Goal: Task Accomplishment & Management: Manage account settings

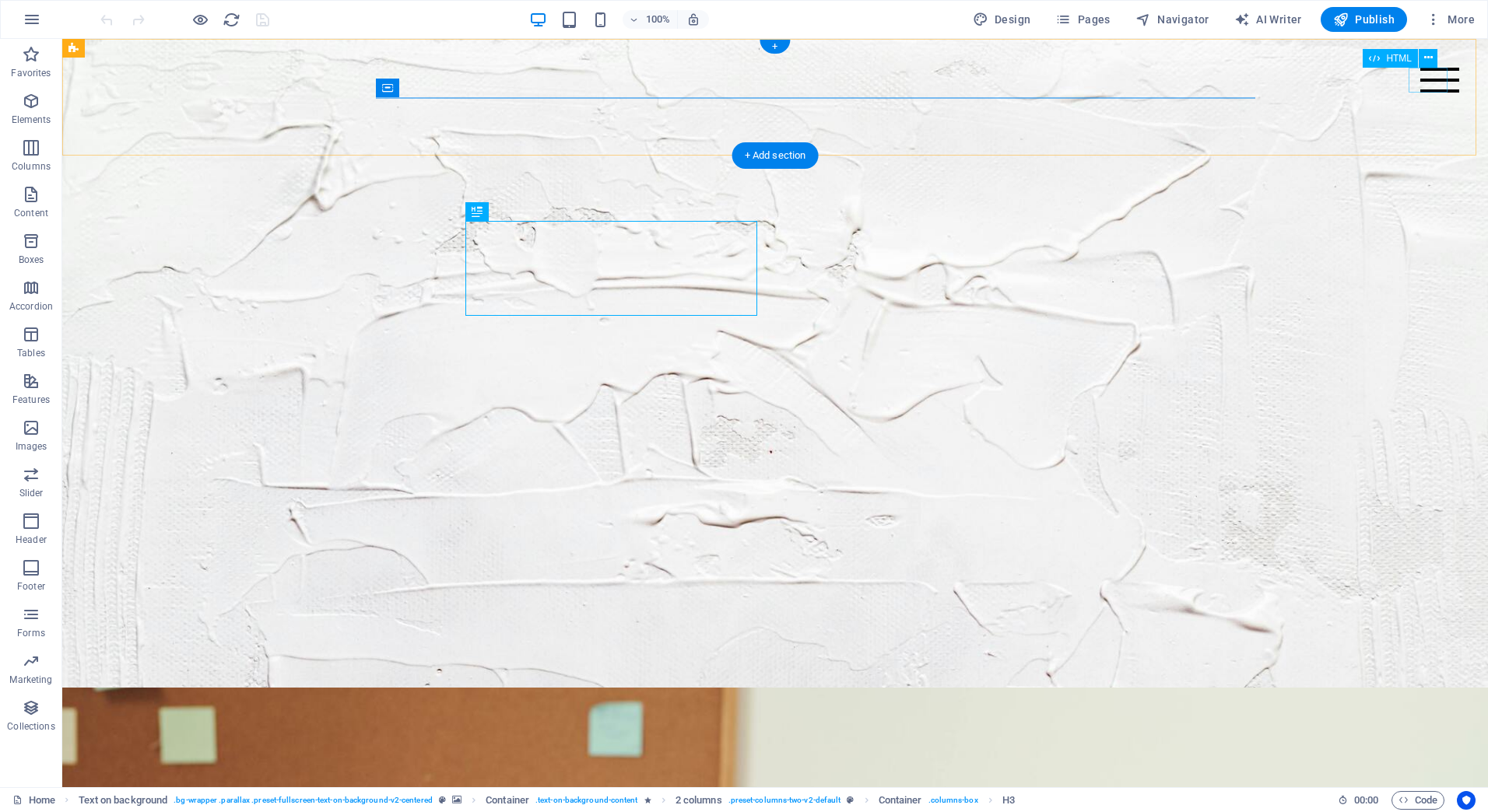
click at [1420, 79] on div at bounding box center [1439, 80] width 39 height 25
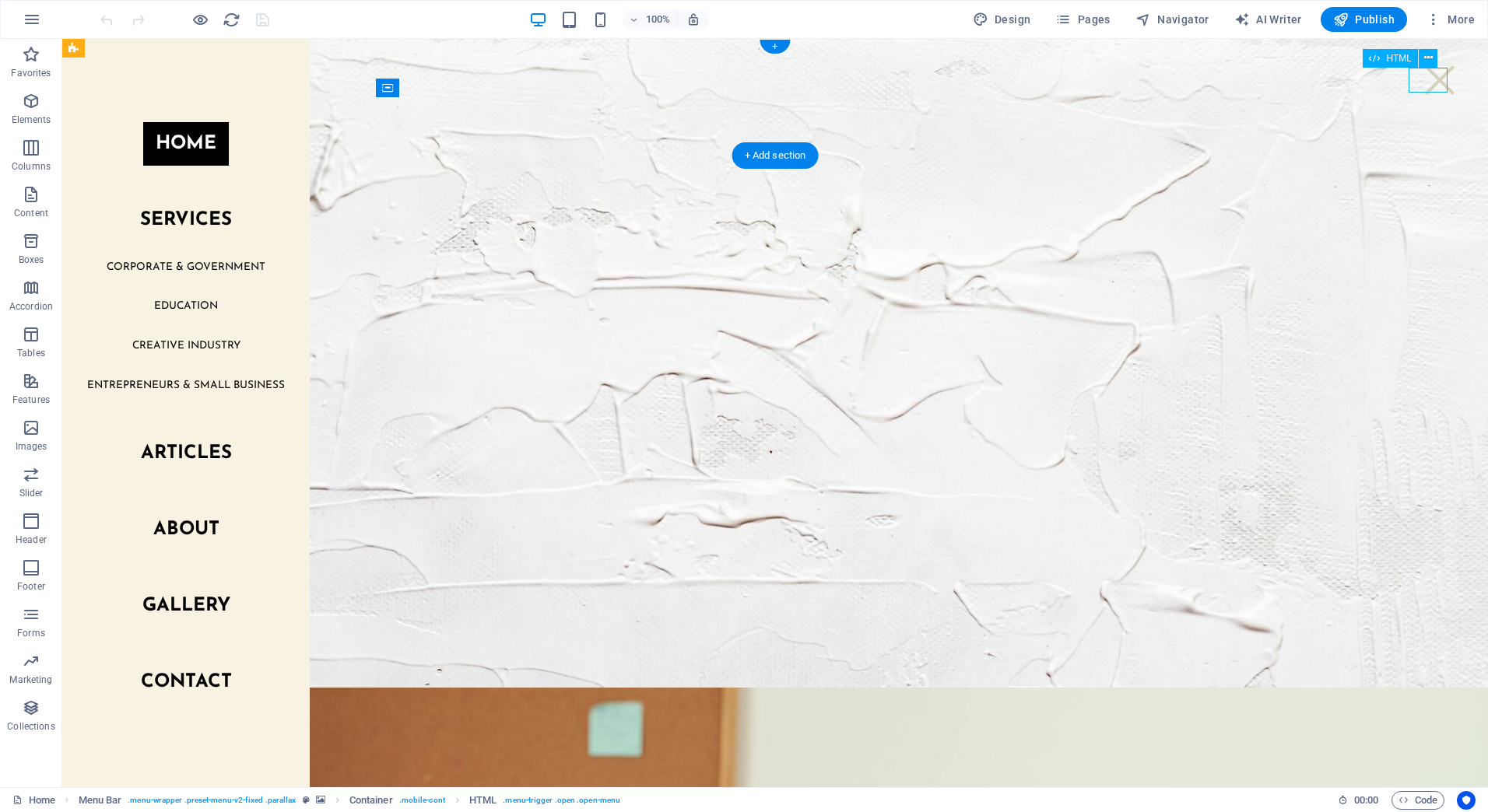
click at [1420, 79] on div at bounding box center [1439, 80] width 39 height 25
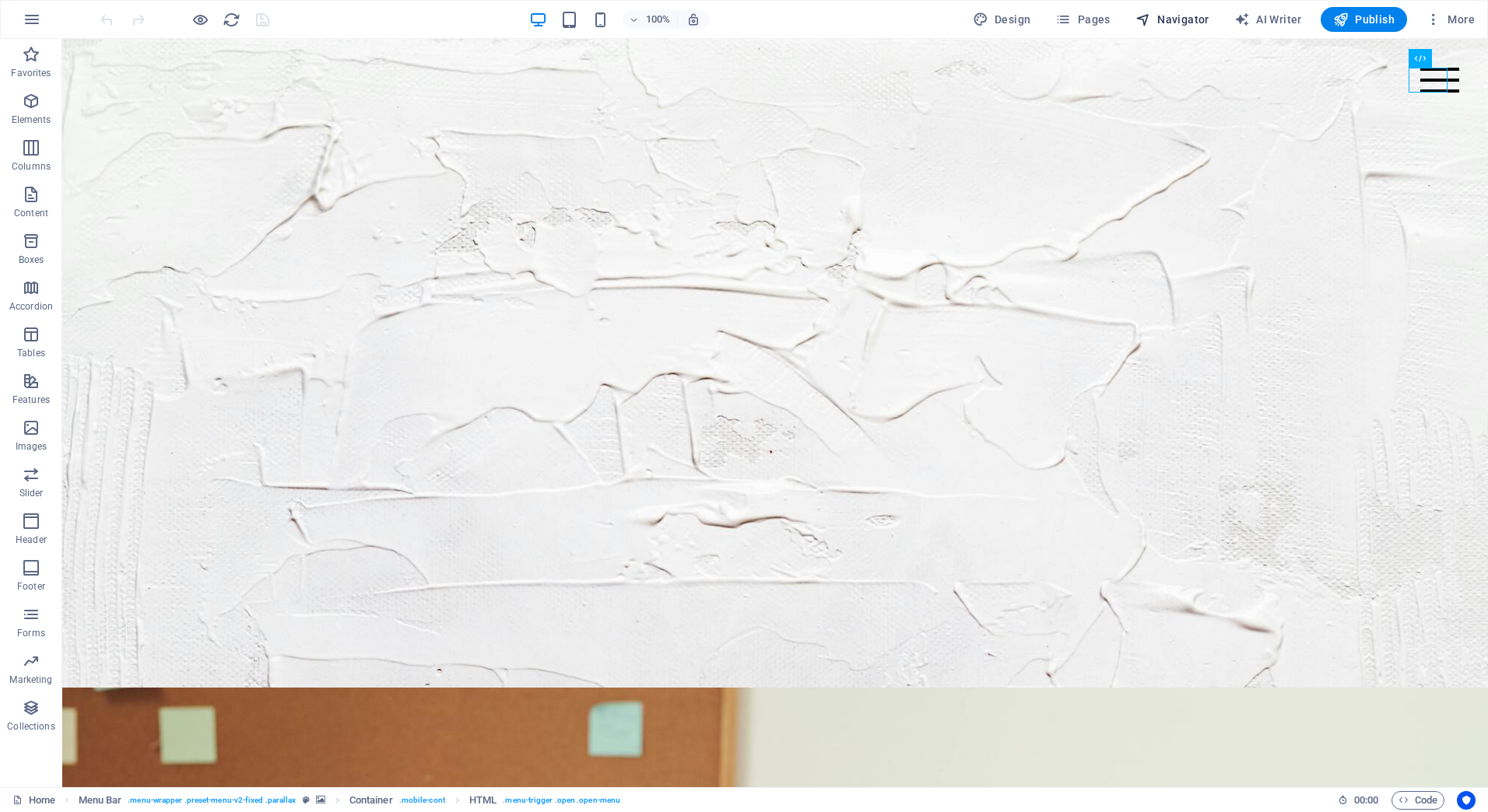
click at [1179, 25] on span "Navigator" at bounding box center [1171, 20] width 74 height 16
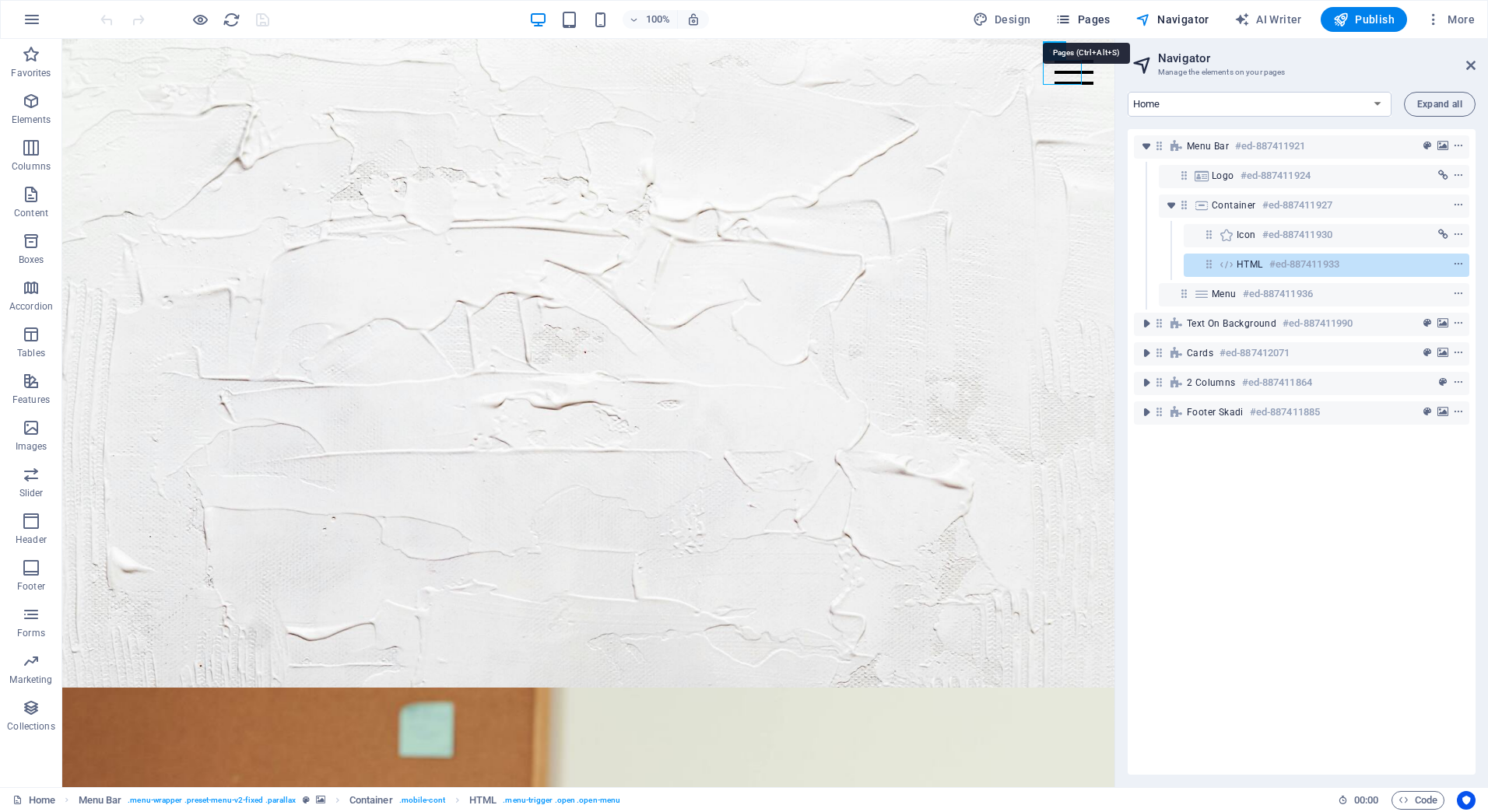
click at [1109, 13] on span "Pages" at bounding box center [1082, 20] width 55 height 16
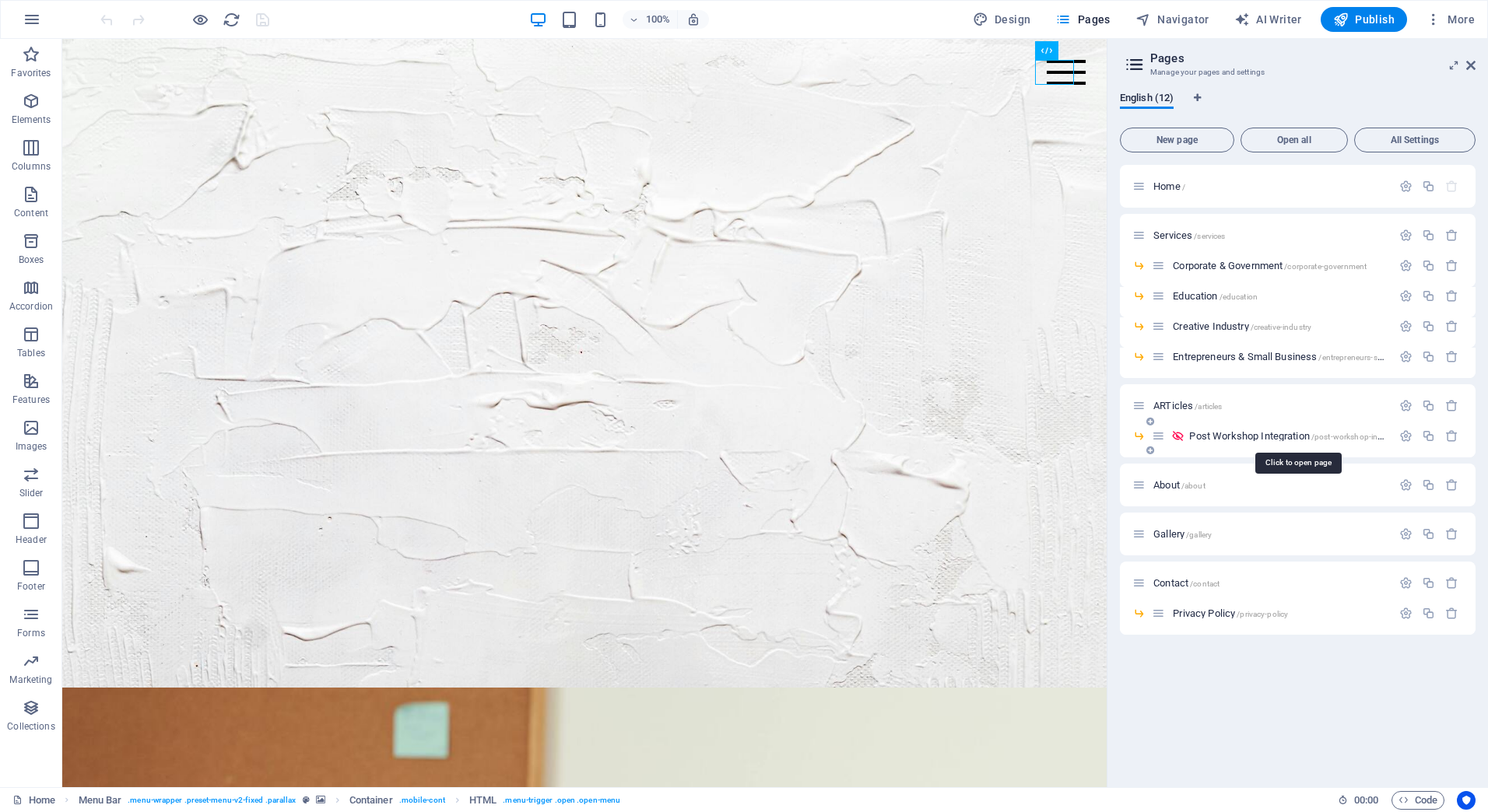
click at [1257, 436] on span "Post Workshop Integration /post-workshop-integration" at bounding box center [1298, 436] width 219 height 12
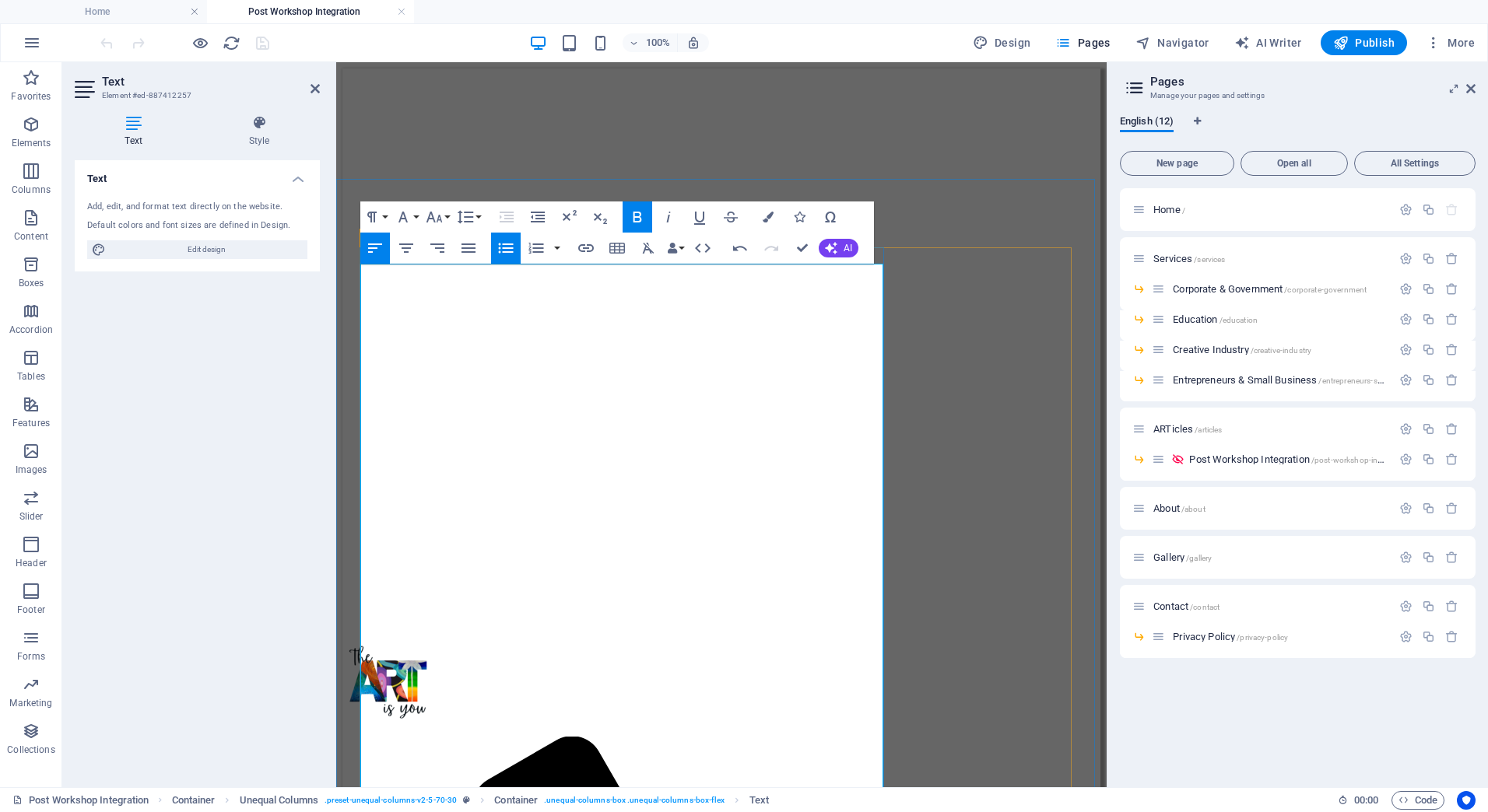
drag, startPoint x: 438, startPoint y: 576, endPoint x: 761, endPoint y: 617, distance: 325.6
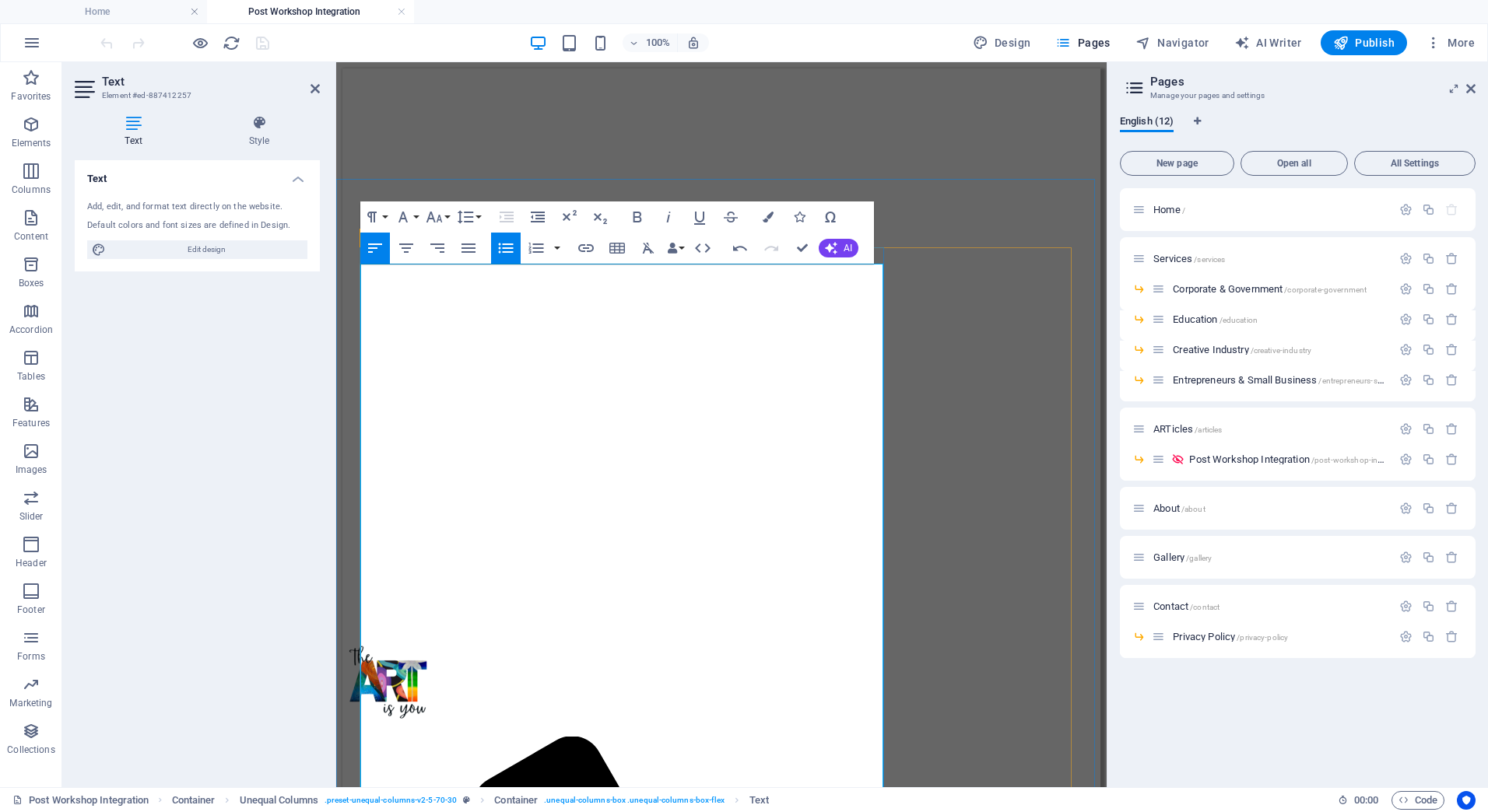
drag, startPoint x: 539, startPoint y: 575, endPoint x: 440, endPoint y: 575, distance: 99.0
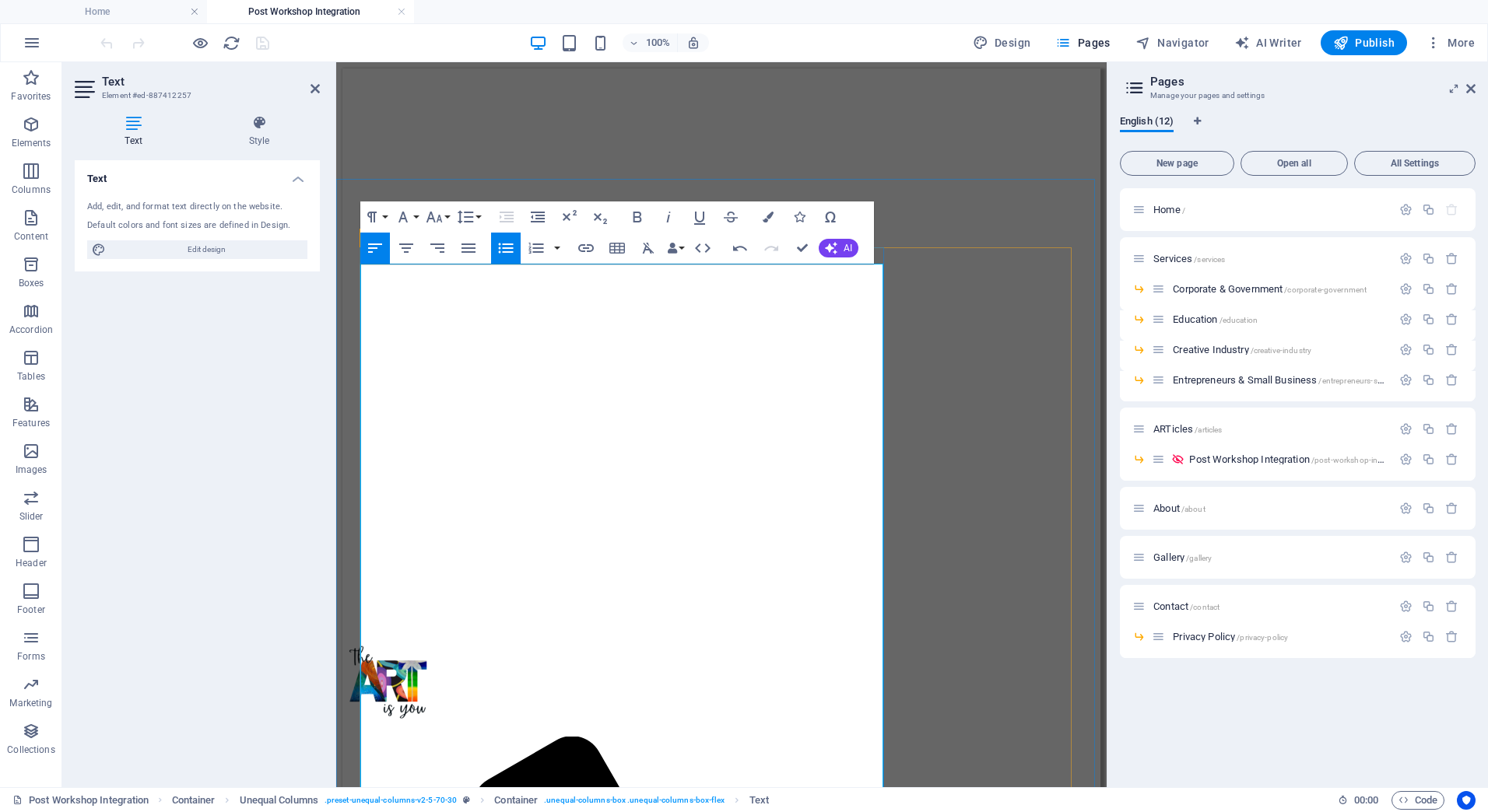
drag, startPoint x: 442, startPoint y: 595, endPoint x: 607, endPoint y: 590, distance: 165.1
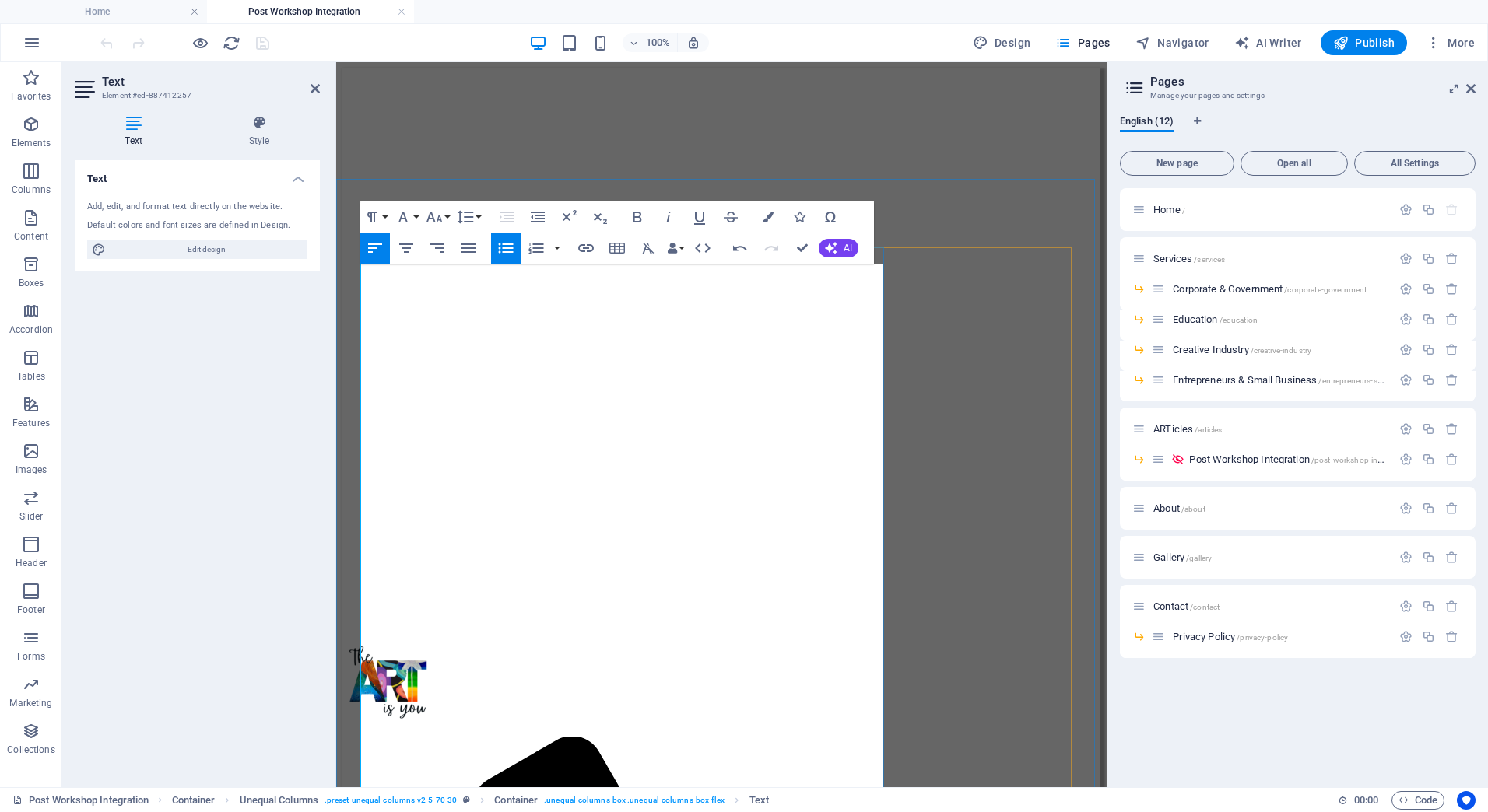
drag, startPoint x: 573, startPoint y: 613, endPoint x: 750, endPoint y: 610, distance: 177.0
drag, startPoint x: 714, startPoint y: 621, endPoint x: 773, endPoint y: 619, distance: 59.0
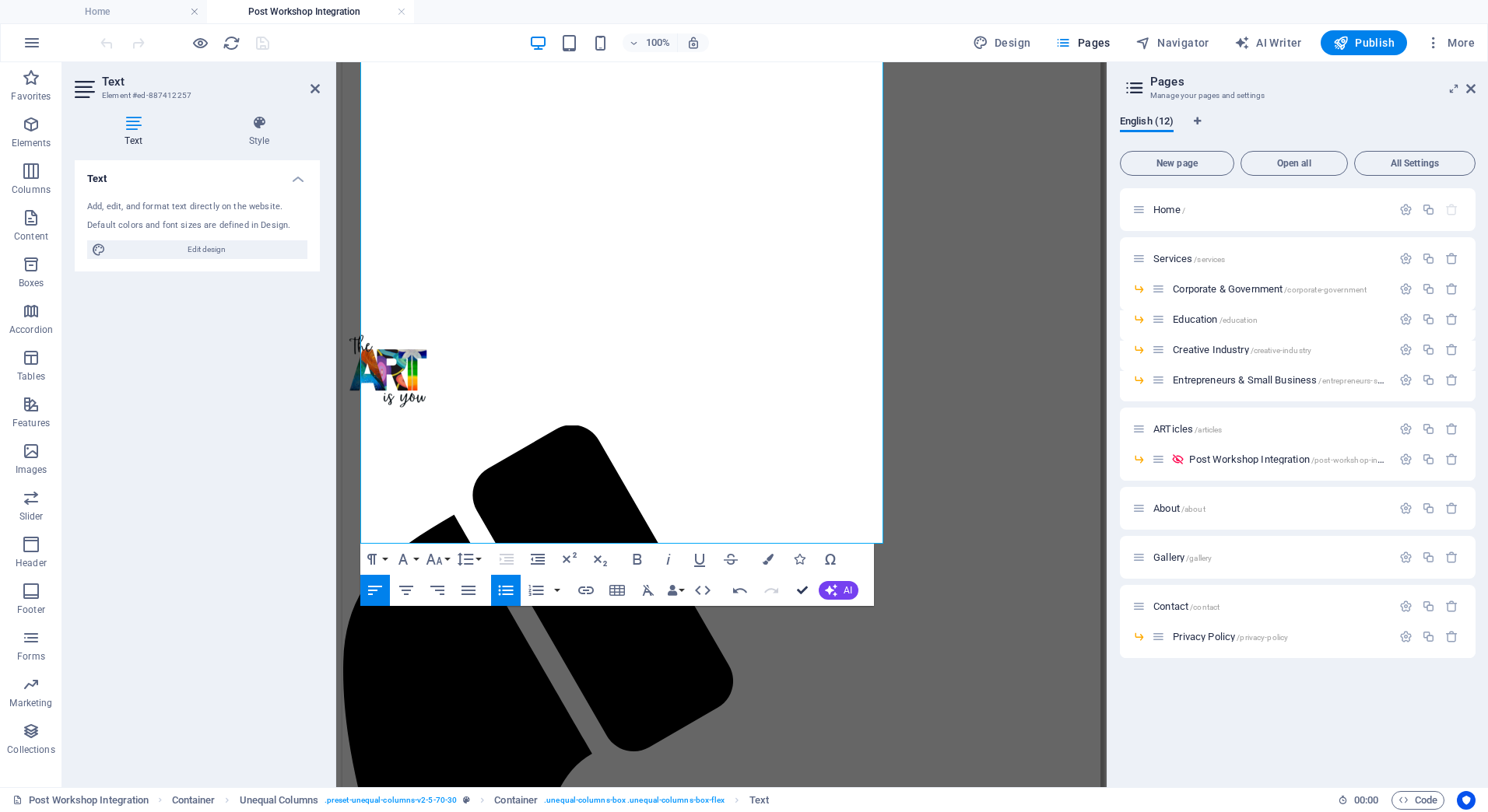
scroll to position [293, 0]
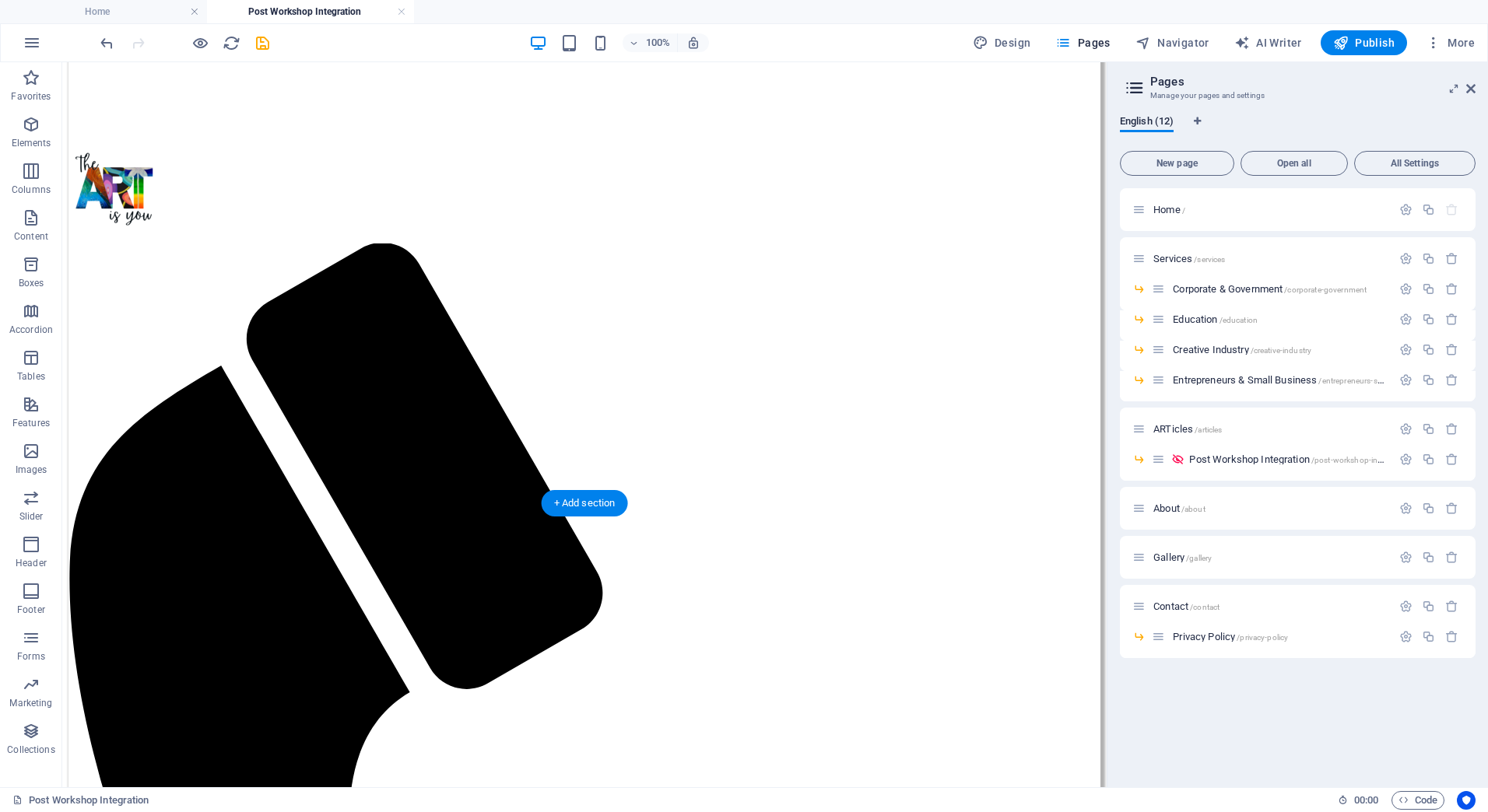
scroll to position [448, 0]
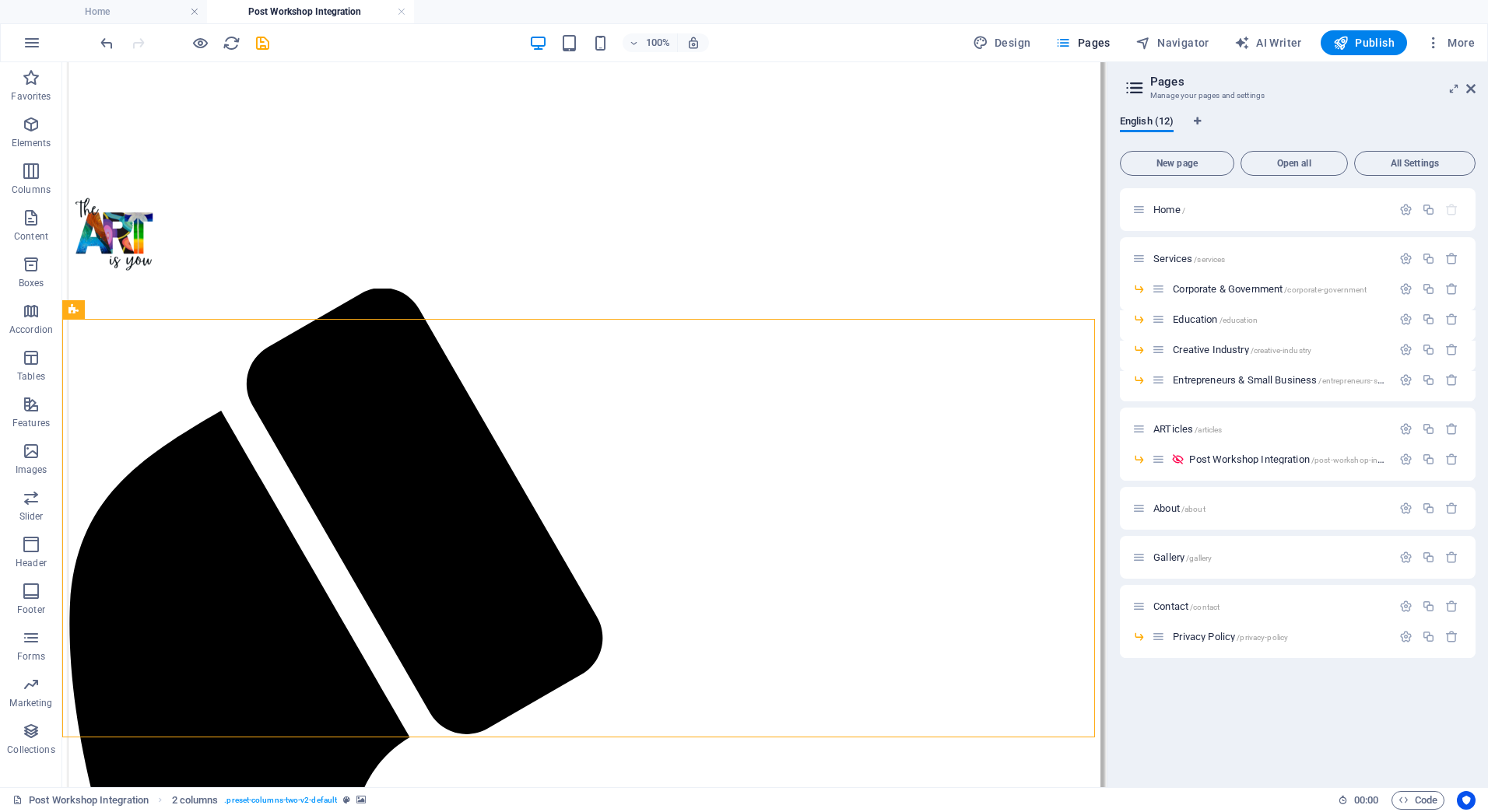
click at [1479, 90] on aside "Pages Manage your pages and settings English (12) New page Open all All Setting…" at bounding box center [1297, 425] width 381 height 725
click at [1472, 88] on icon at bounding box center [1471, 89] width 9 height 13
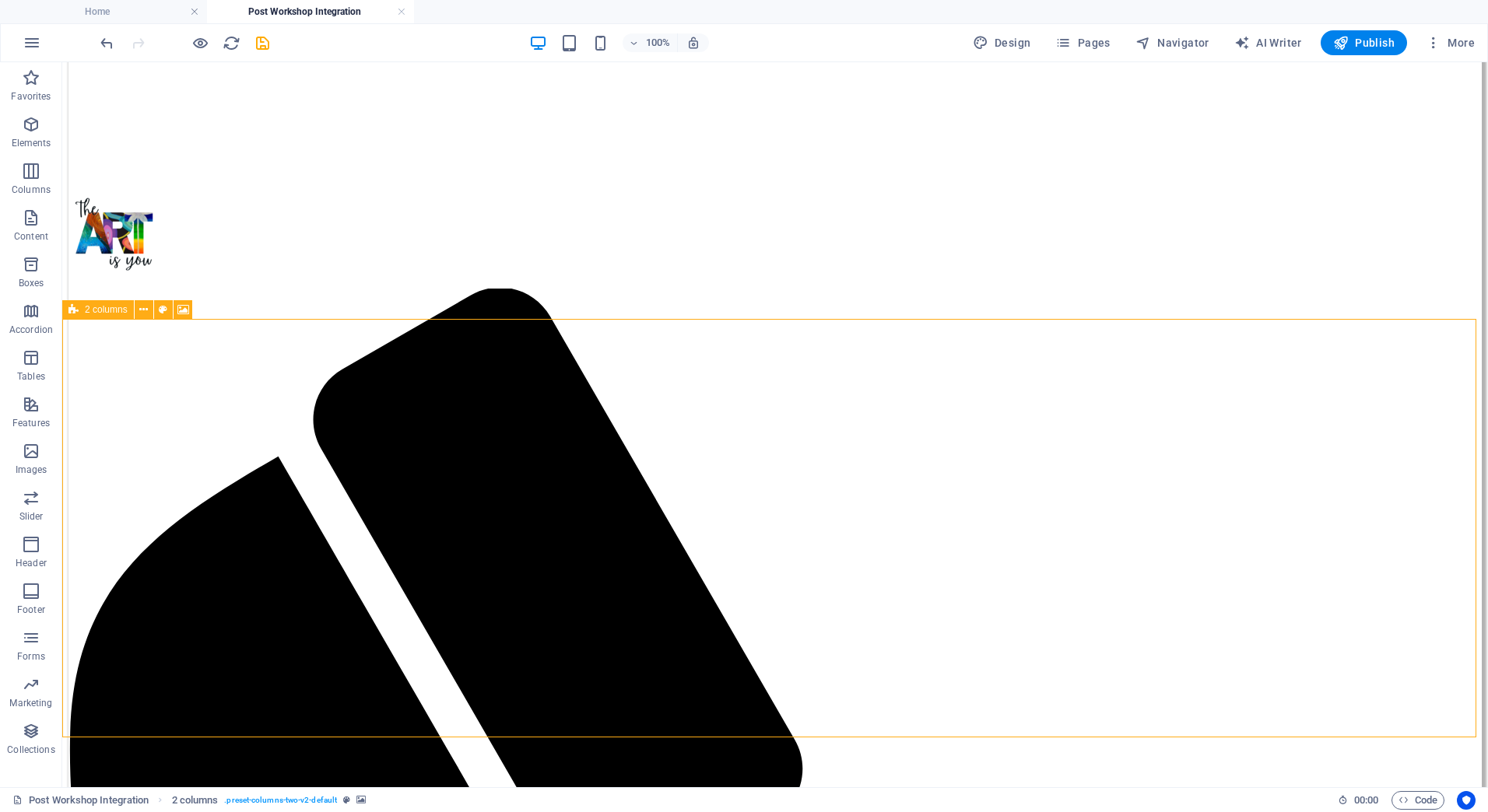
click at [83, 312] on div "2 columns" at bounding box center [98, 310] width 71 height 19
click at [146, 313] on icon at bounding box center [143, 309] width 9 height 17
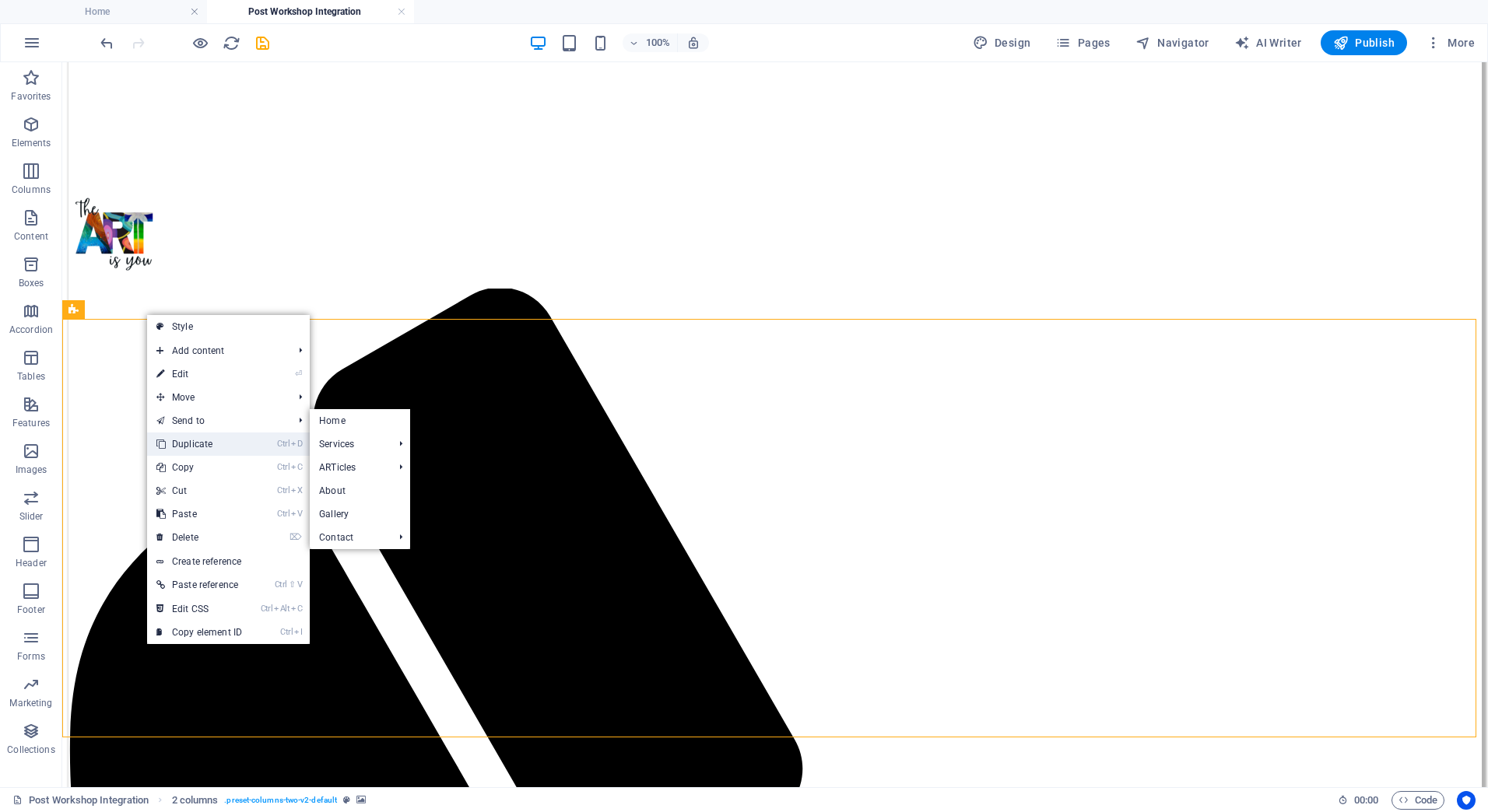
click at [180, 434] on link "Ctrl D Duplicate" at bounding box center [199, 444] width 104 height 23
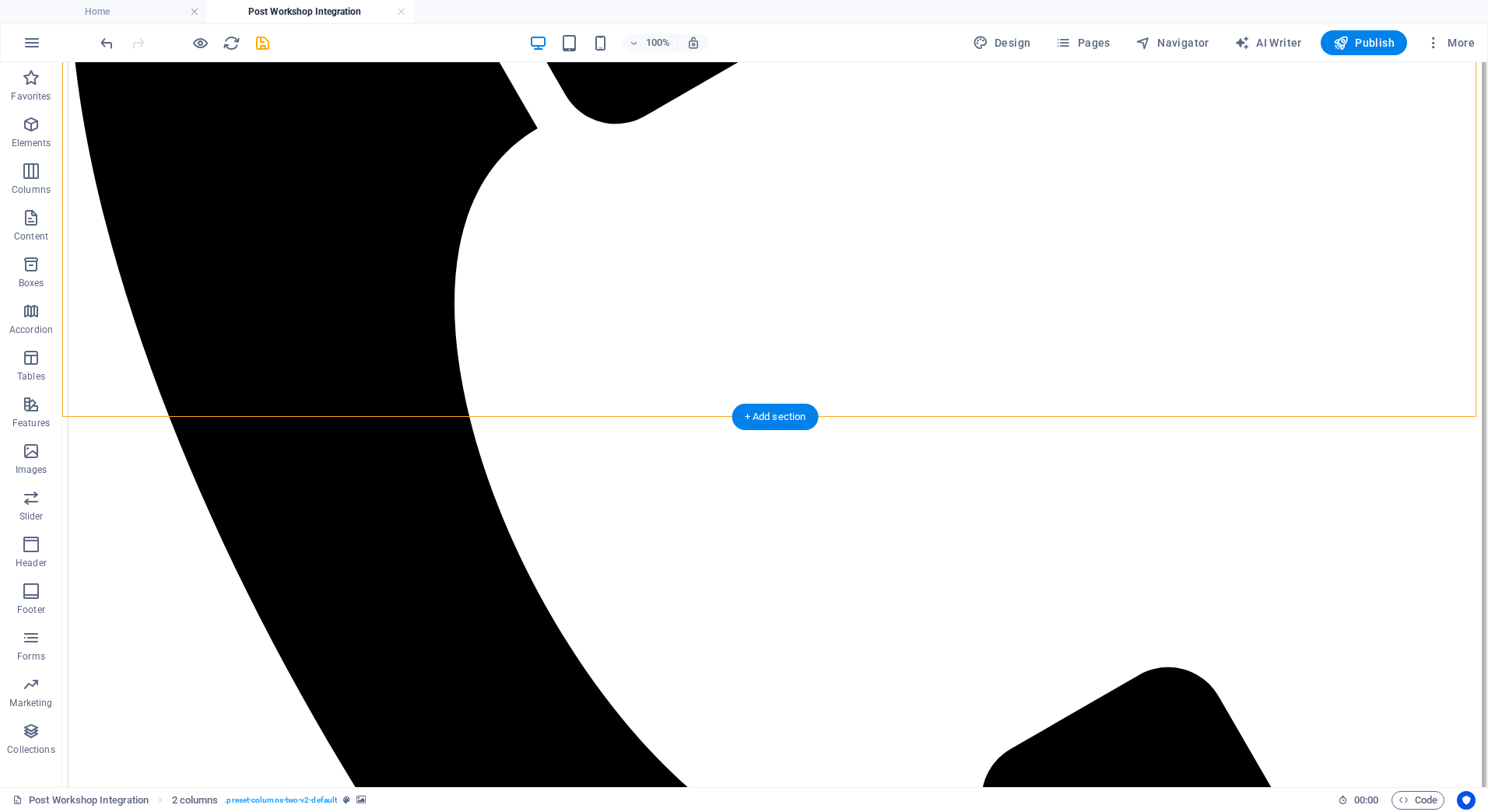
scroll to position [1227, 0]
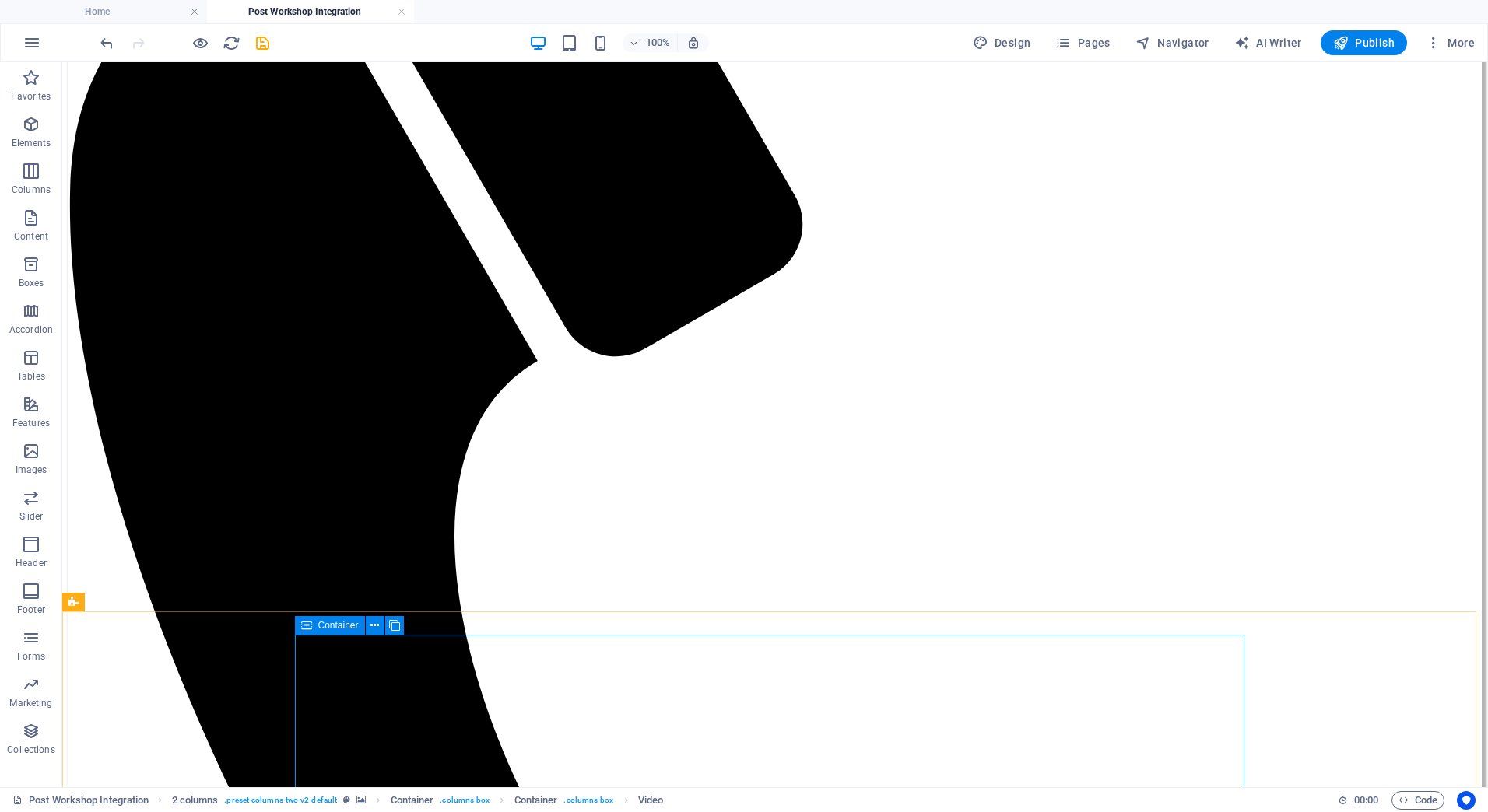
scroll to position [995, 0]
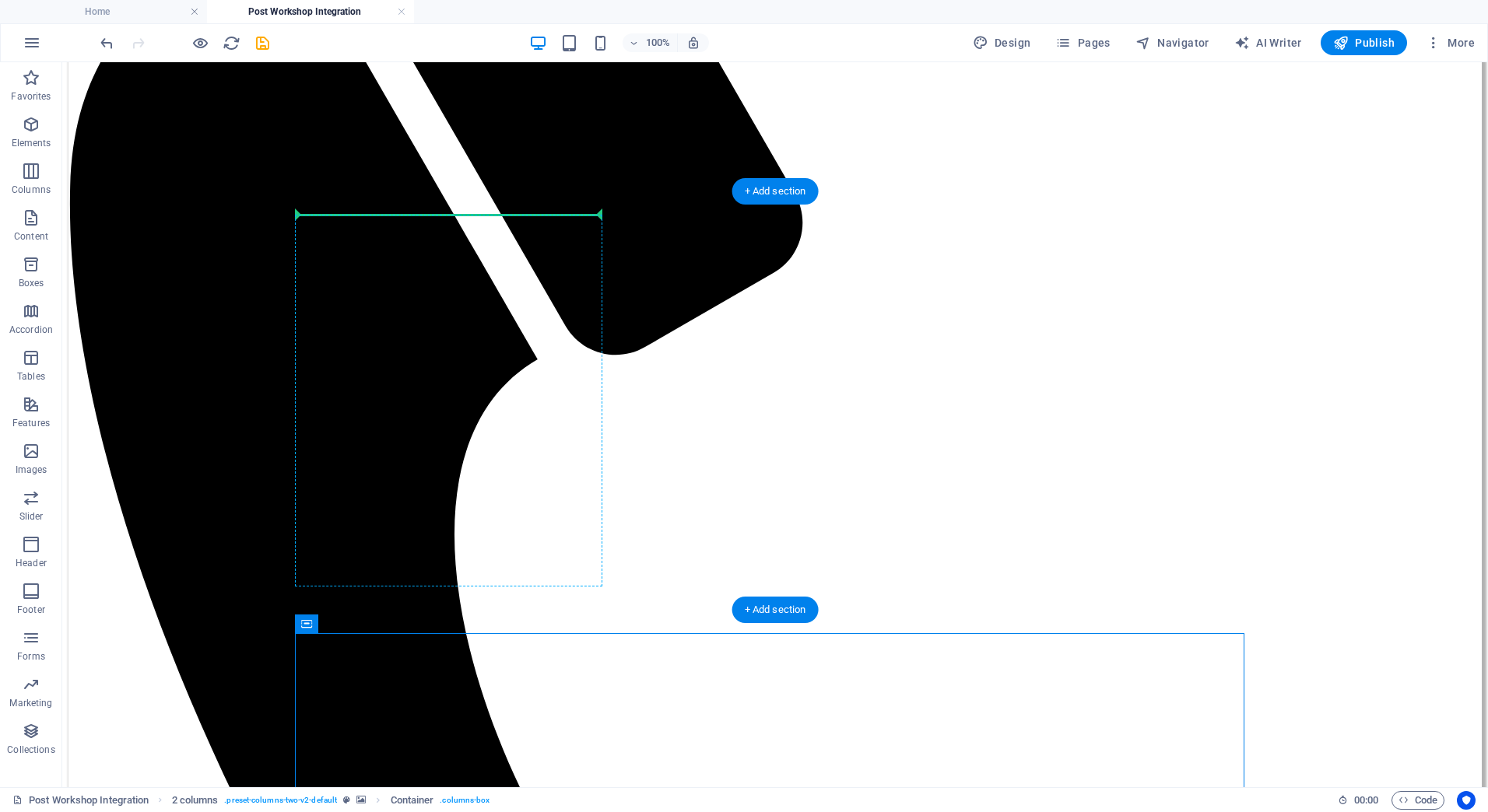
drag, startPoint x: 397, startPoint y: 687, endPoint x: 350, endPoint y: 240, distance: 449.5
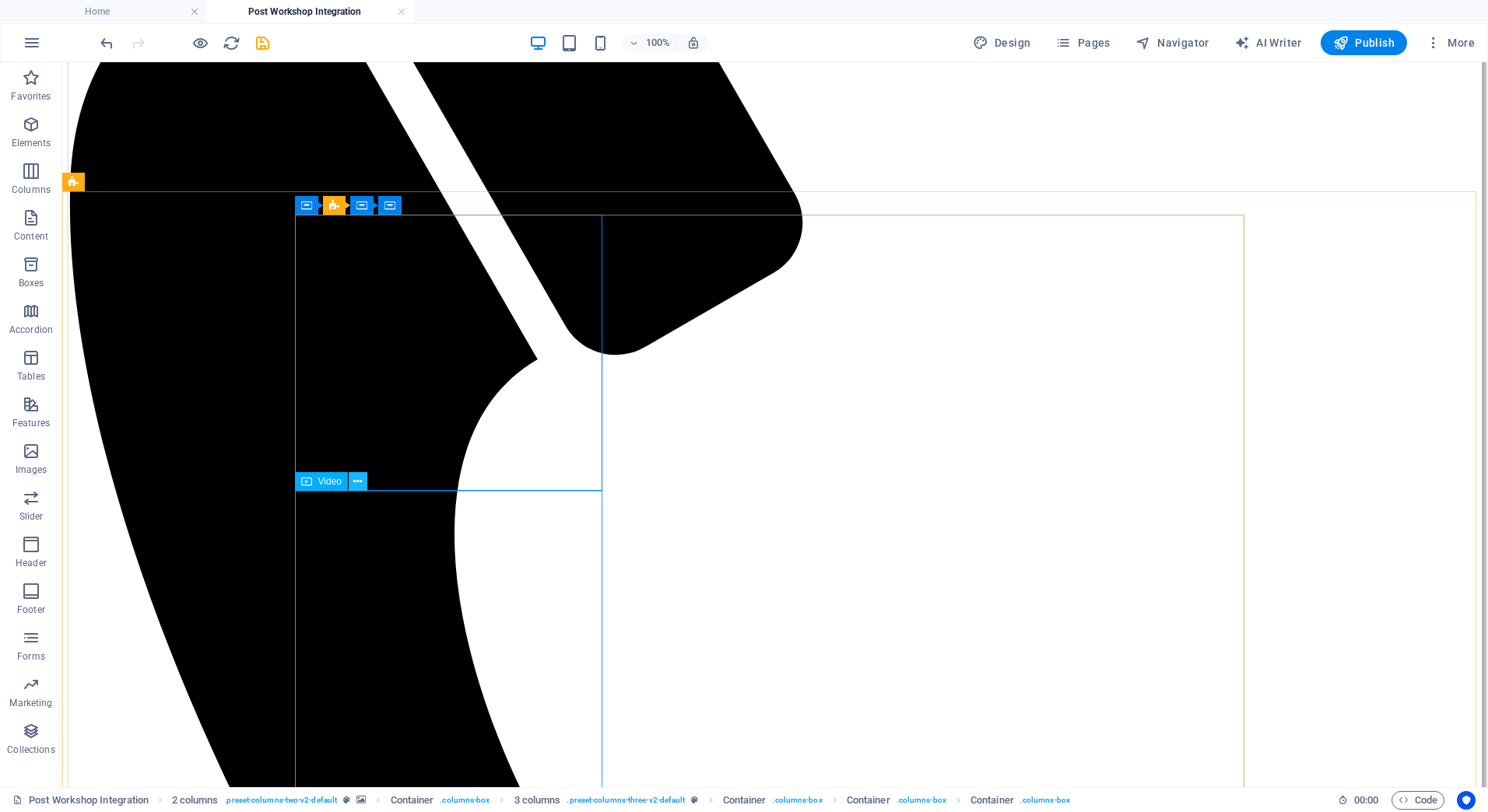
click at [353, 486] on icon at bounding box center [357, 482] width 9 height 17
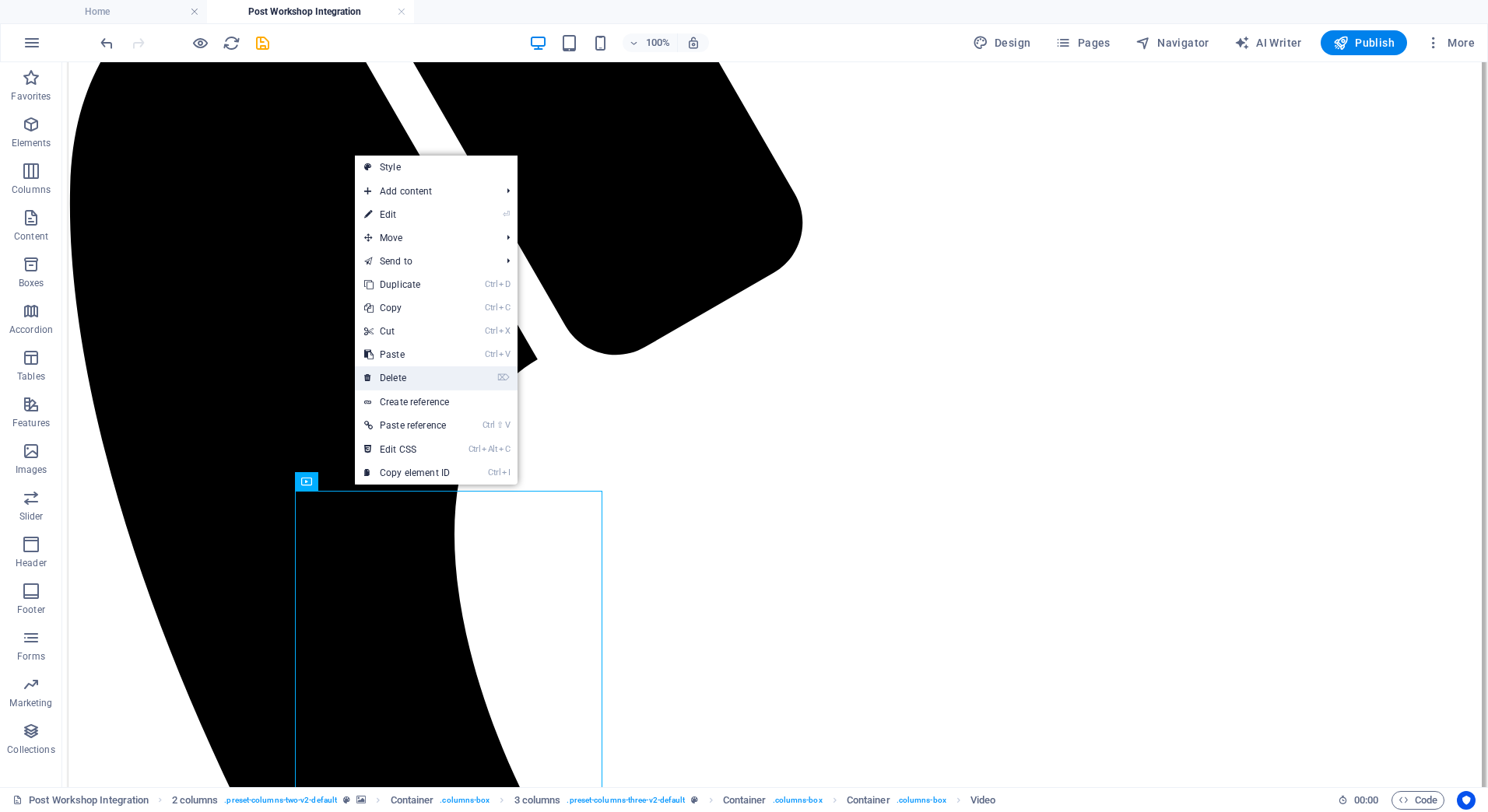
click at [388, 378] on link "⌦ Delete" at bounding box center [407, 378] width 104 height 23
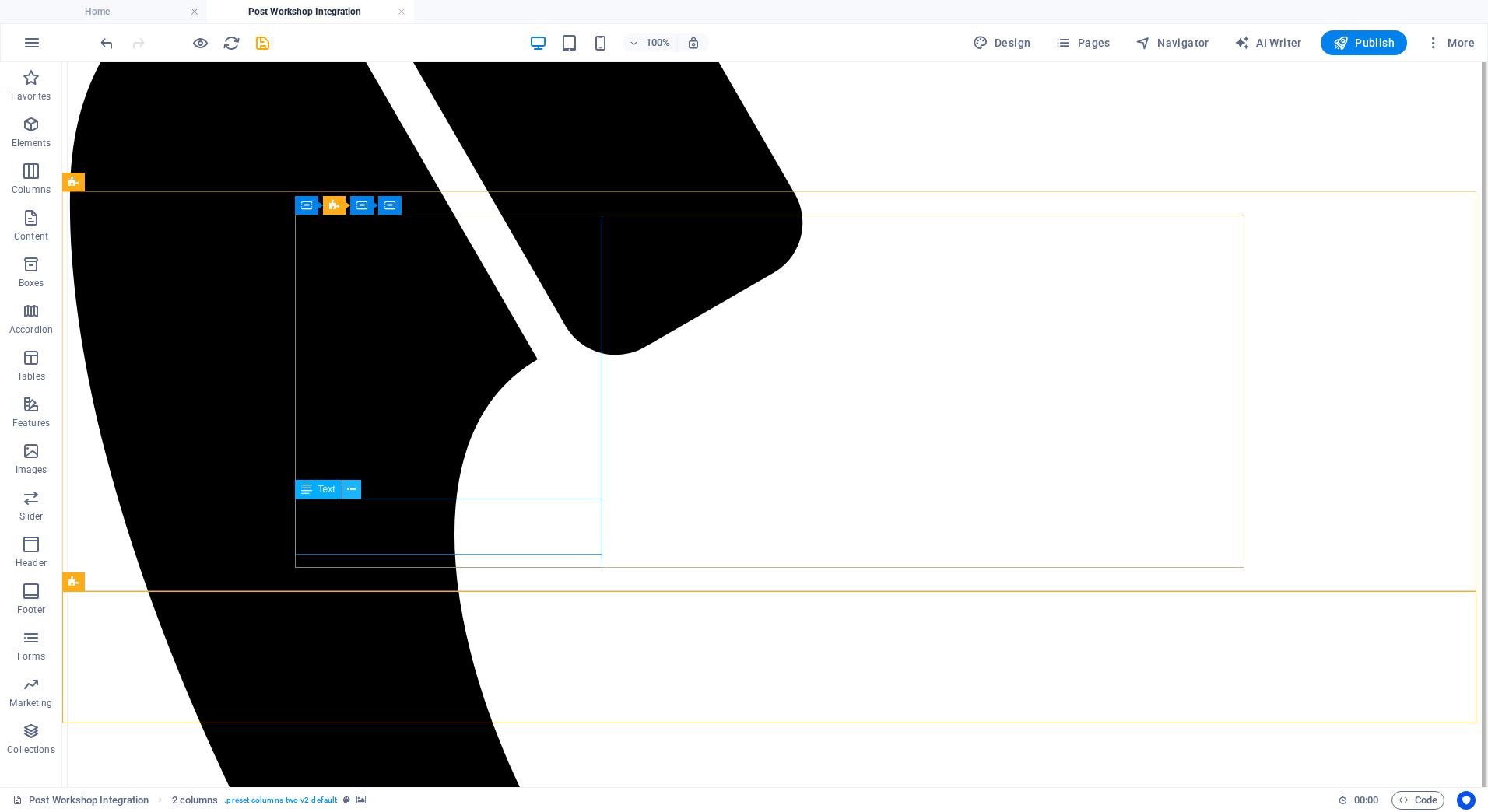
click at [350, 488] on icon at bounding box center [351, 490] width 9 height 17
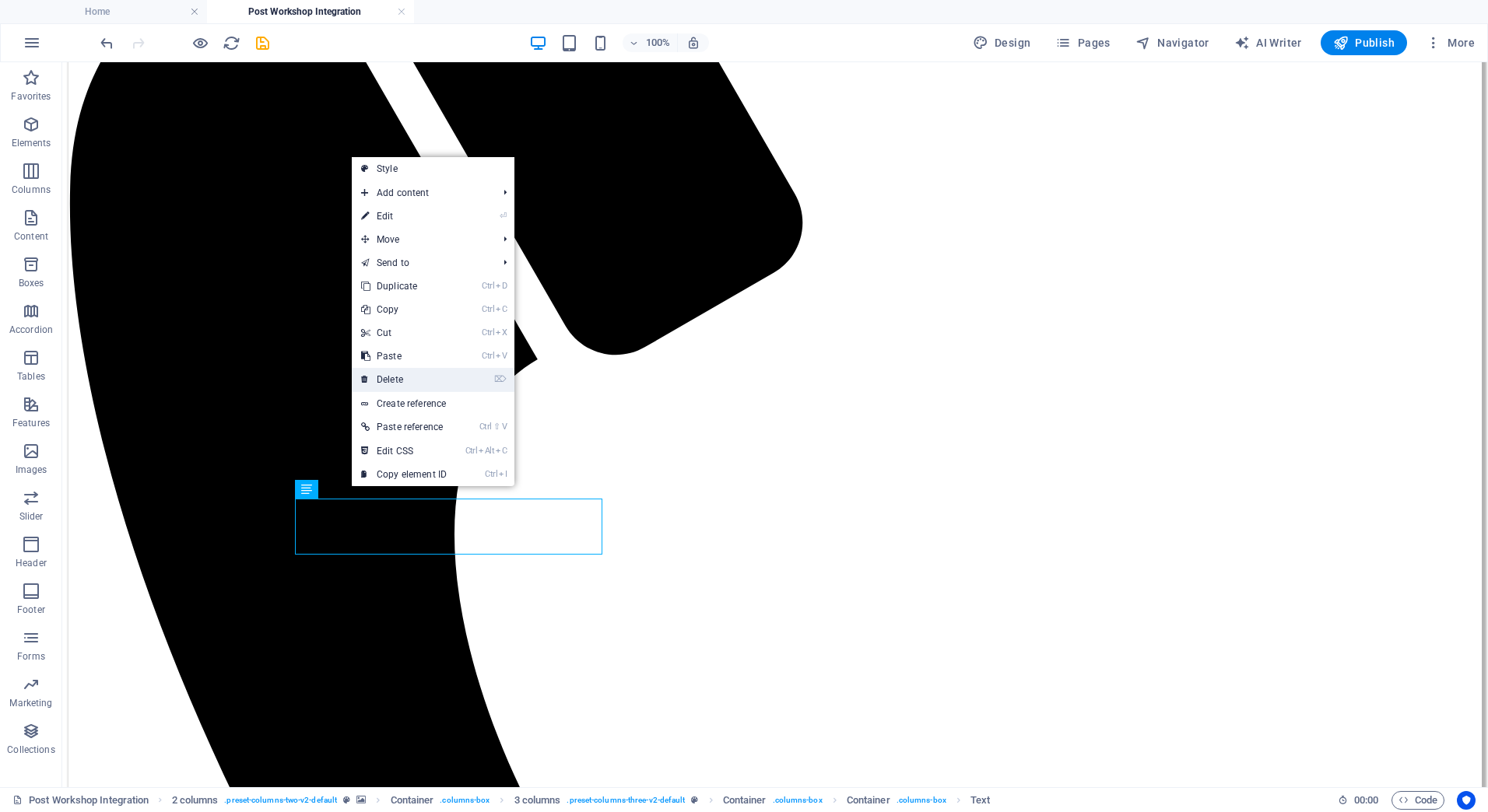
click at [386, 381] on link "⌦ Delete" at bounding box center [404, 379] width 104 height 23
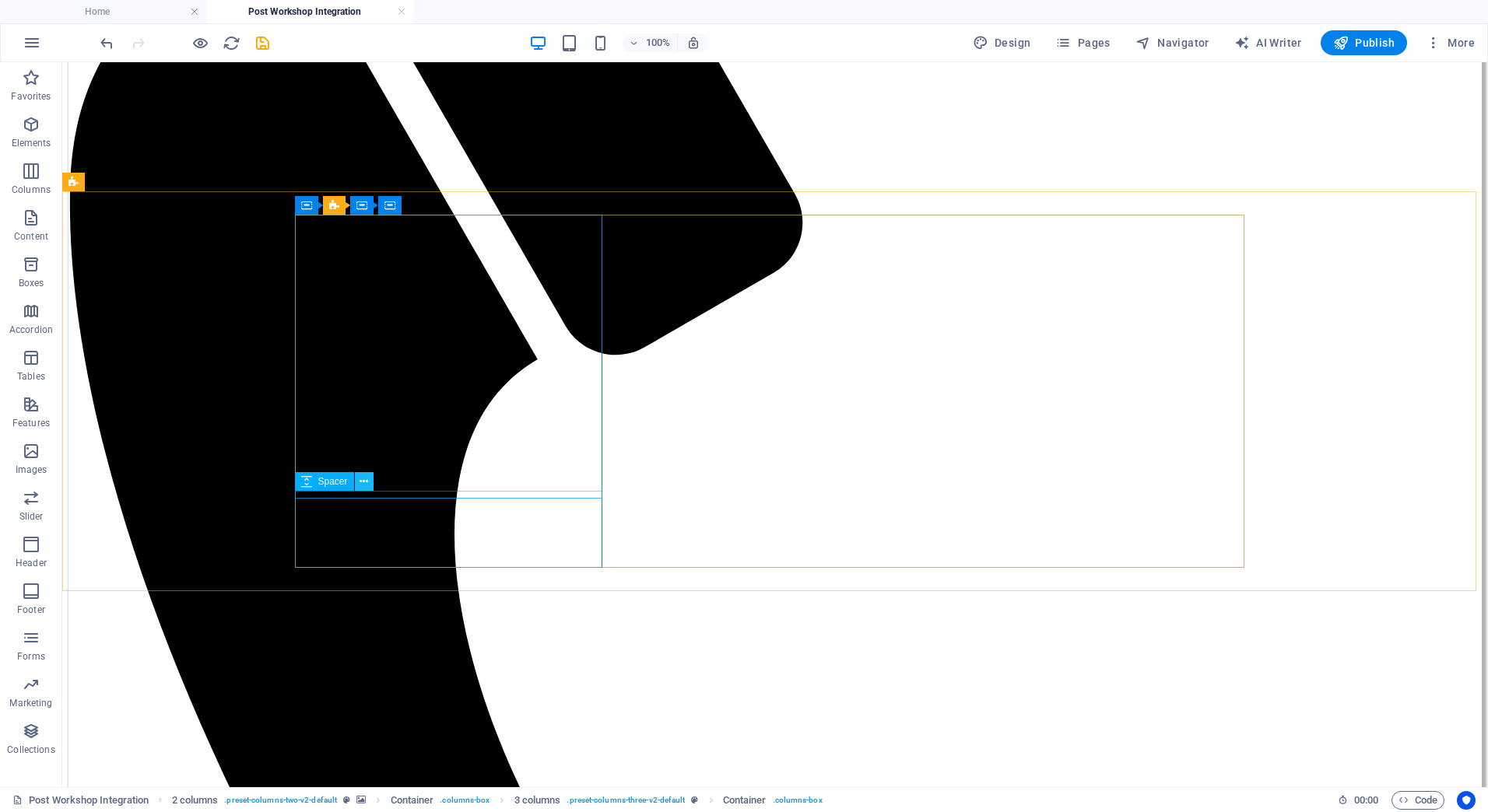
click at [363, 482] on icon at bounding box center [363, 482] width 9 height 17
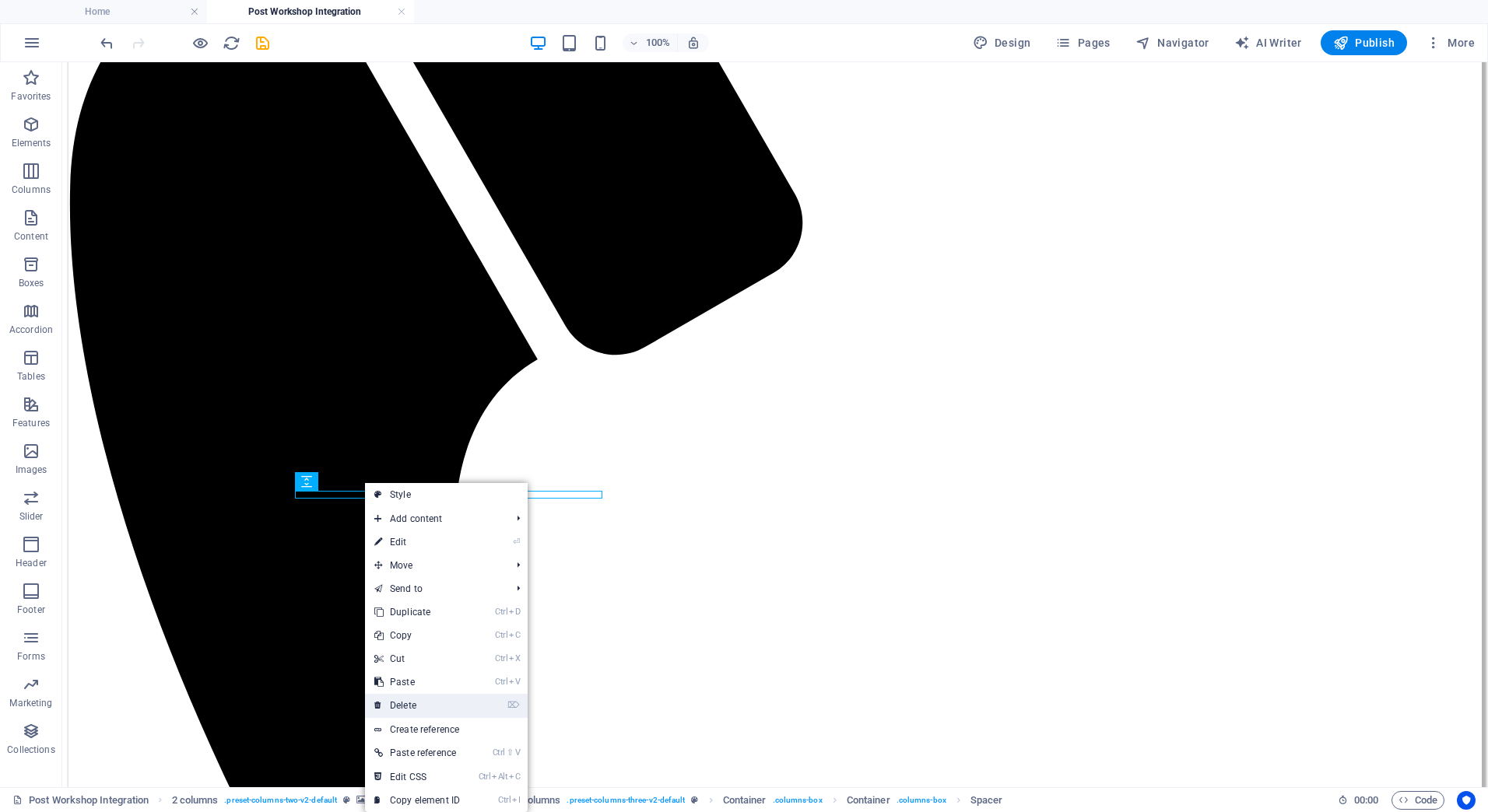
click at [407, 702] on link "⌦ Delete" at bounding box center [417, 705] width 104 height 23
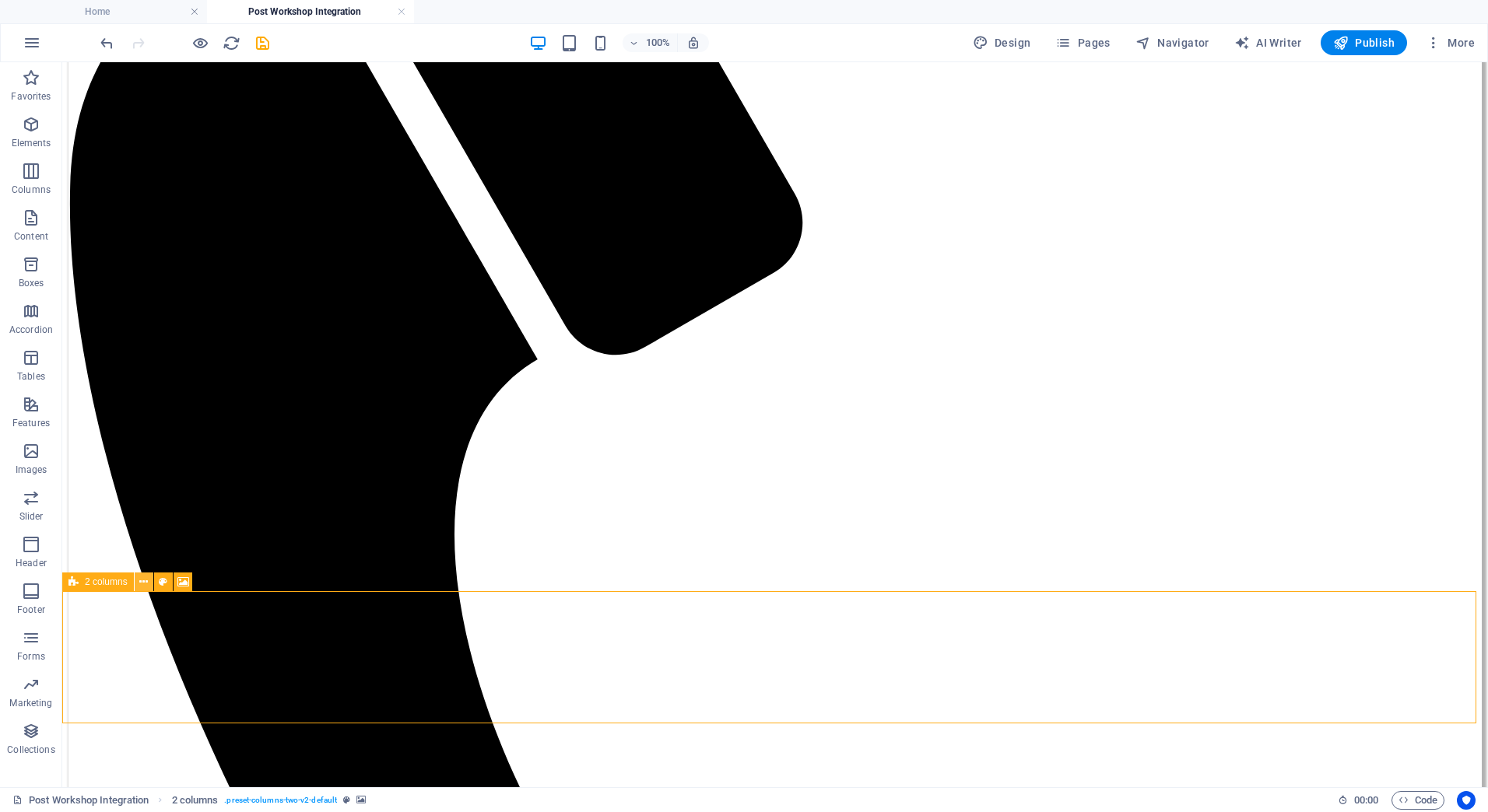
click at [146, 582] on icon at bounding box center [143, 582] width 9 height 17
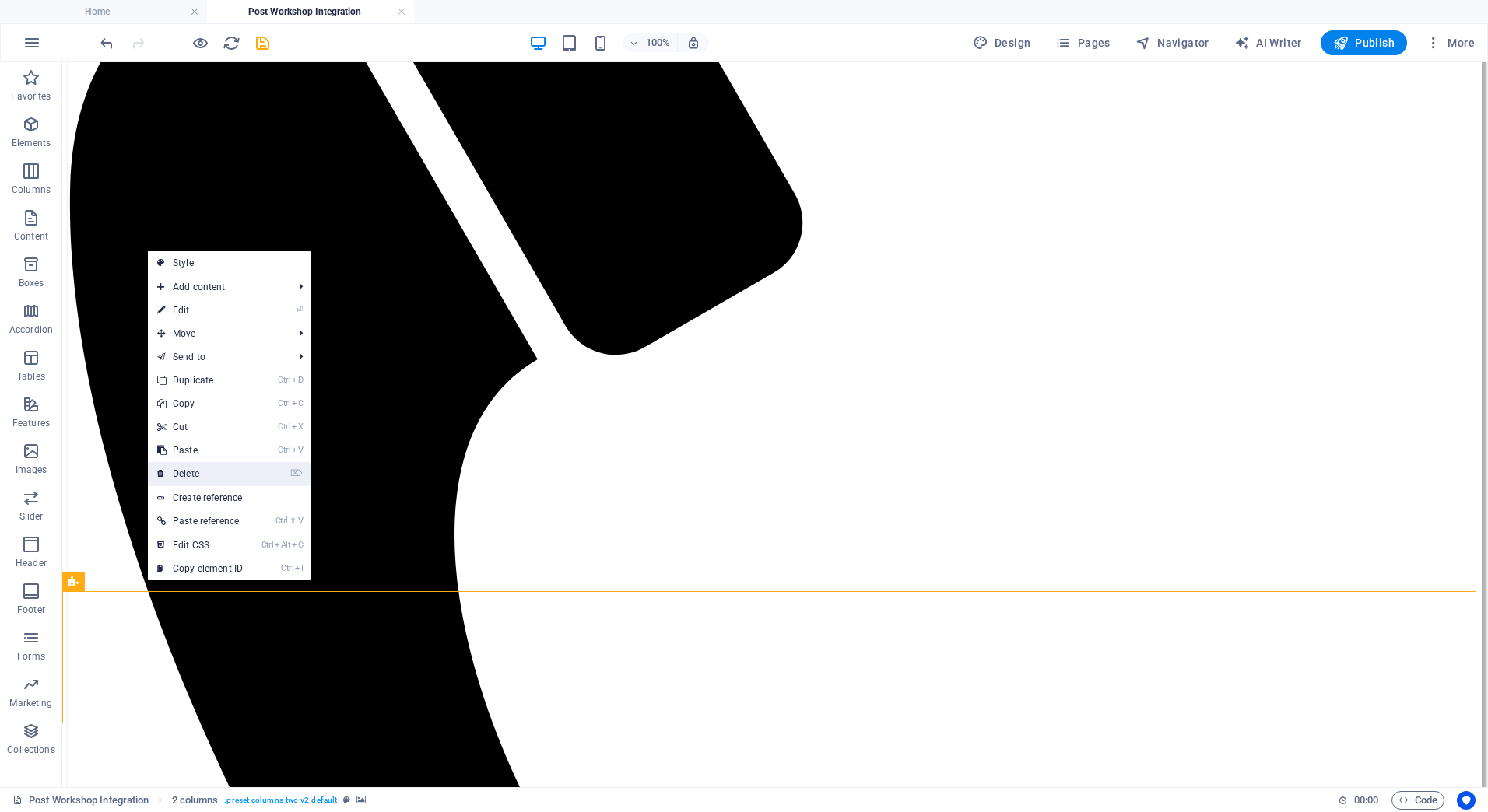
click at [191, 473] on link "⌦ Delete" at bounding box center [200, 473] width 104 height 23
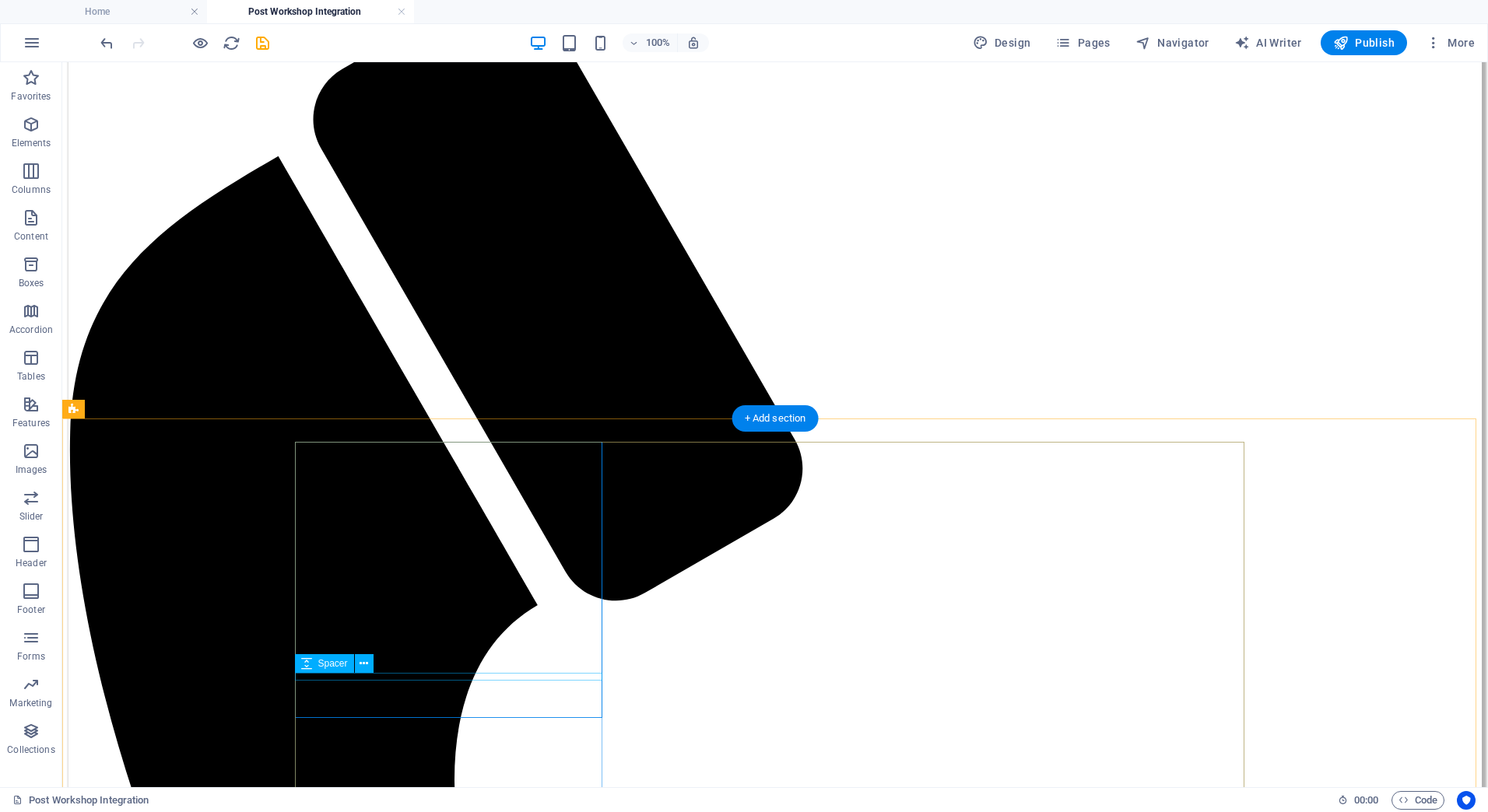
scroll to position [916, 0]
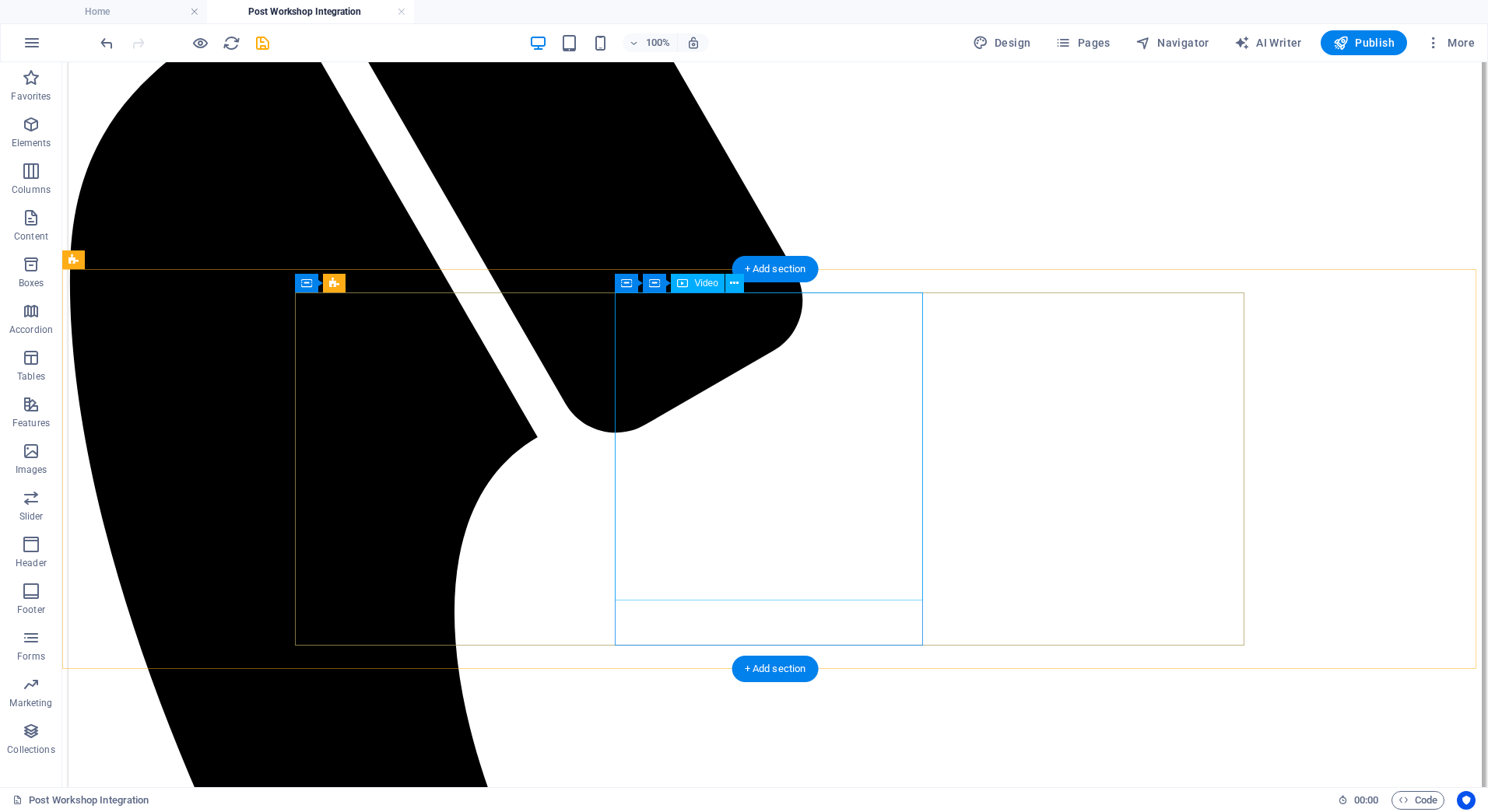
select select "%"
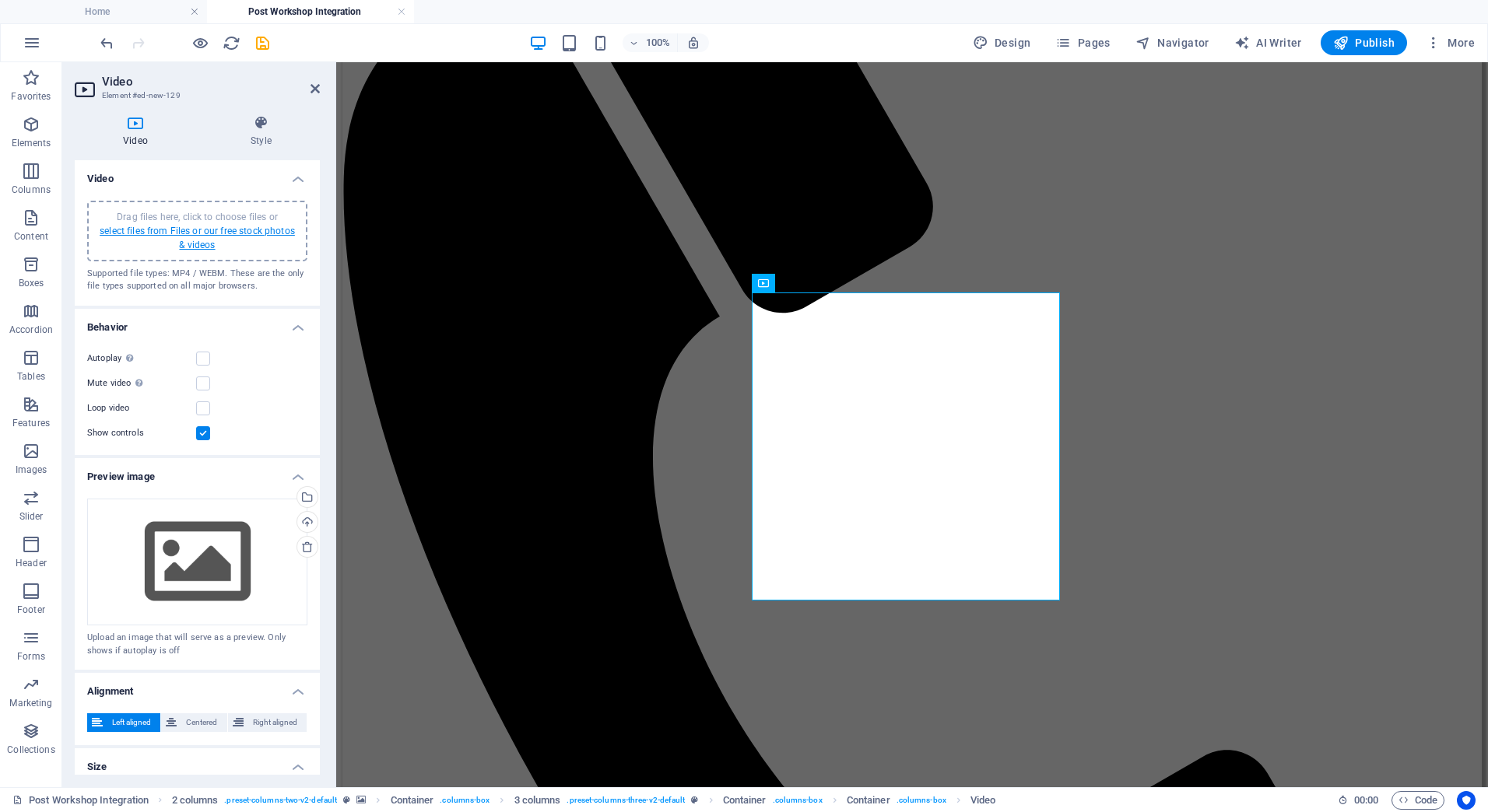
click at [222, 226] on link "select files from Files or our free stock photos & videos" at bounding box center [197, 237] width 195 height 25
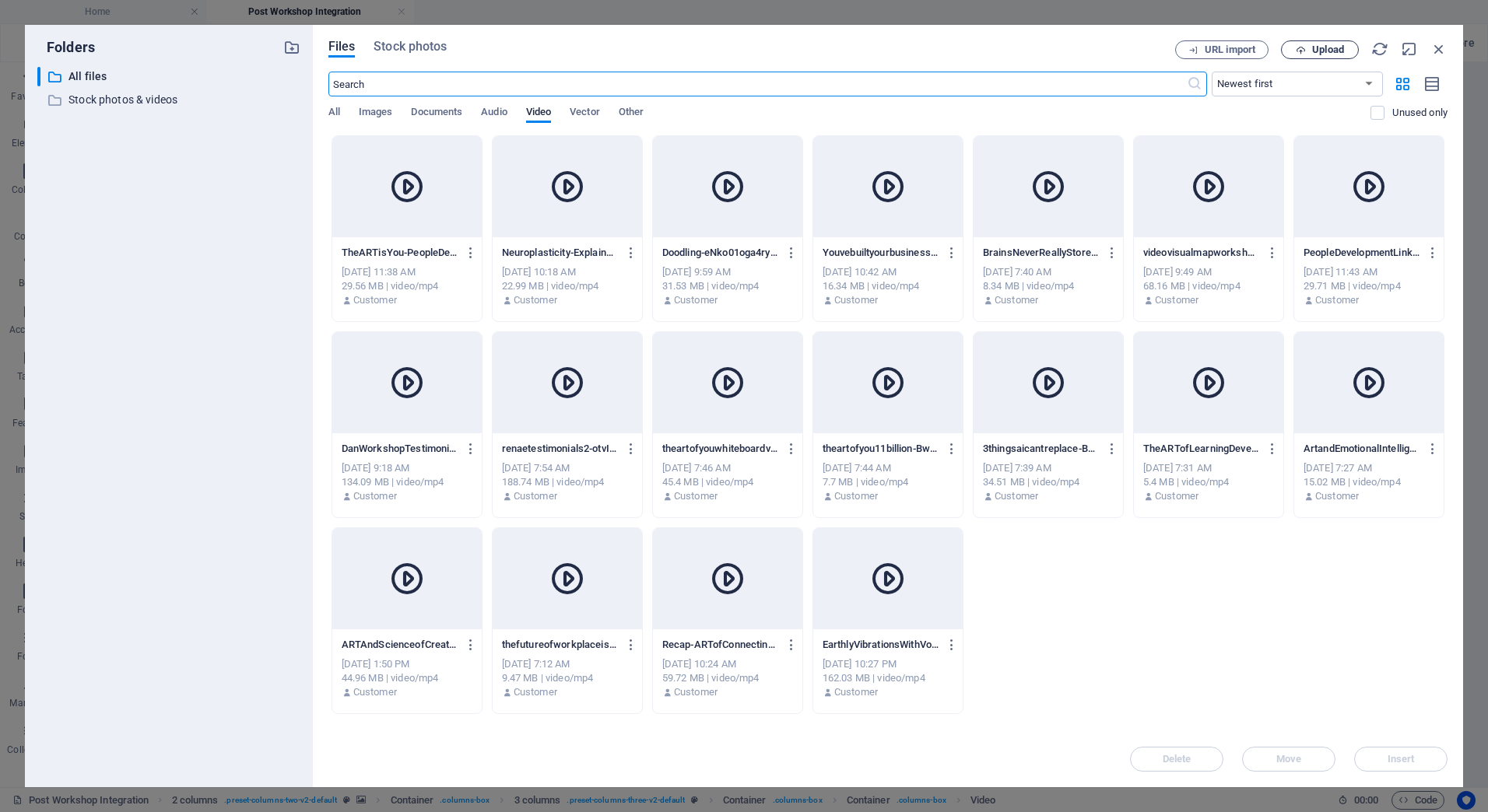
click at [1316, 47] on span "Upload" at bounding box center [1328, 50] width 32 height 9
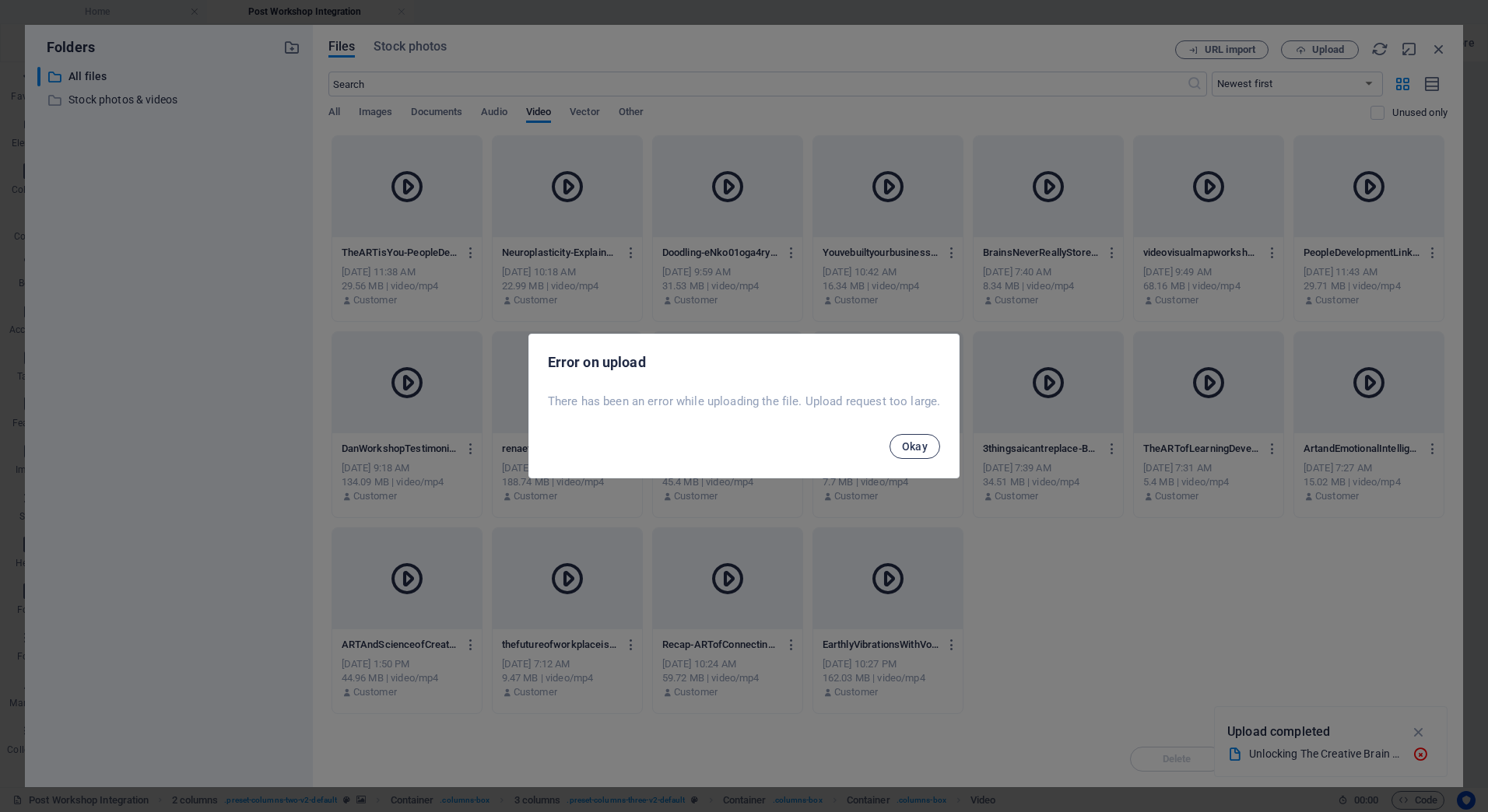
click at [911, 445] on span "Okay" at bounding box center [915, 446] width 26 height 13
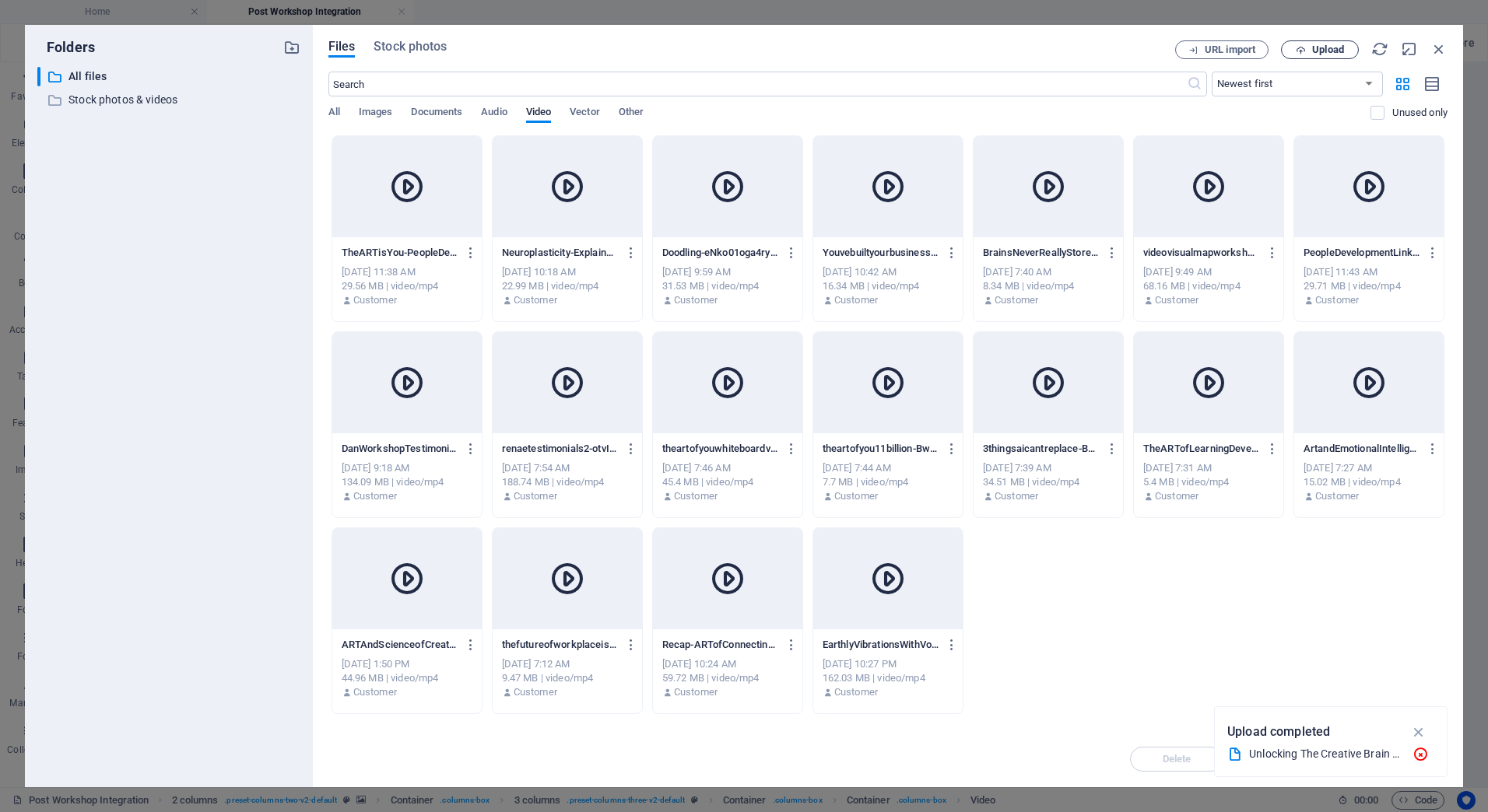
click at [1314, 48] on span "Upload" at bounding box center [1328, 50] width 32 height 9
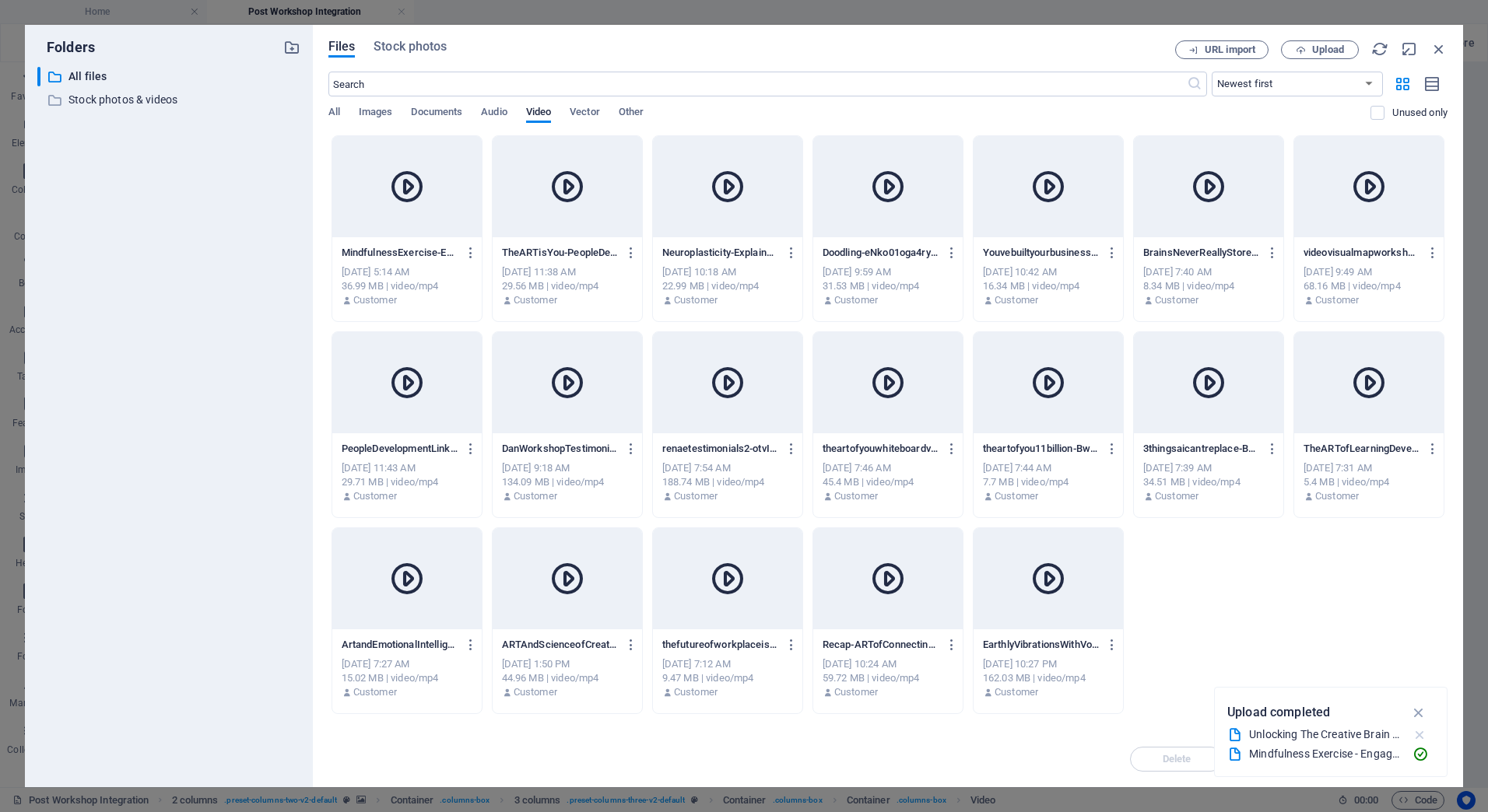
click at [1420, 730] on icon "button" at bounding box center [1420, 735] width 17 height 16
click at [1420, 730] on icon "button" at bounding box center [1419, 732] width 18 height 17
click at [410, 197] on icon at bounding box center [407, 186] width 37 height 37
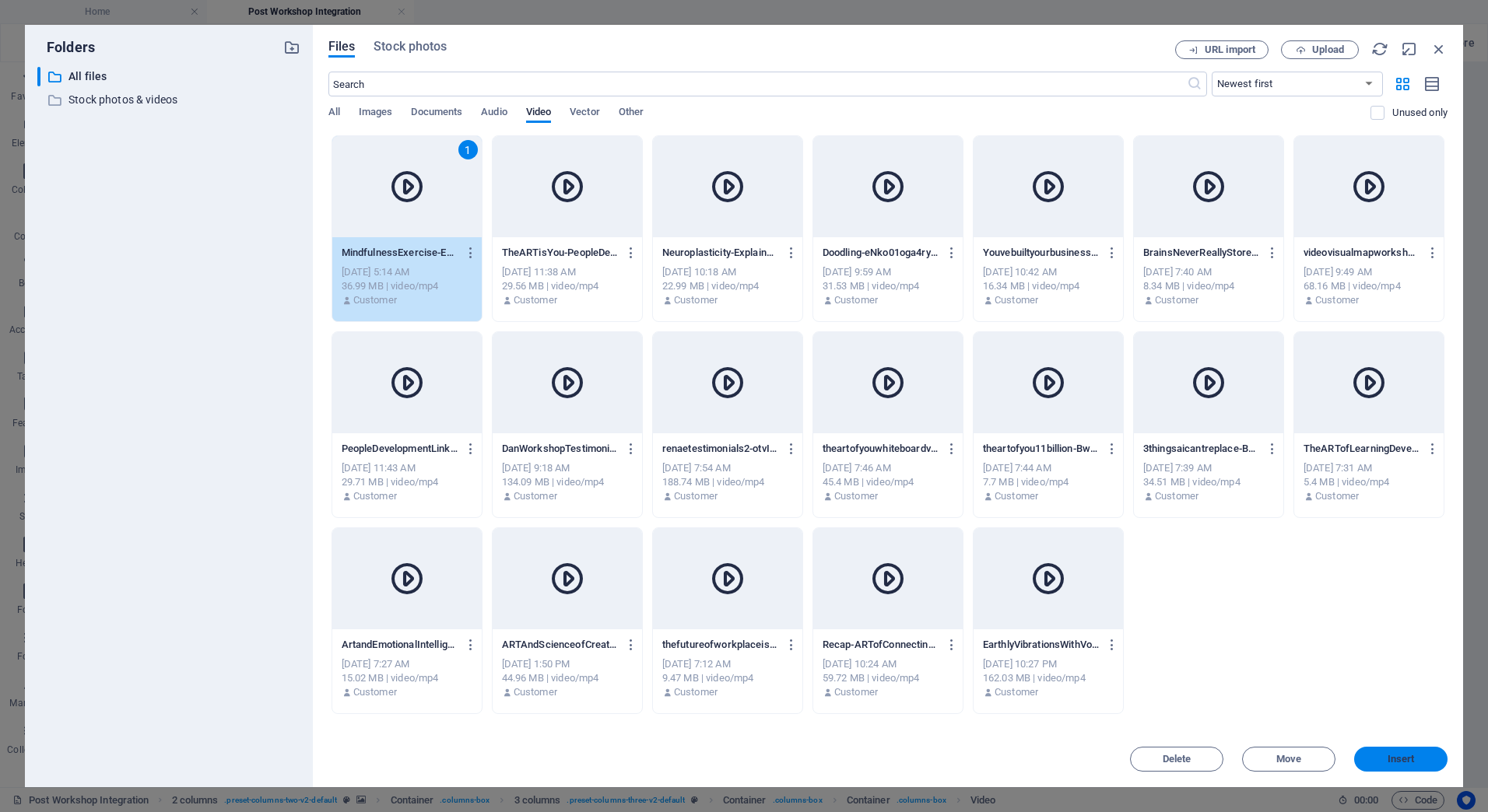
click at [1401, 765] on button "Insert" at bounding box center [1401, 759] width 93 height 25
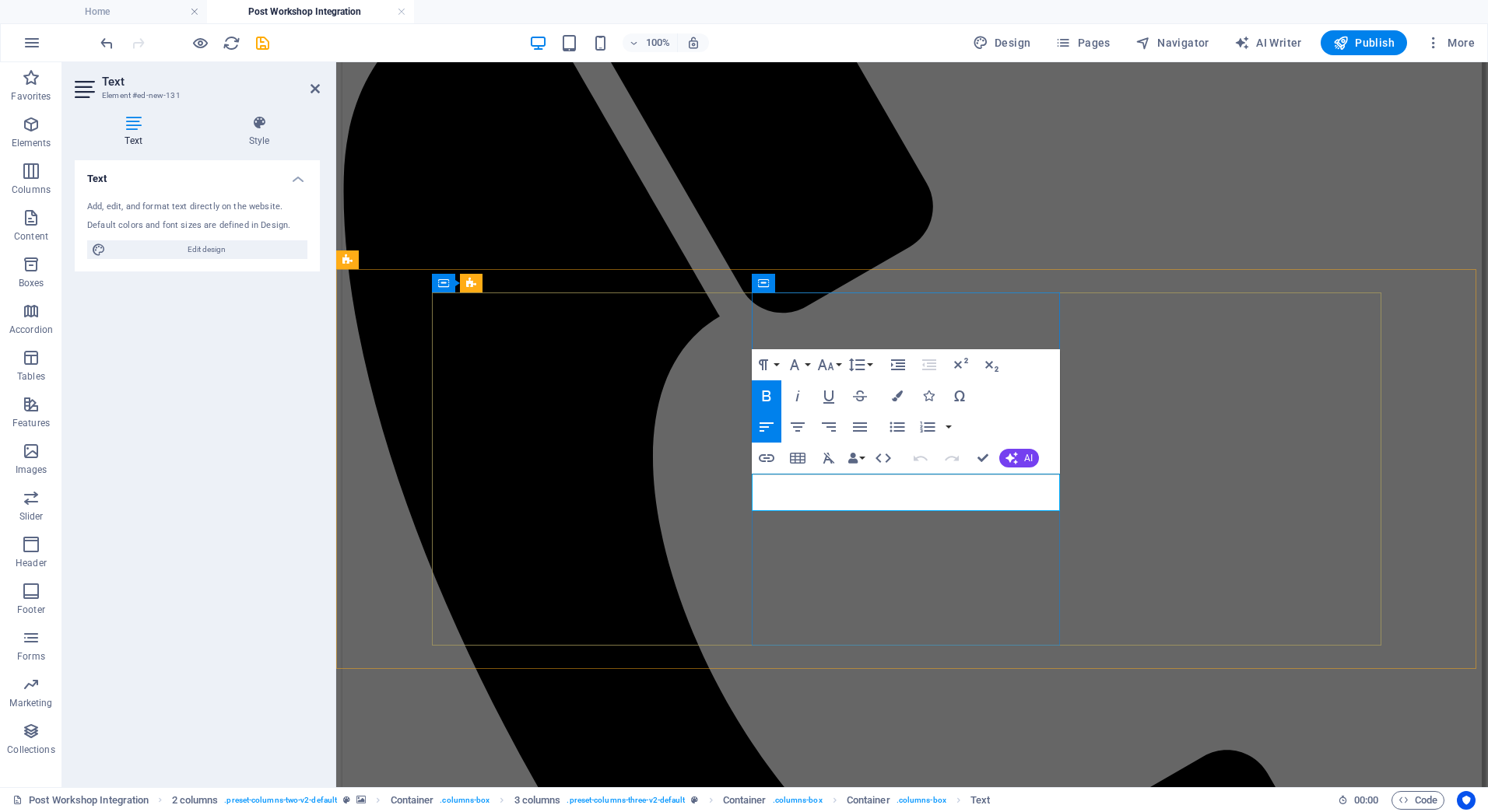
drag, startPoint x: 848, startPoint y: 484, endPoint x: 754, endPoint y: 482, distance: 94.0
drag, startPoint x: 946, startPoint y: 501, endPoint x: 755, endPoint y: 499, distance: 191.0
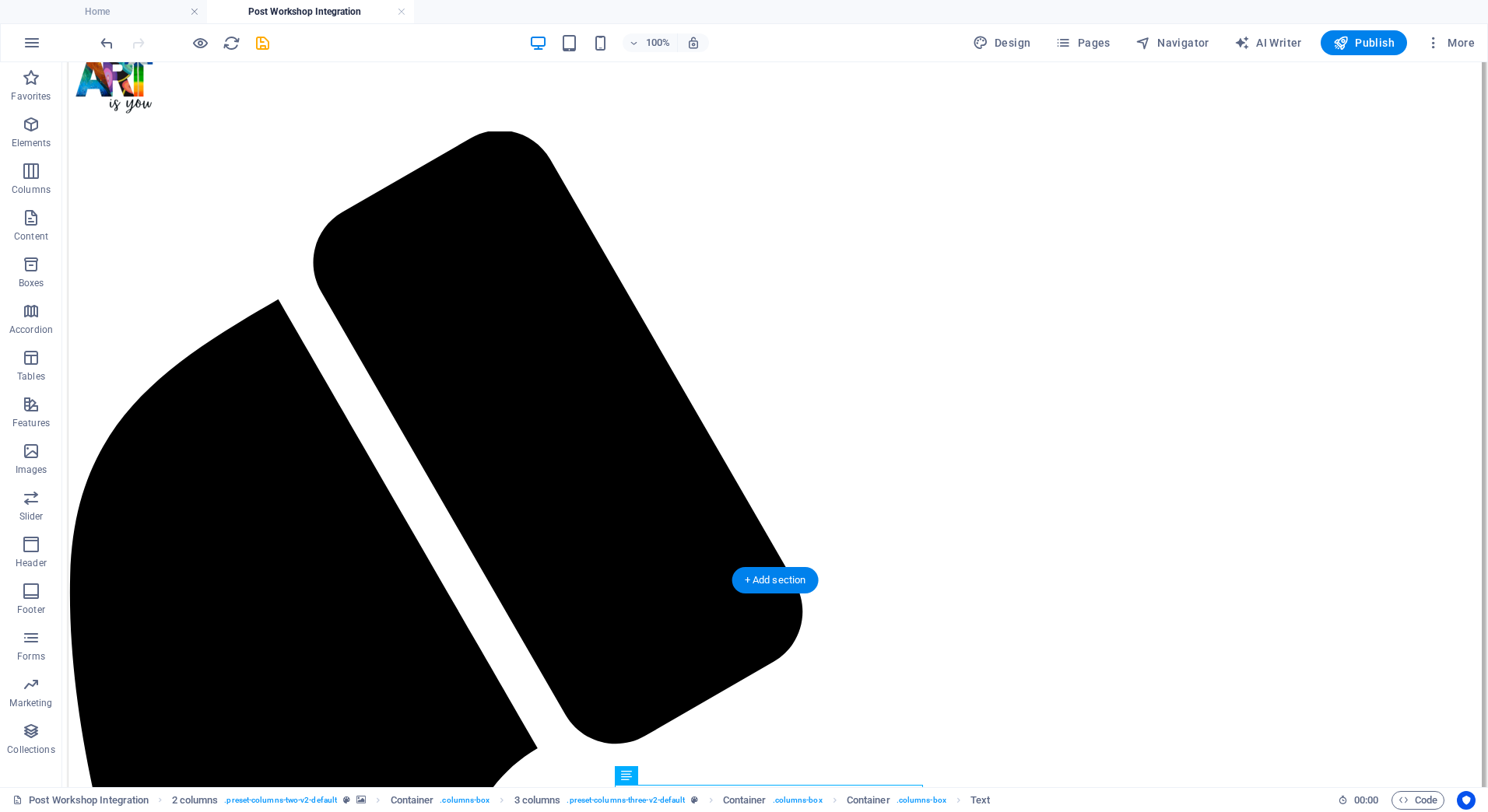
scroll to position [528, 0]
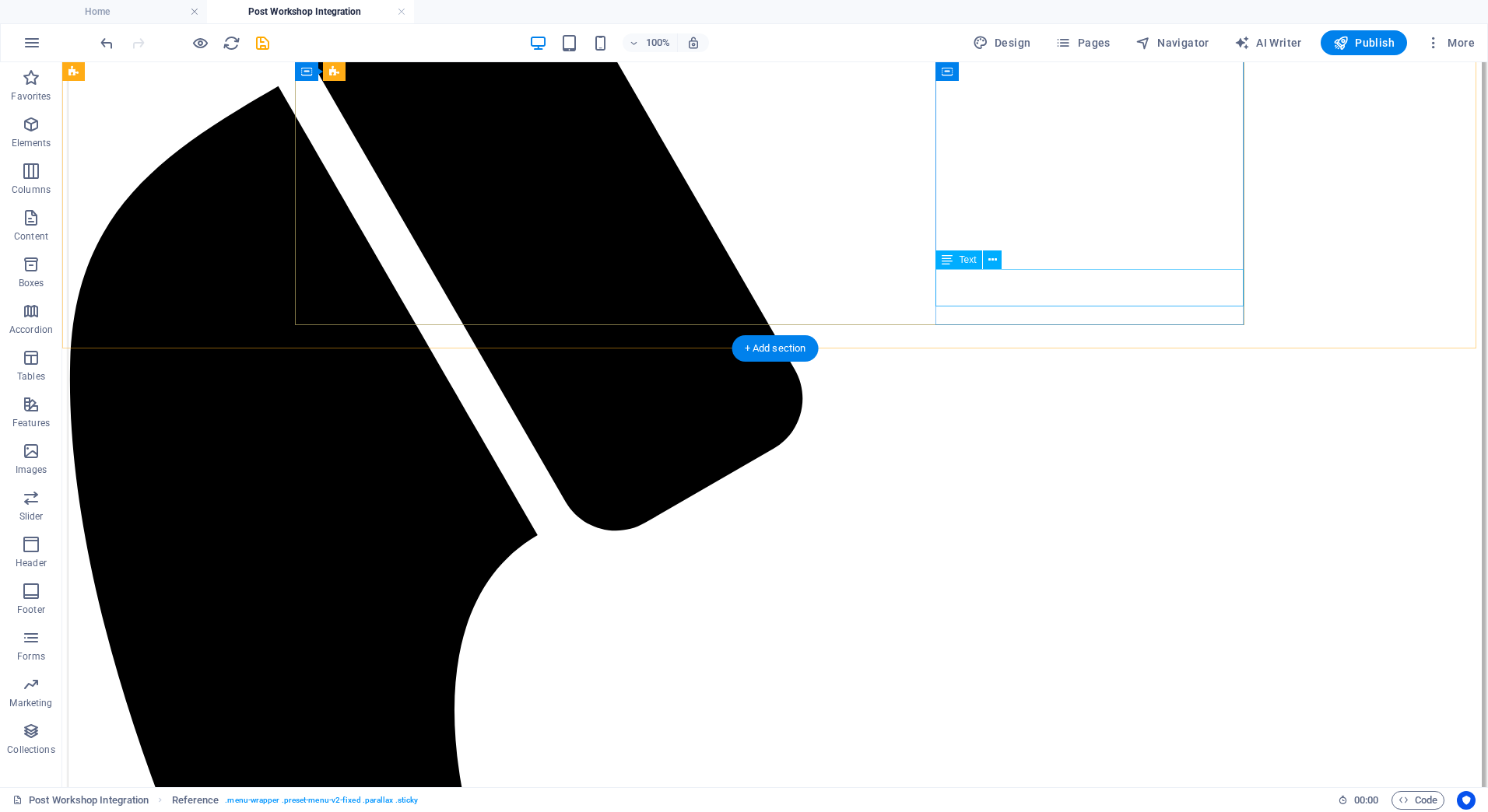
scroll to position [839, 0]
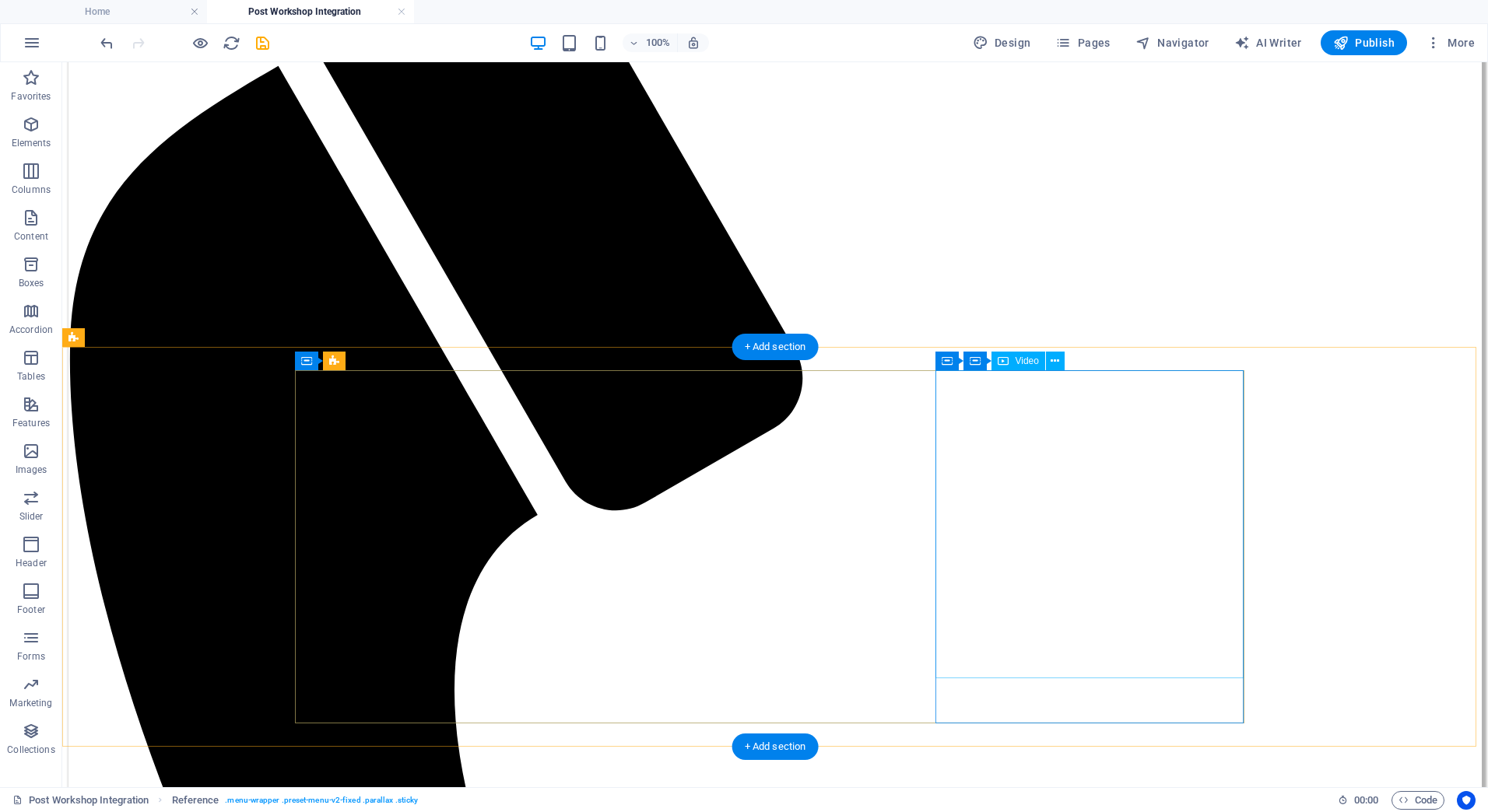
select select "%"
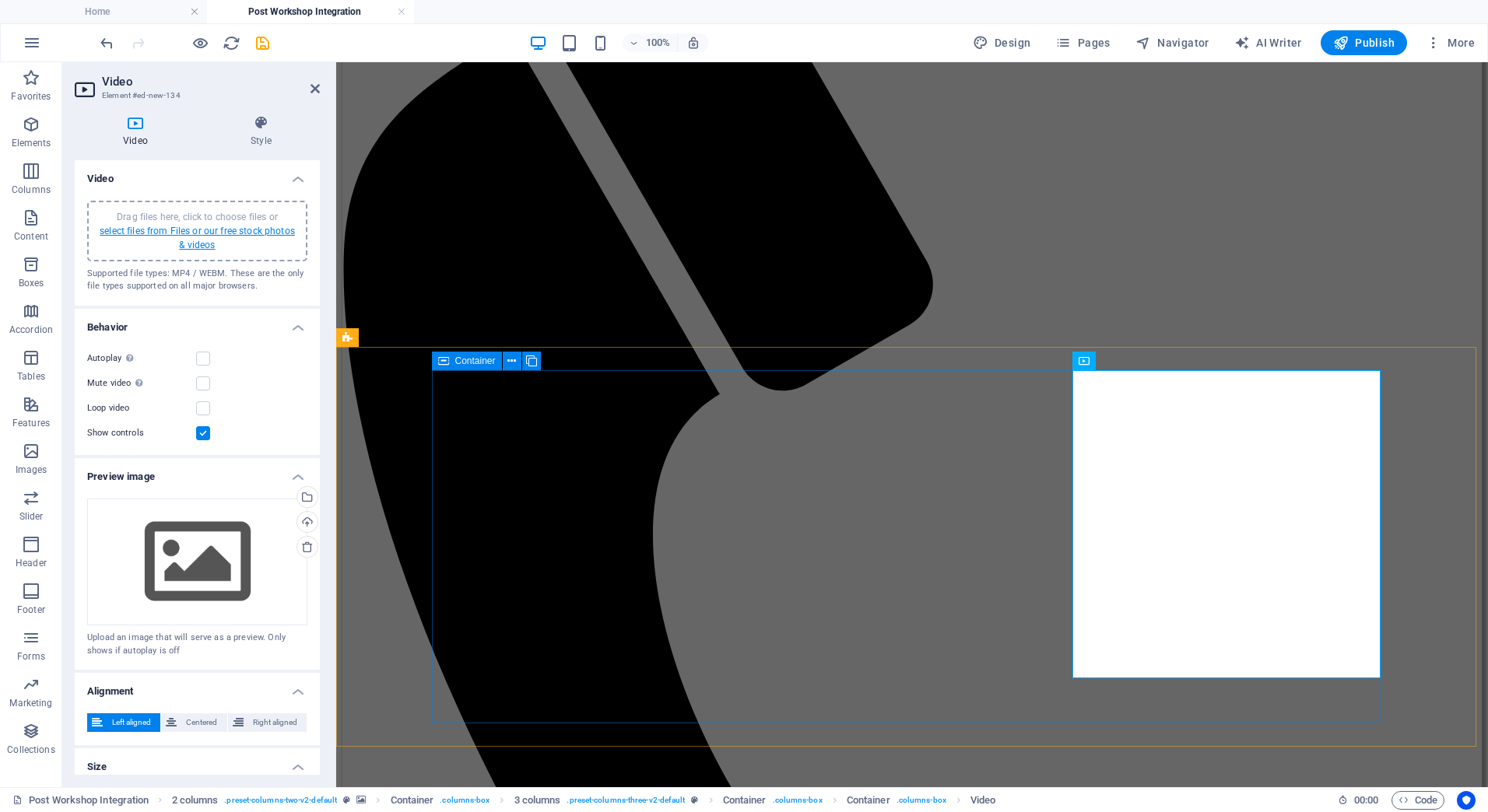
click at [203, 236] on link "select files from Files or our free stock photos & videos" at bounding box center [197, 237] width 195 height 25
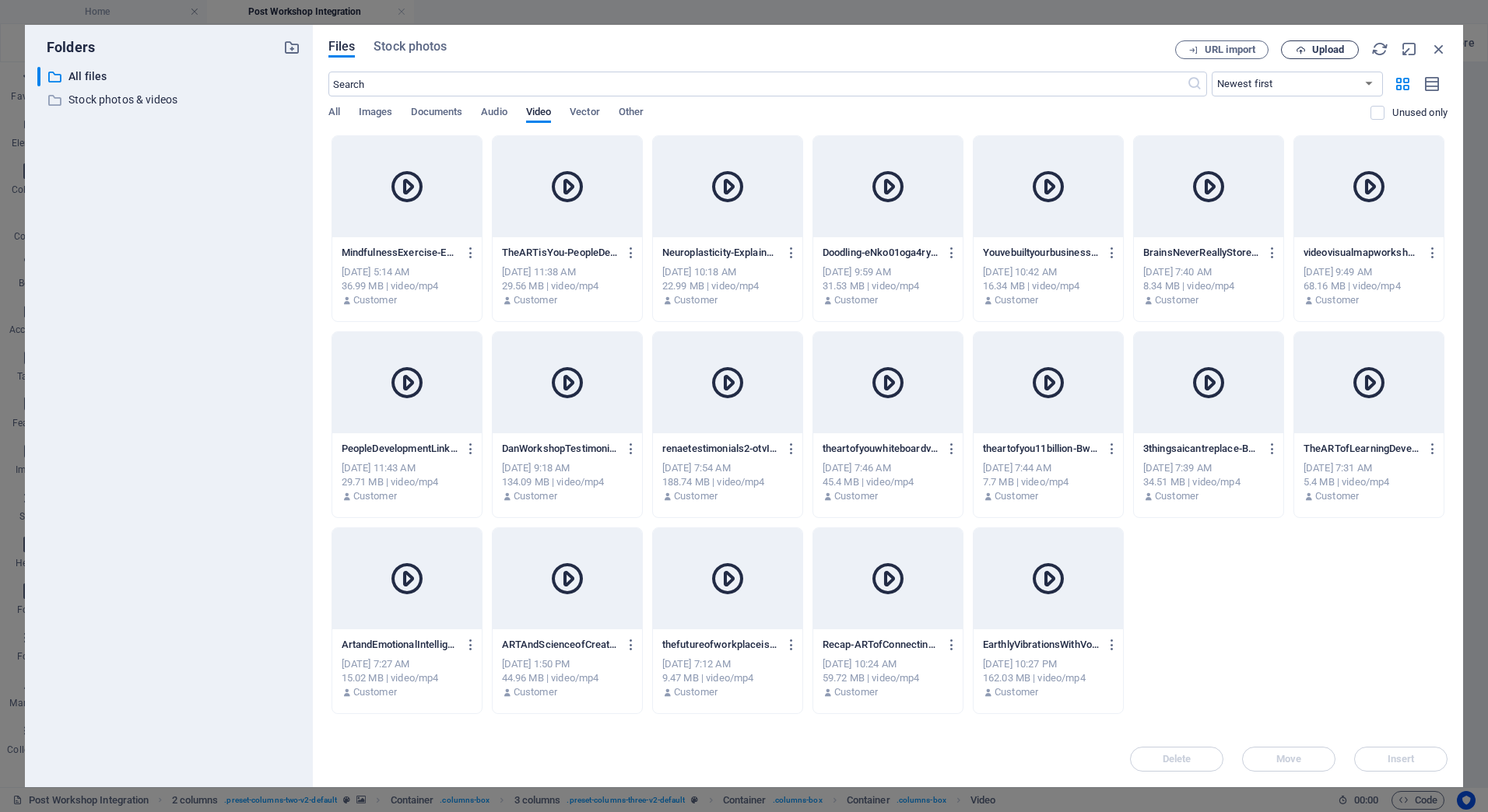
click at [1323, 49] on span "Upload" at bounding box center [1328, 50] width 32 height 9
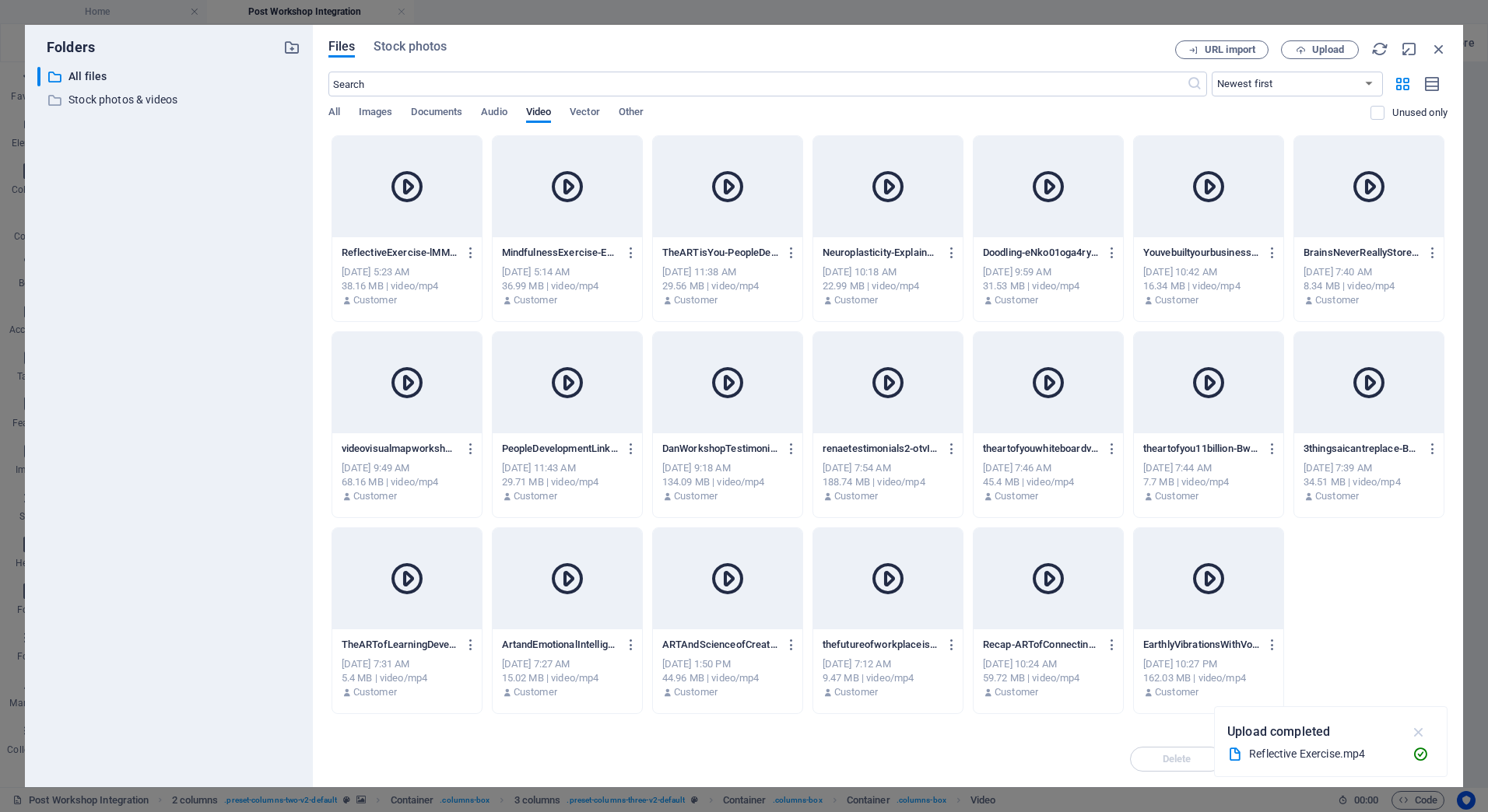
click at [1417, 728] on icon "button" at bounding box center [1419, 732] width 18 height 17
click at [417, 188] on icon at bounding box center [407, 186] width 37 height 37
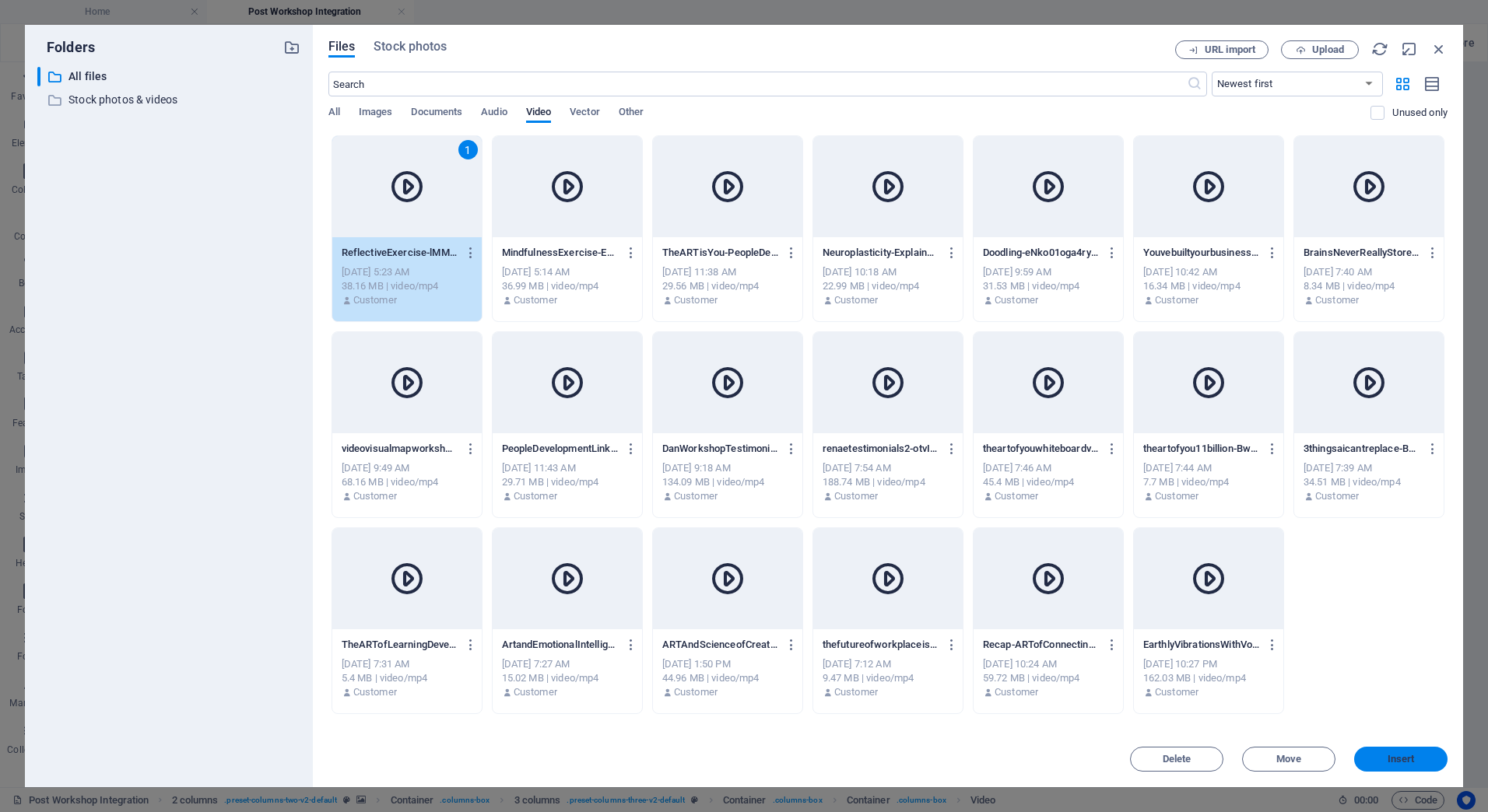
click at [1395, 758] on span "Insert" at bounding box center [1401, 760] width 27 height 9
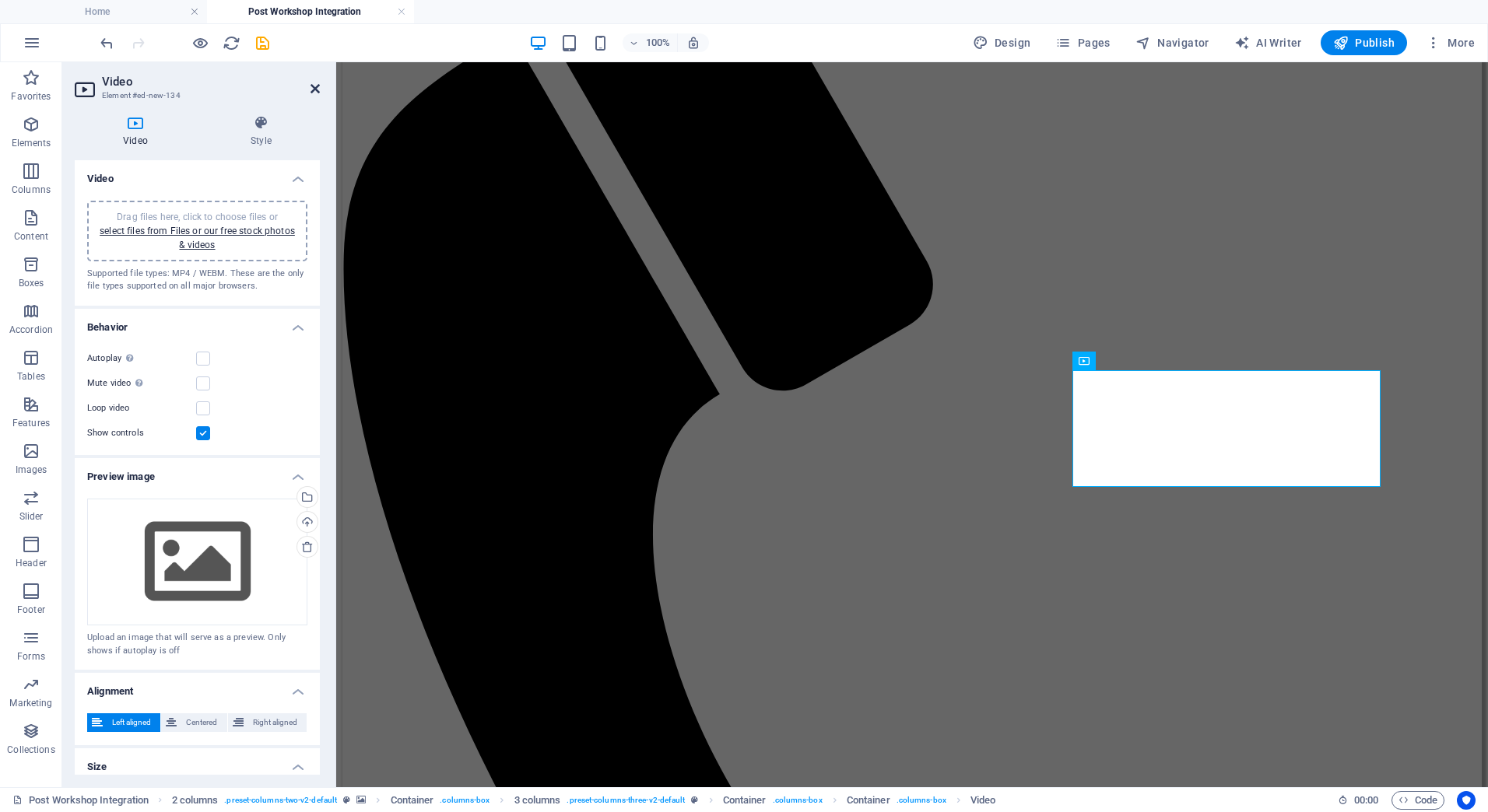
click at [314, 88] on icon at bounding box center [315, 89] width 9 height 13
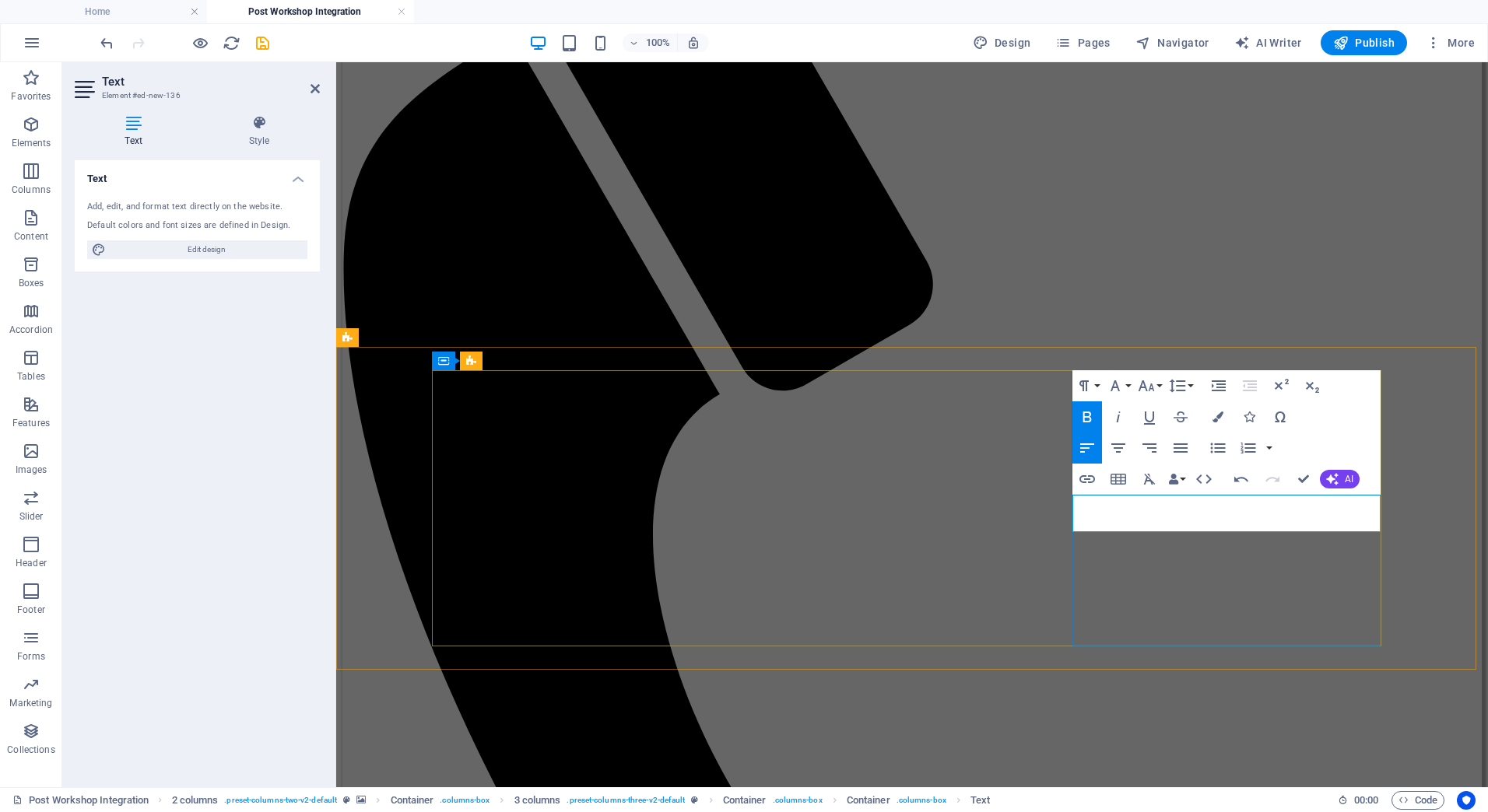
drag, startPoint x: 1225, startPoint y: 521, endPoint x: 1073, endPoint y: 526, distance: 152.1
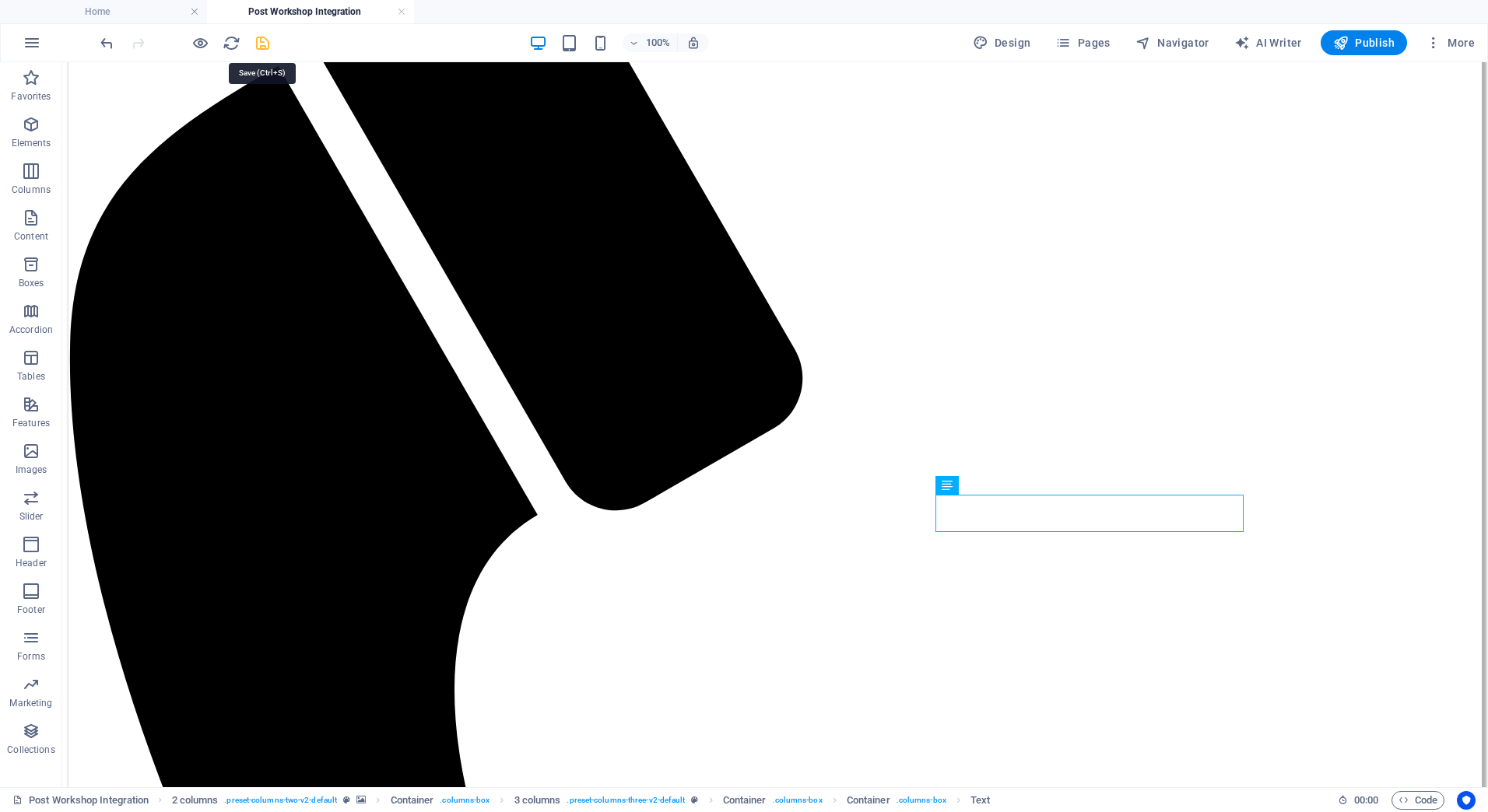
click at [264, 43] on icon "save" at bounding box center [263, 43] width 18 height 18
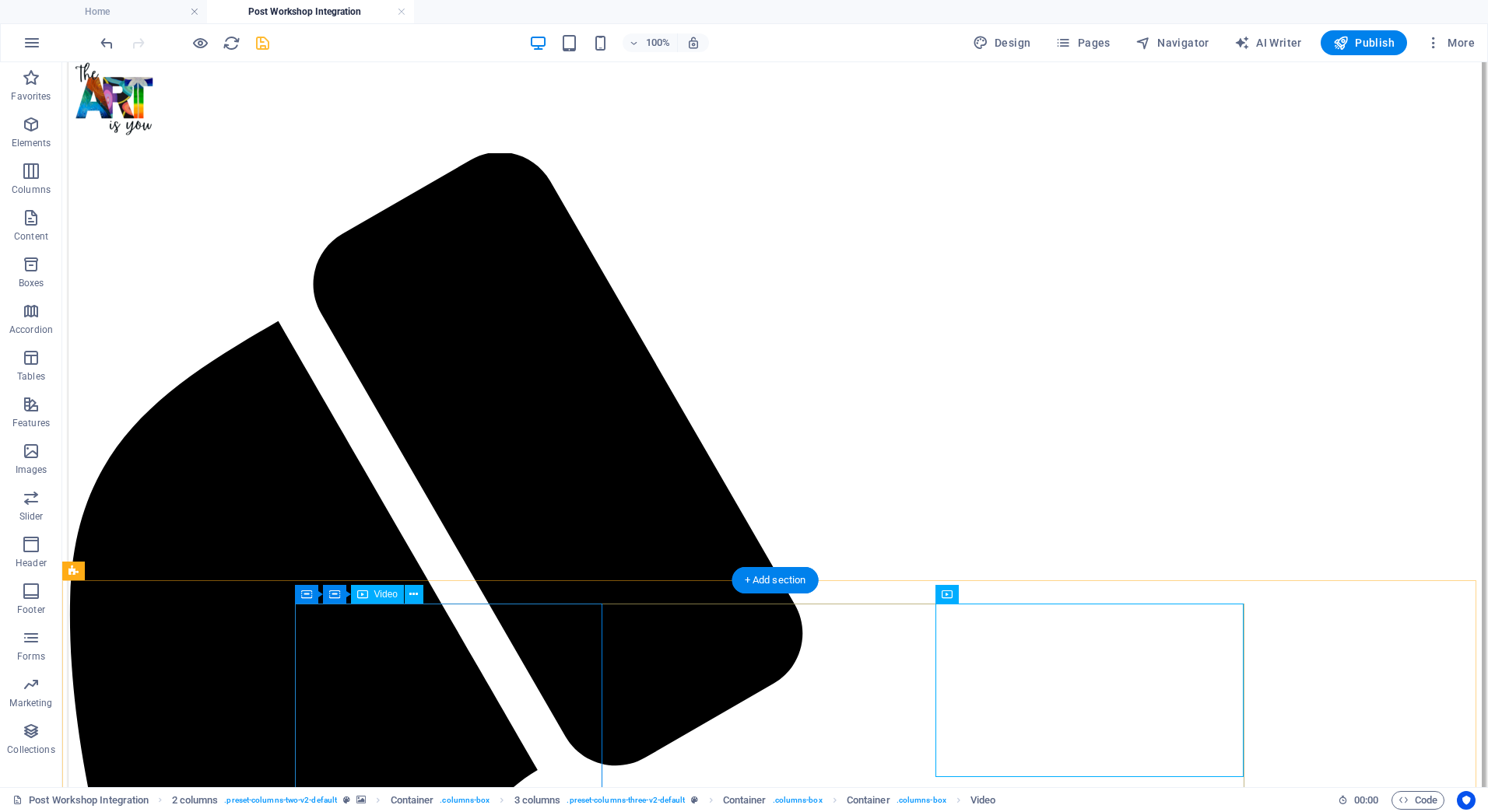
scroll to position [605, 0]
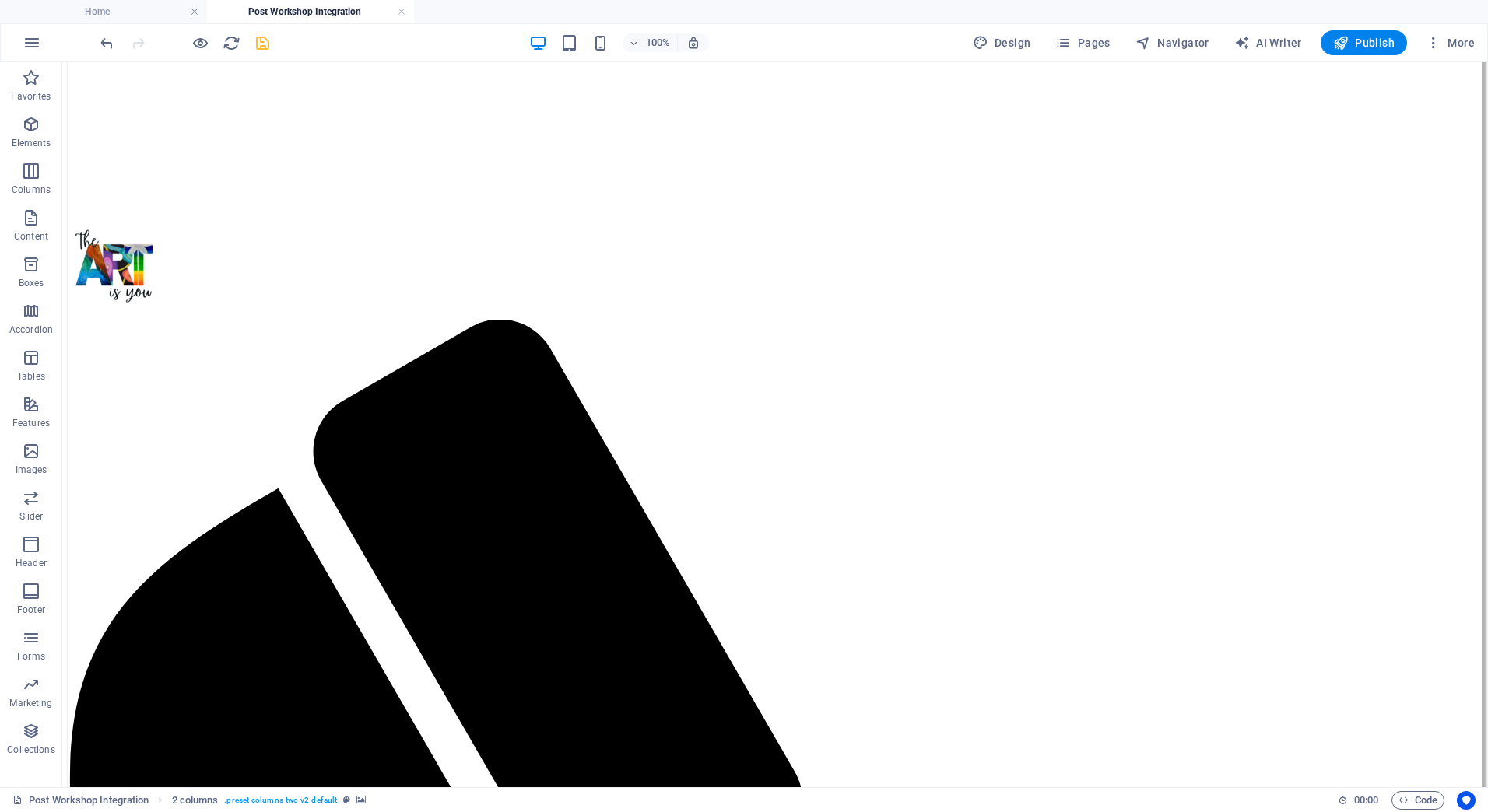
scroll to position [376, 0]
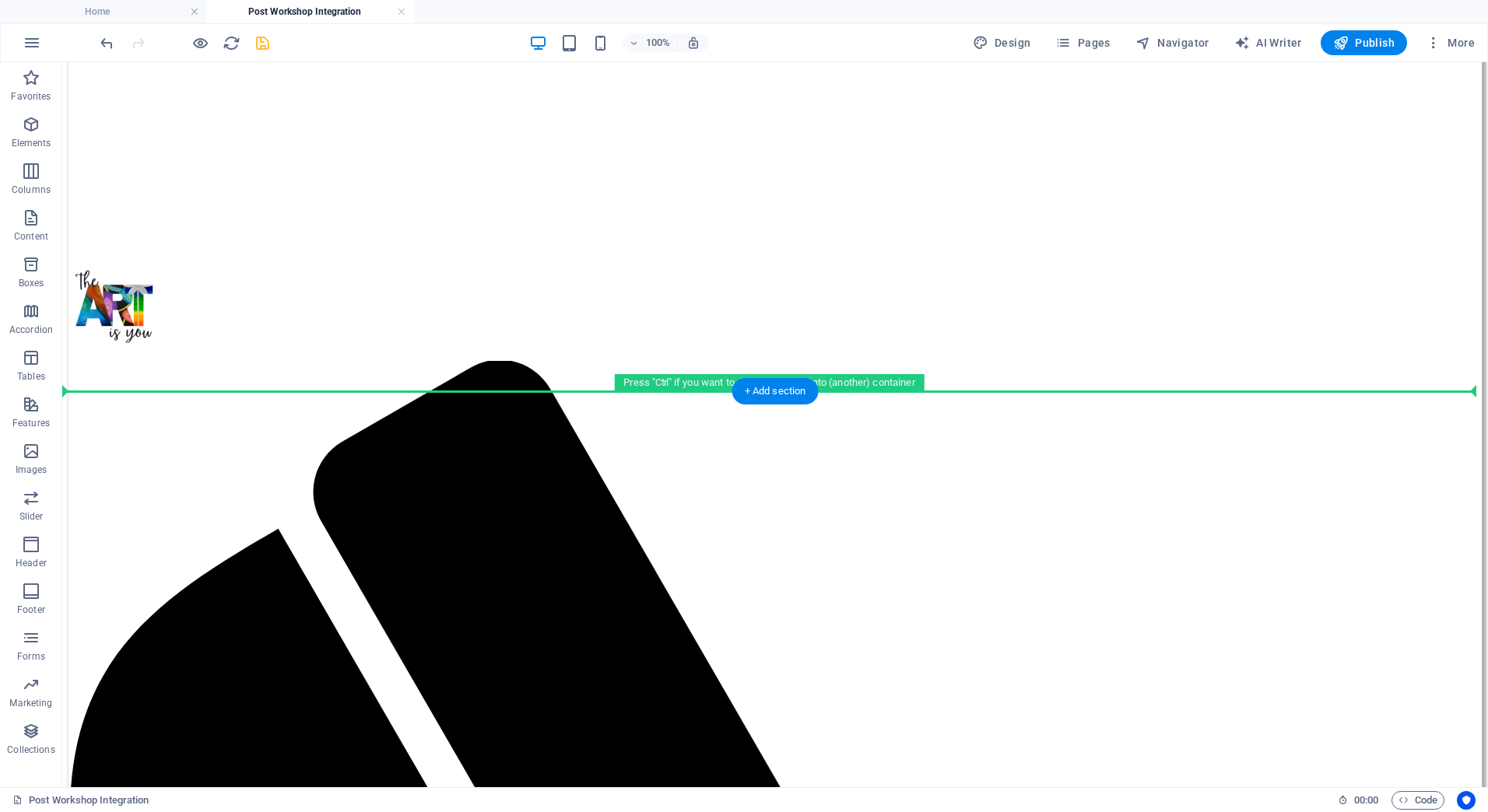
drag, startPoint x: 141, startPoint y: 636, endPoint x: 131, endPoint y: 305, distance: 331.2
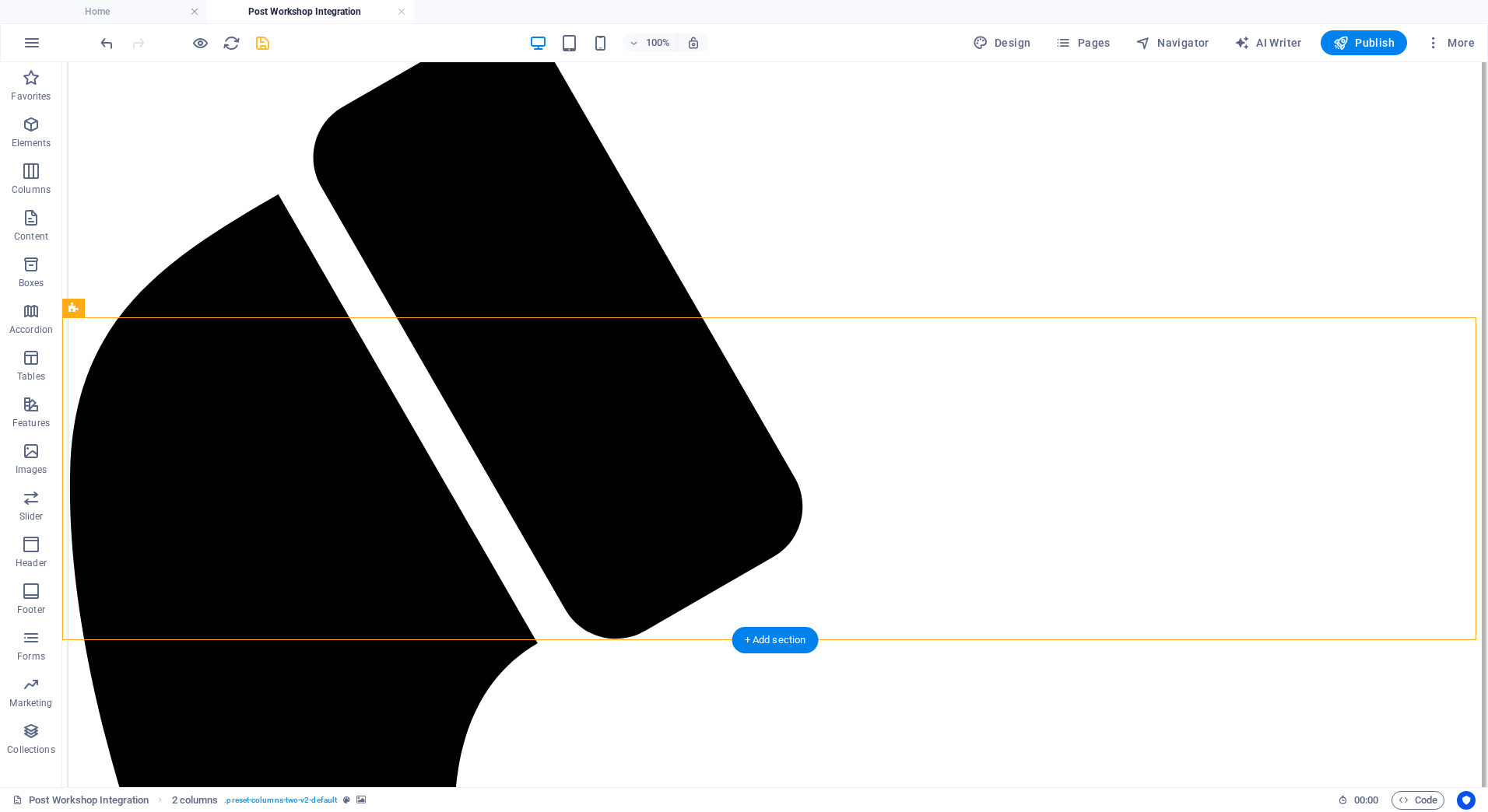
scroll to position [843, 0]
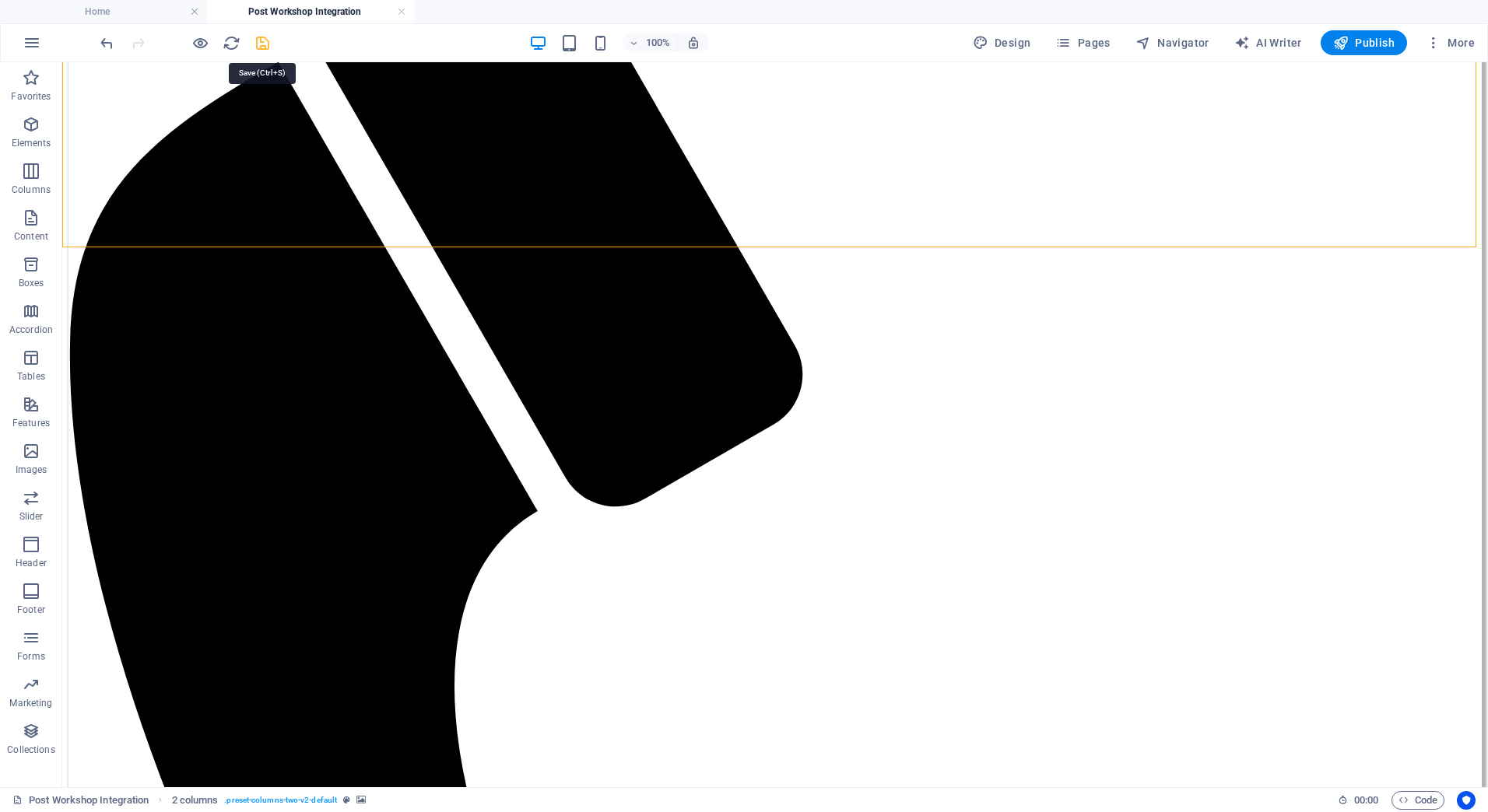
click at [255, 39] on icon "save" at bounding box center [263, 43] width 18 height 18
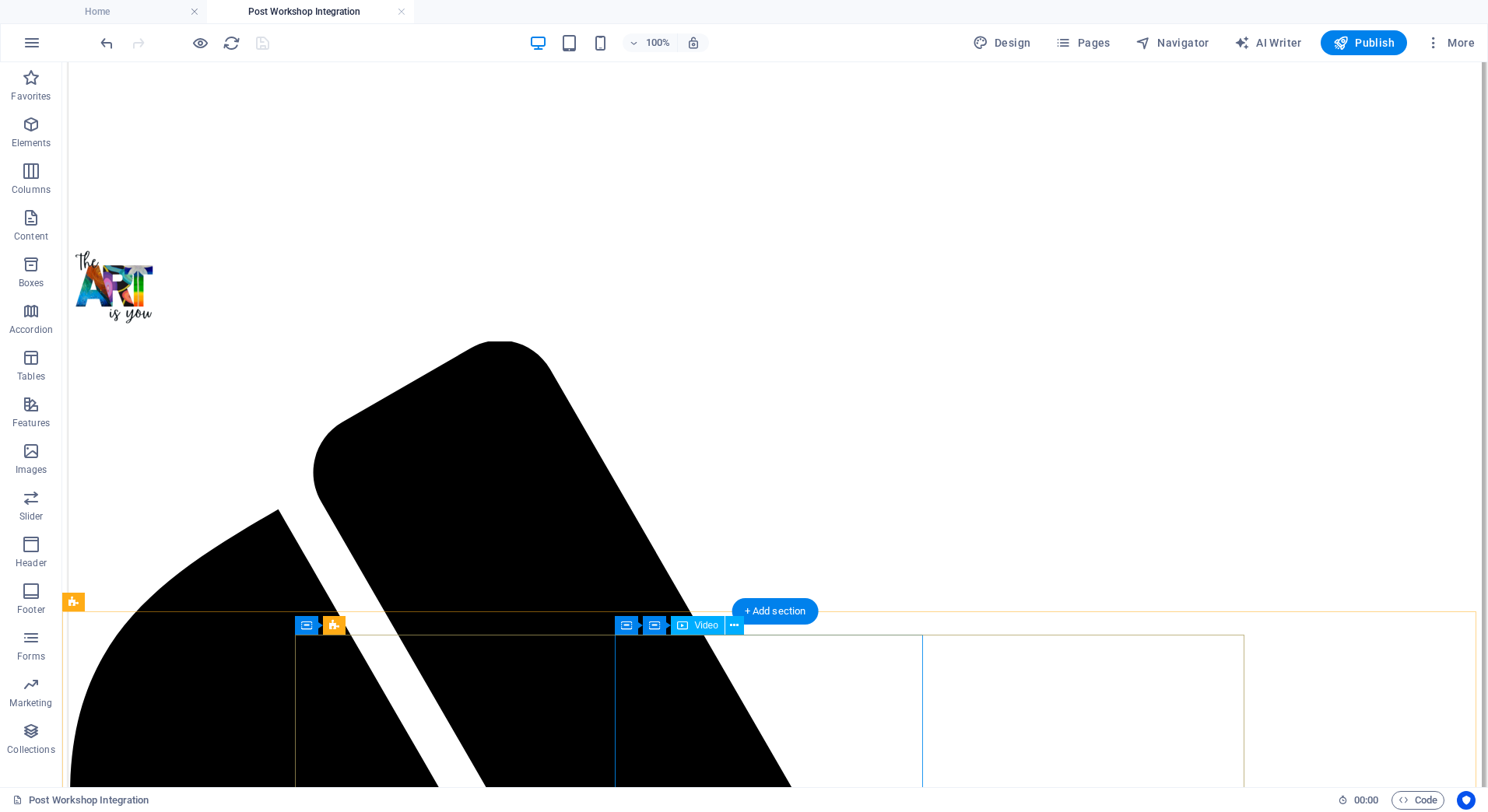
scroll to position [376, 0]
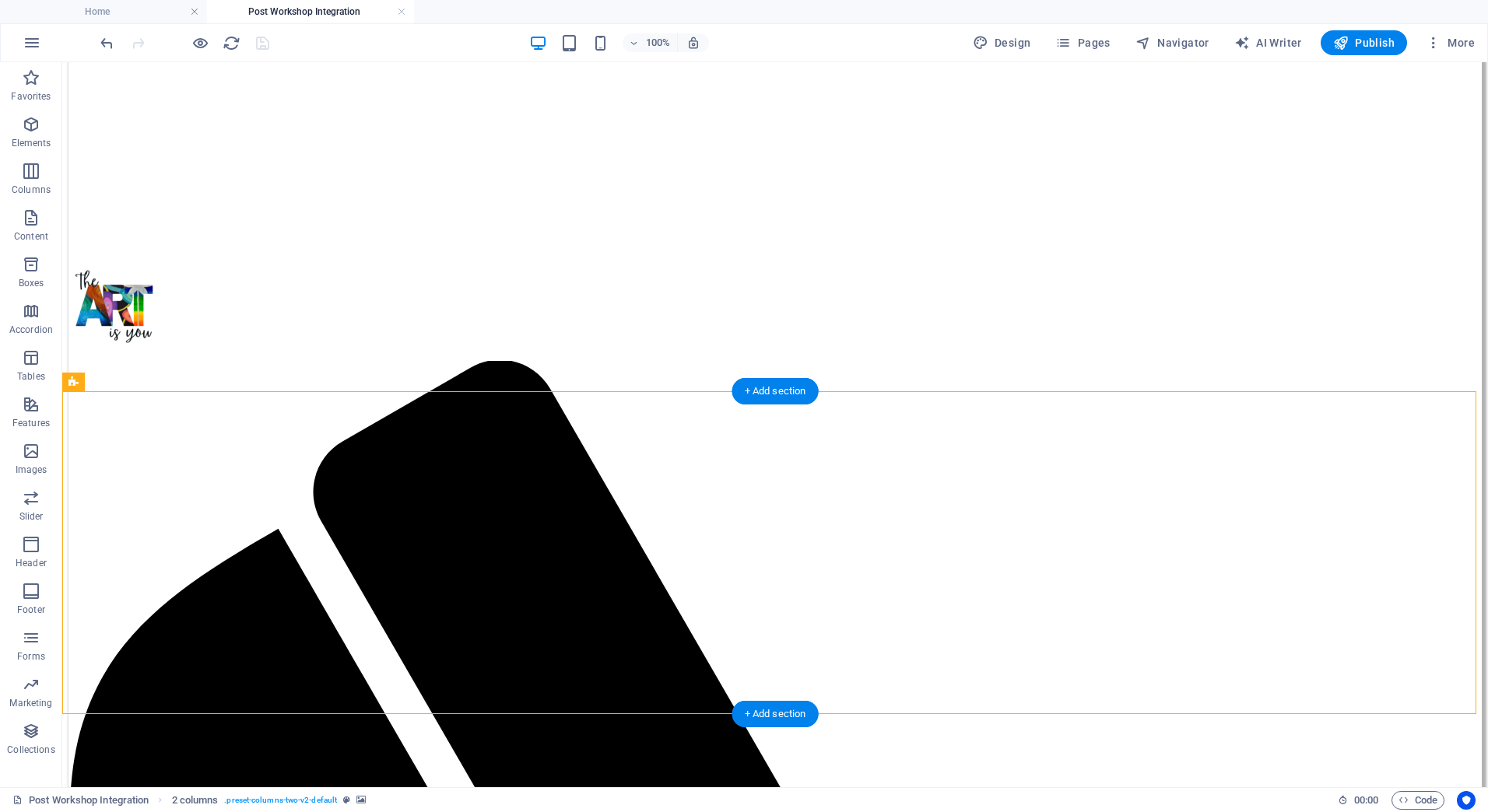
drag, startPoint x: 373, startPoint y: 472, endPoint x: 1228, endPoint y: 423, distance: 856.4
click at [309, 405] on icon at bounding box center [306, 405] width 11 height 19
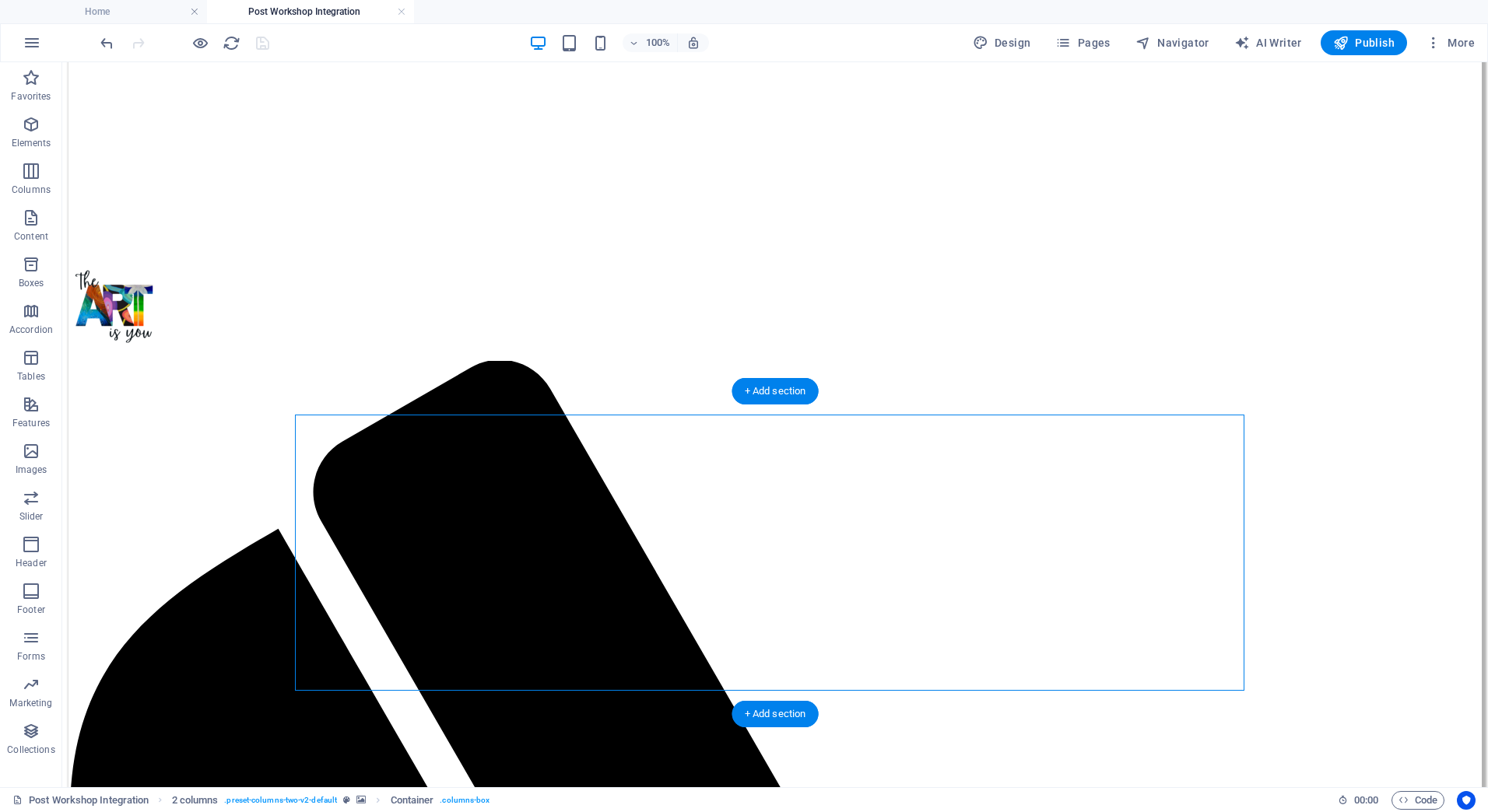
drag, startPoint x: 372, startPoint y: 468, endPoint x: 1336, endPoint y: 522, distance: 965.5
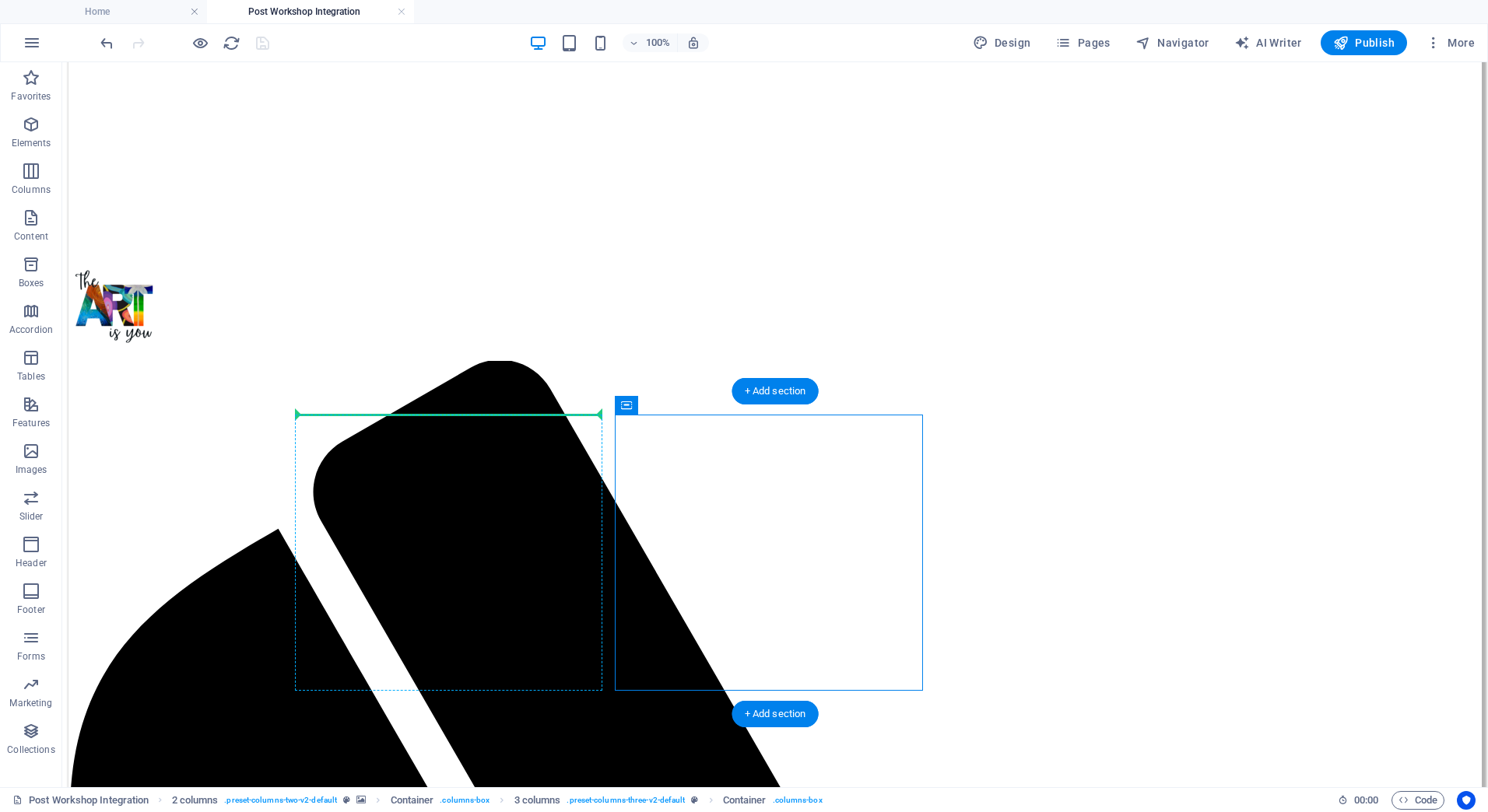
drag, startPoint x: 695, startPoint y: 467, endPoint x: 383, endPoint y: 433, distance: 313.8
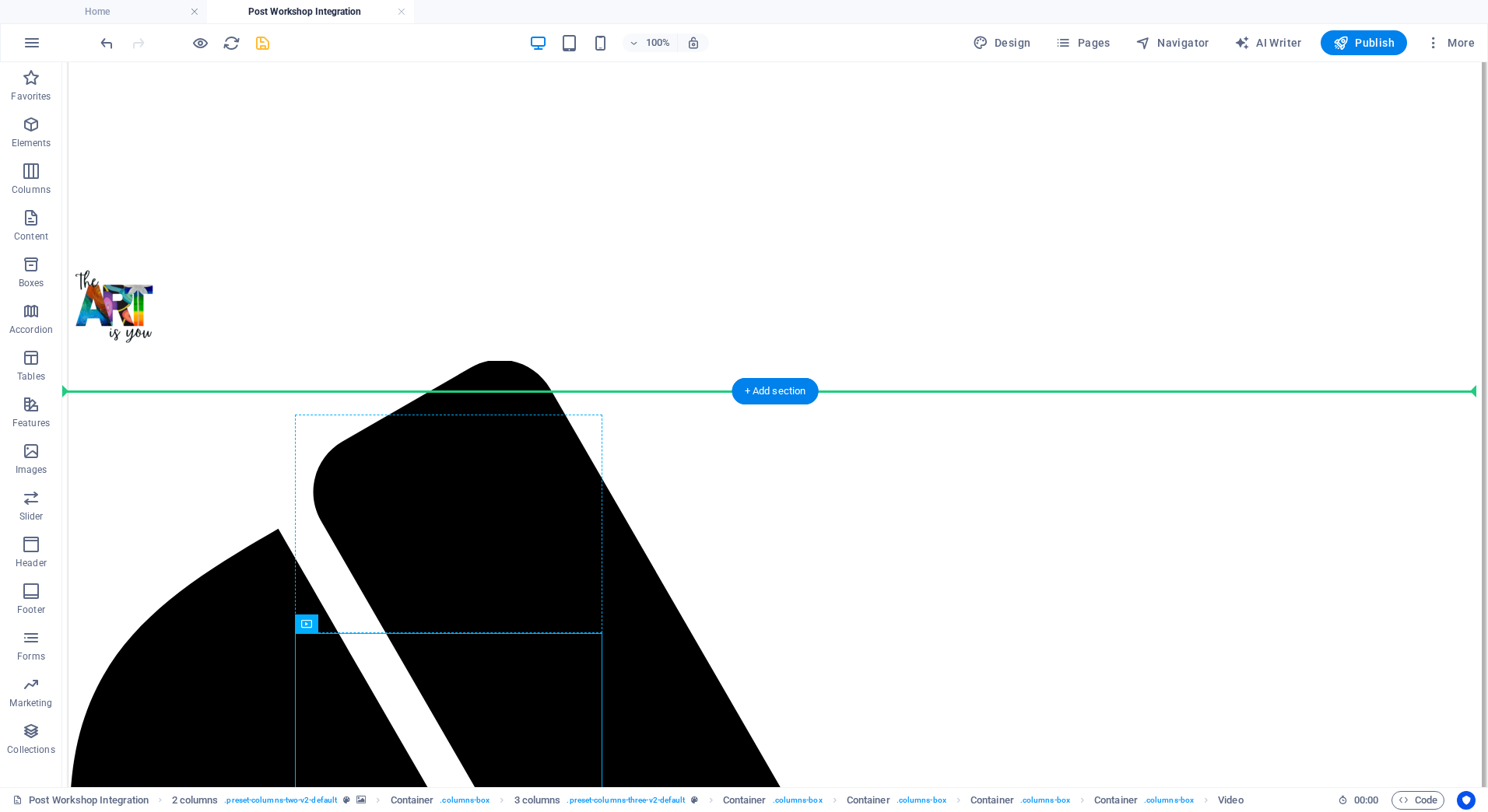
drag, startPoint x: 375, startPoint y: 689, endPoint x: 602, endPoint y: 511, distance: 288.5
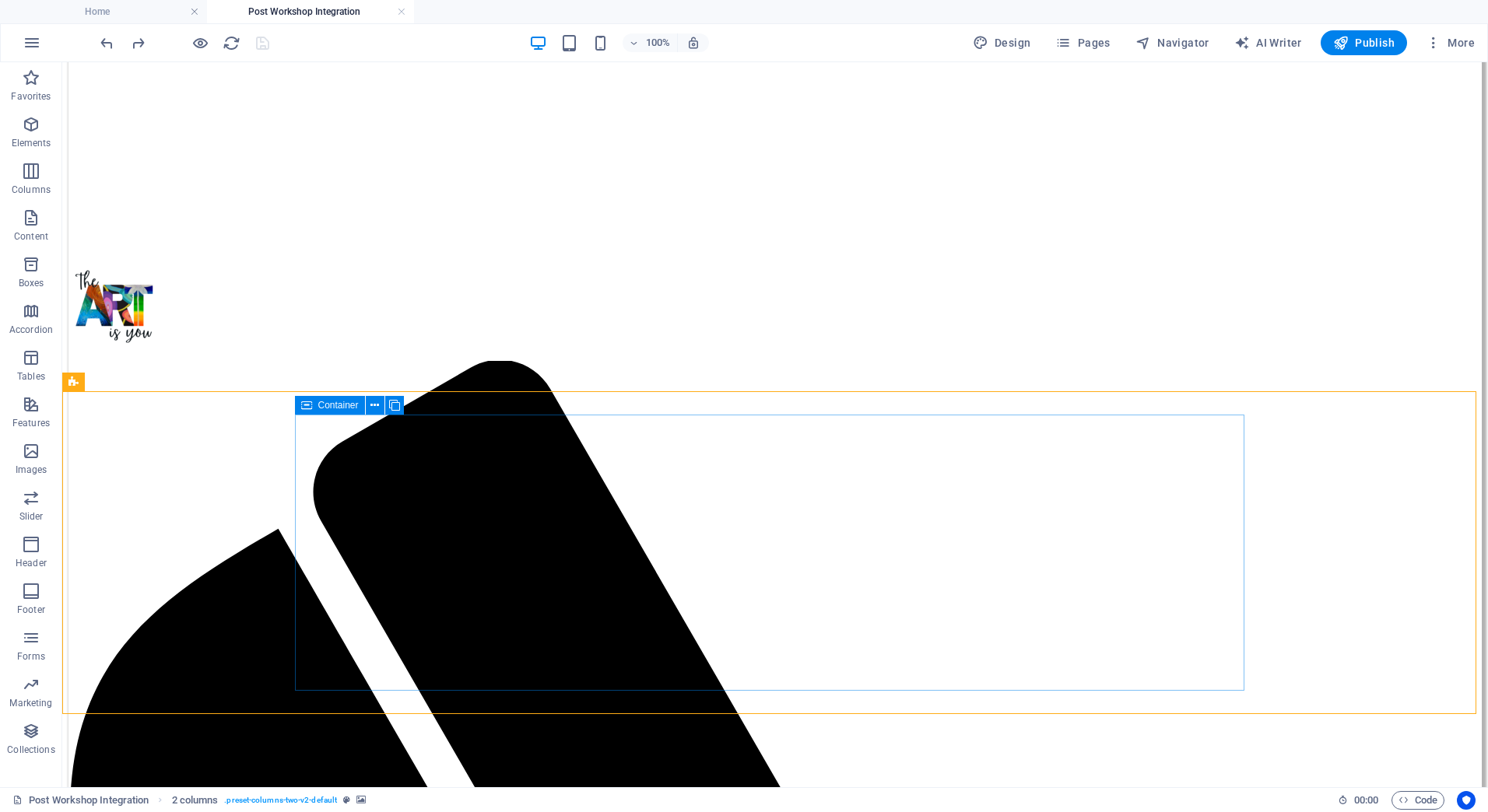
click at [309, 406] on icon at bounding box center [306, 405] width 11 height 19
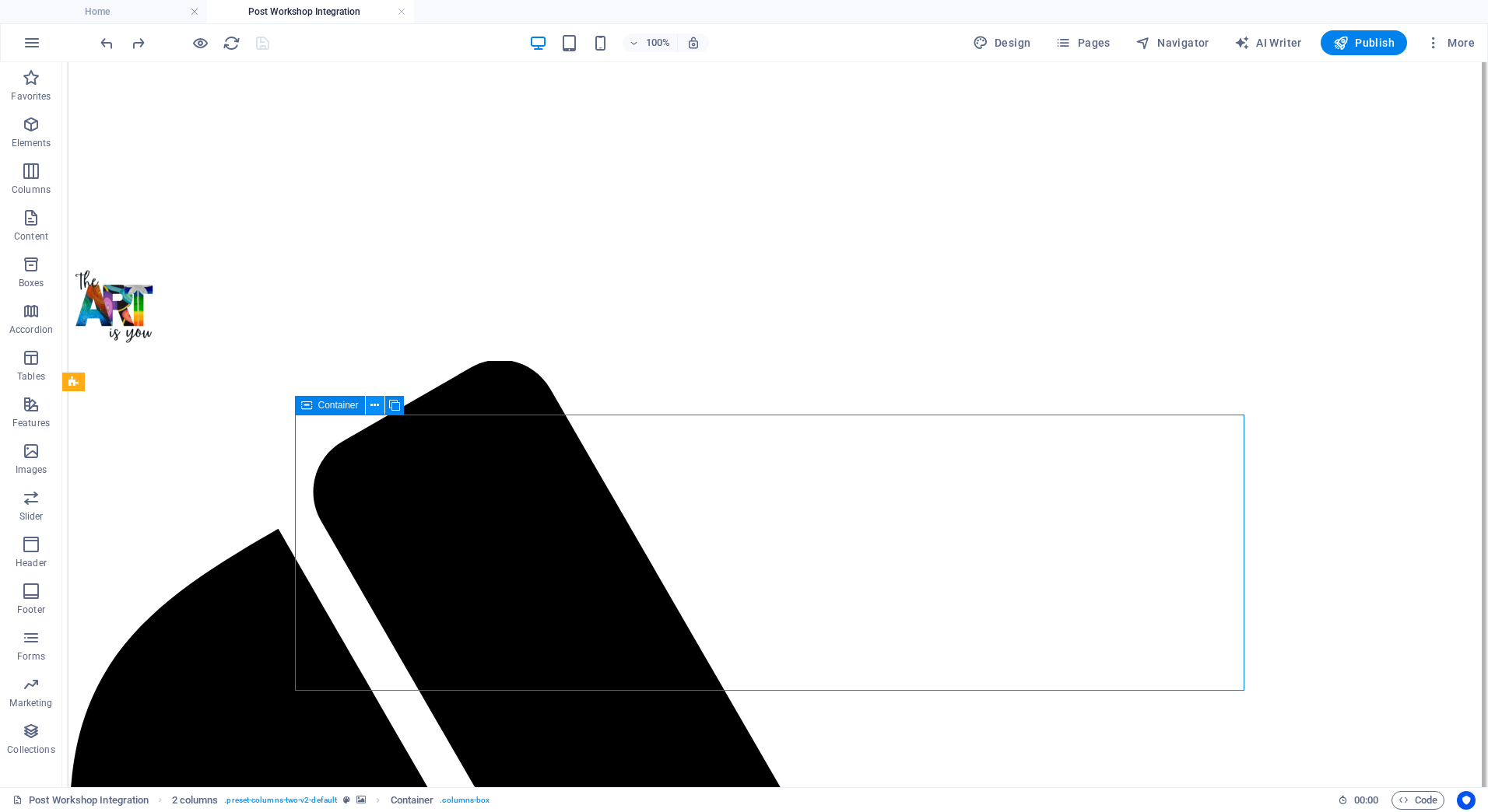
click at [381, 401] on button at bounding box center [375, 405] width 19 height 19
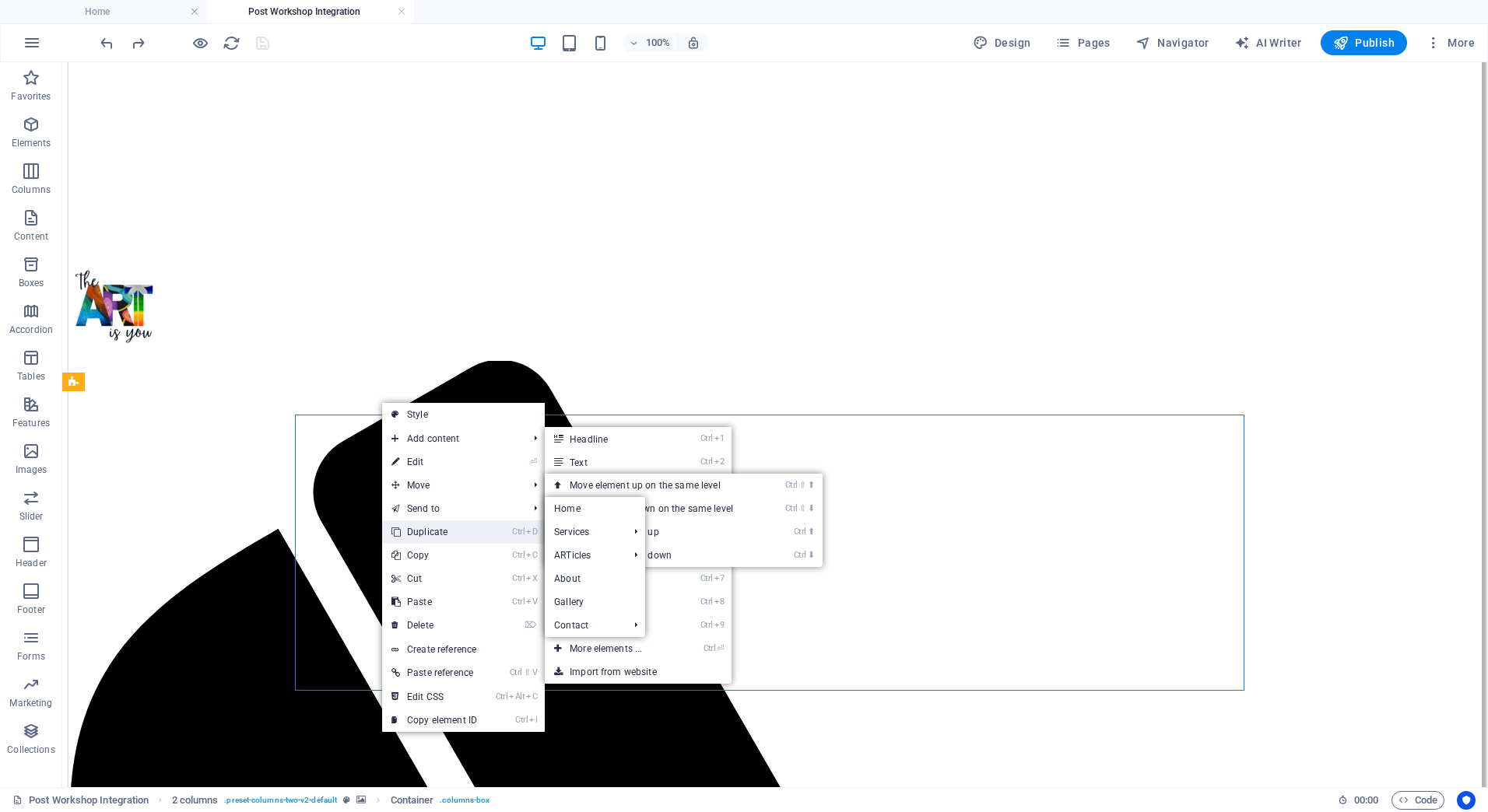
click at [419, 526] on link "Ctrl D Duplicate" at bounding box center [435, 532] width 104 height 23
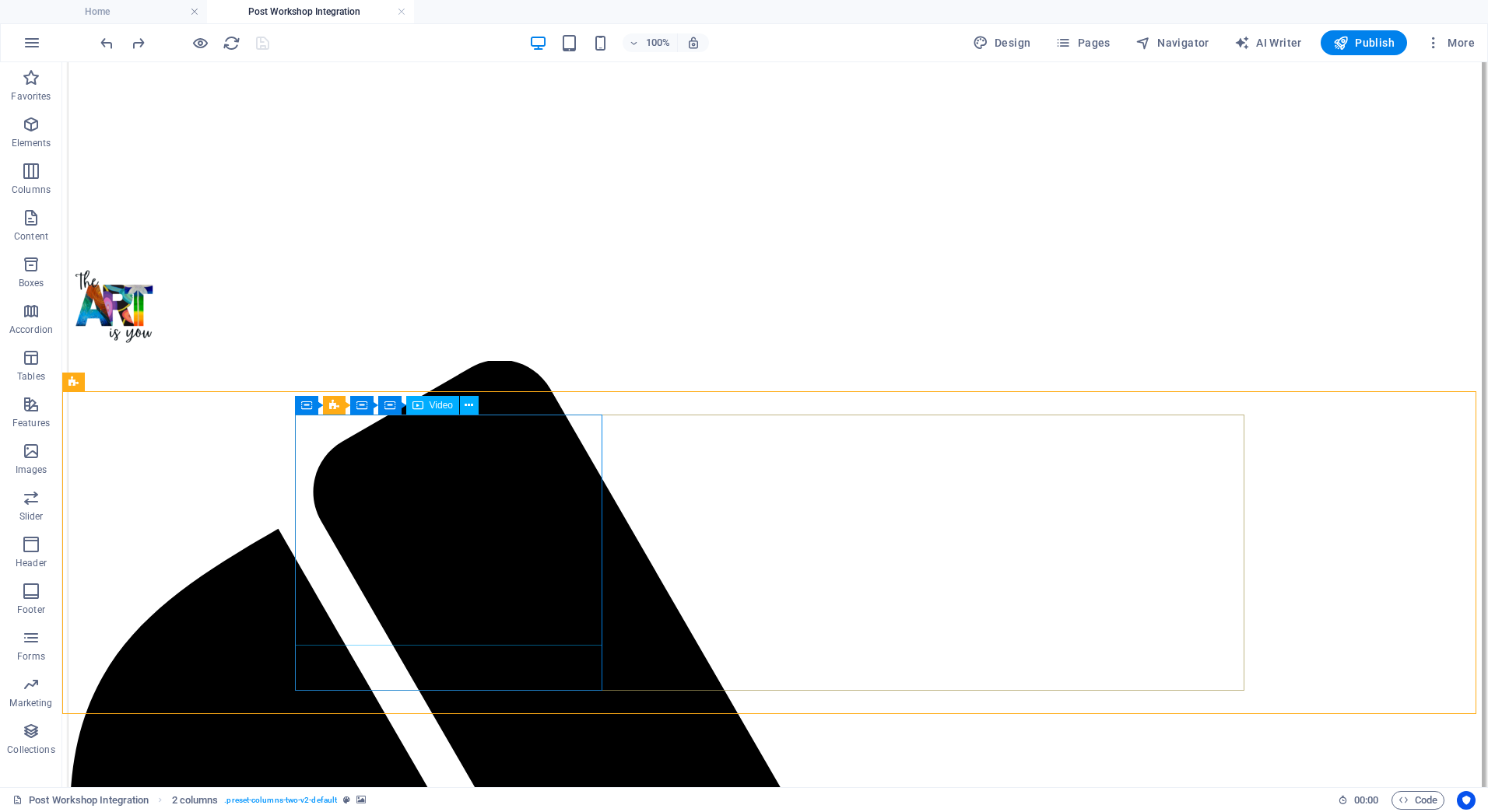
click at [424, 402] on div "Video" at bounding box center [432, 405] width 53 height 19
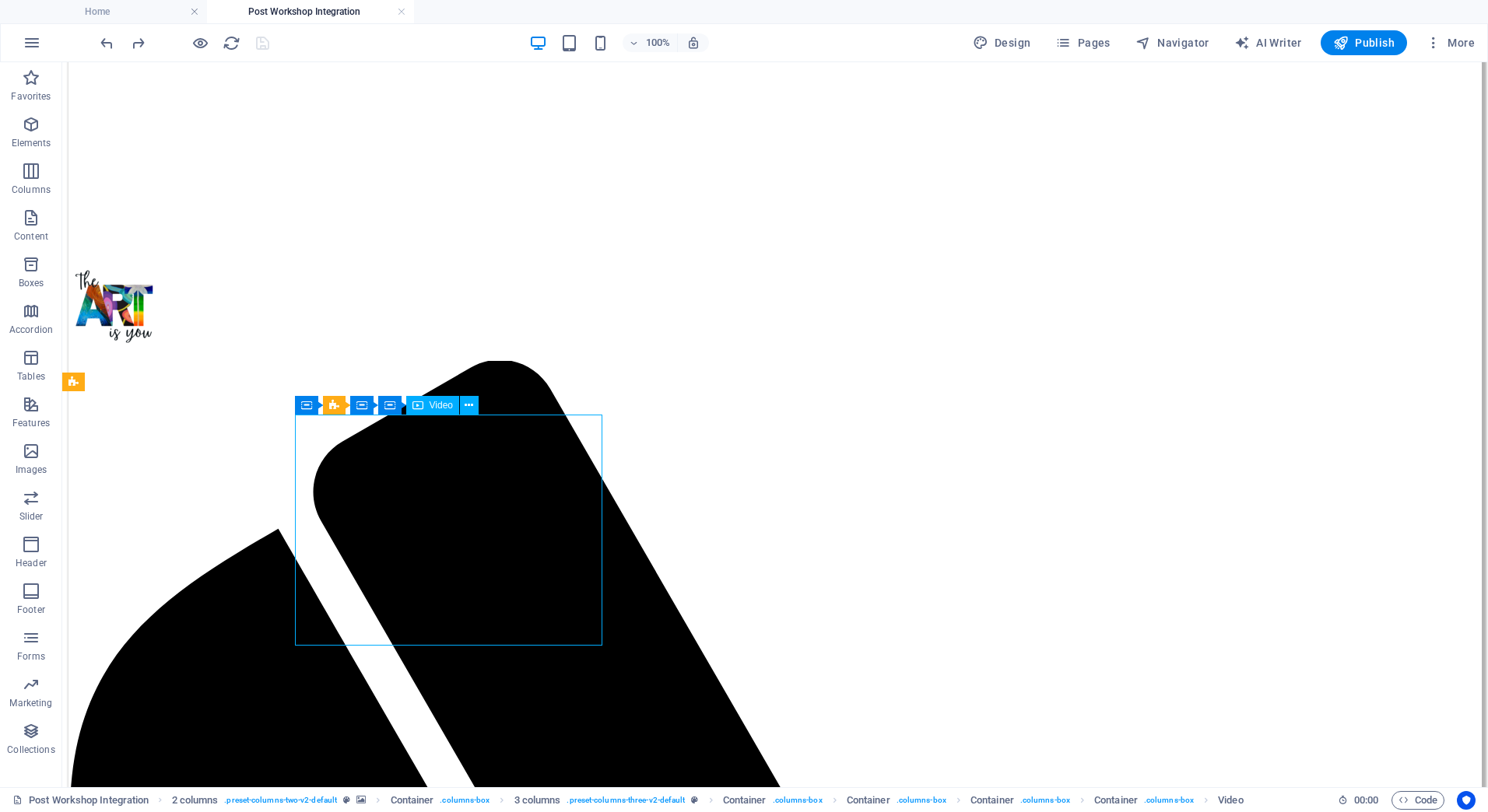
click at [426, 404] on div "Video" at bounding box center [432, 405] width 53 height 19
click at [468, 404] on icon at bounding box center [469, 405] width 9 height 17
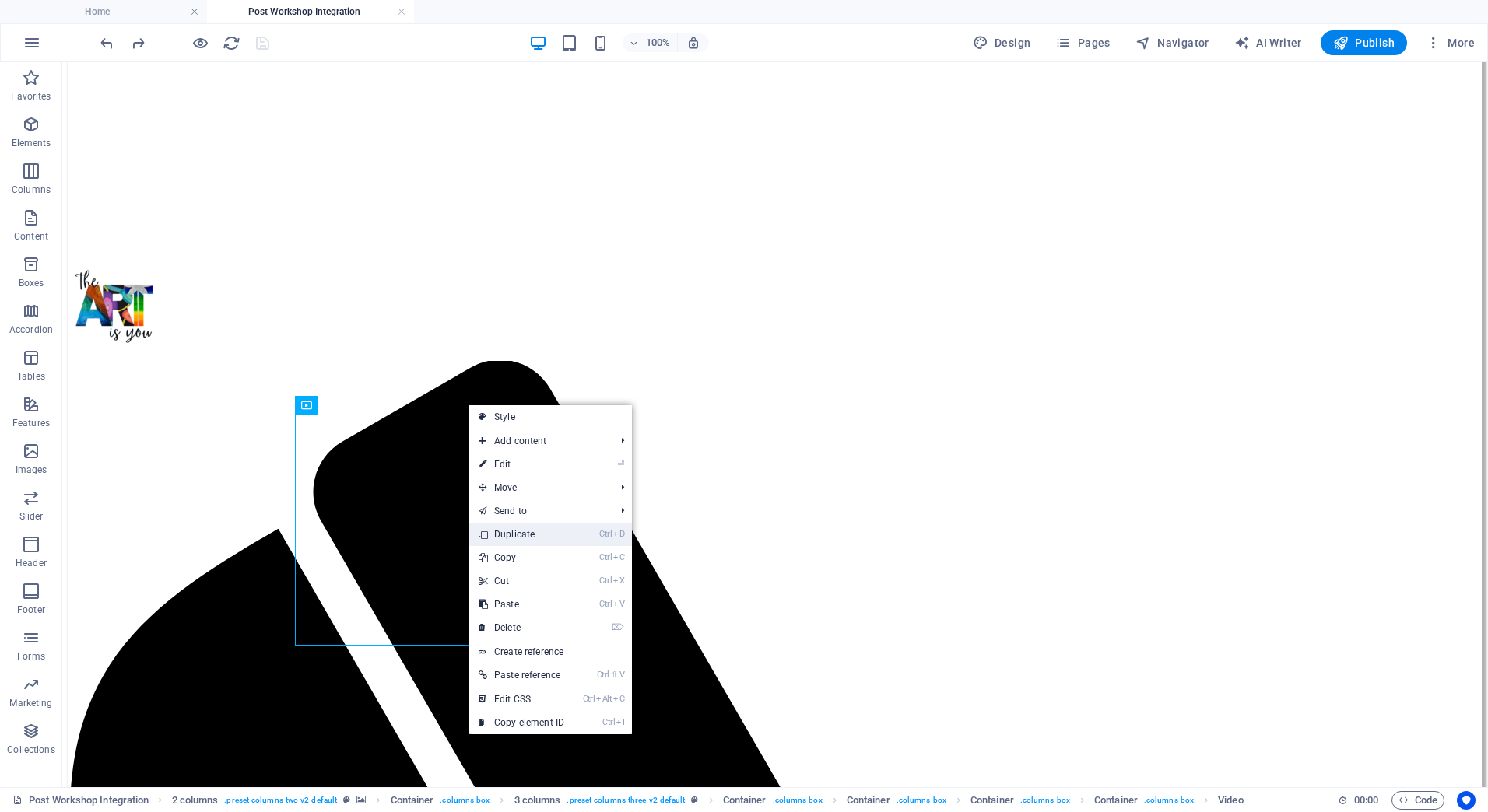
click at [498, 531] on link "Ctrl D Duplicate" at bounding box center [522, 534] width 104 height 23
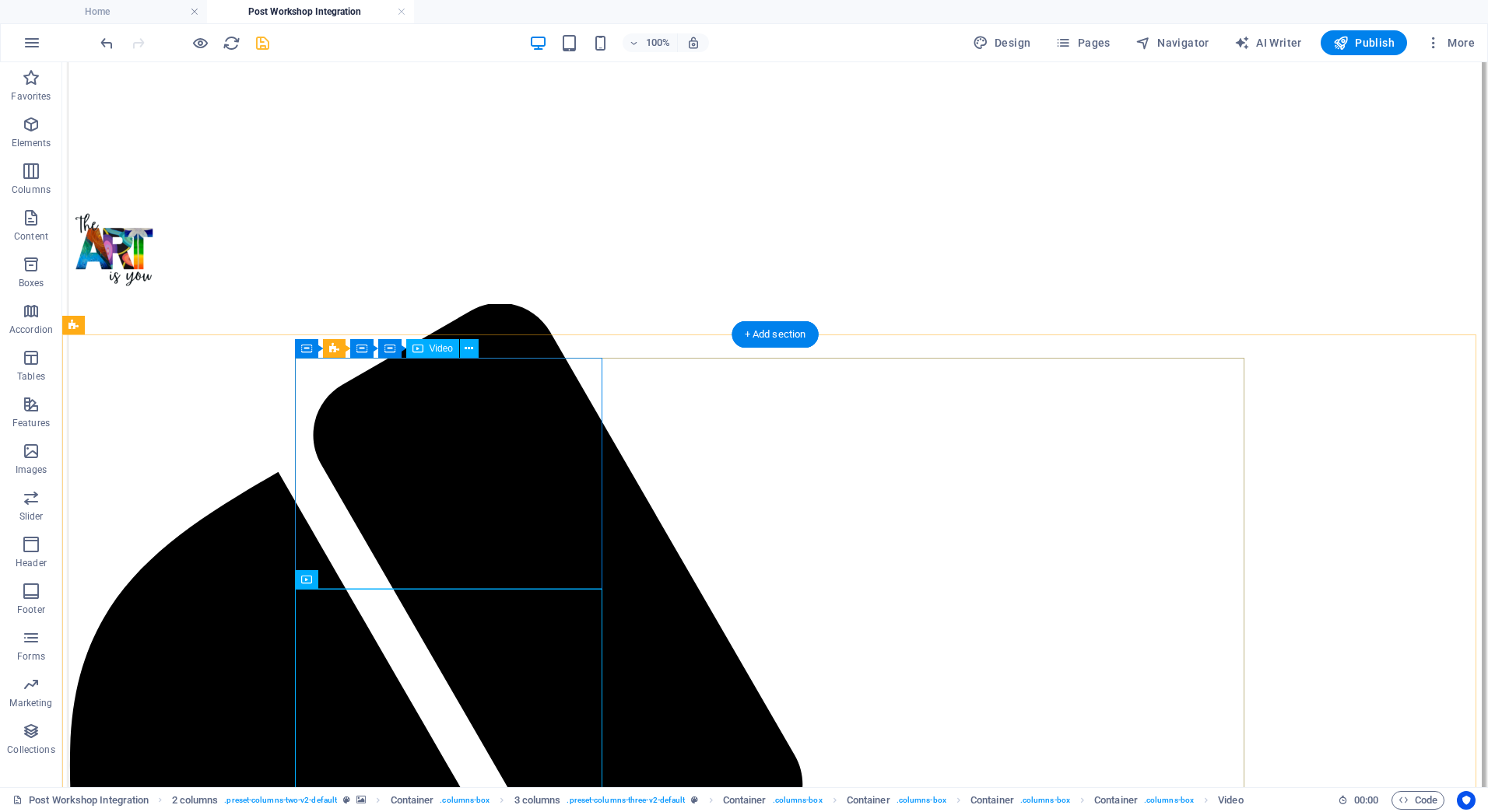
scroll to position [453, 0]
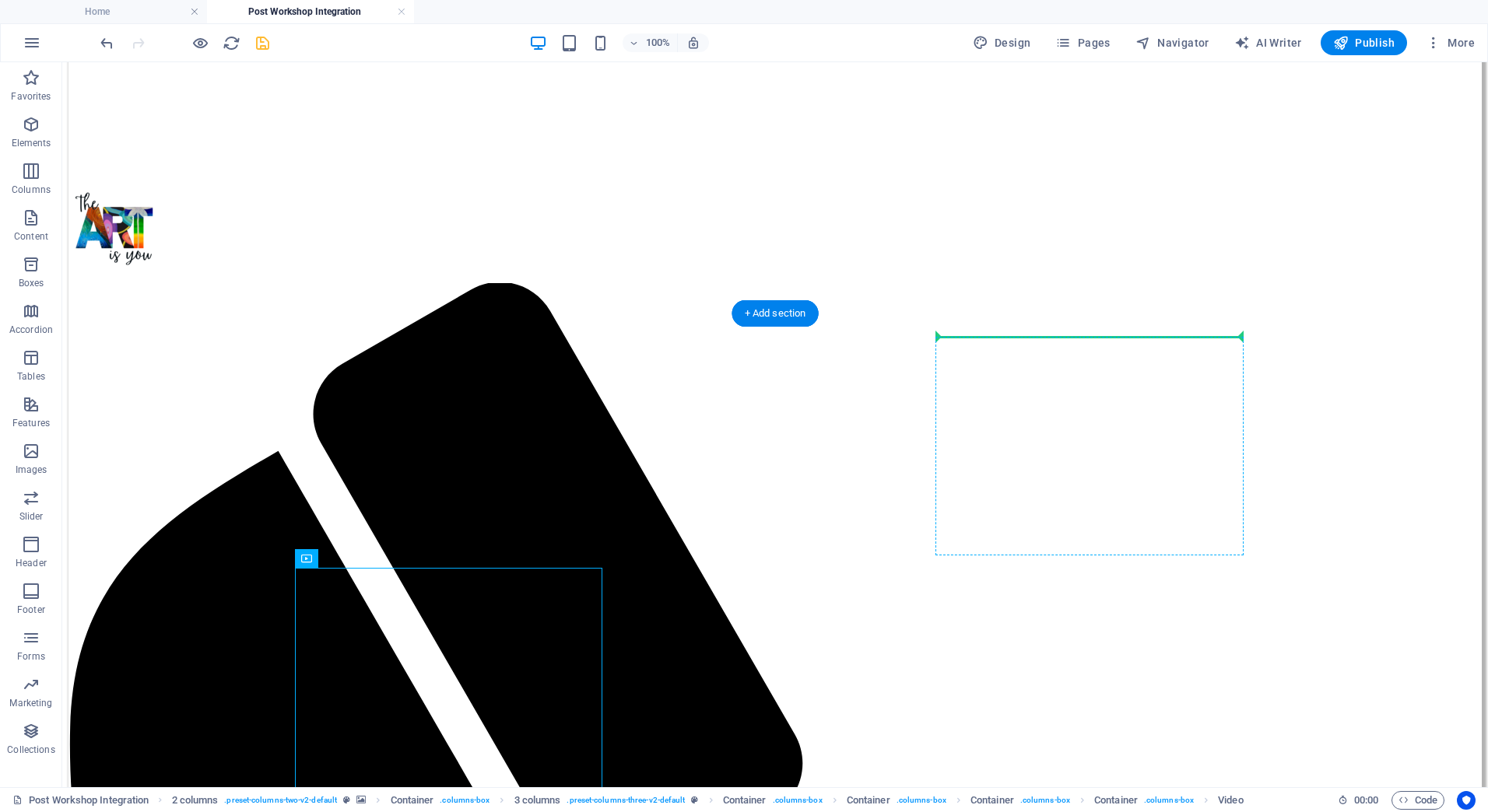
drag, startPoint x: 392, startPoint y: 623, endPoint x: 987, endPoint y: 369, distance: 646.9
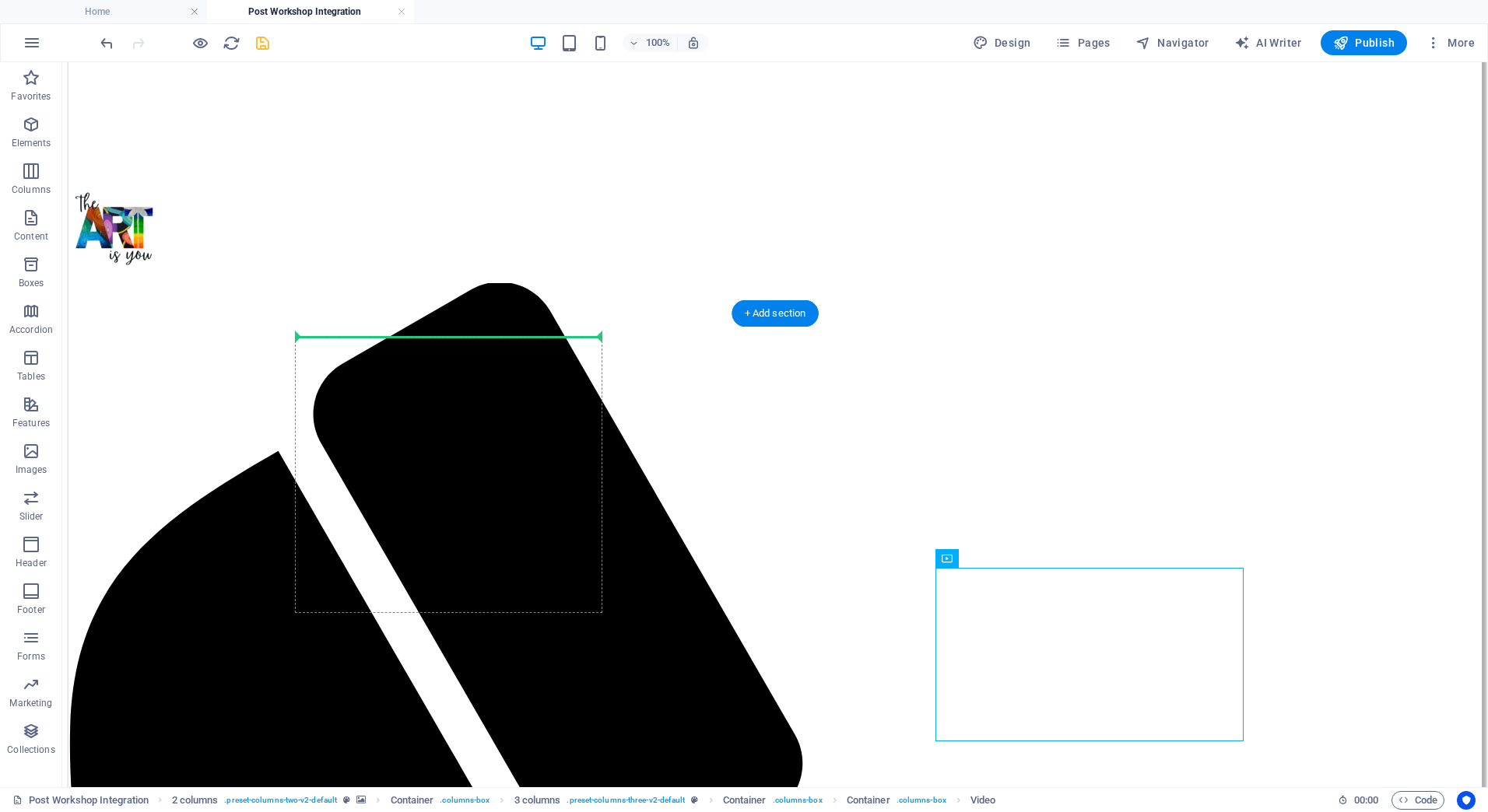
drag, startPoint x: 1015, startPoint y: 620, endPoint x: 315, endPoint y: 345, distance: 752.1
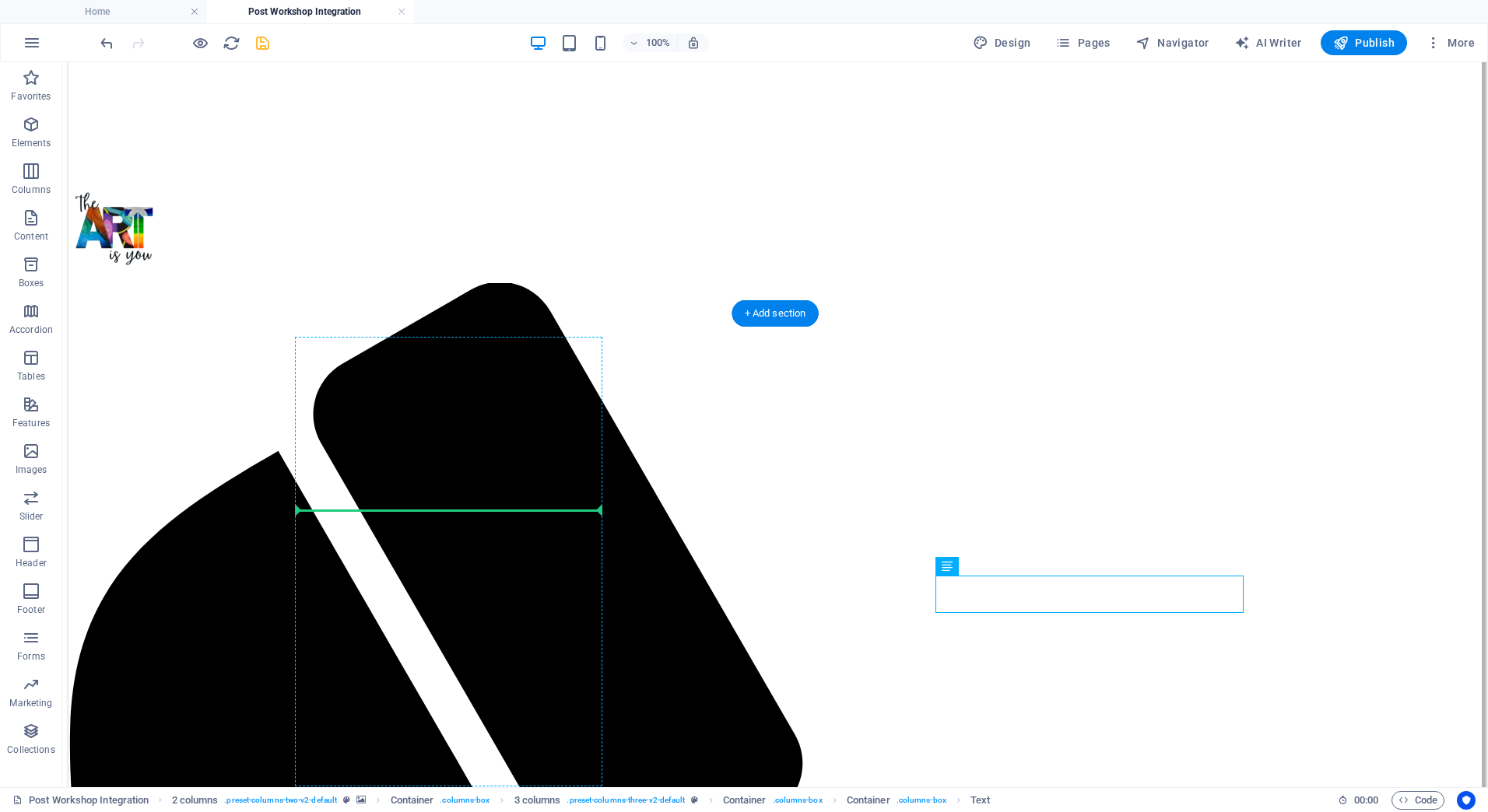
drag, startPoint x: 1021, startPoint y: 629, endPoint x: 521, endPoint y: 517, distance: 512.4
drag, startPoint x: 1021, startPoint y: 624, endPoint x: 393, endPoint y: 516, distance: 637.2
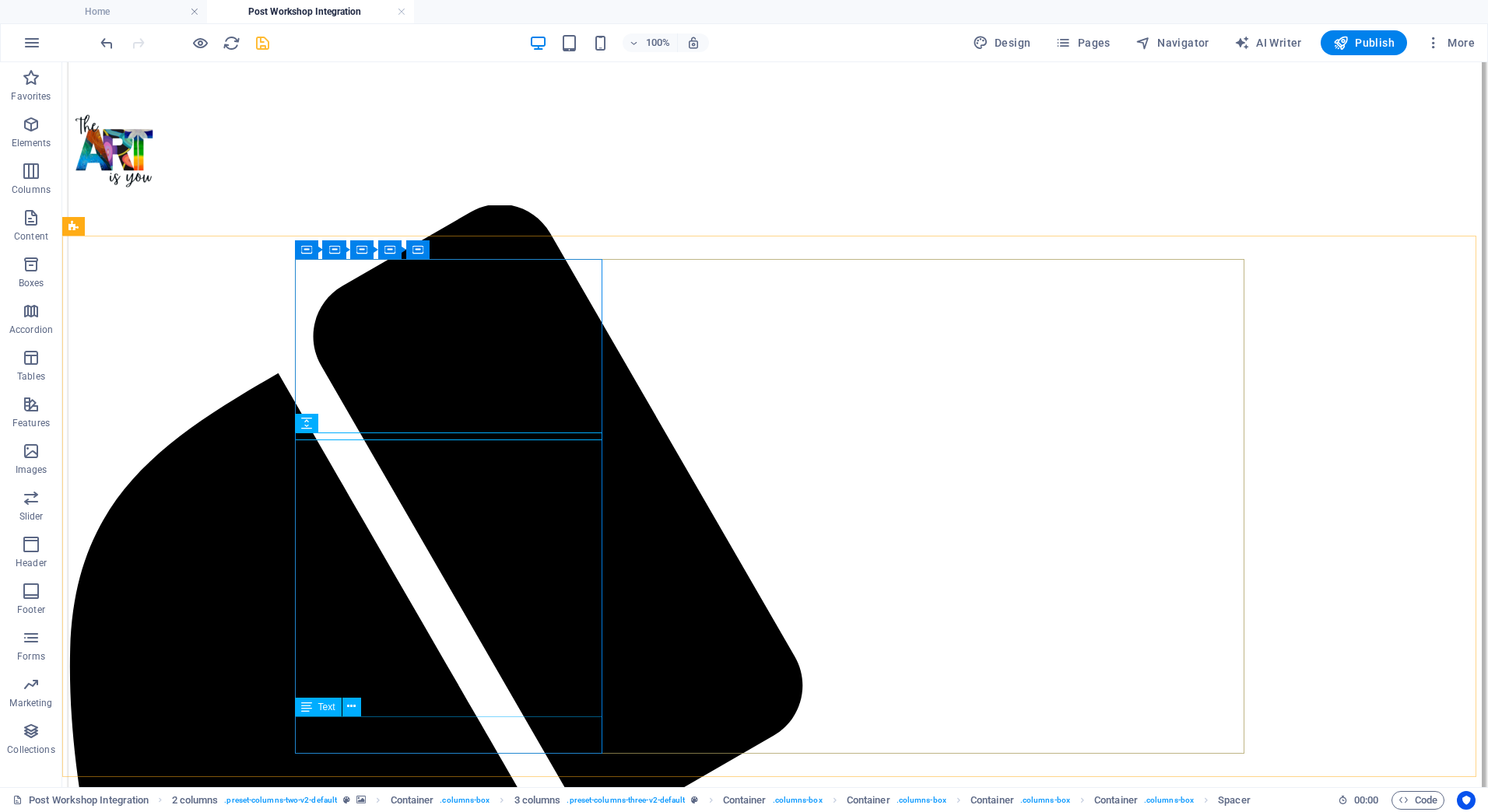
scroll to position [555, 0]
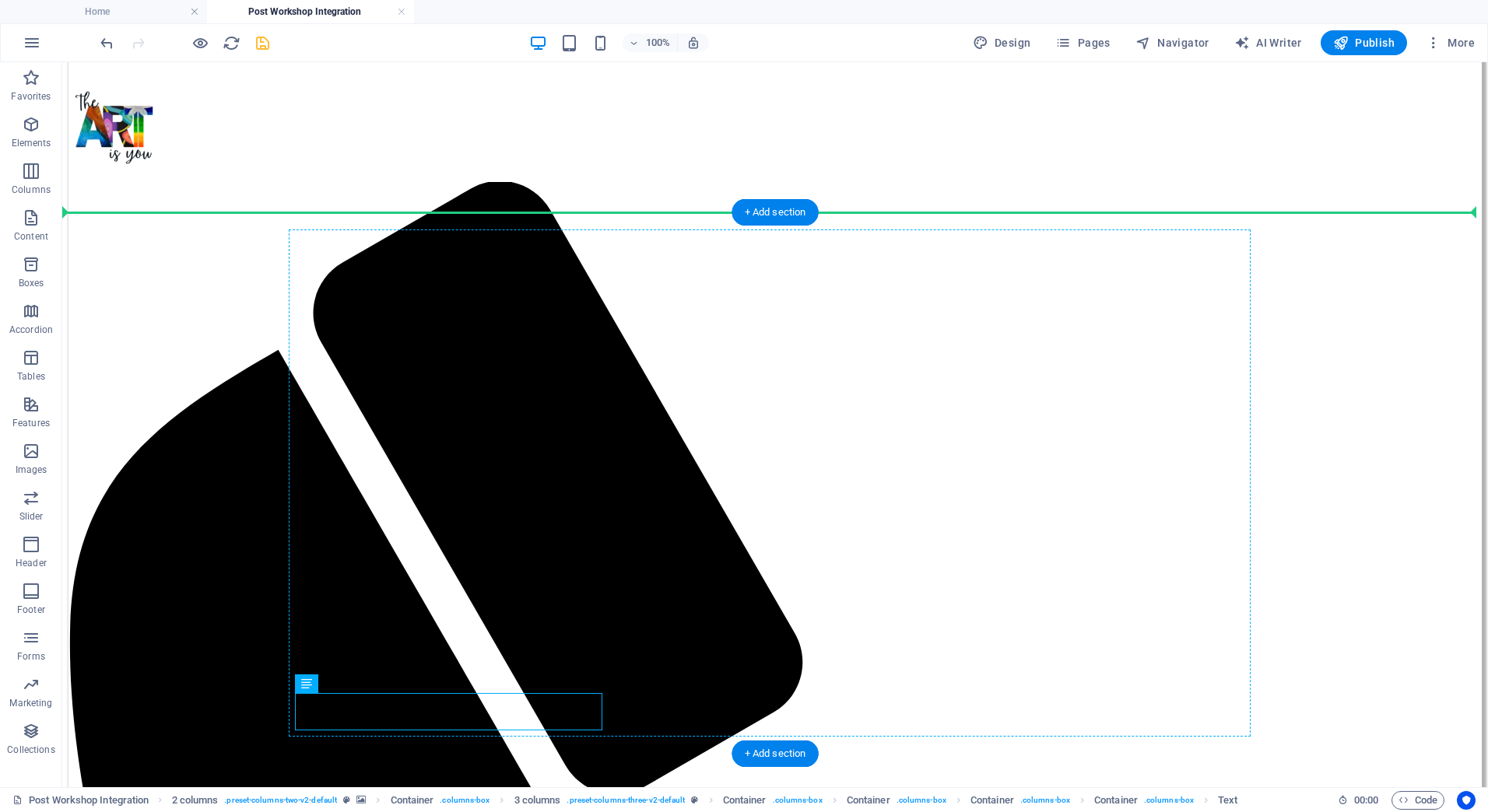
drag, startPoint x: 384, startPoint y: 769, endPoint x: 978, endPoint y: 479, distance: 661.0
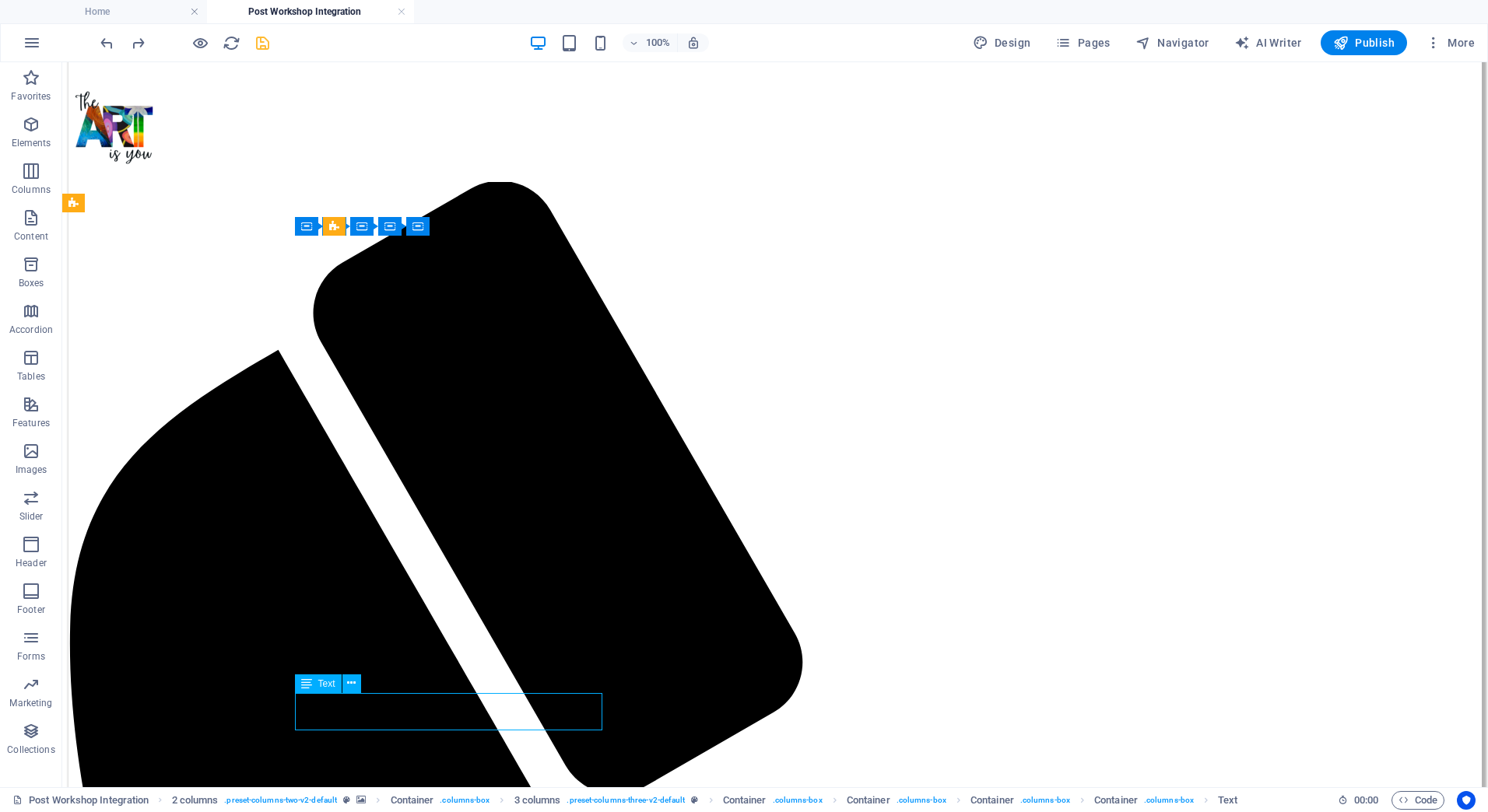
scroll to position [590, 0]
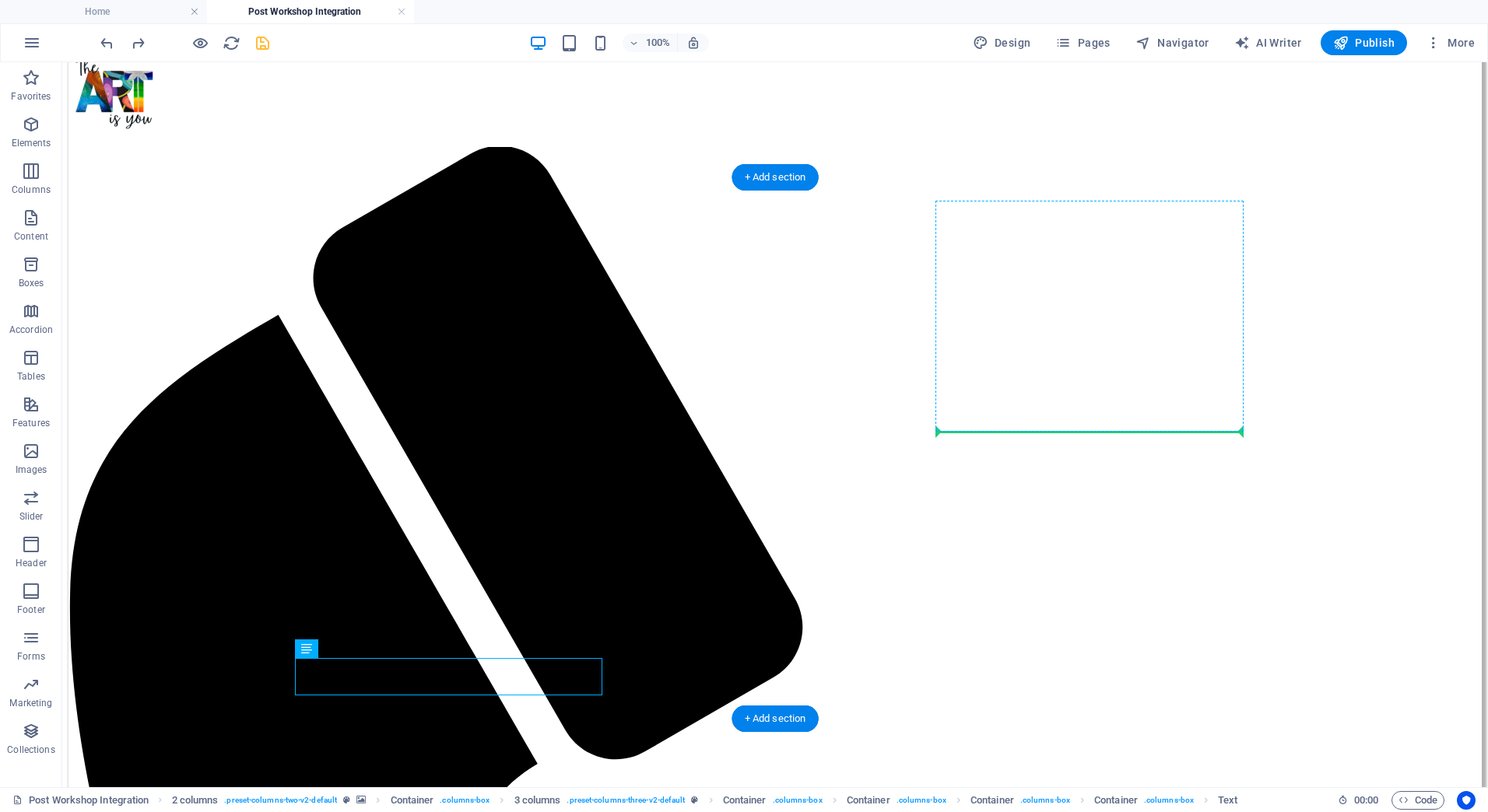
drag, startPoint x: 382, startPoint y: 747, endPoint x: 974, endPoint y: 430, distance: 671.5
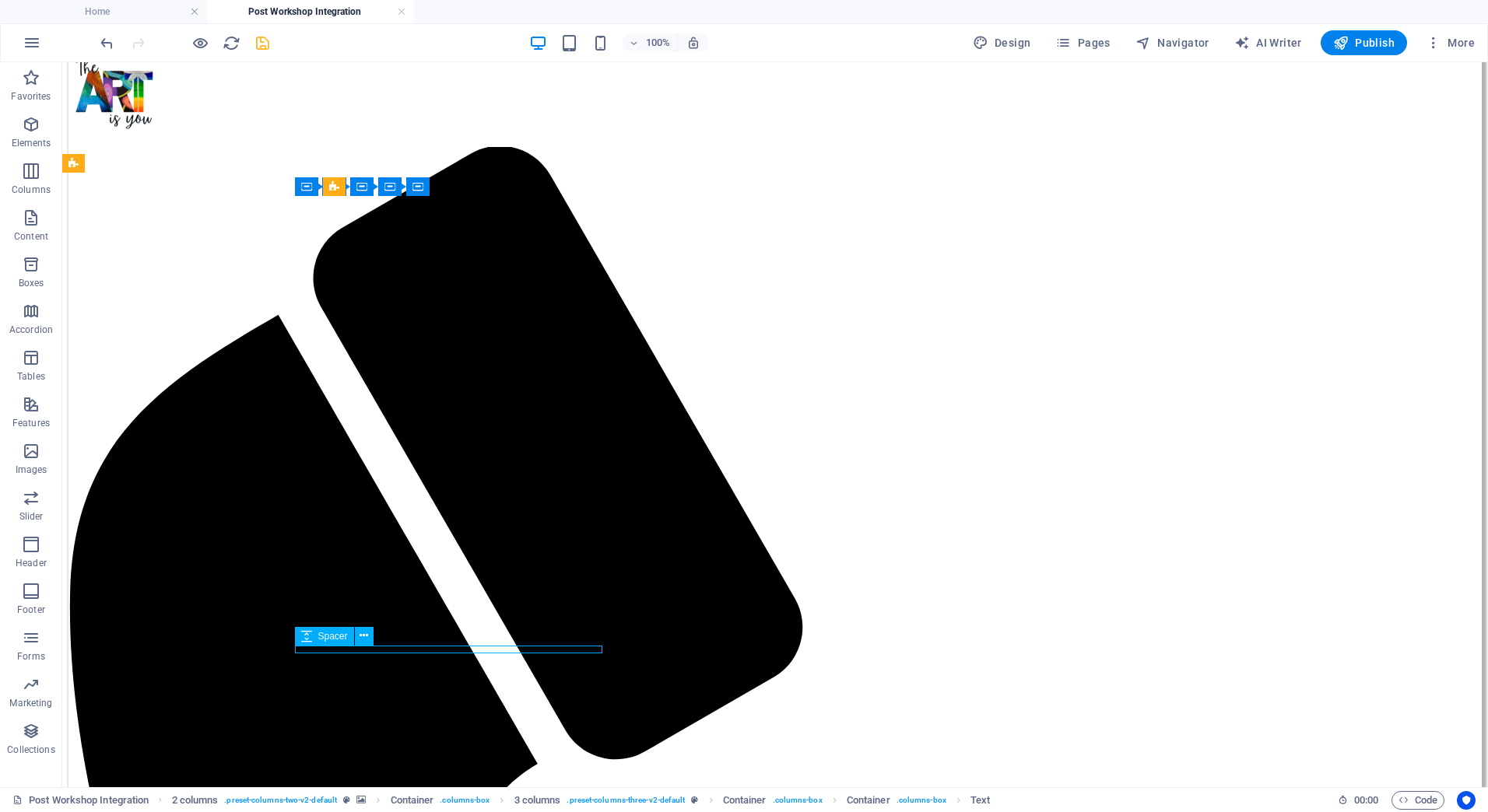
scroll to position [604, 0]
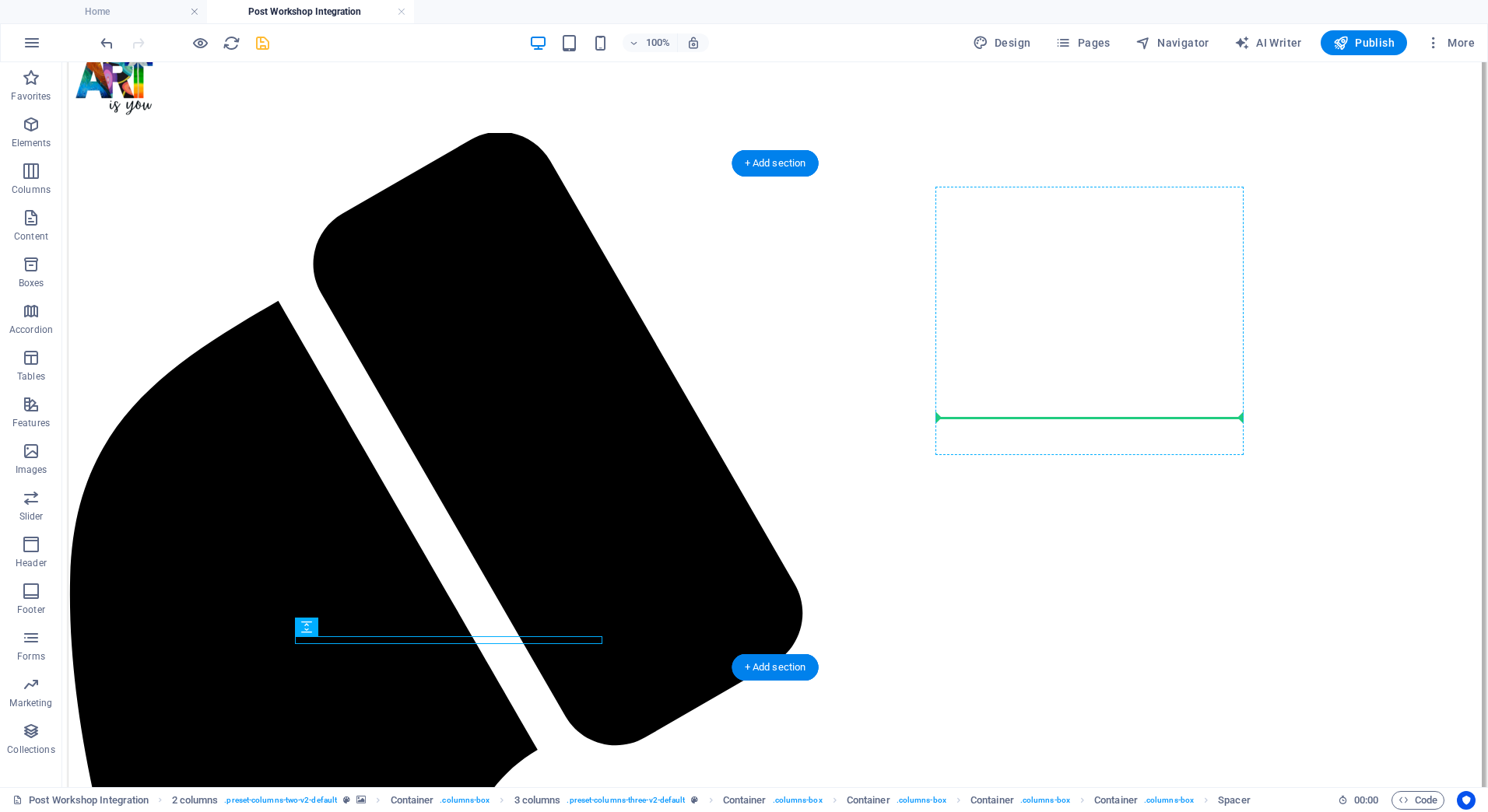
drag, startPoint x: 383, startPoint y: 704, endPoint x: 966, endPoint y: 423, distance: 647.2
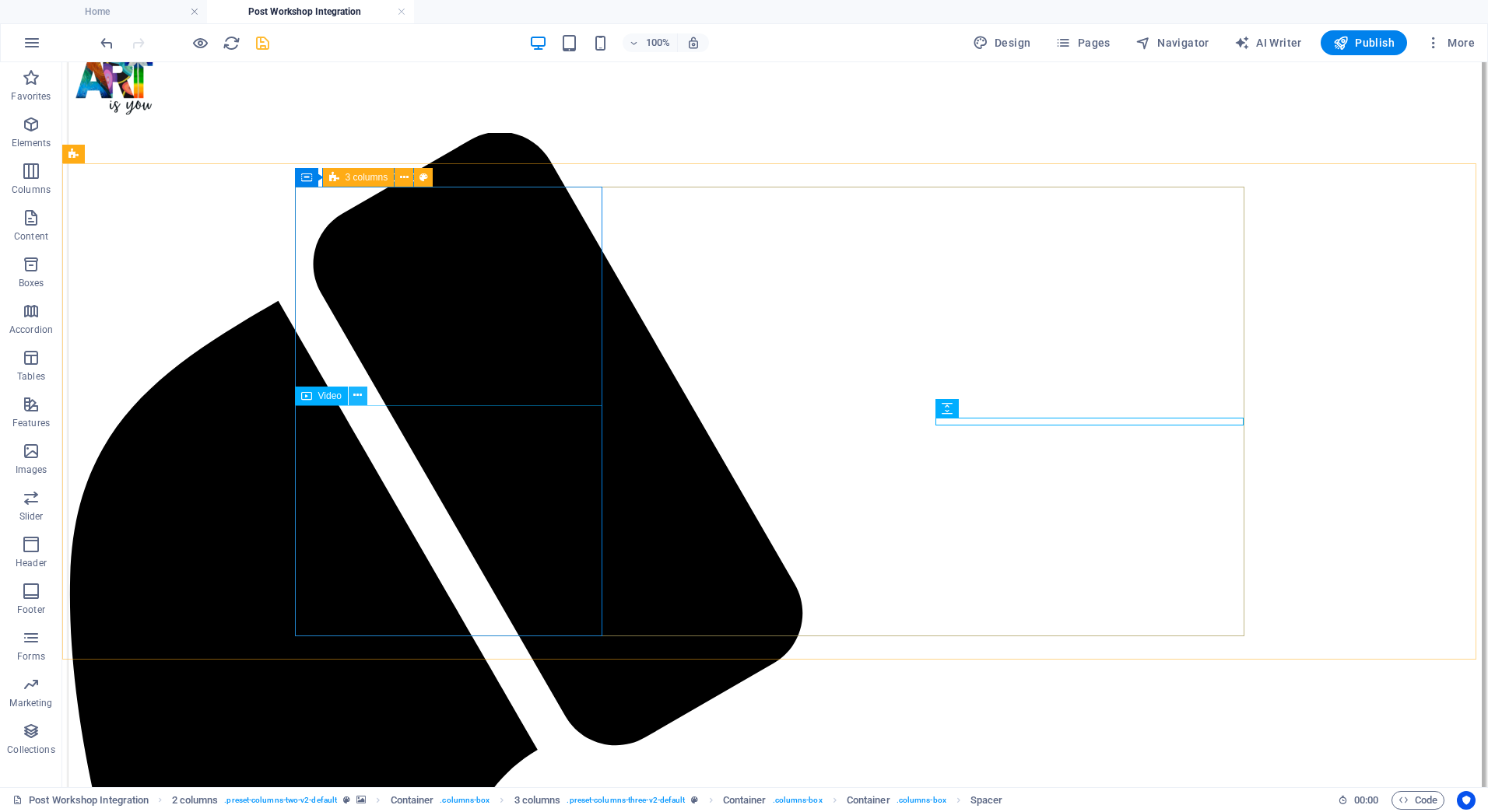
click at [359, 392] on icon at bounding box center [357, 396] width 9 height 17
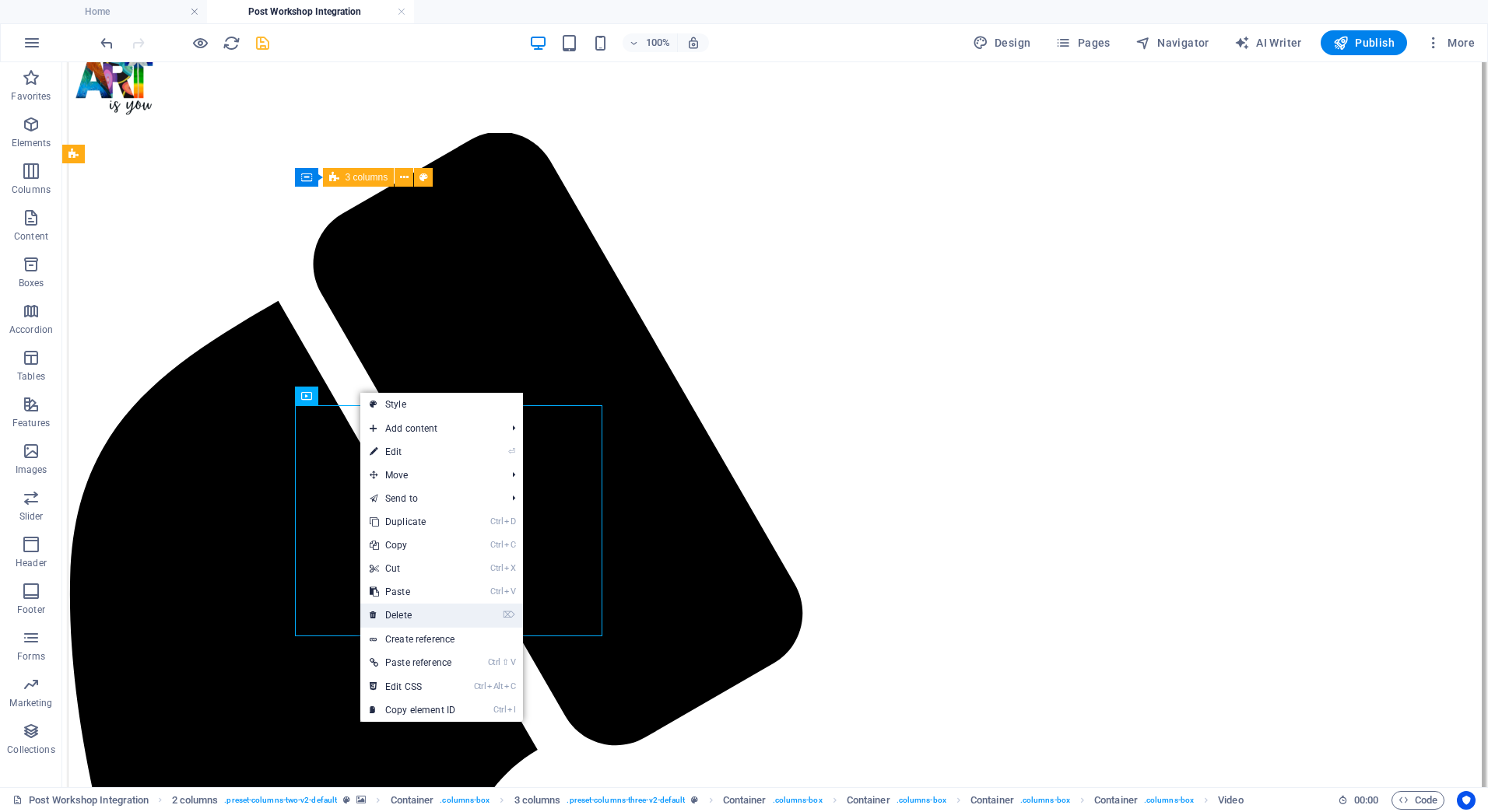
click at [398, 616] on link "⌦ Delete" at bounding box center [412, 615] width 104 height 23
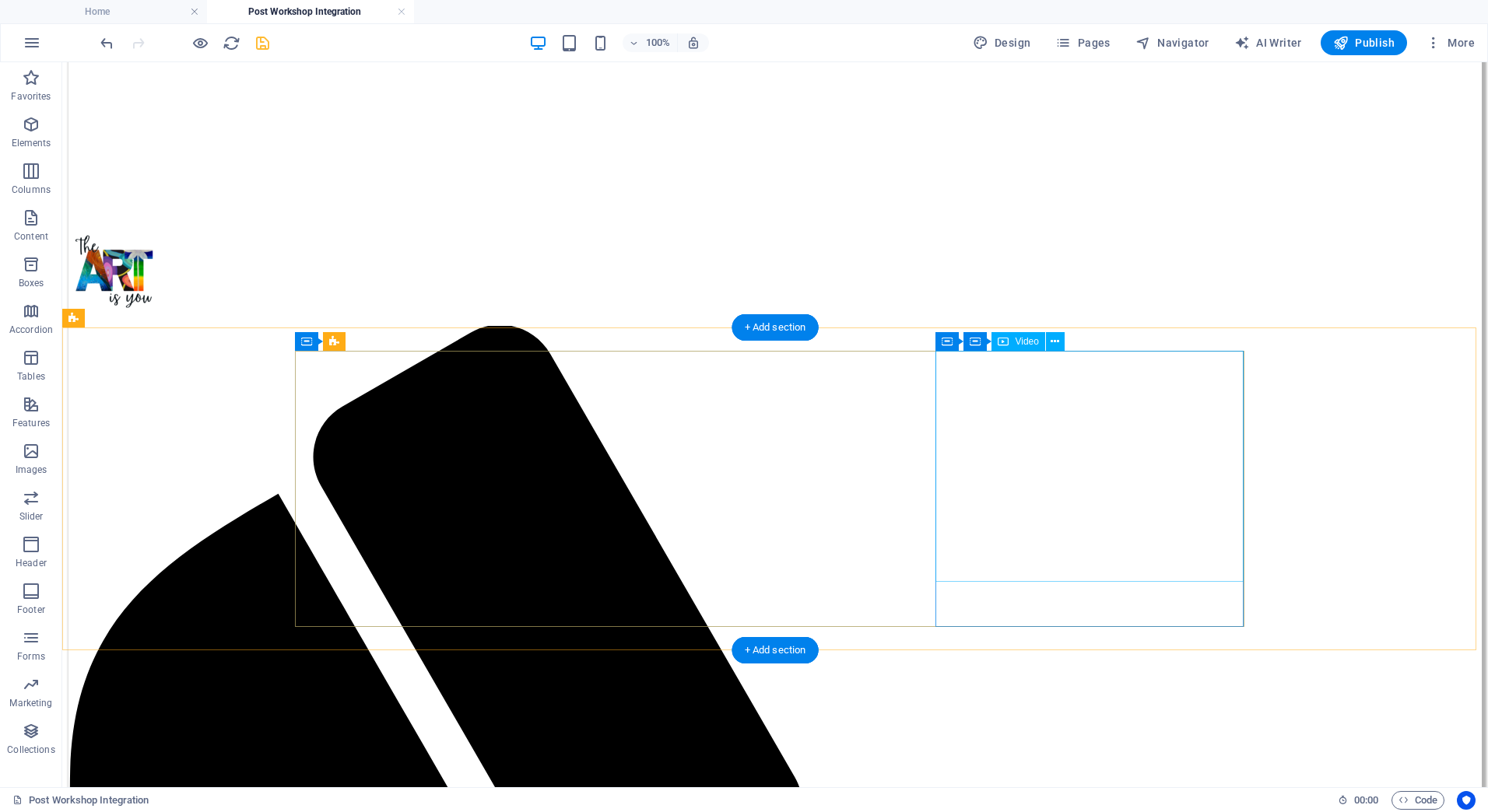
scroll to position [370, 0]
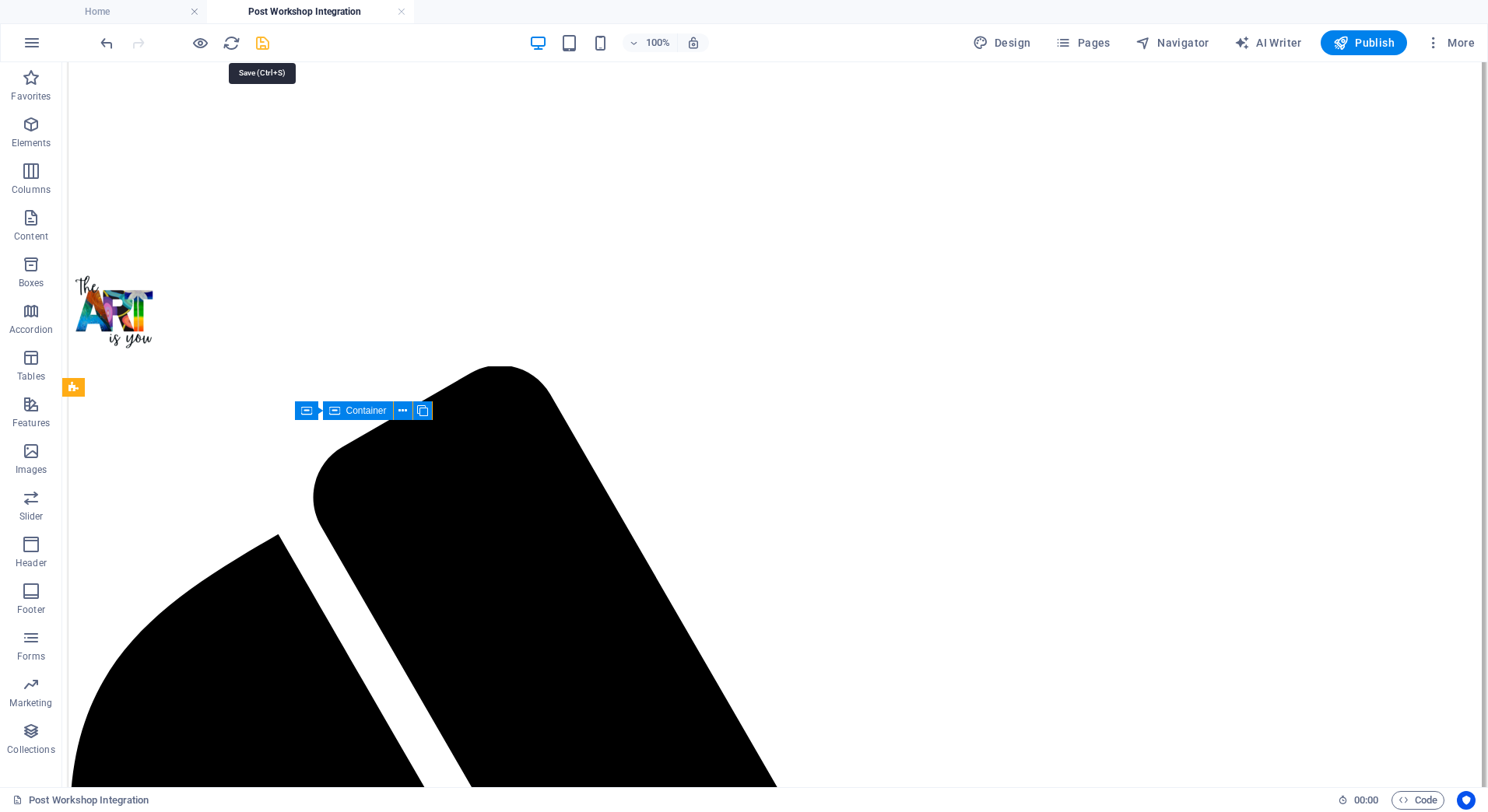
click at [264, 44] on icon "save" at bounding box center [263, 43] width 18 height 18
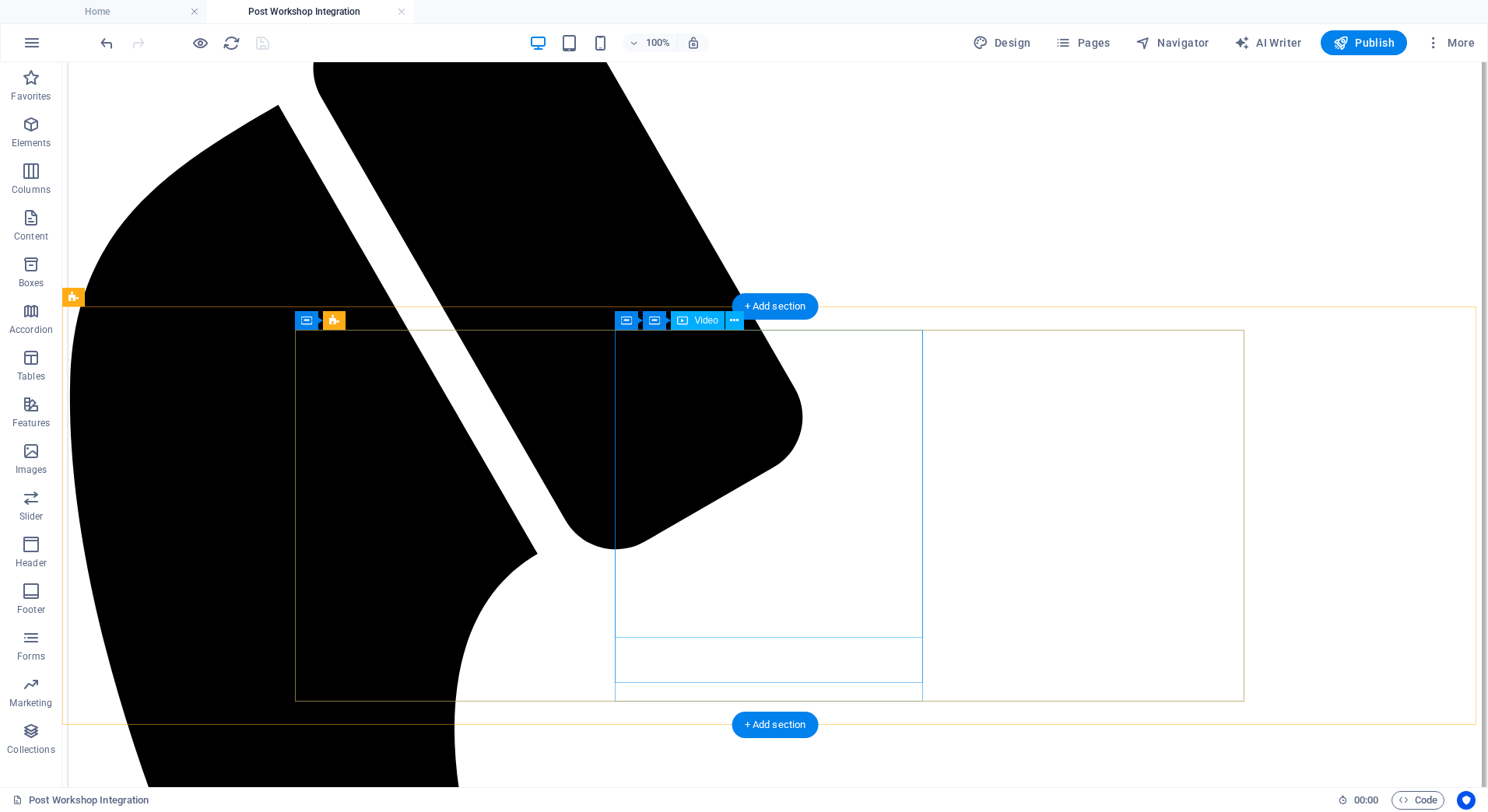
scroll to position [837, 0]
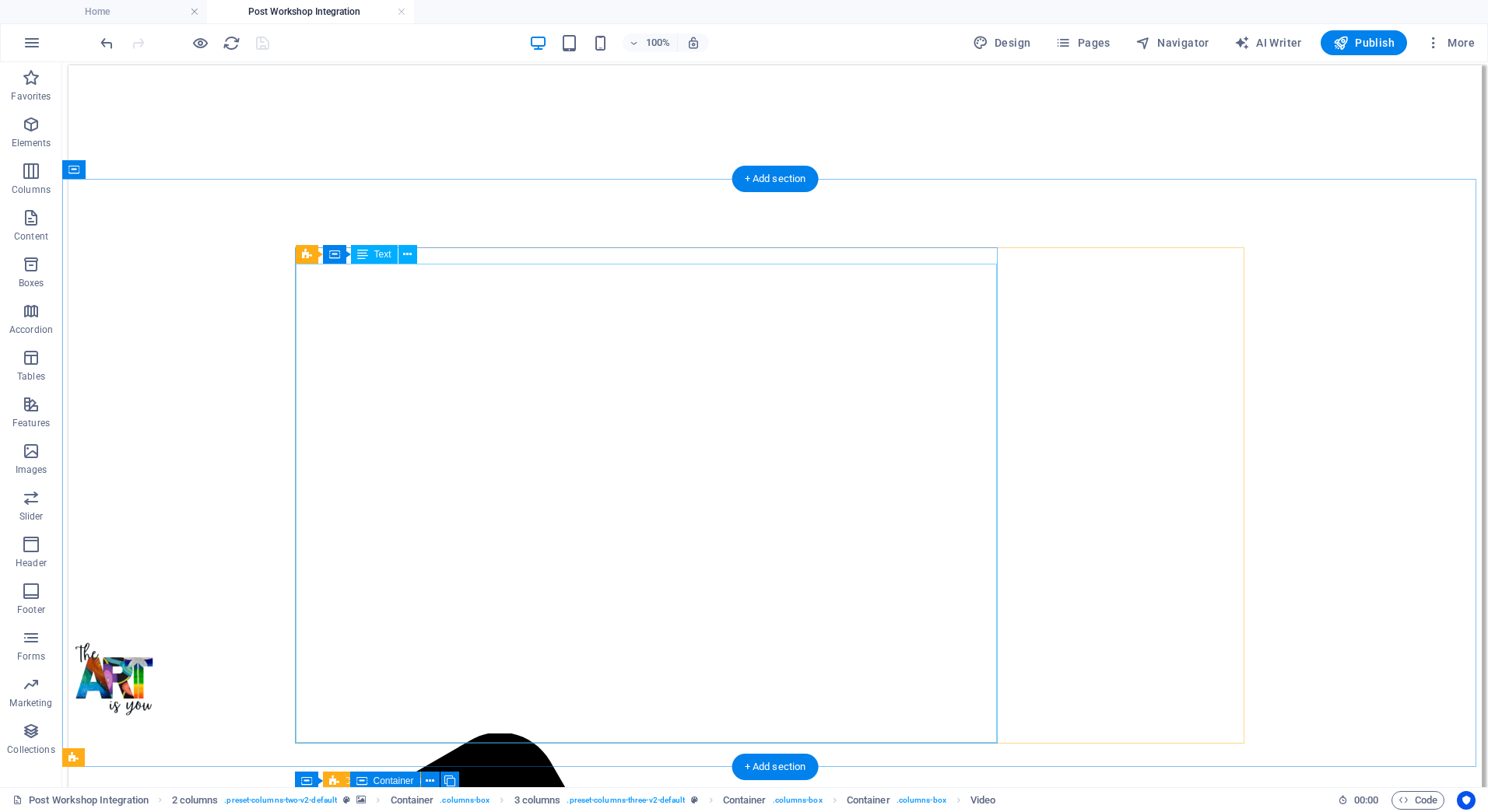
scroll to position [0, 0]
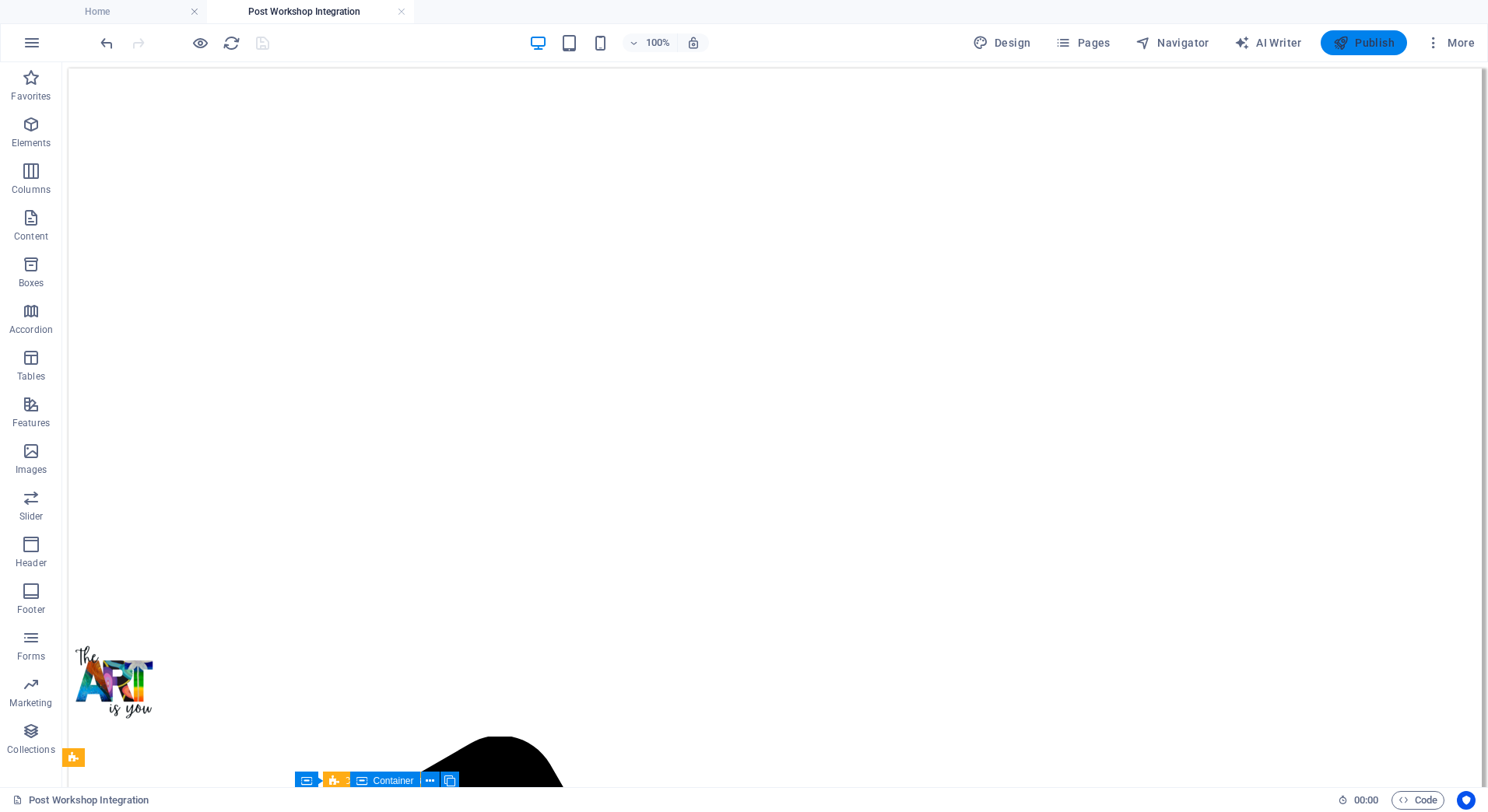
click at [1334, 40] on icon "button" at bounding box center [1341, 43] width 16 height 16
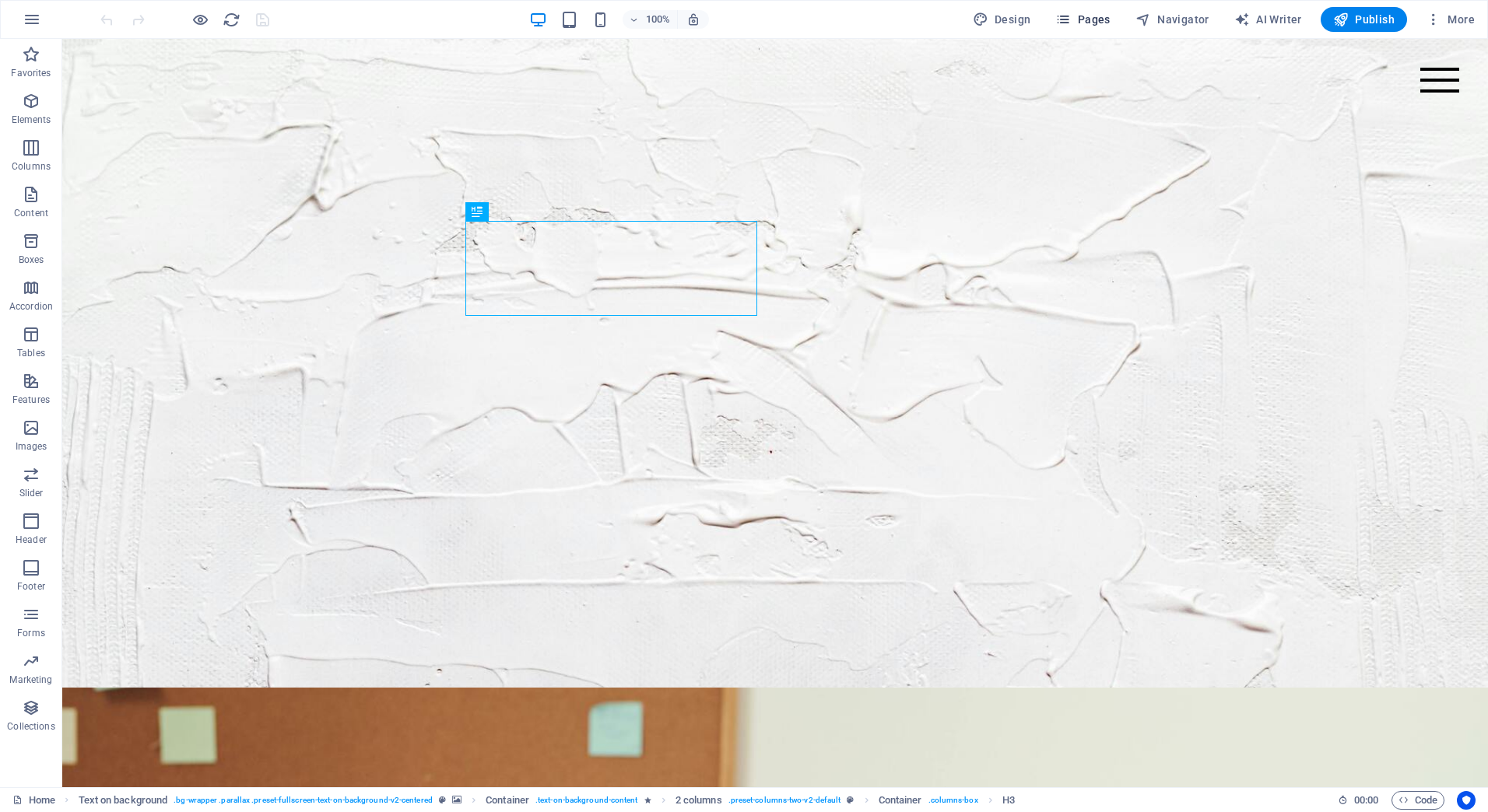
click at [1095, 17] on span "Pages" at bounding box center [1082, 20] width 55 height 16
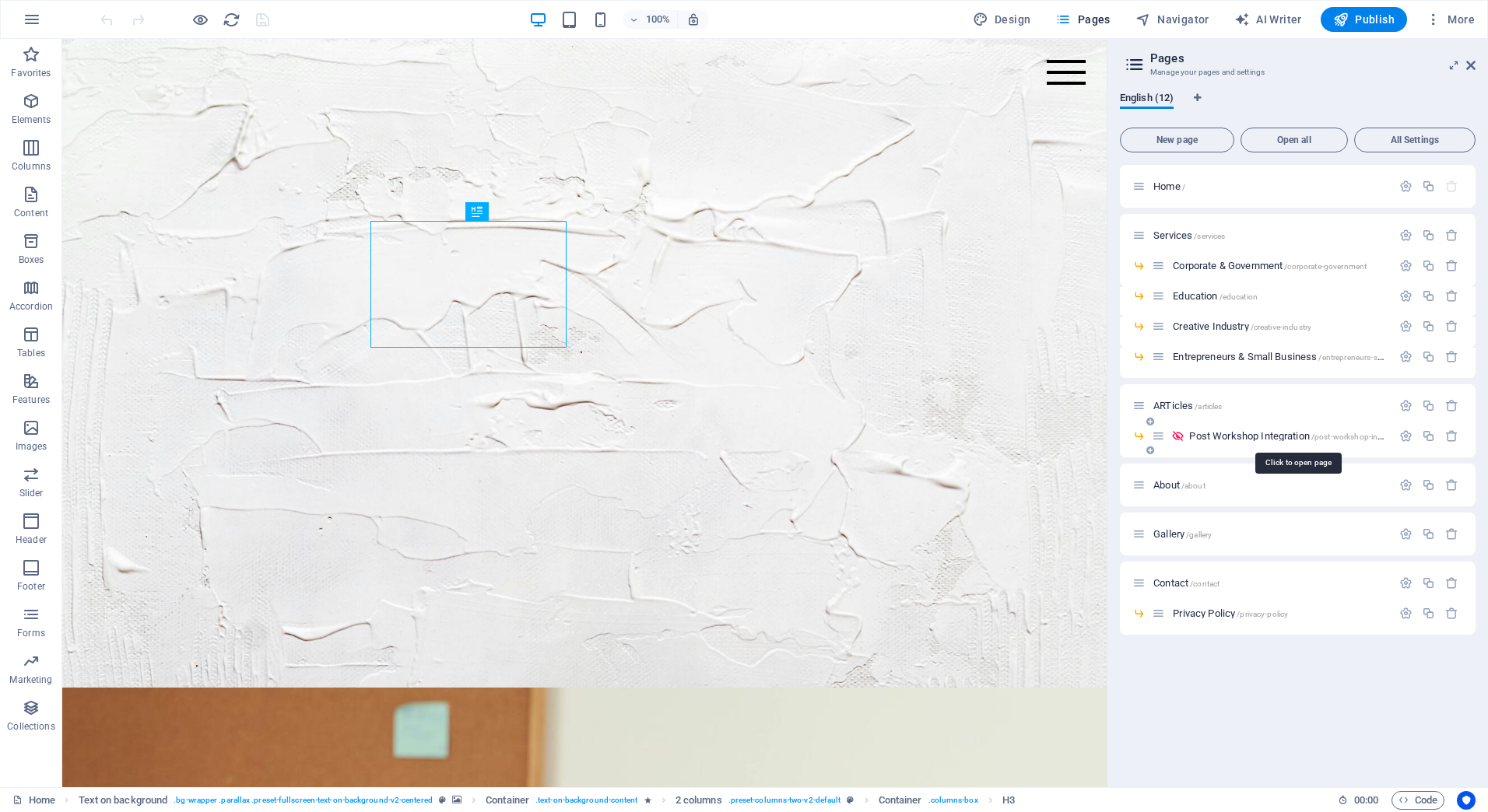
click at [1214, 434] on span "Post Workshop Integration /post-workshop-integration" at bounding box center [1298, 436] width 219 height 12
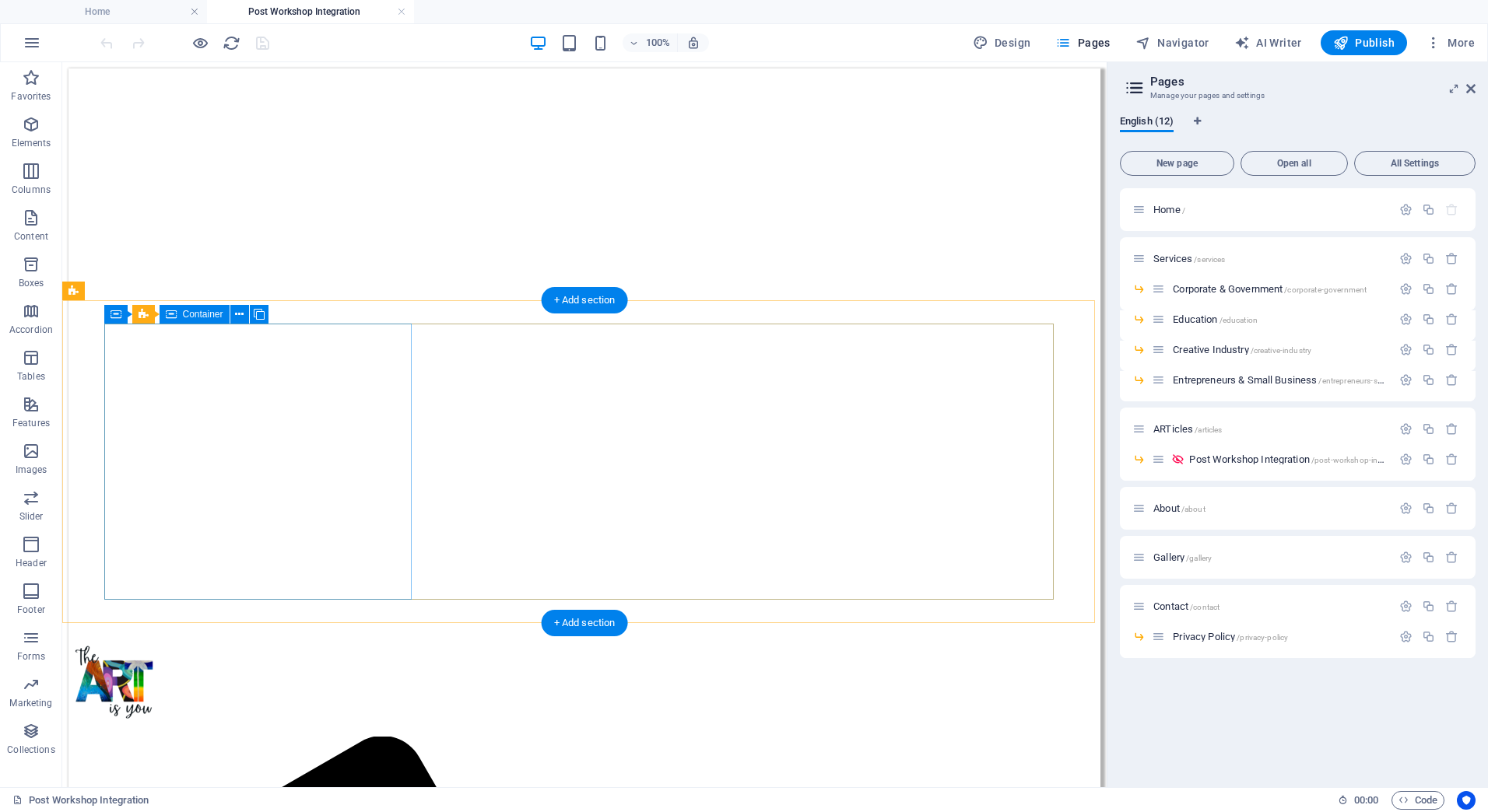
scroll to position [467, 0]
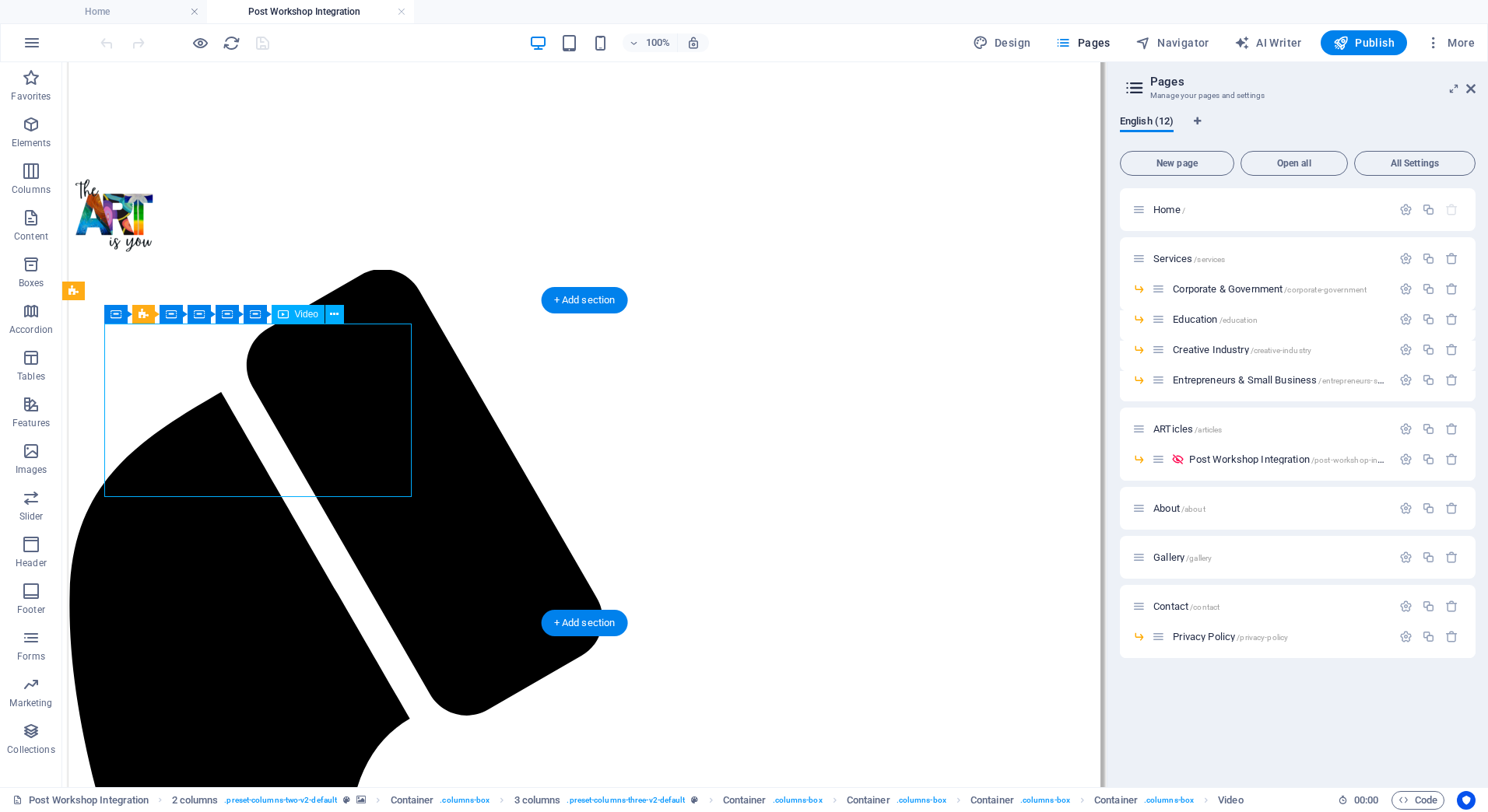
select select "%"
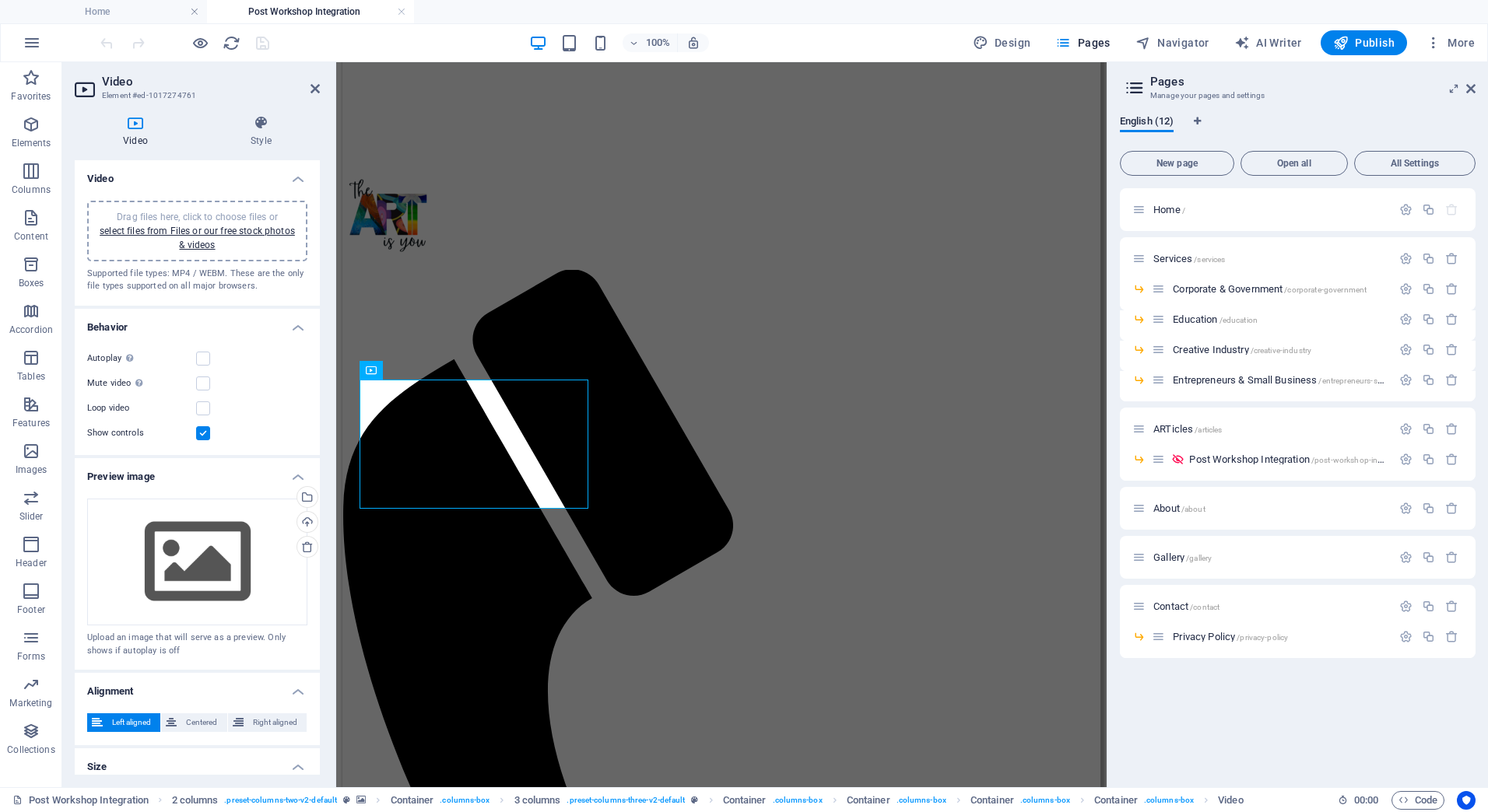
scroll to position [523, 0]
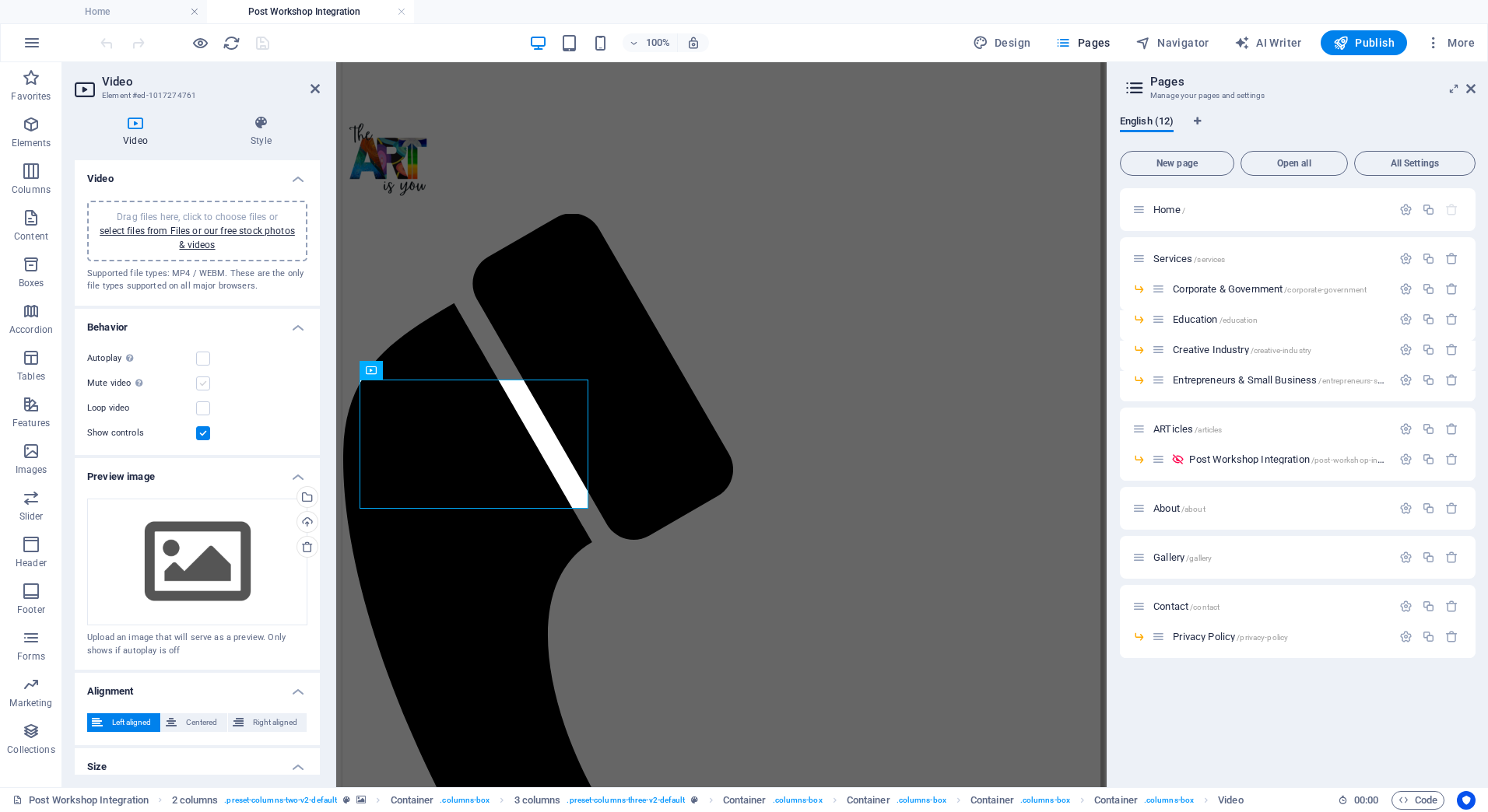
click at [202, 385] on label at bounding box center [203, 384] width 14 height 14
click at [0, 0] on input "Mute video Autoplay will be available if muted is checked" at bounding box center [0, 0] width 0 height 0
click at [205, 359] on label at bounding box center [203, 359] width 14 height 14
click at [0, 0] on input "Autoplay Autoplay is only available if muted is checked" at bounding box center [0, 0] width 0 height 0
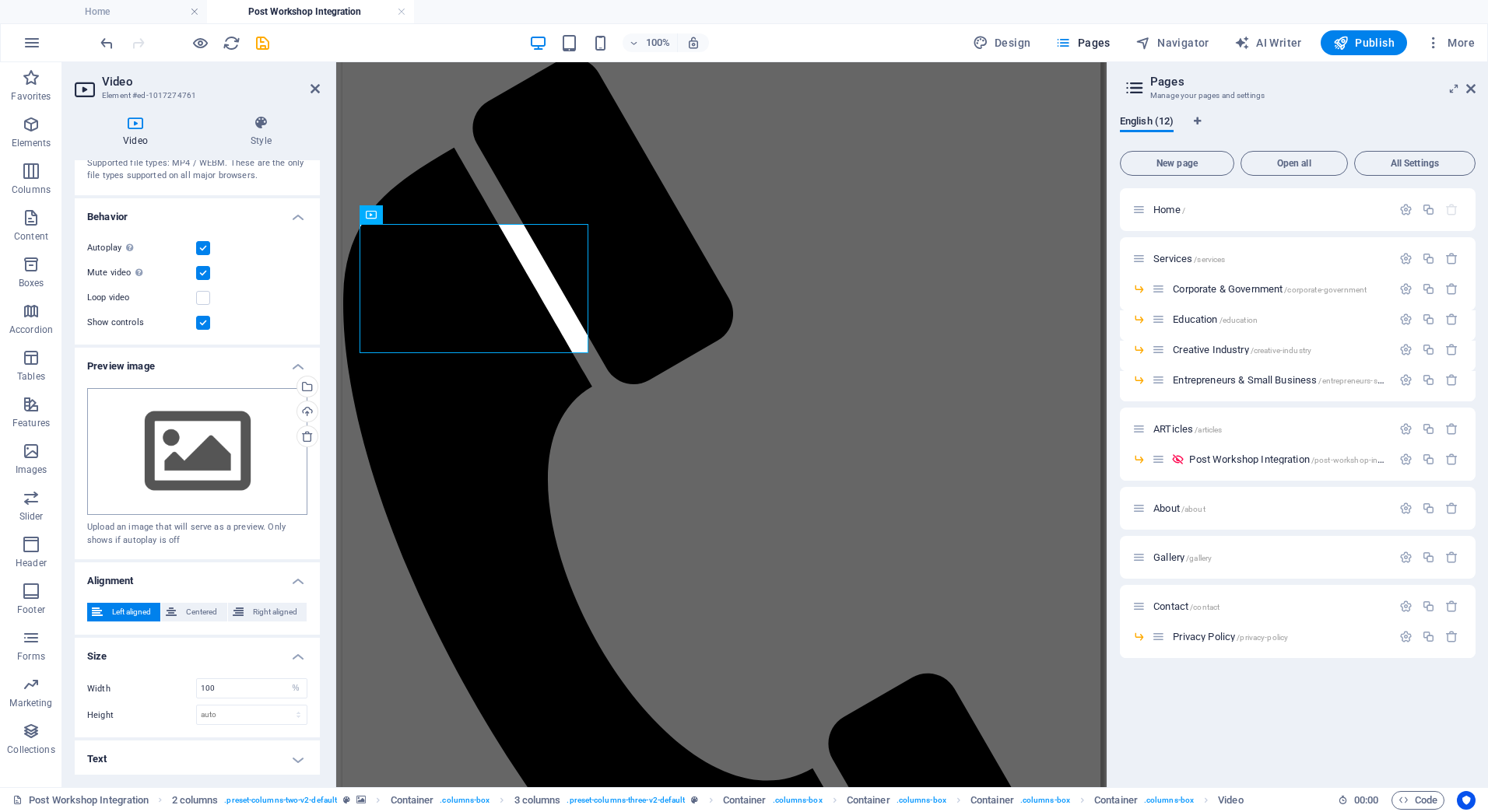
scroll to position [112, 0]
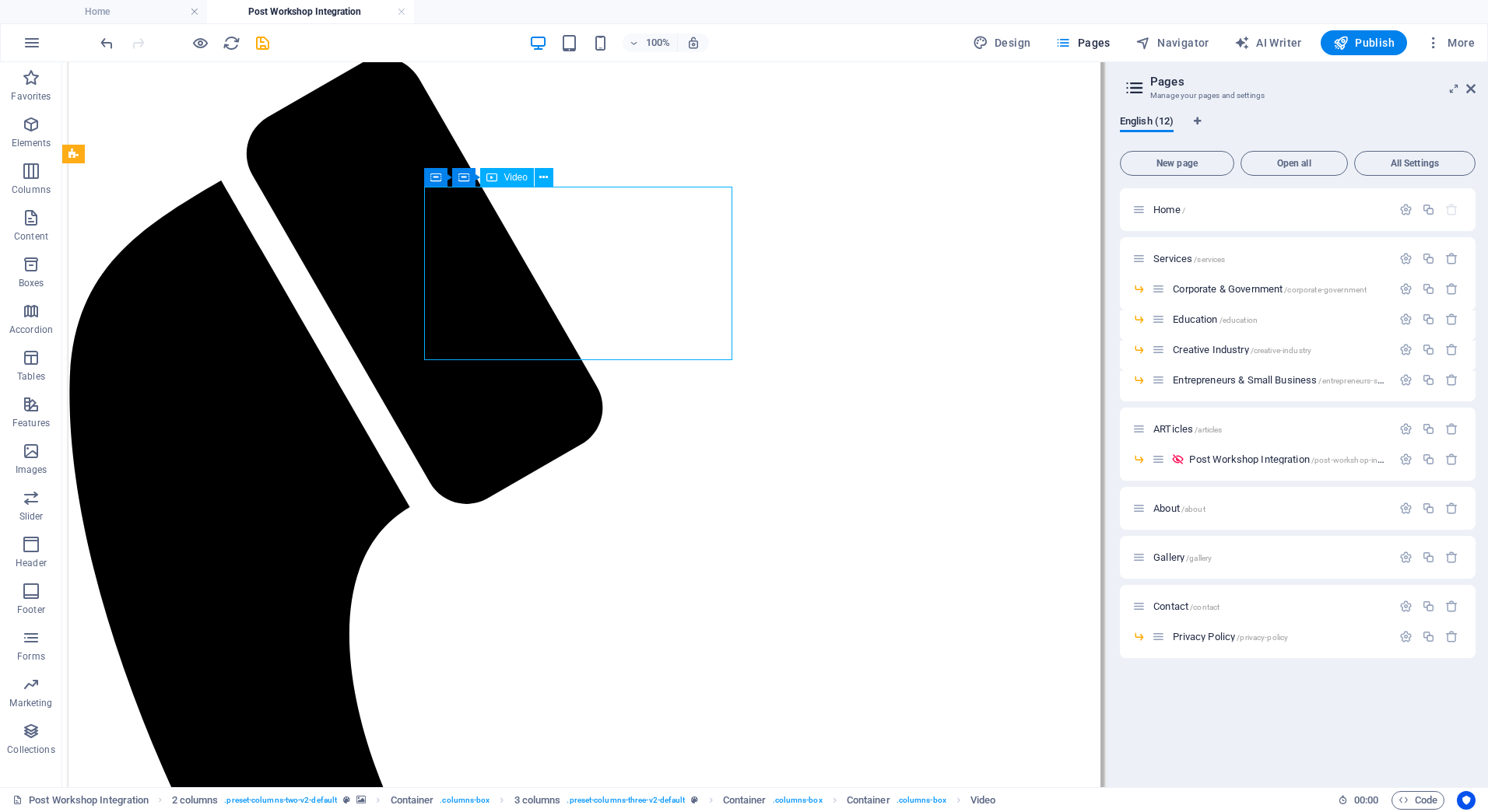
scroll to position [604, 0]
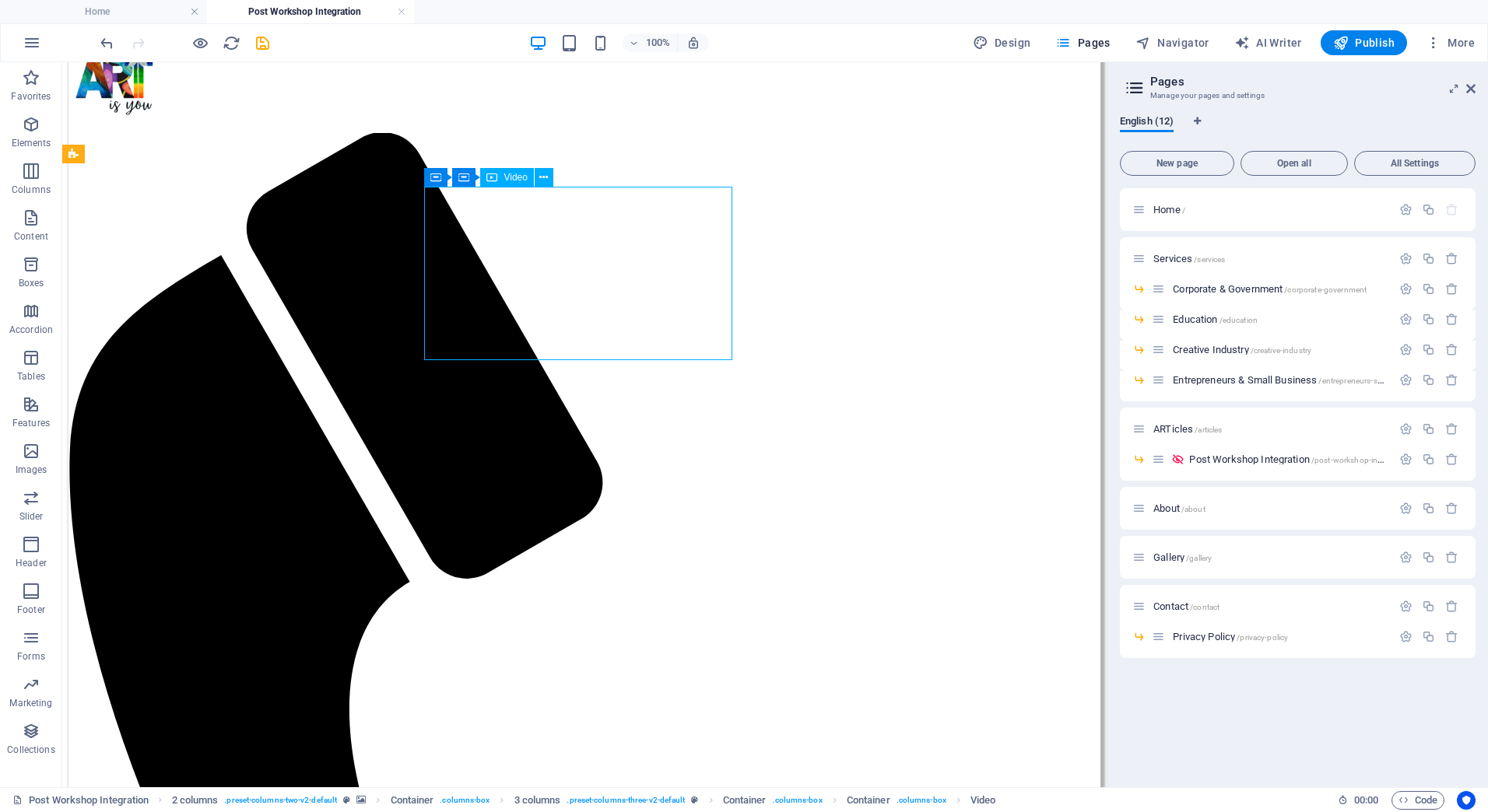
select select "%"
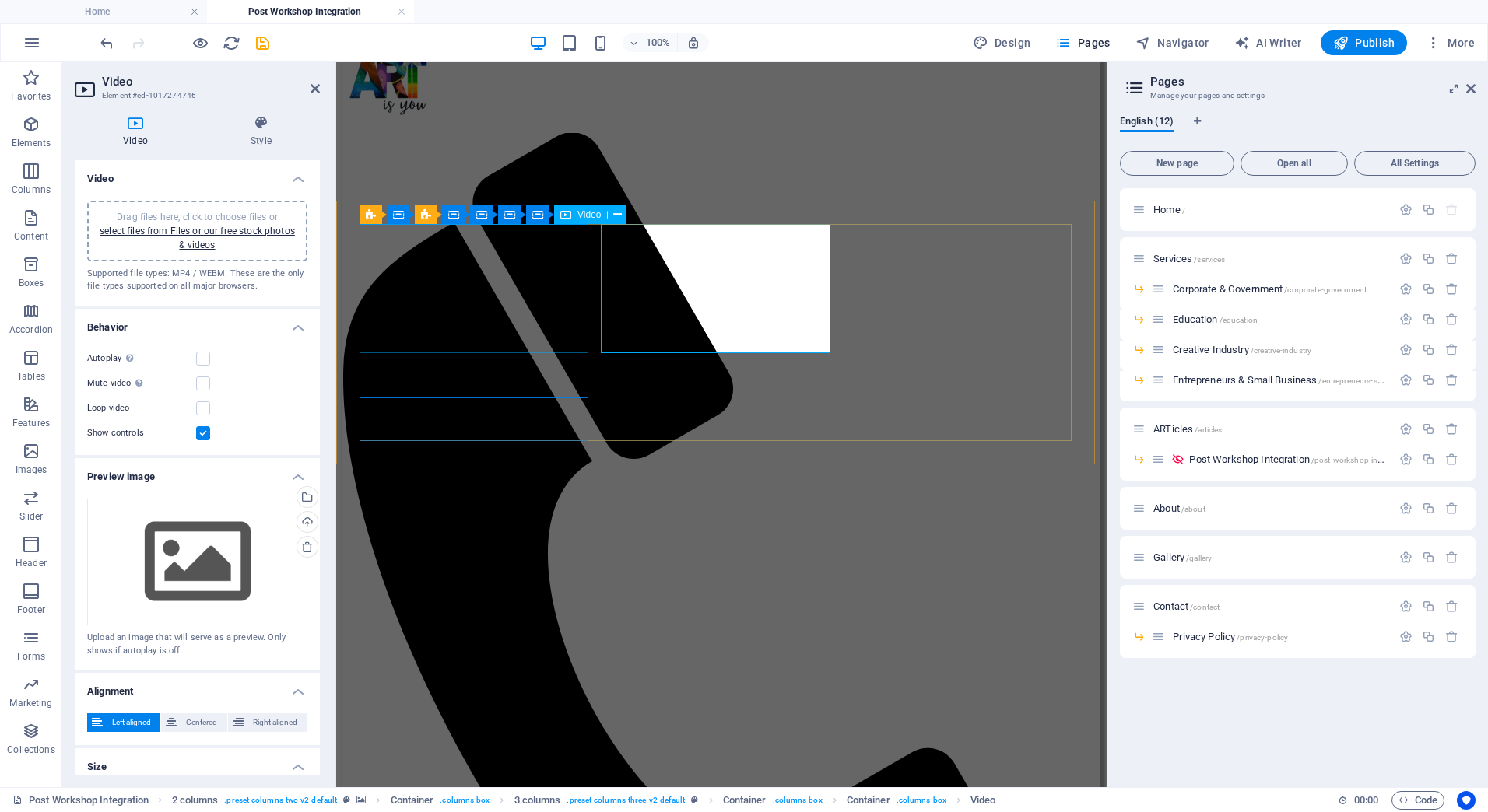
scroll to position [678, 0]
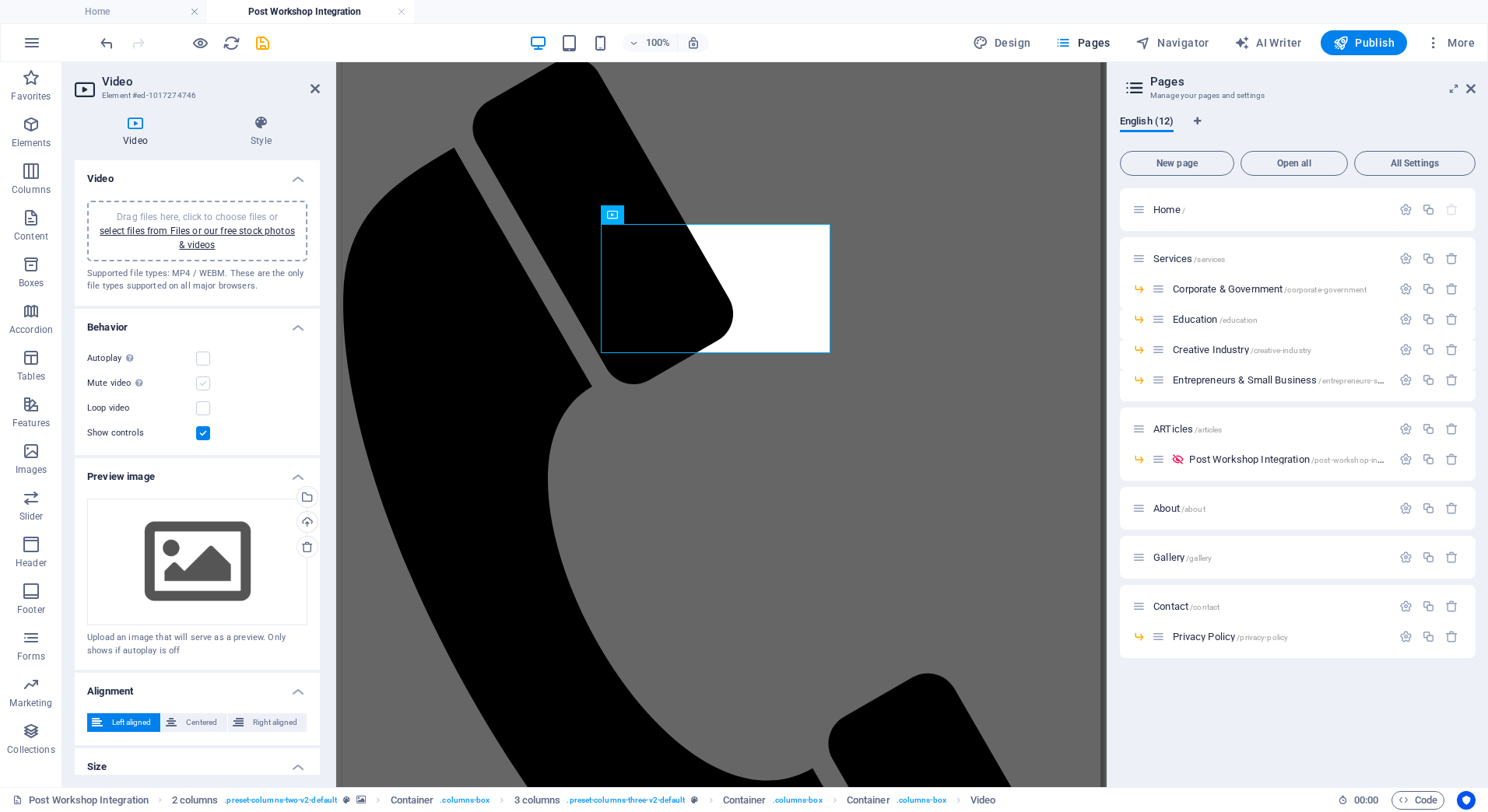
click at [200, 385] on label at bounding box center [203, 384] width 14 height 14
click at [0, 0] on input "Mute video Autoplay will be available if muted is checked" at bounding box center [0, 0] width 0 height 0
click at [203, 361] on label at bounding box center [203, 359] width 14 height 14
click at [0, 0] on input "Autoplay Autoplay is only available if muted is checked" at bounding box center [0, 0] width 0 height 0
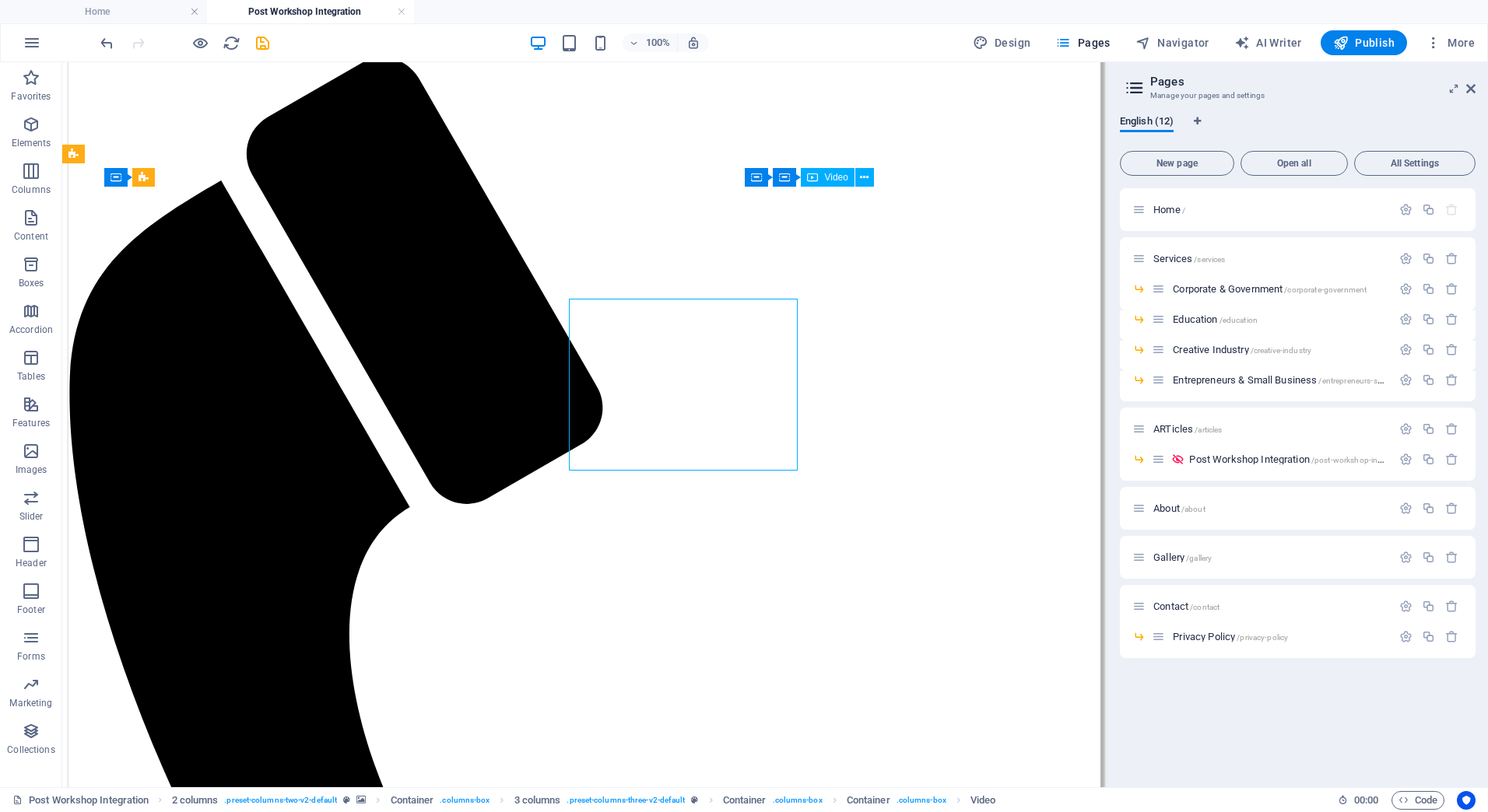
scroll to position [604, 0]
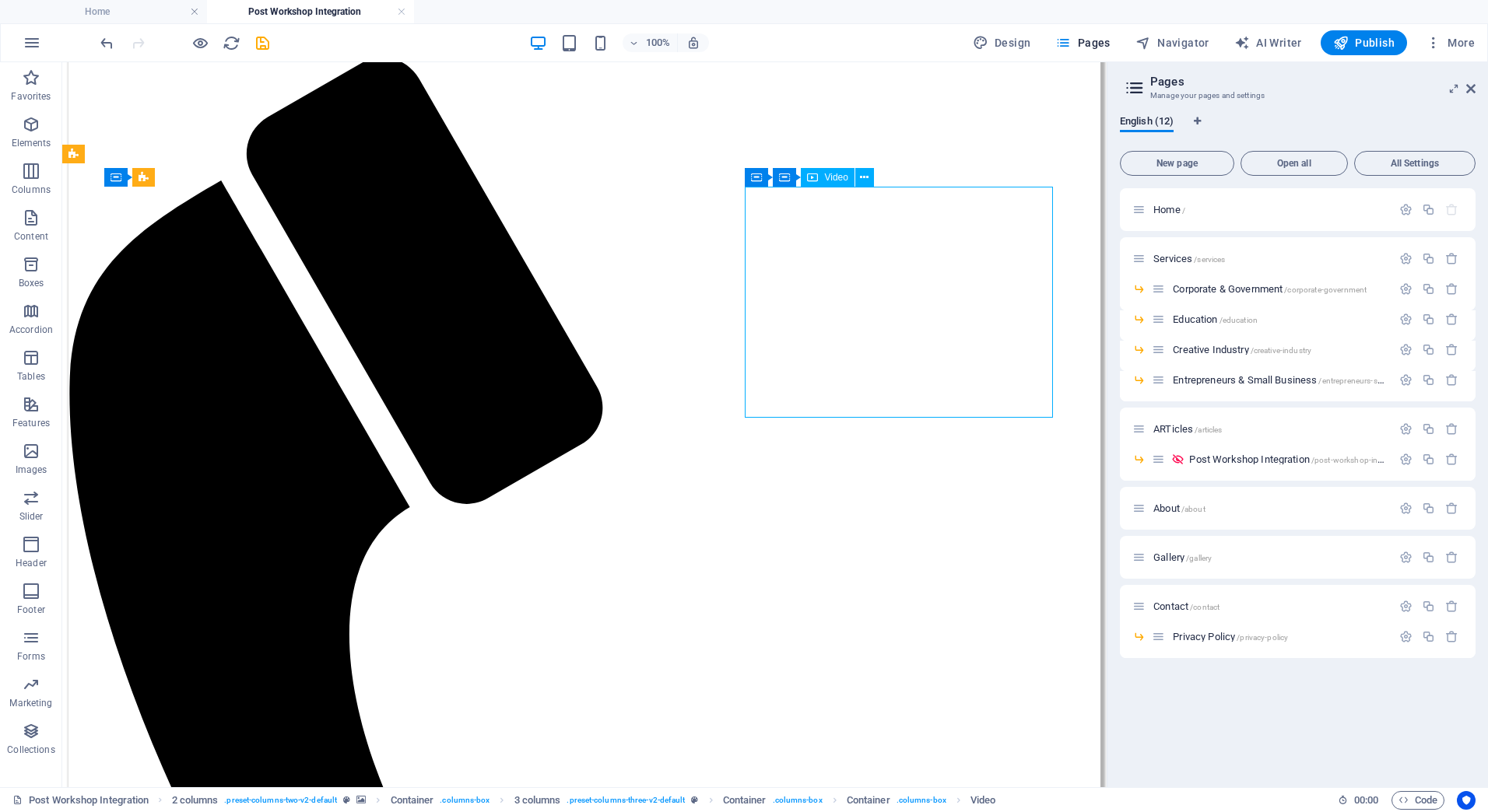
select select "%"
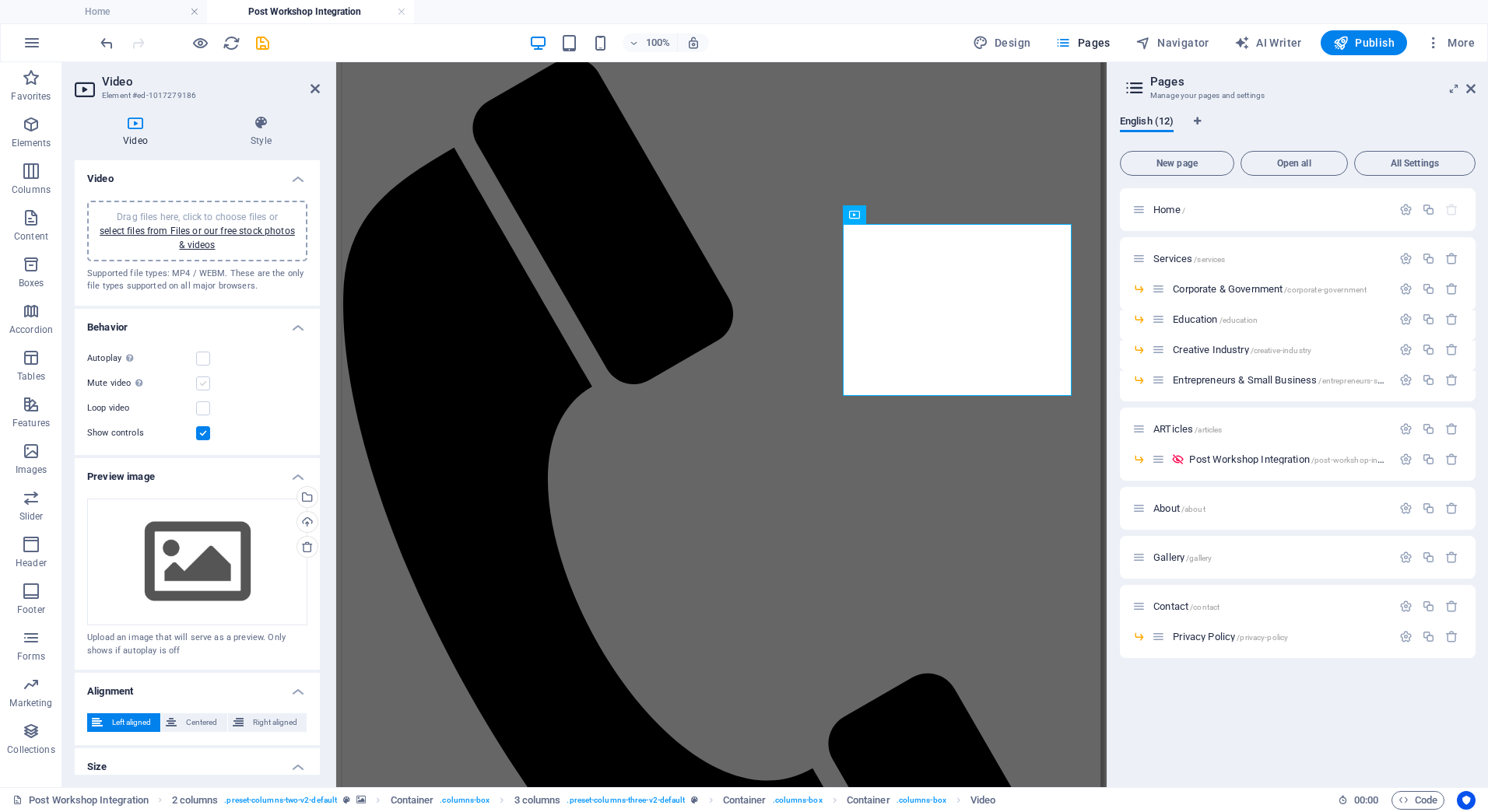
click at [201, 381] on label at bounding box center [203, 384] width 14 height 14
click at [0, 0] on input "Mute video Autoplay will be available if muted is checked" at bounding box center [0, 0] width 0 height 0
click at [208, 349] on div "Autoplay Autoplay is only available if muted is checked" at bounding box center [197, 359] width 220 height 19
click at [207, 360] on label at bounding box center [203, 359] width 14 height 14
click at [0, 0] on input "Autoplay Autoplay is only available if muted is checked" at bounding box center [0, 0] width 0 height 0
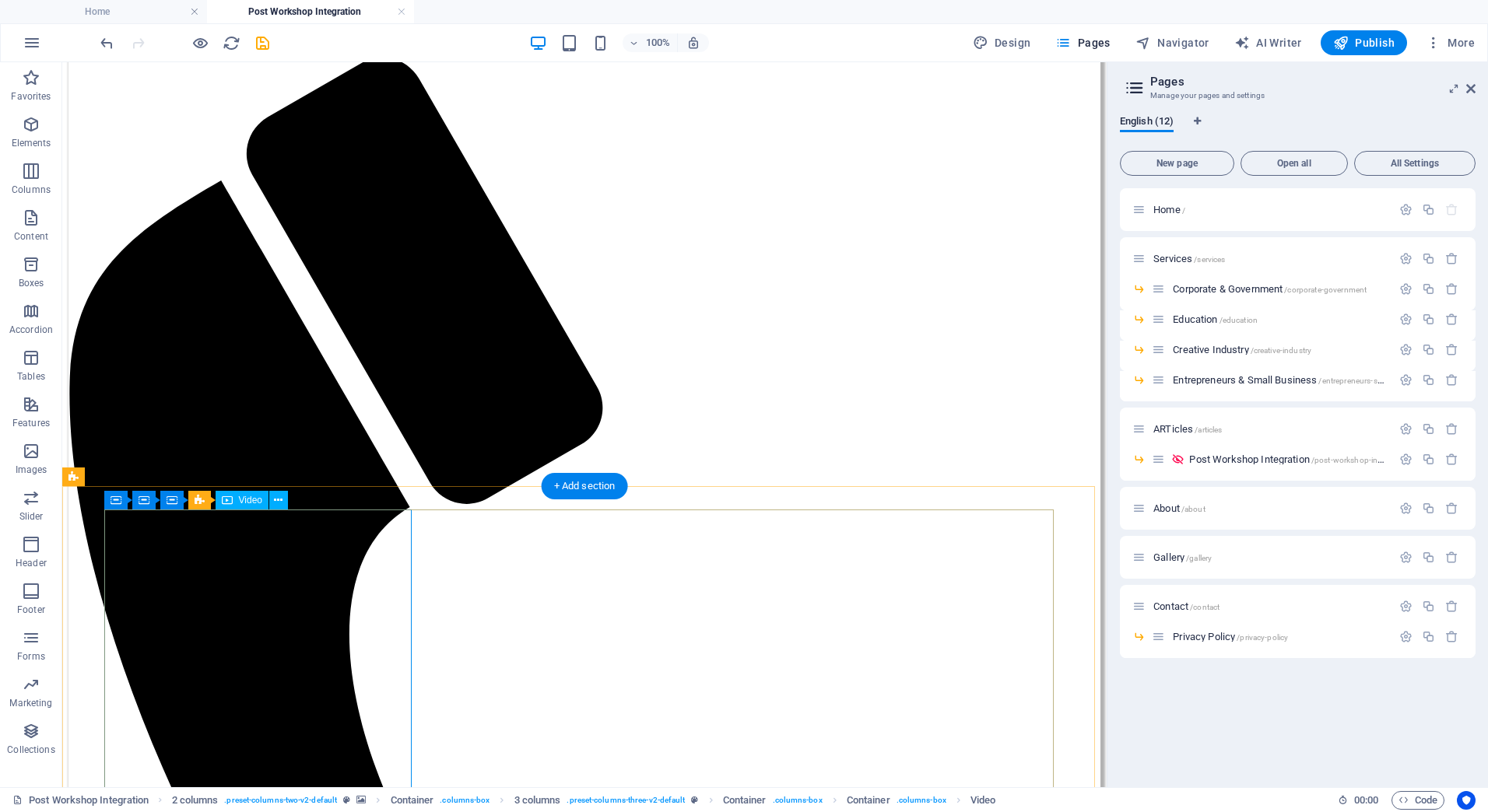
select select "%"
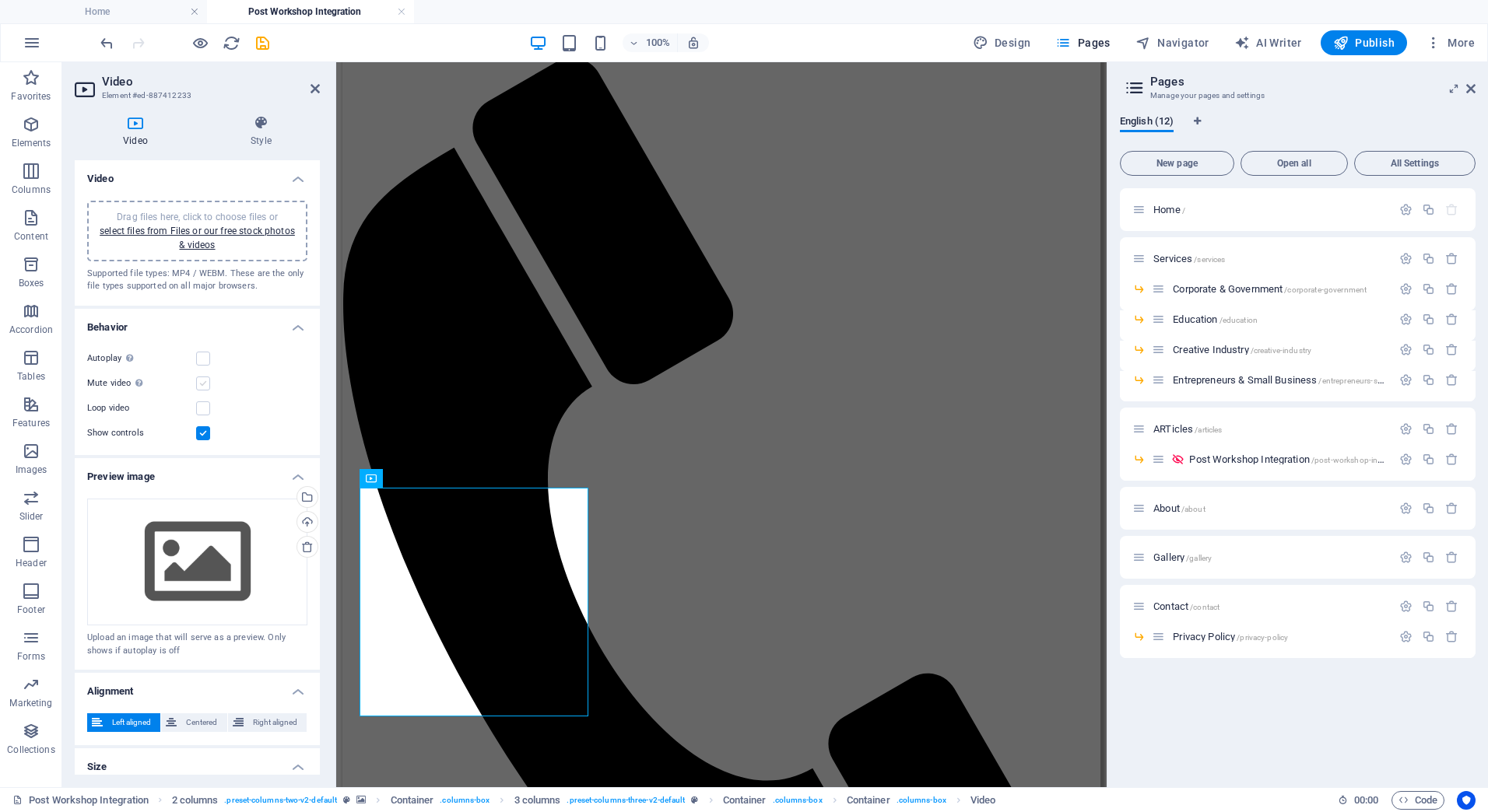
click at [205, 385] on label at bounding box center [203, 384] width 14 height 14
click at [0, 0] on input "Mute video Autoplay will be available if muted is checked" at bounding box center [0, 0] width 0 height 0
click at [203, 359] on label at bounding box center [203, 359] width 14 height 14
click at [0, 0] on input "Autoplay Autoplay is only available if muted is checked" at bounding box center [0, 0] width 0 height 0
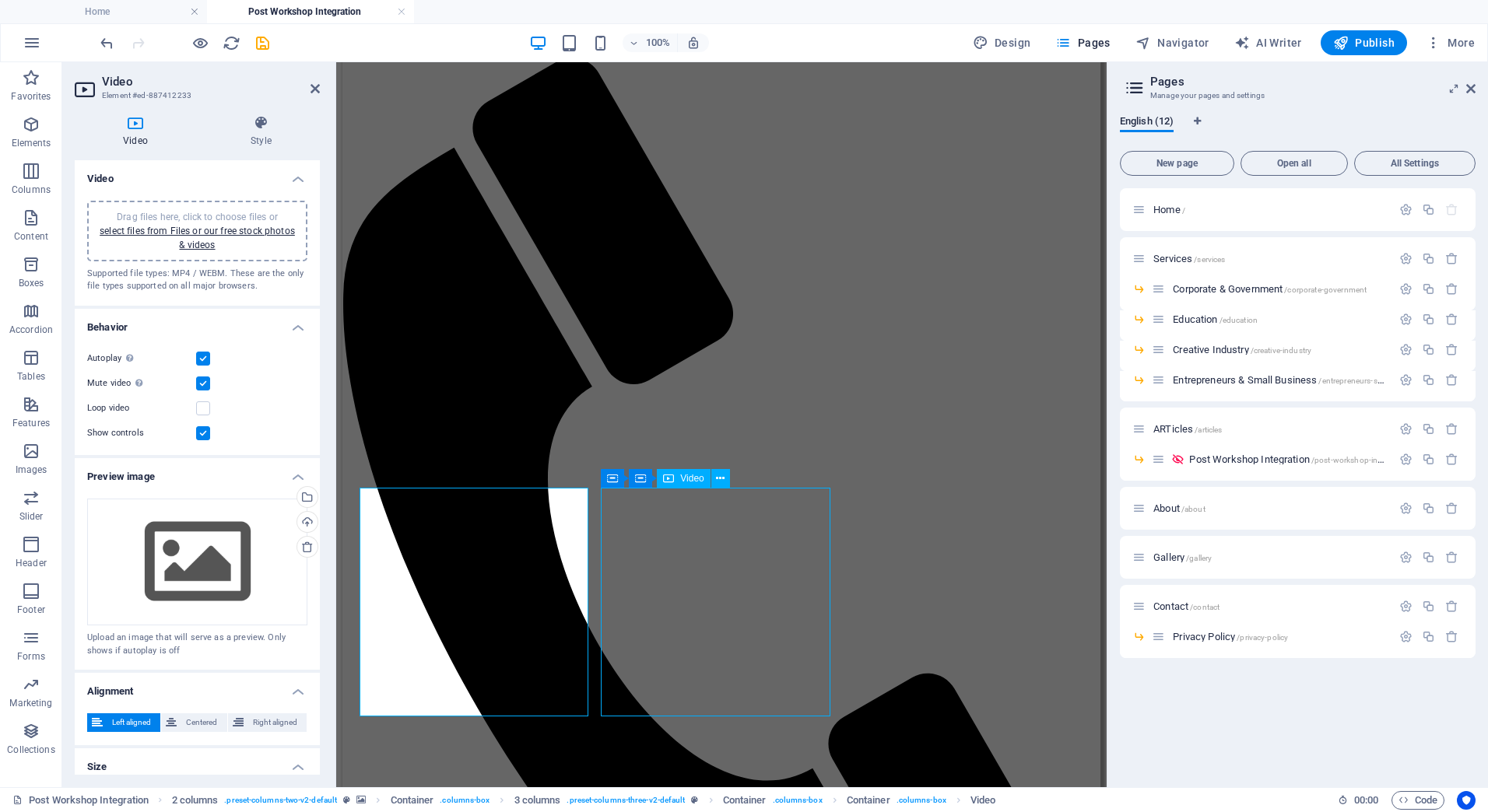
select select "%"
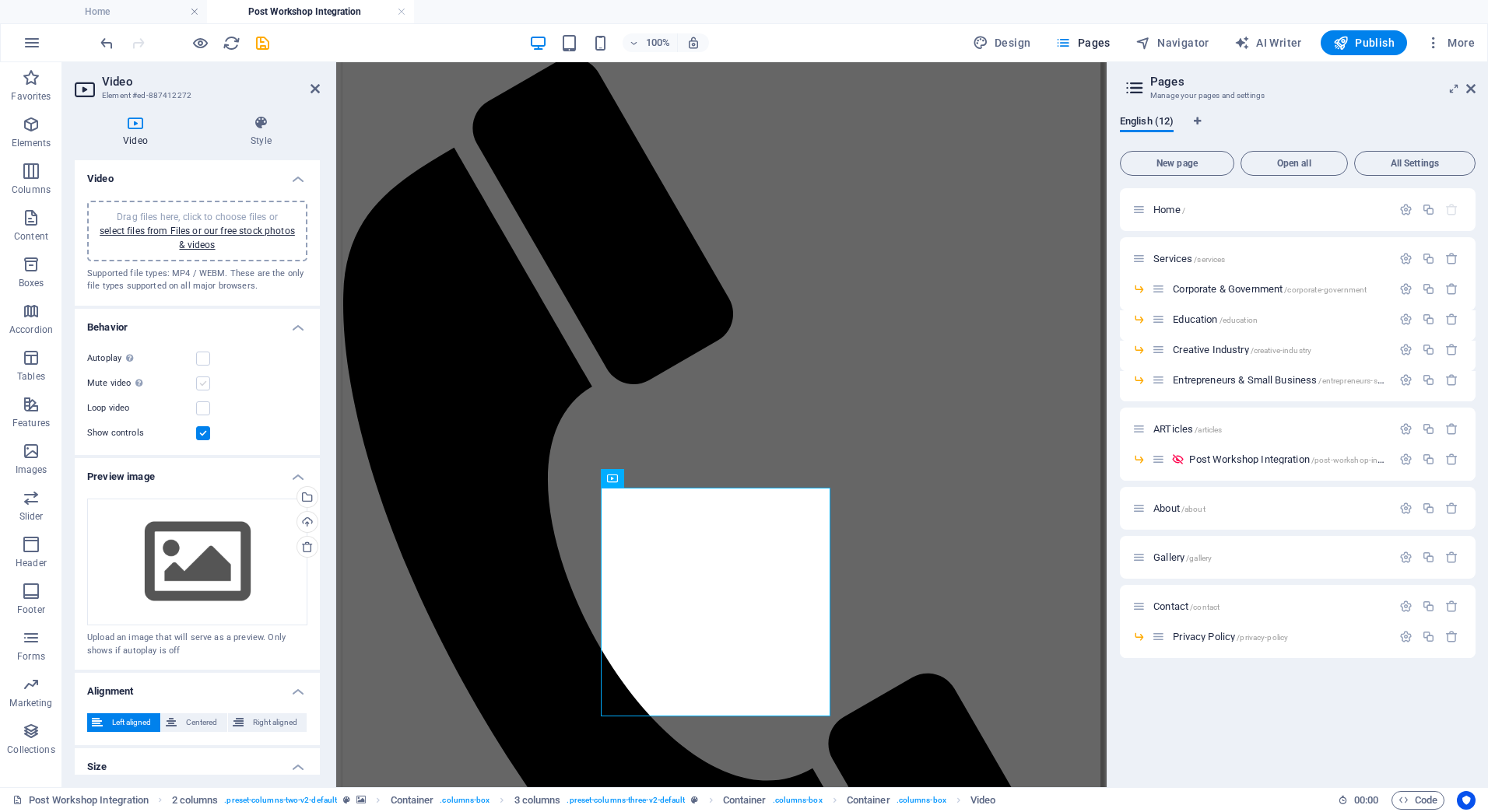
click at [202, 385] on label at bounding box center [203, 384] width 14 height 14
click at [0, 0] on input "Mute video Autoplay will be available if muted is checked" at bounding box center [0, 0] width 0 height 0
click at [208, 355] on label at bounding box center [203, 359] width 14 height 14
click at [0, 0] on input "Autoplay Autoplay is only available if muted is checked" at bounding box center [0, 0] width 0 height 0
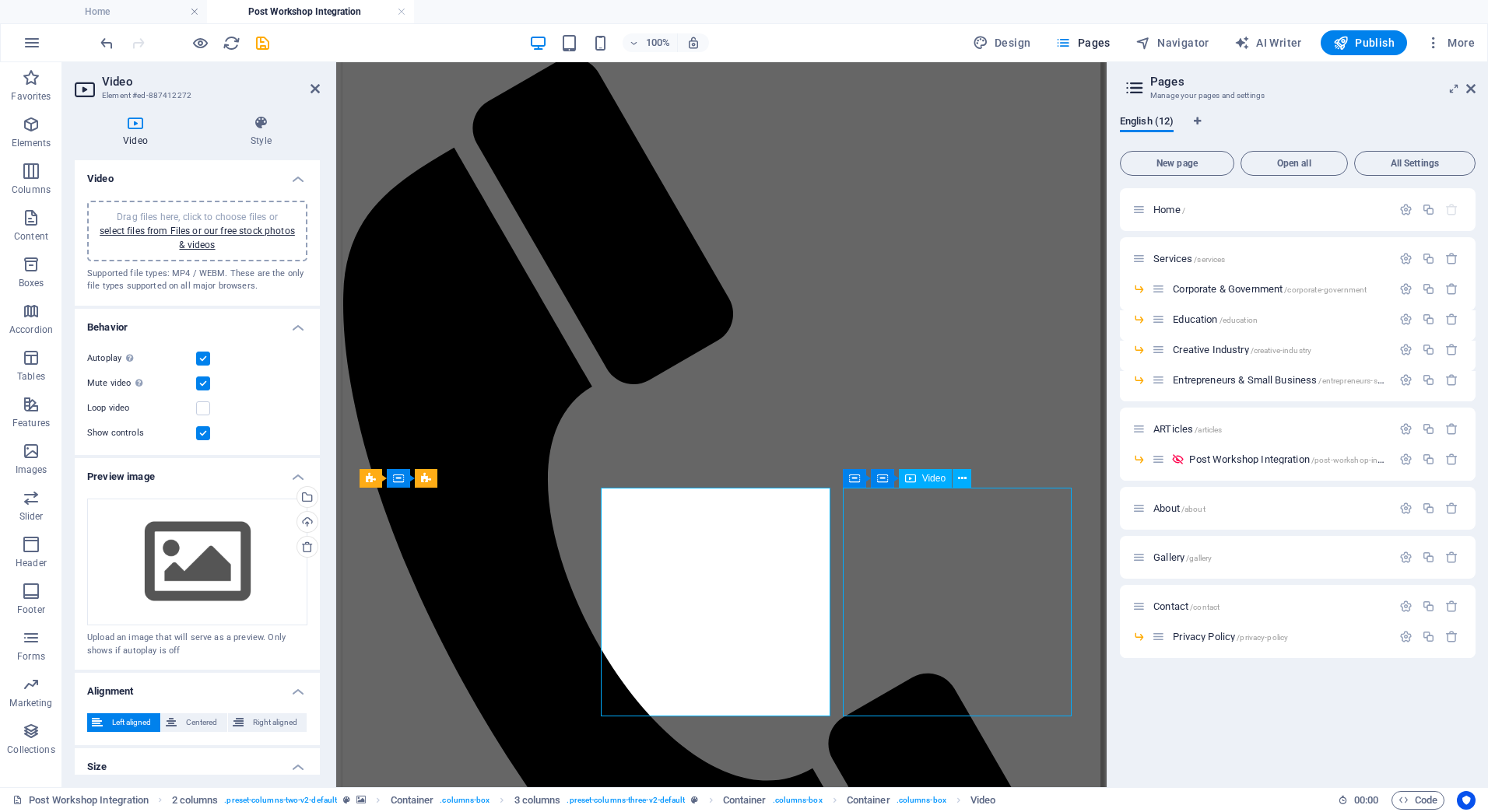
select select "%"
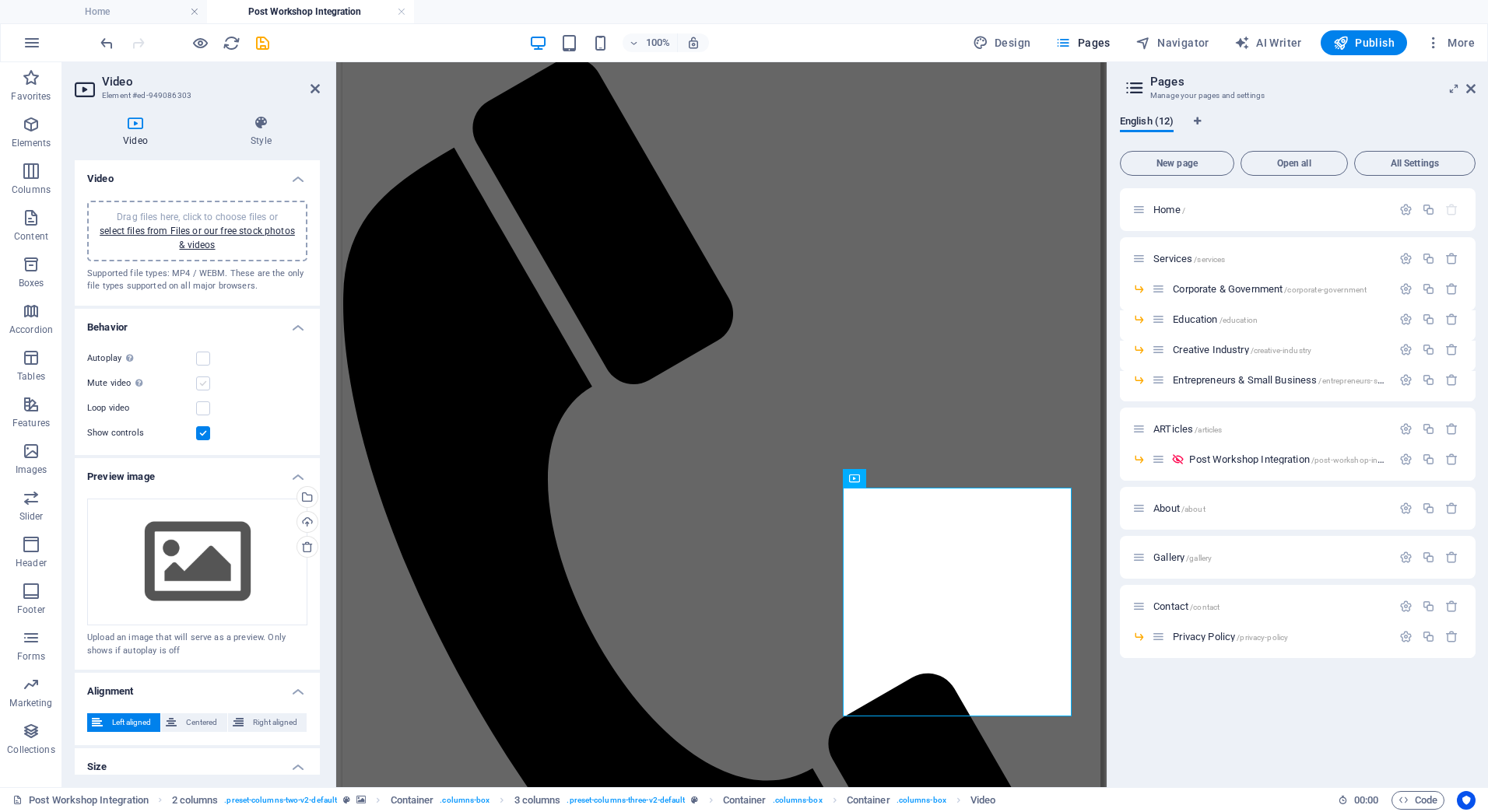
click at [204, 383] on label at bounding box center [203, 384] width 14 height 14
click at [0, 0] on input "Mute video Autoplay will be available if muted is checked" at bounding box center [0, 0] width 0 height 0
click at [200, 352] on label at bounding box center [203, 359] width 14 height 14
click at [0, 0] on input "Autoplay Autoplay is only available if muted is checked" at bounding box center [0, 0] width 0 height 0
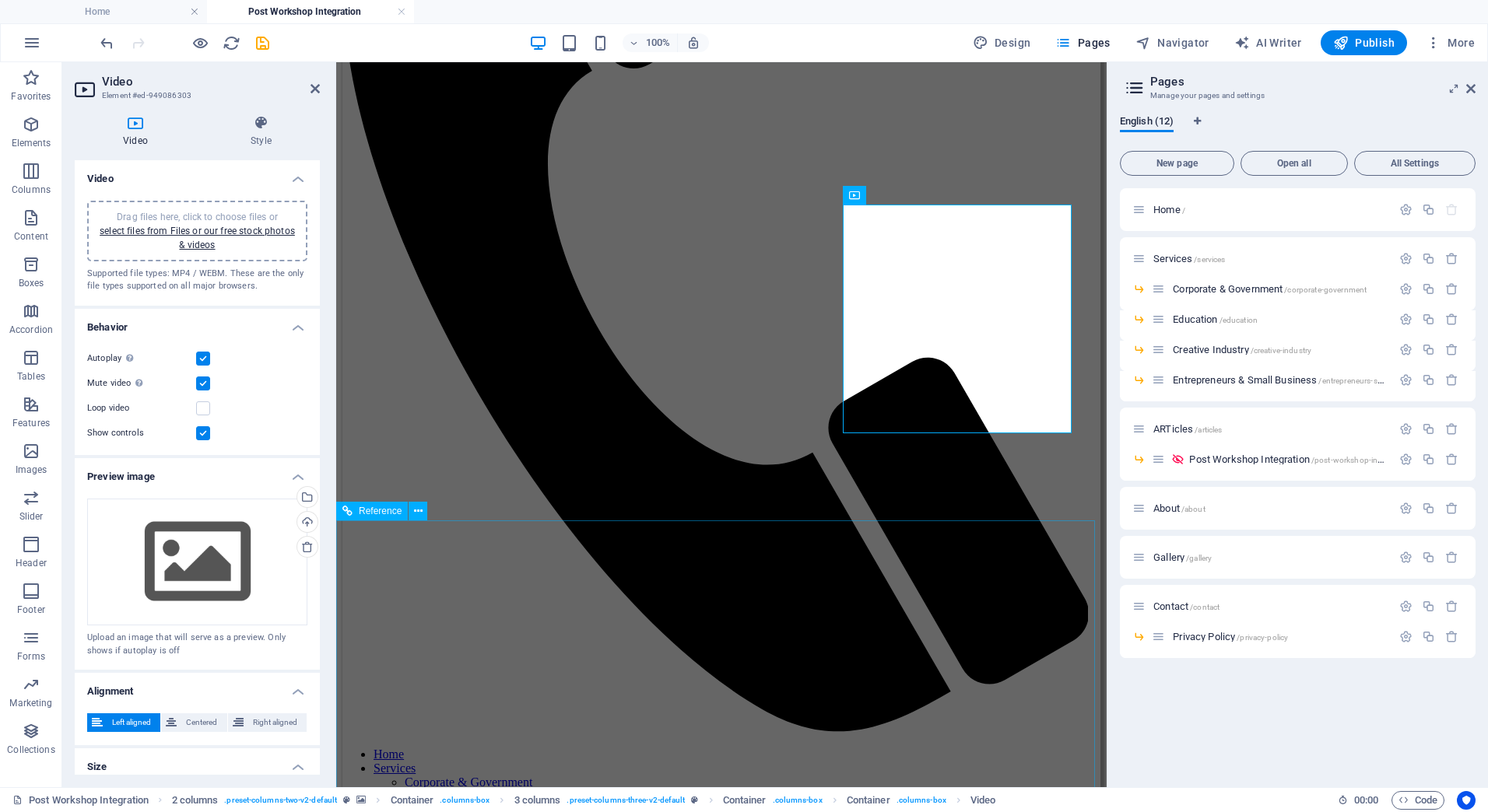
scroll to position [912, 0]
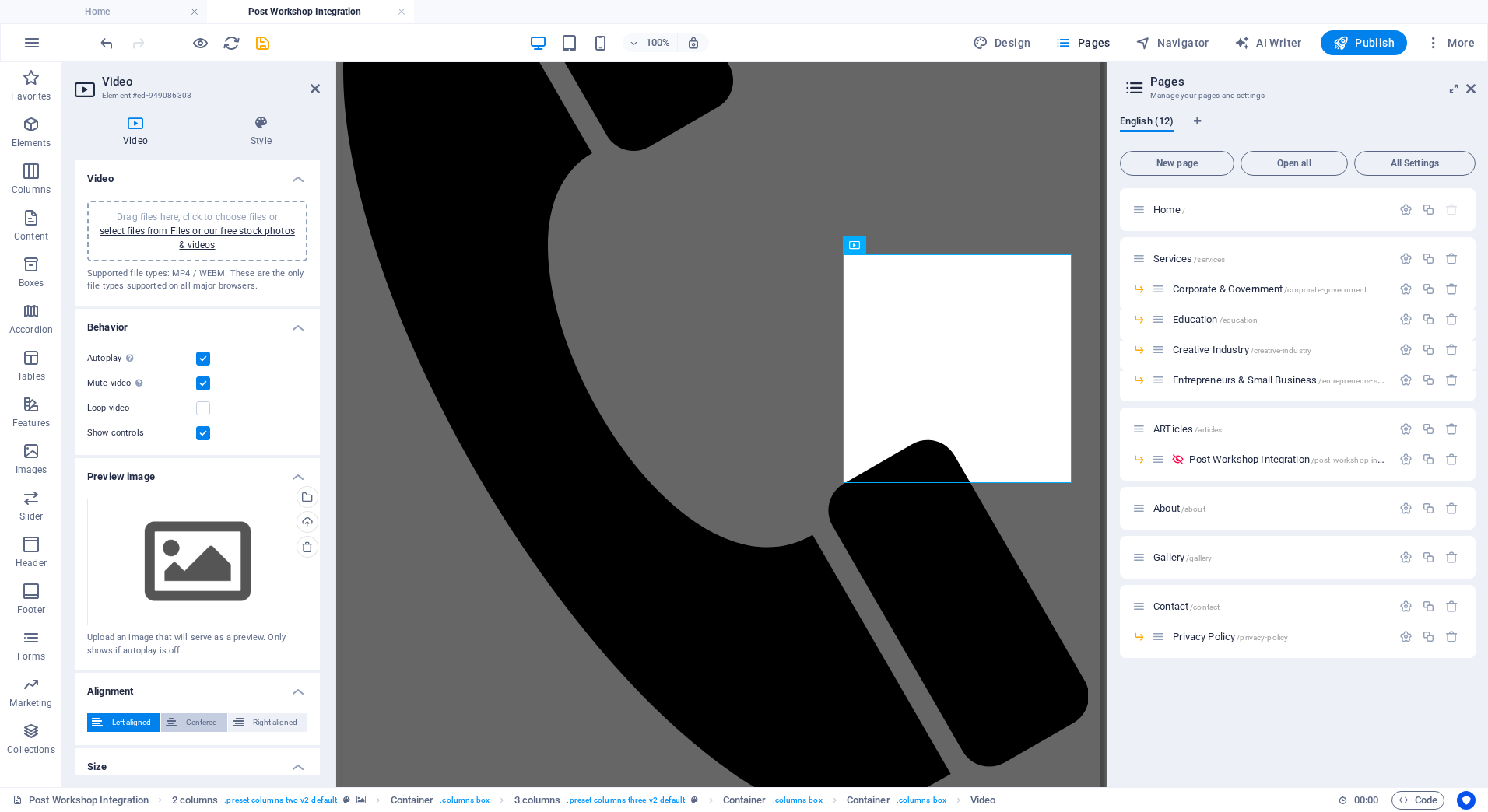
click at [182, 720] on span "Centered" at bounding box center [201, 723] width 40 height 19
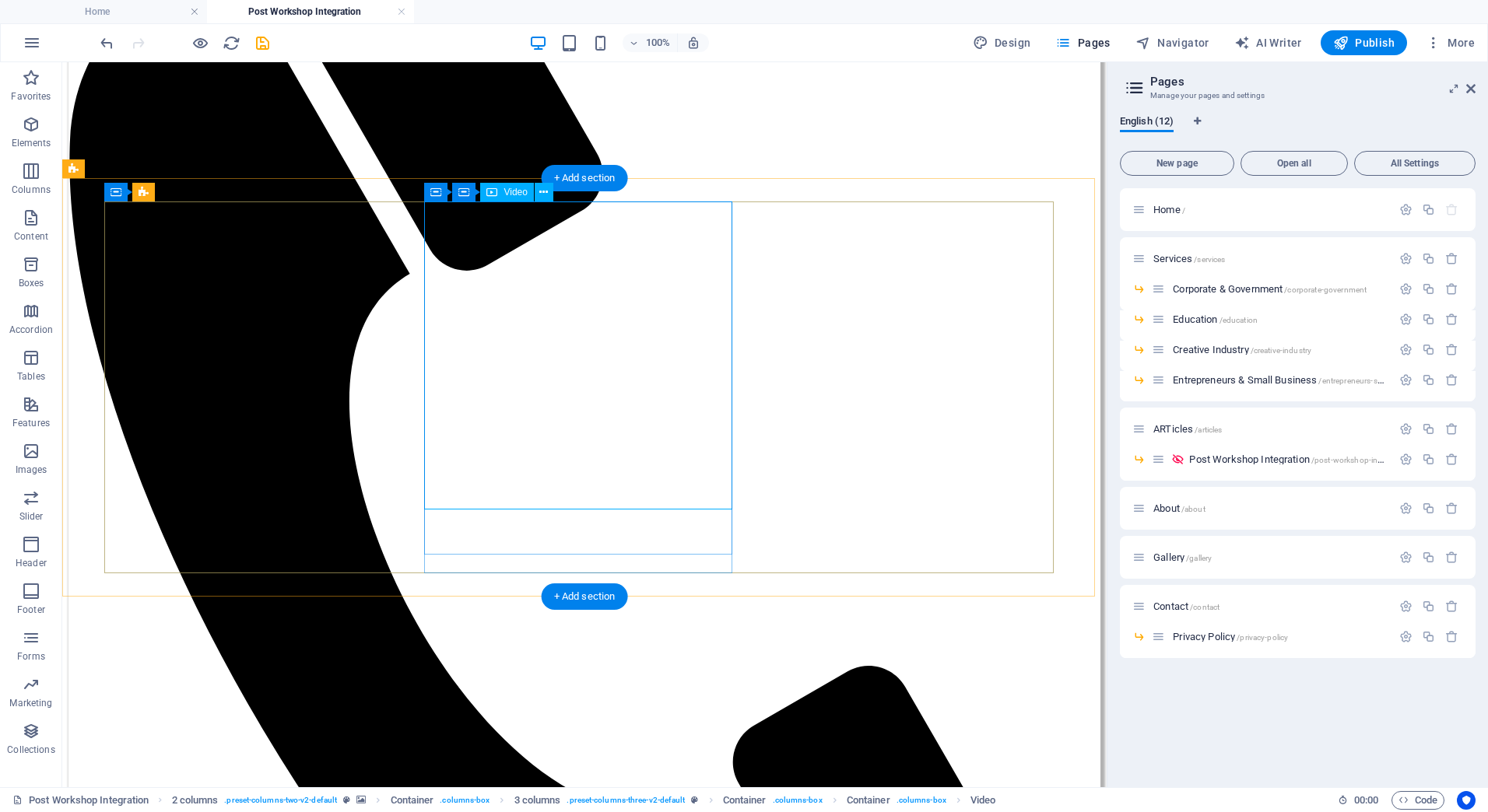
select select "%"
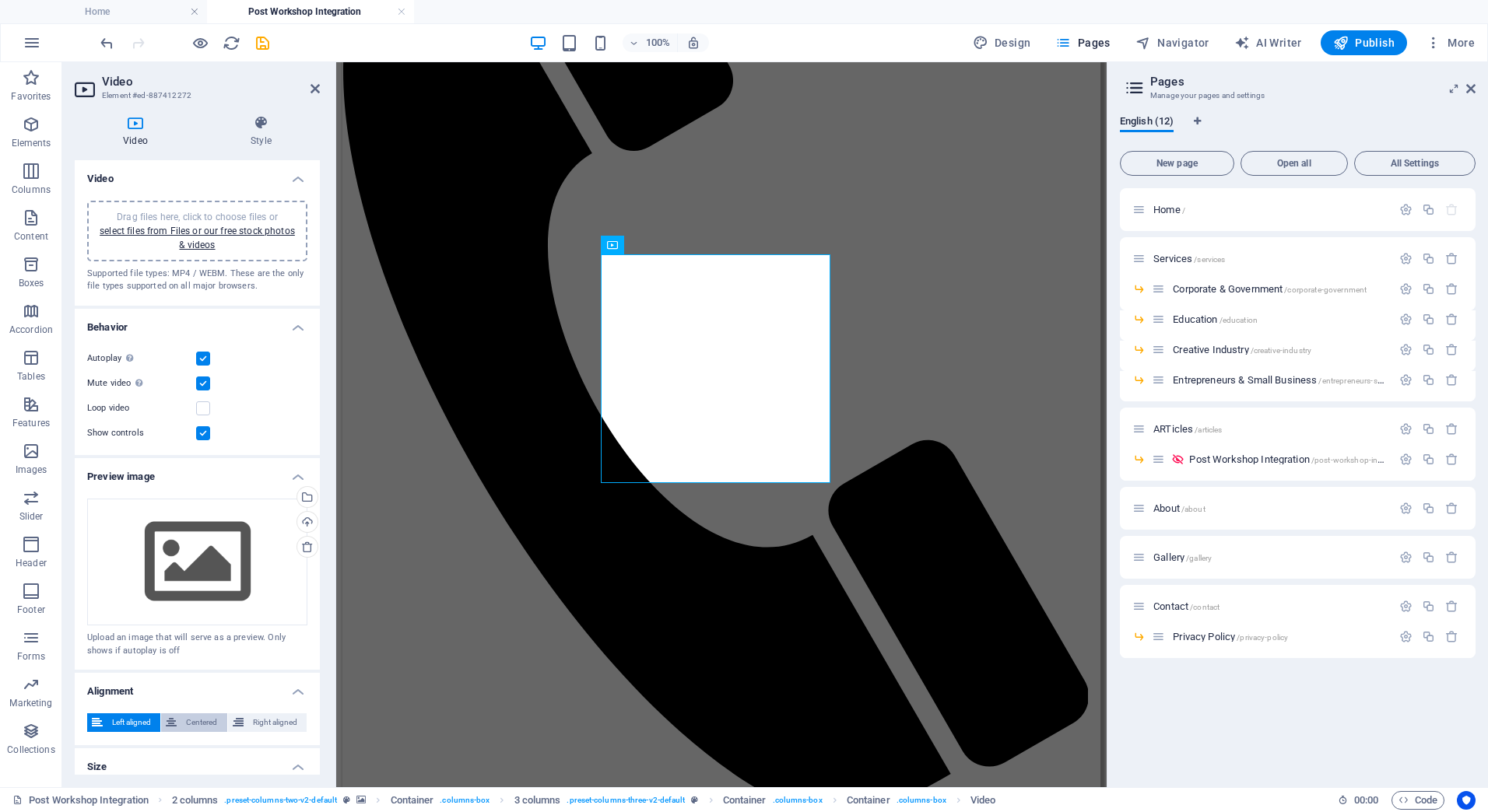
click at [207, 719] on span "Centered" at bounding box center [201, 723] width 40 height 19
select select "%"
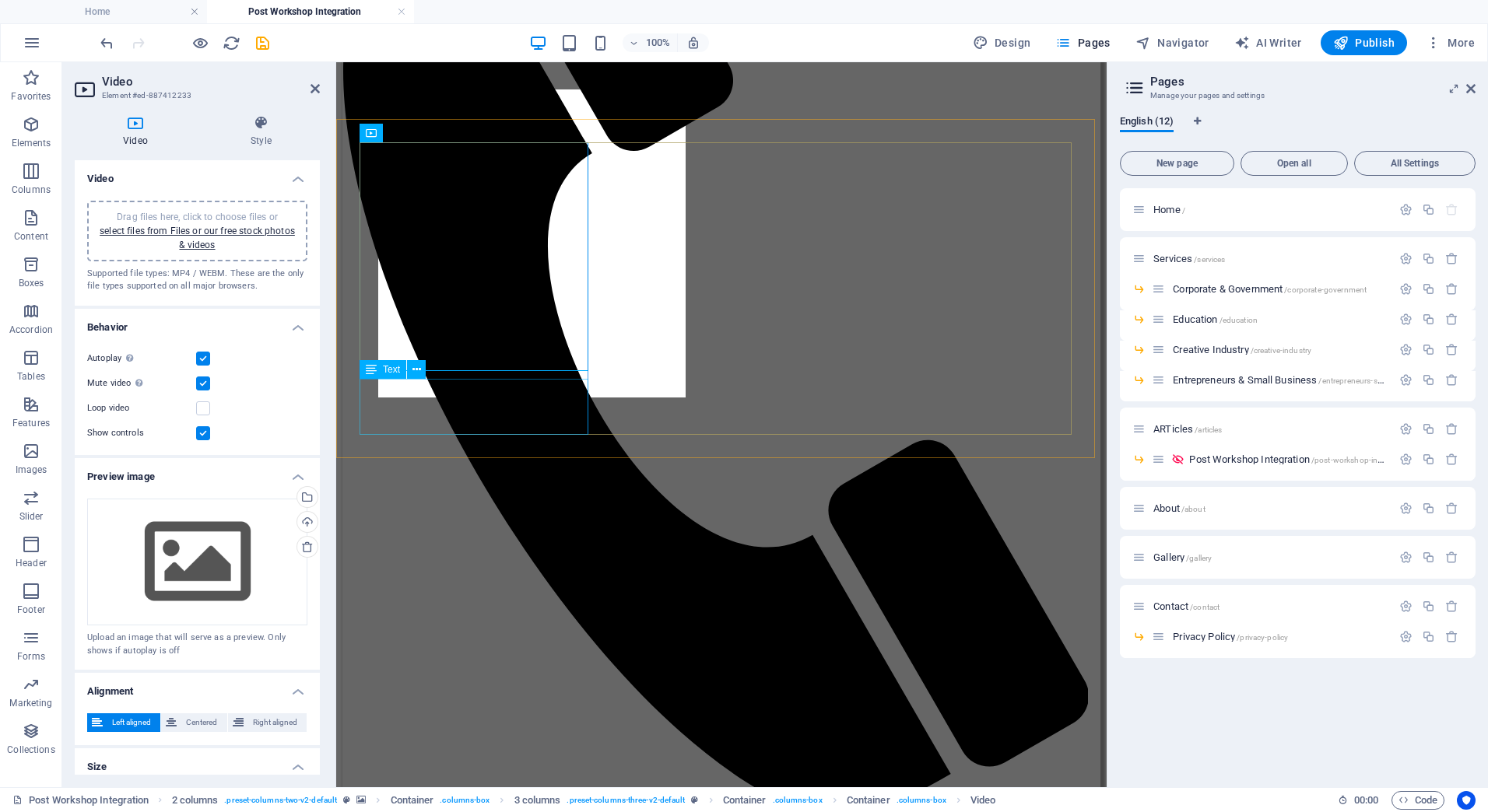
scroll to position [1024, 0]
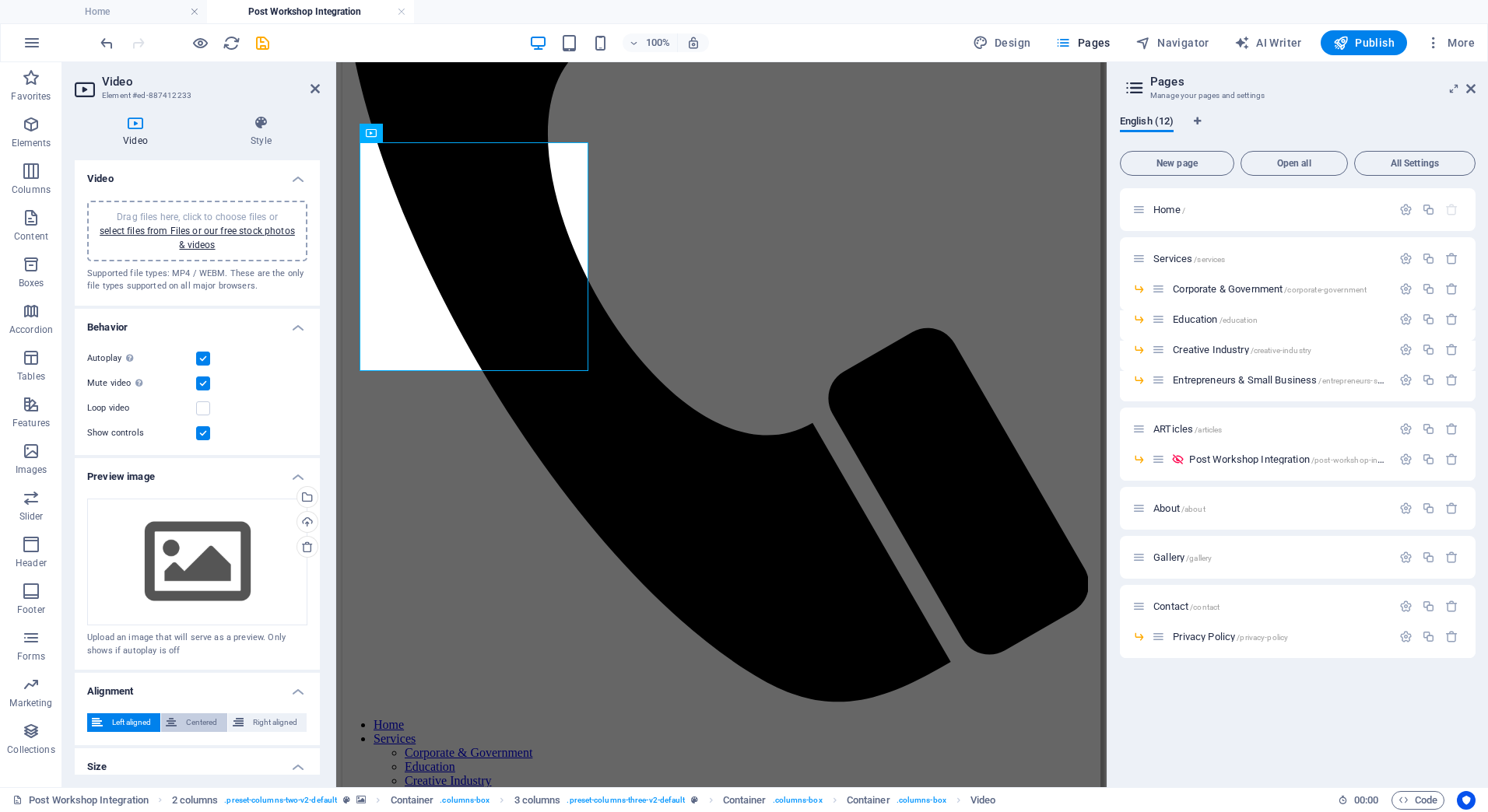
click at [209, 715] on span "Centered" at bounding box center [201, 723] width 40 height 19
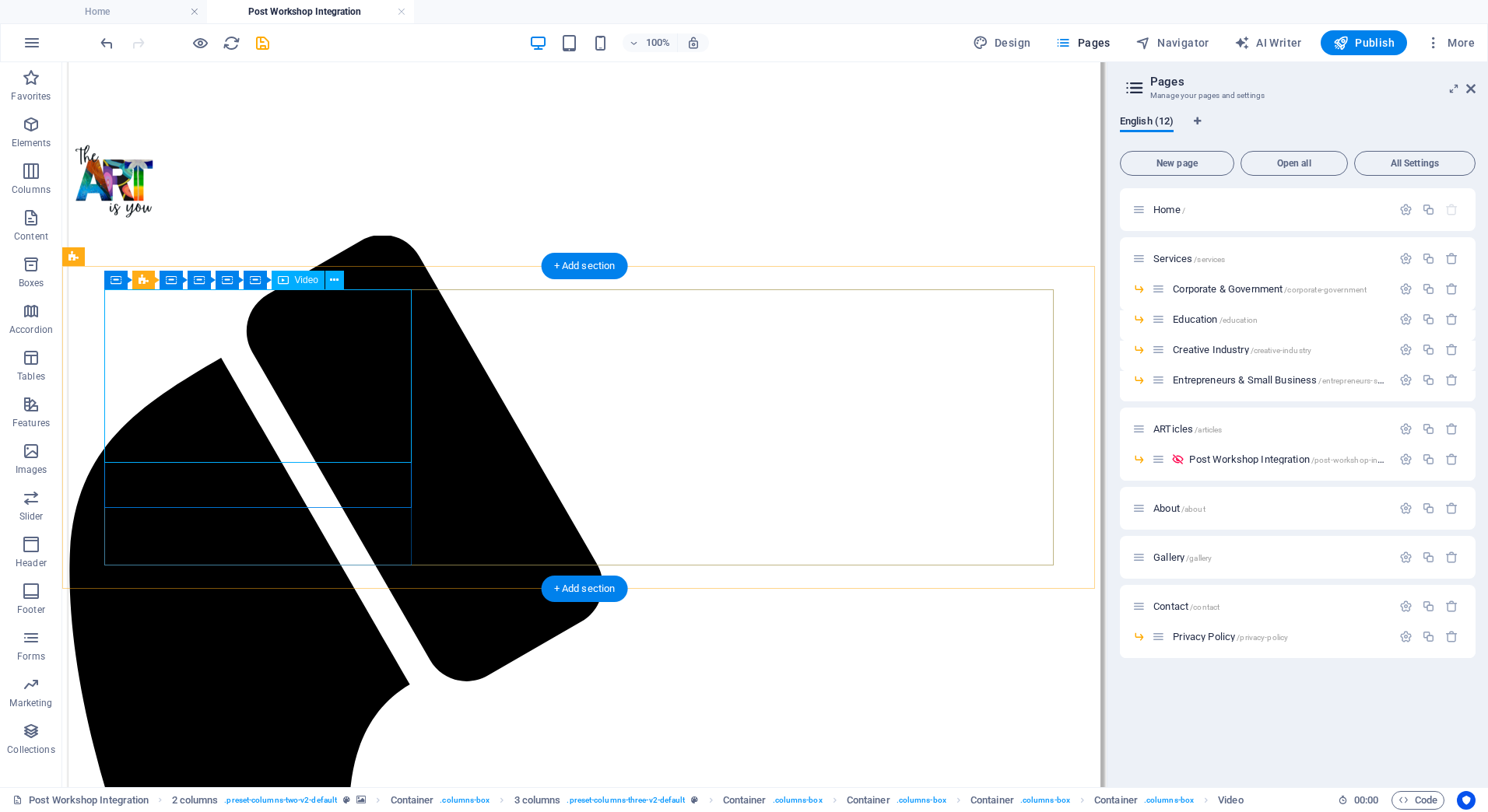
select select "%"
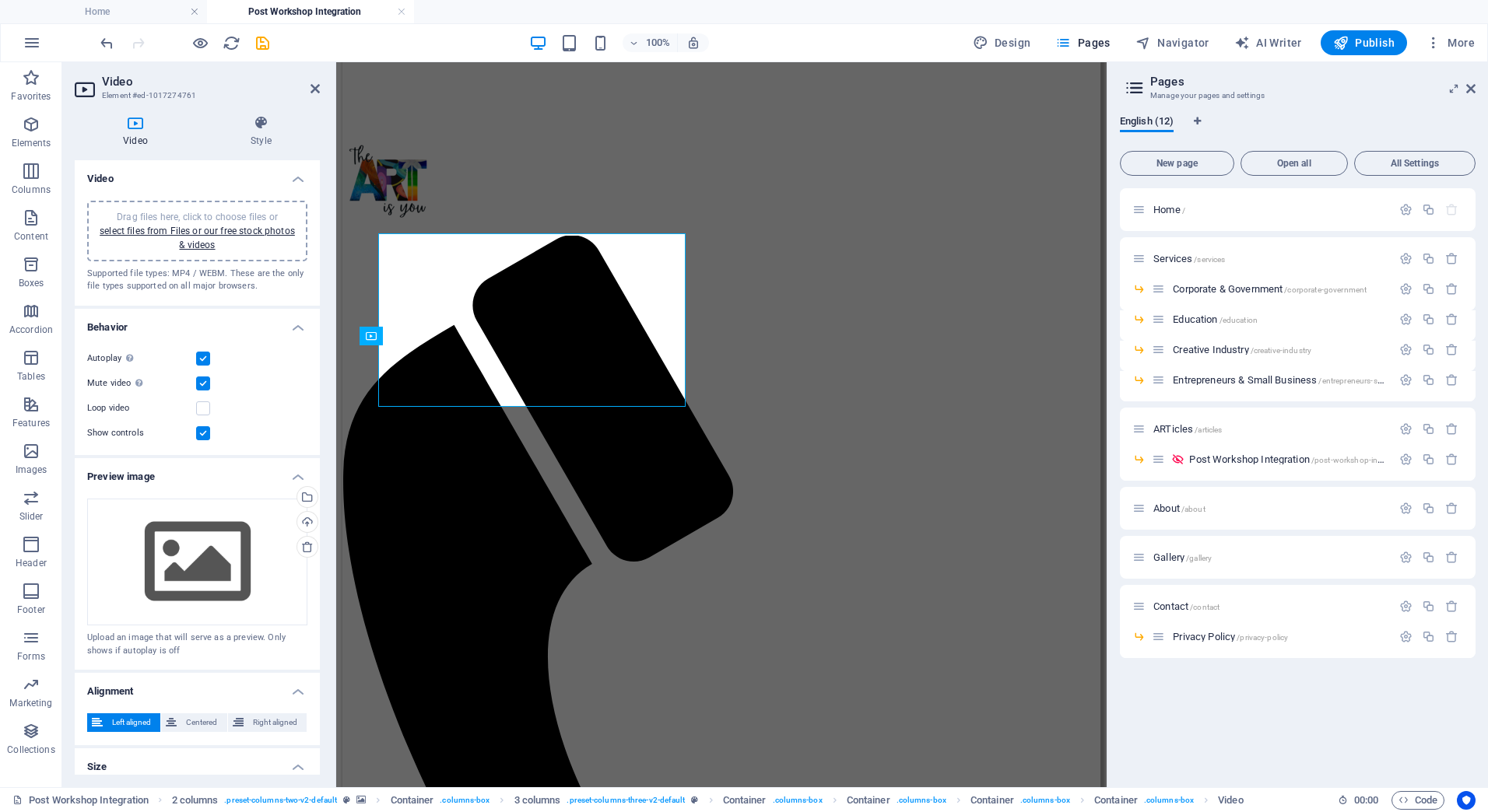
scroll to position [557, 0]
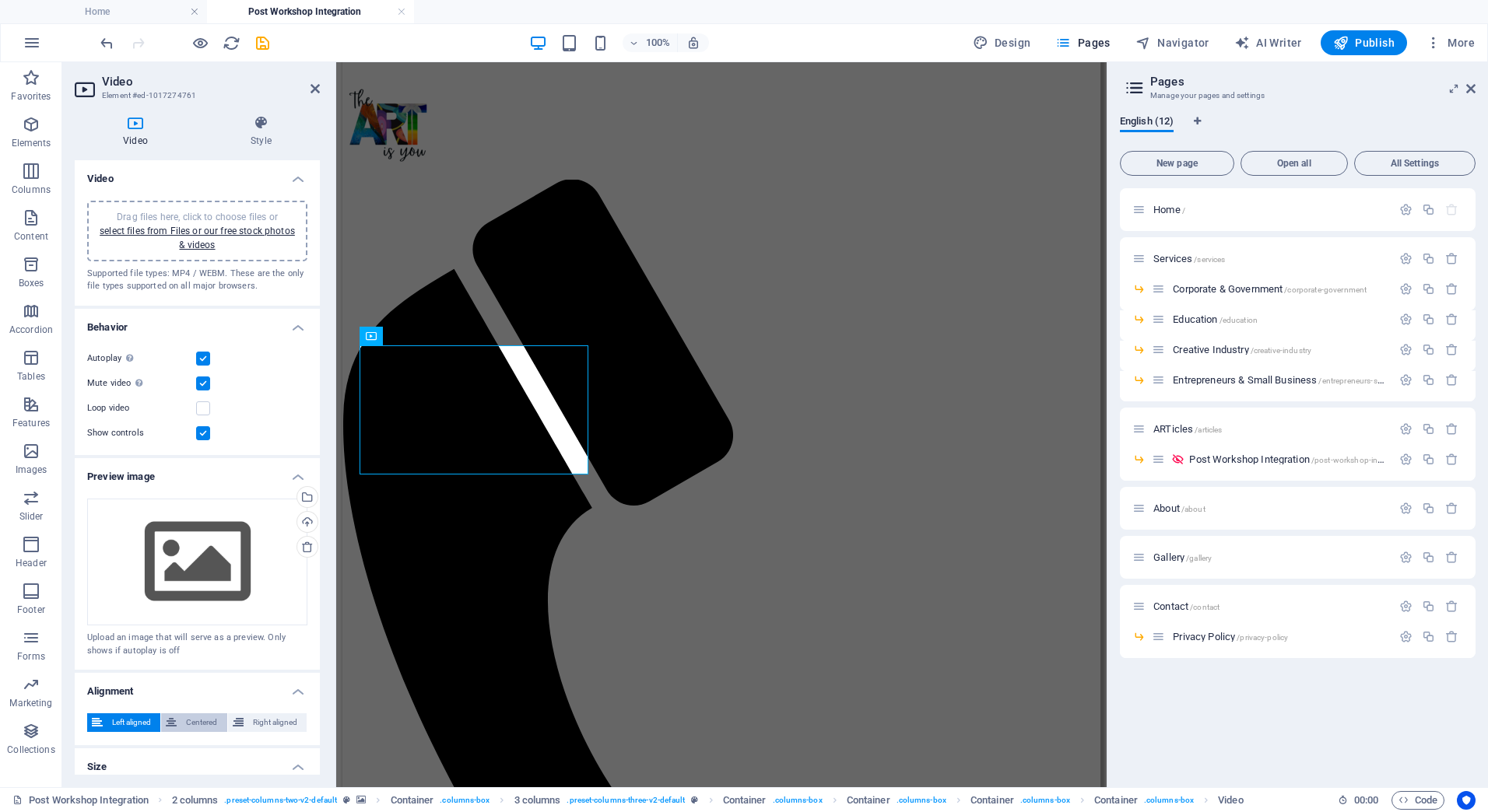
click at [178, 719] on button "Centered" at bounding box center [194, 723] width 66 height 19
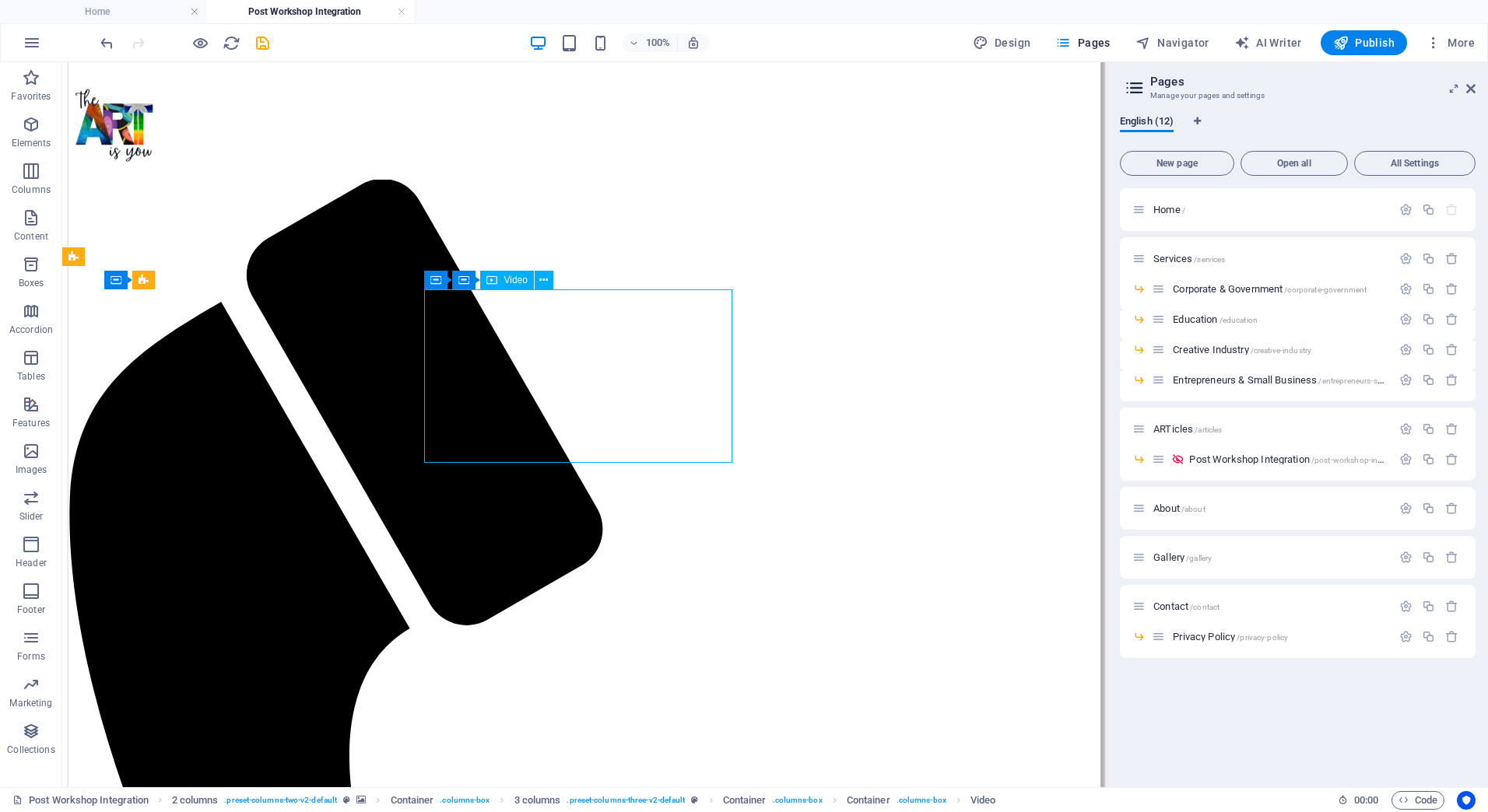
select select "%"
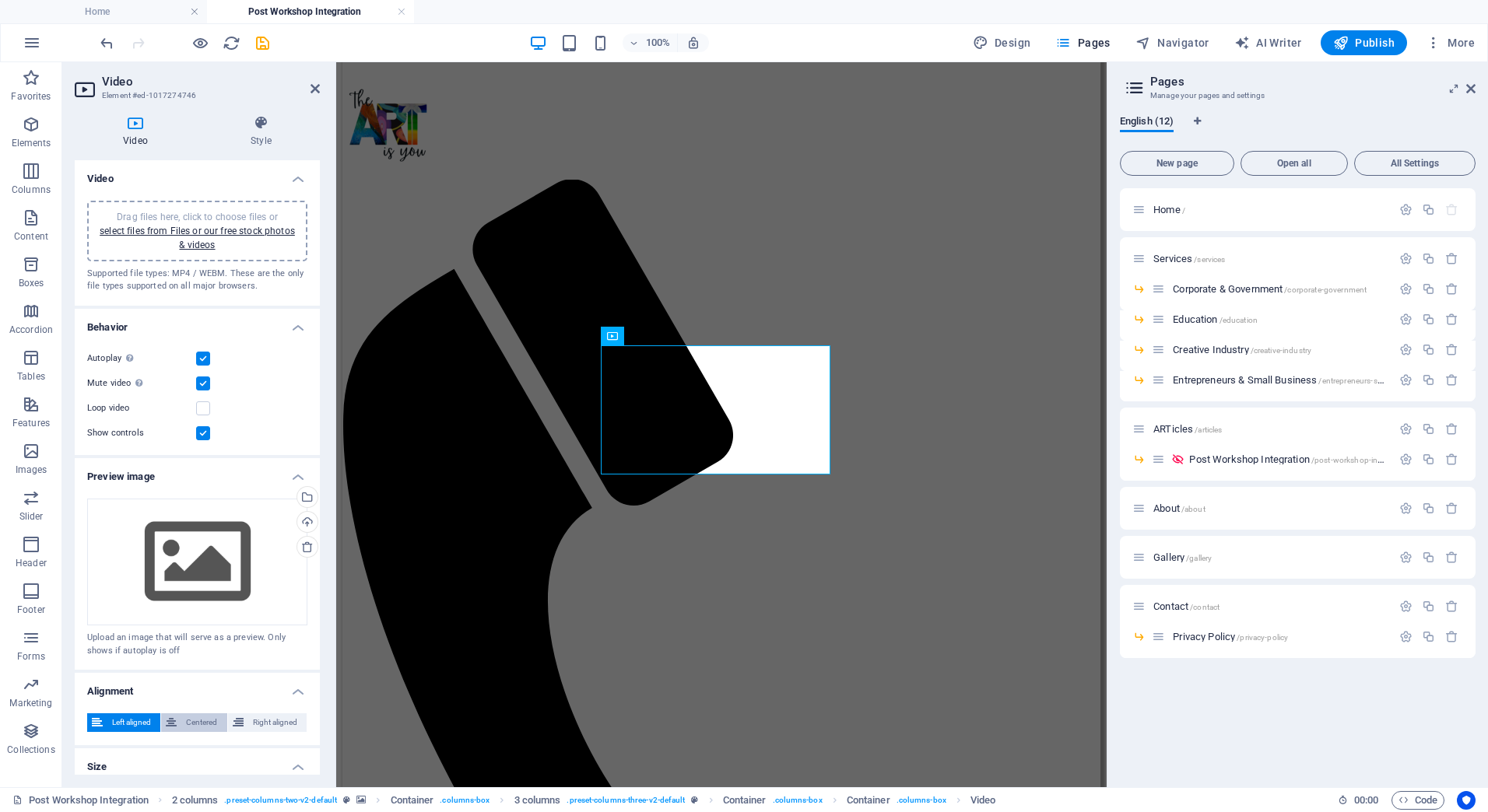
click at [194, 715] on span "Centered" at bounding box center [201, 723] width 40 height 19
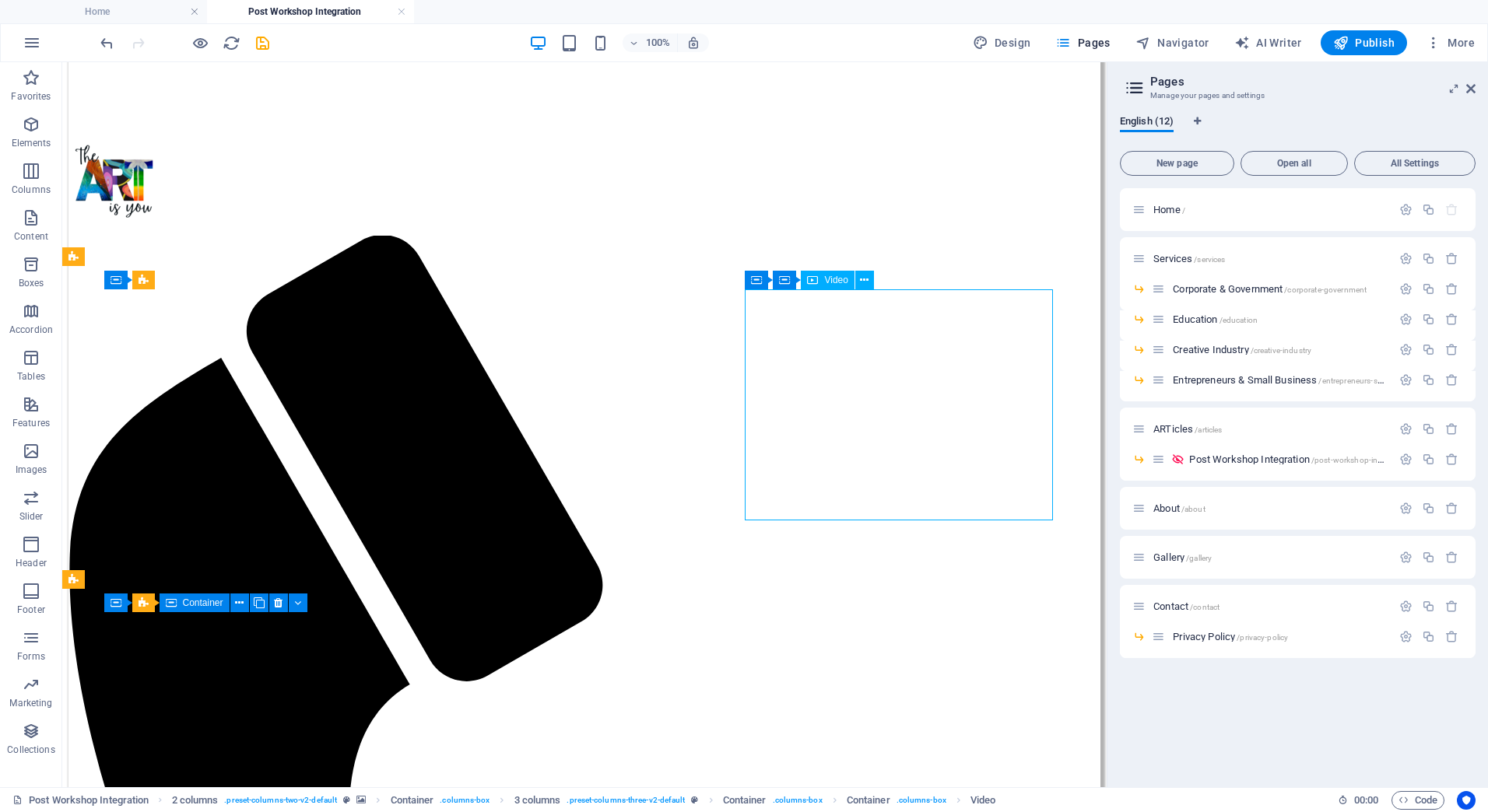
select select "%"
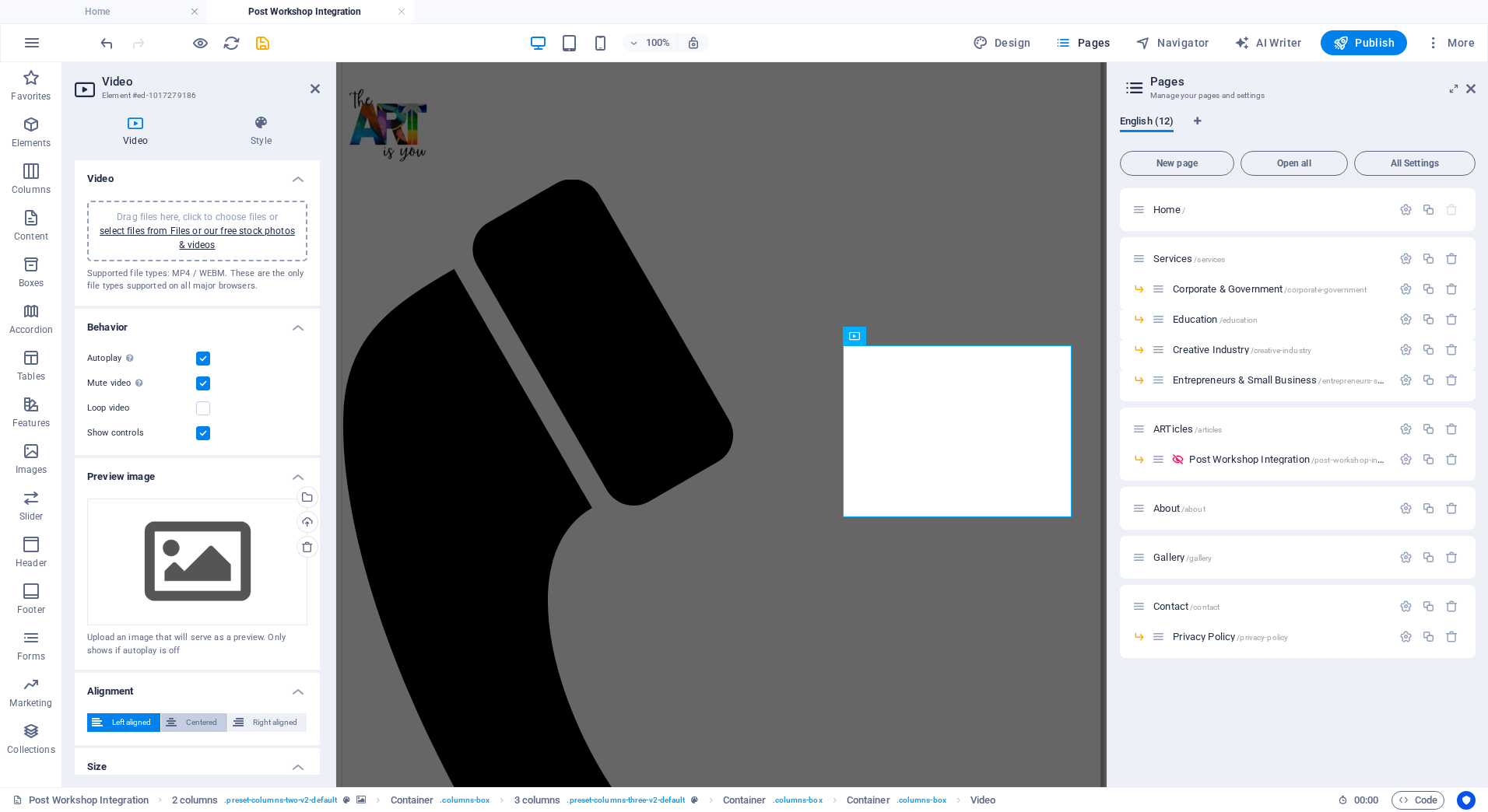
click at [201, 717] on span "Centered" at bounding box center [201, 723] width 40 height 19
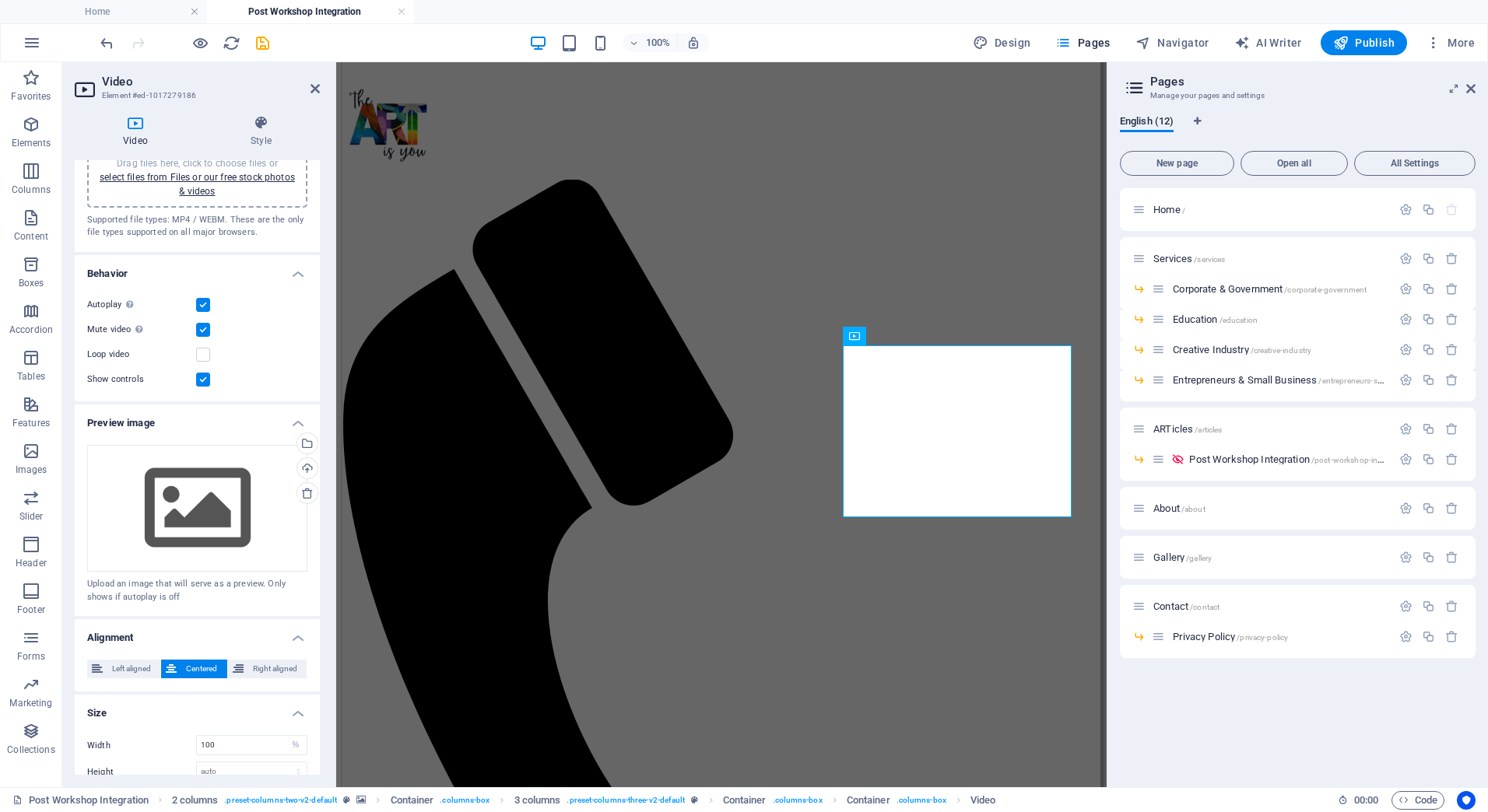
scroll to position [112, 0]
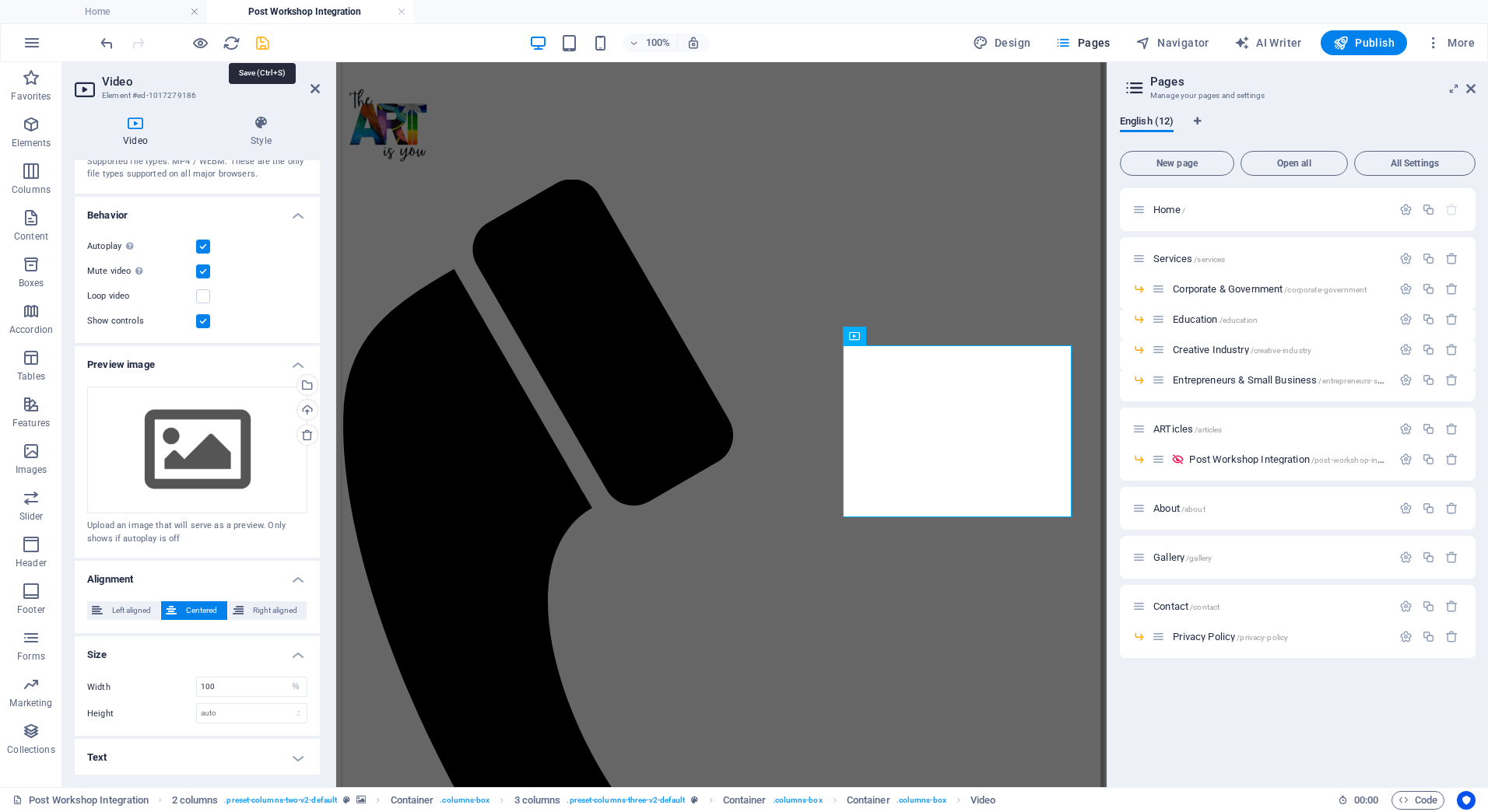
click at [258, 45] on icon "save" at bounding box center [263, 43] width 18 height 18
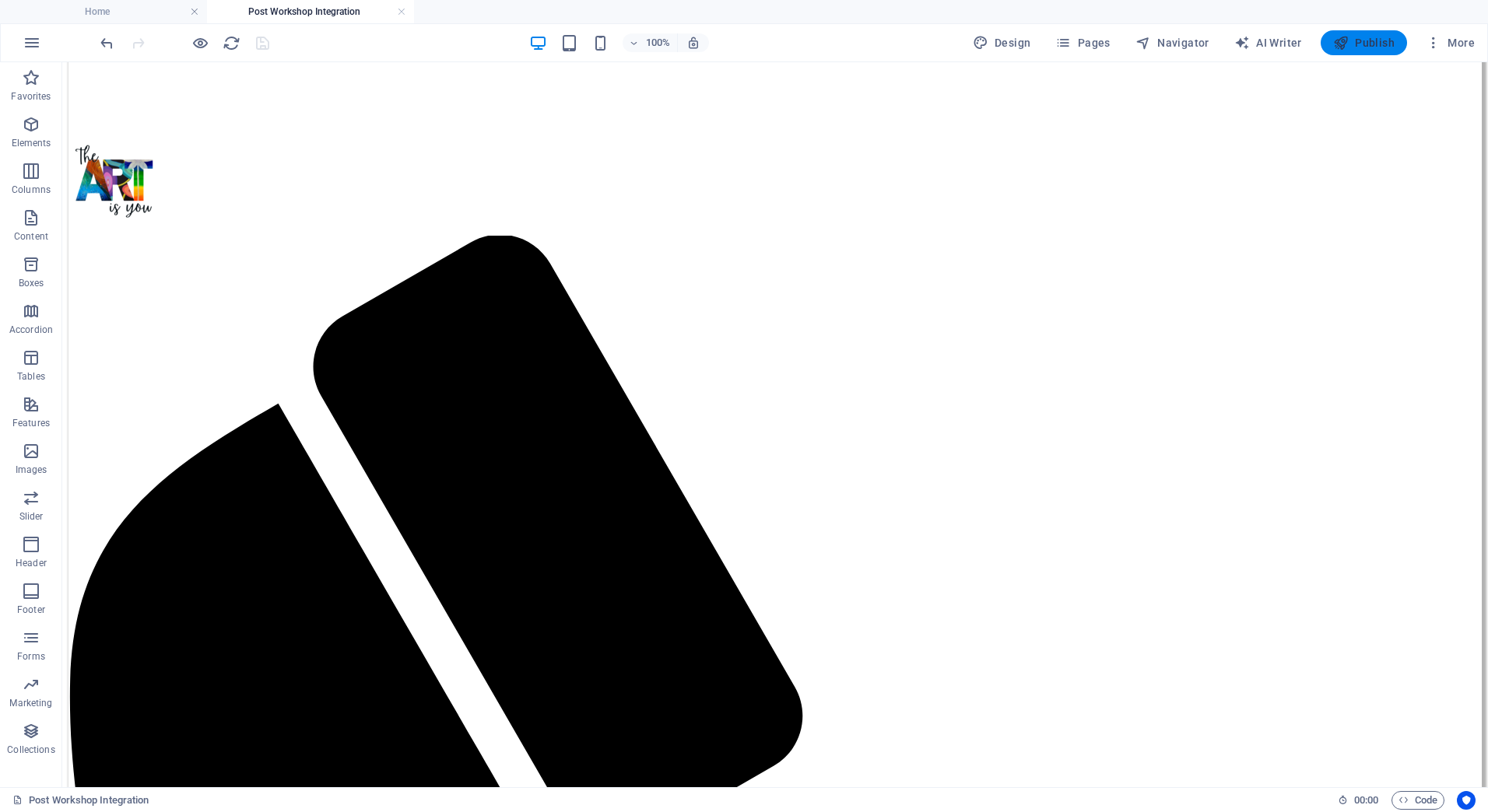
click at [1365, 36] on span "Publish" at bounding box center [1364, 43] width 62 height 16
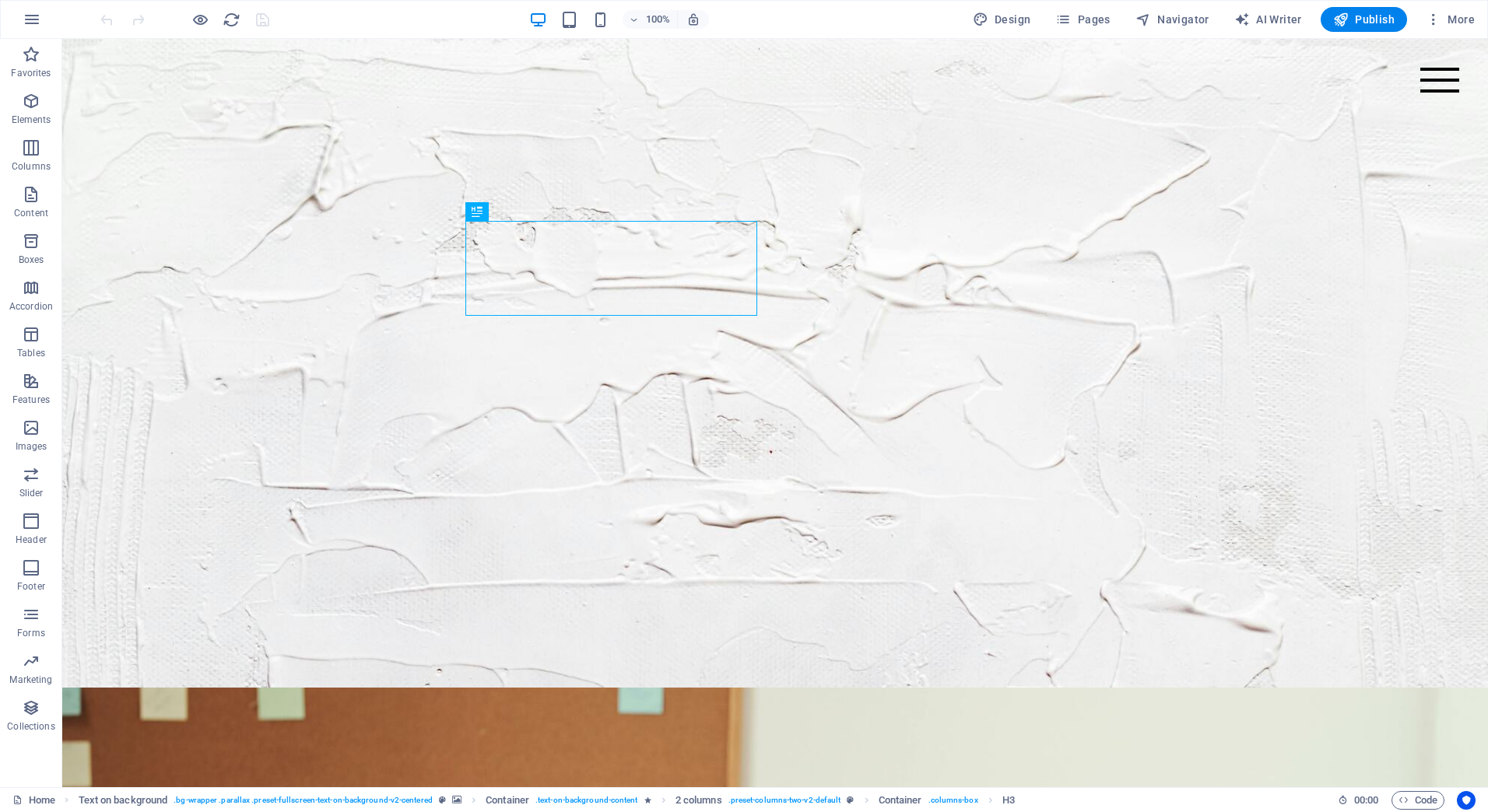
click at [1052, 15] on div "Design Pages Navigator AI Writer Publish More" at bounding box center [1224, 19] width 514 height 25
click at [1071, 15] on icon "button" at bounding box center [1063, 20] width 16 height 16
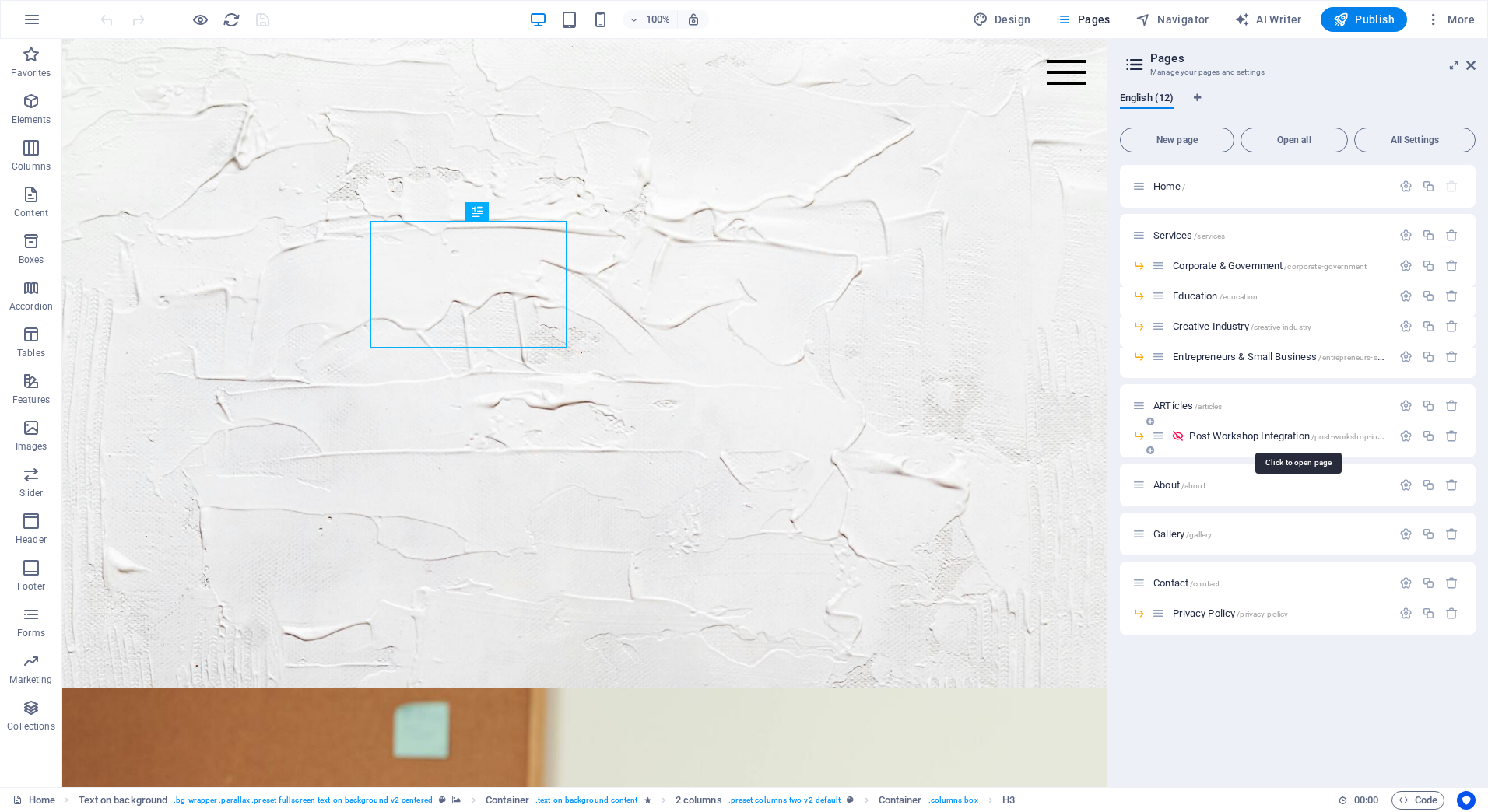
click at [1224, 437] on span "Post Workshop Integration /post-workshop-integration" at bounding box center [1298, 436] width 219 height 12
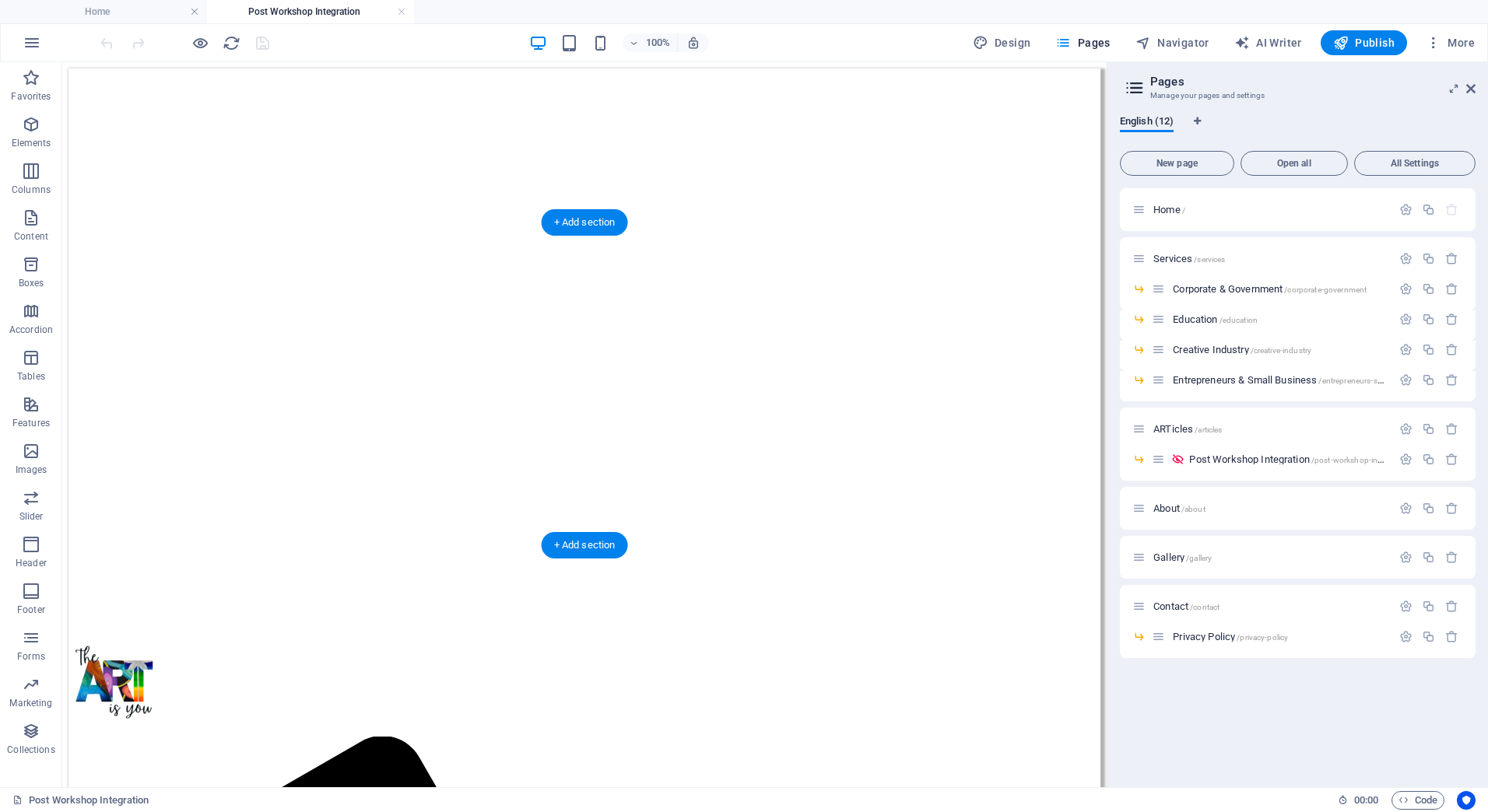
scroll to position [544, 0]
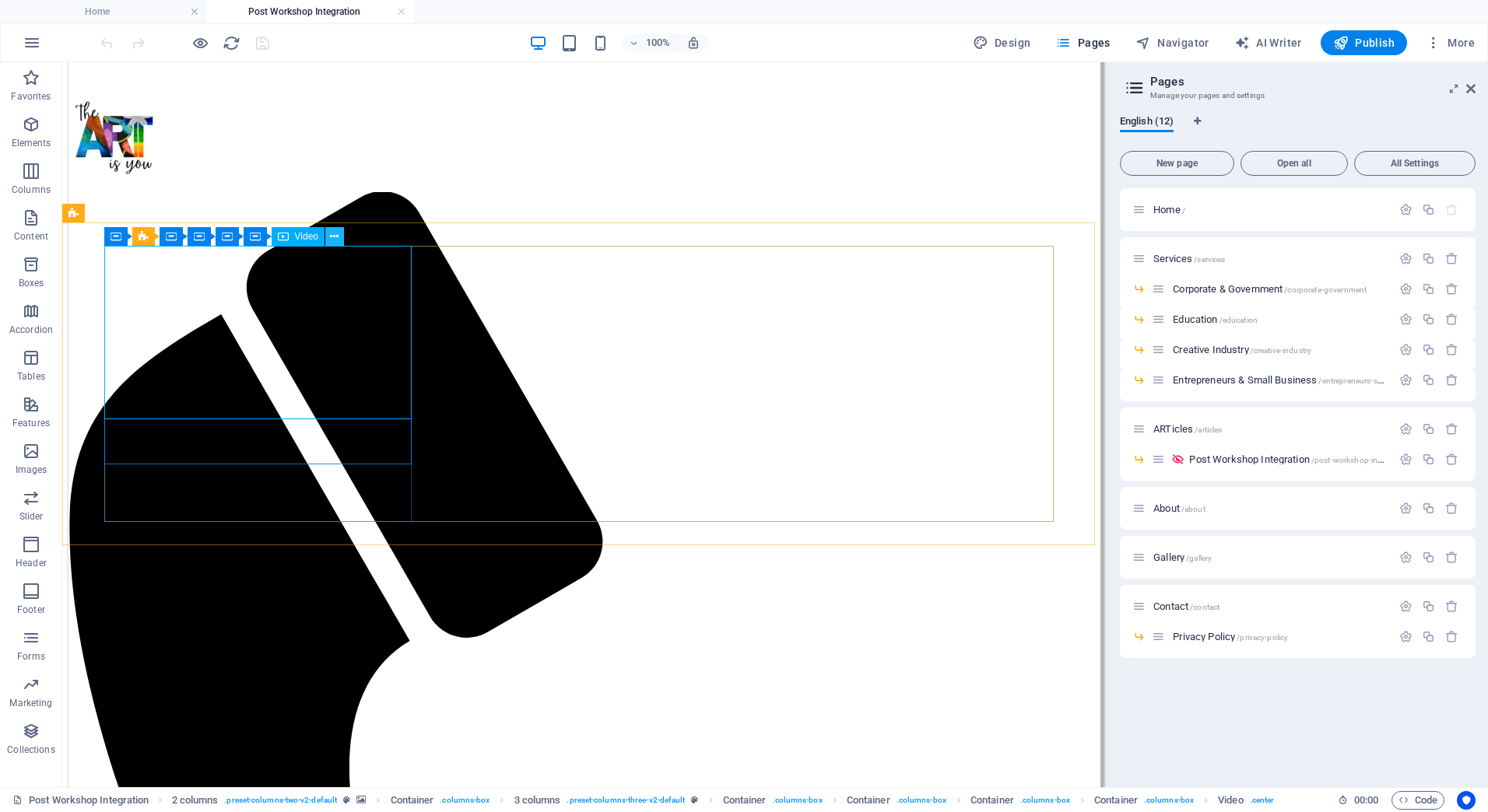
click at [335, 233] on icon at bounding box center [334, 237] width 9 height 17
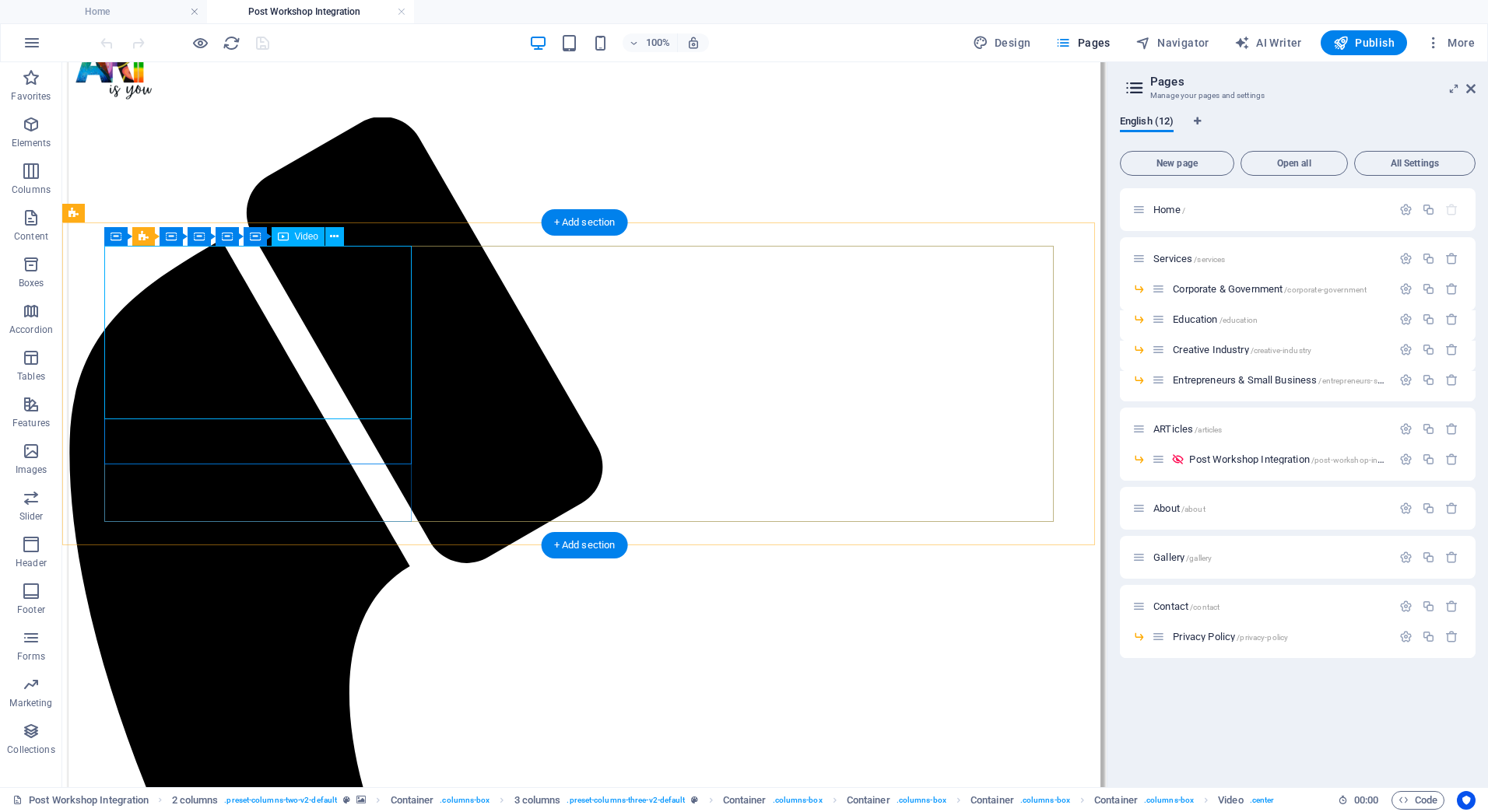
select select "%"
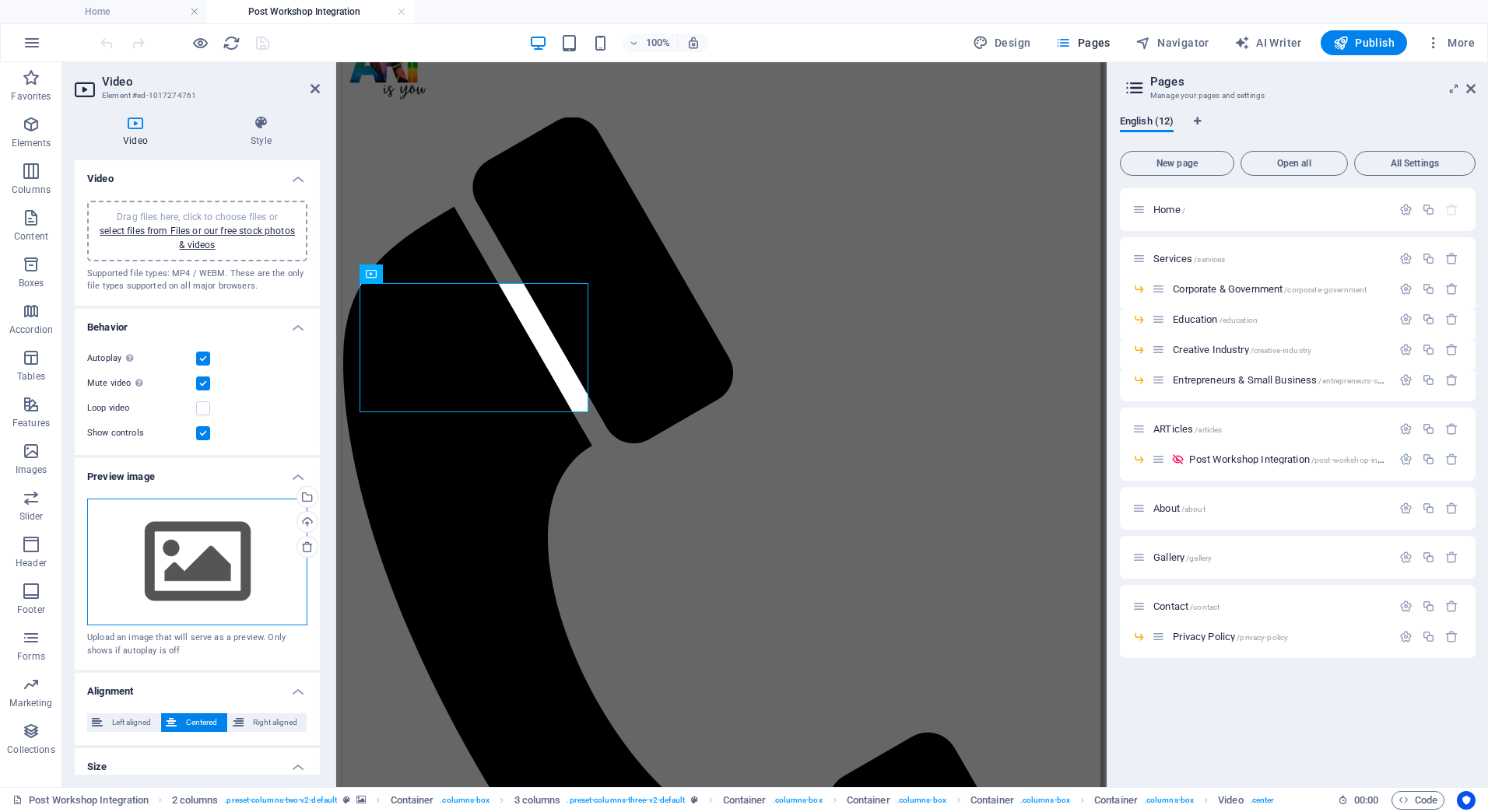
click at [225, 541] on div "Drag files here, click to choose files or select files from Files or our free s…" at bounding box center [197, 562] width 220 height 127
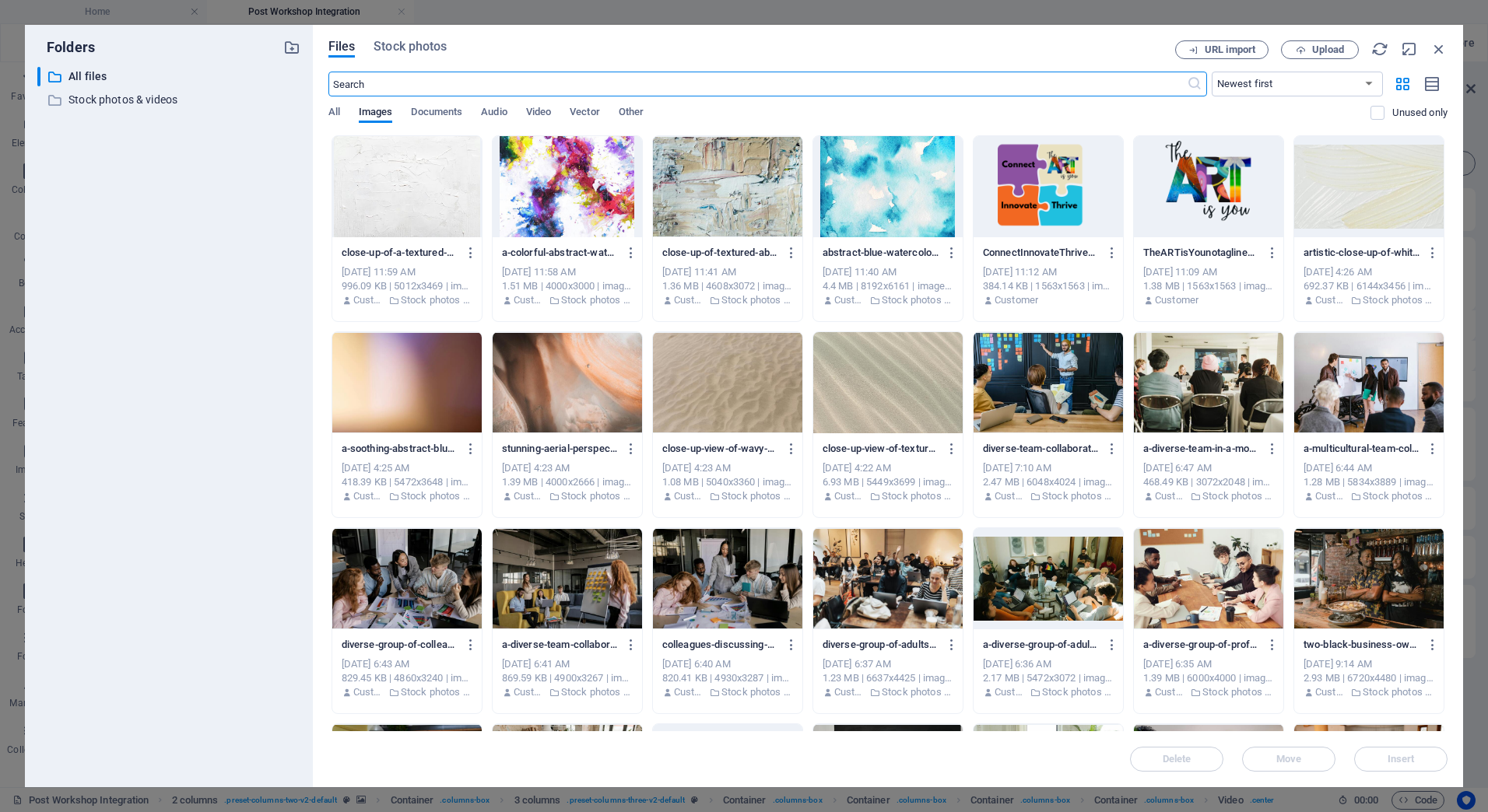
scroll to position [608, 0]
click at [1444, 45] on icon "button" at bounding box center [1439, 49] width 17 height 17
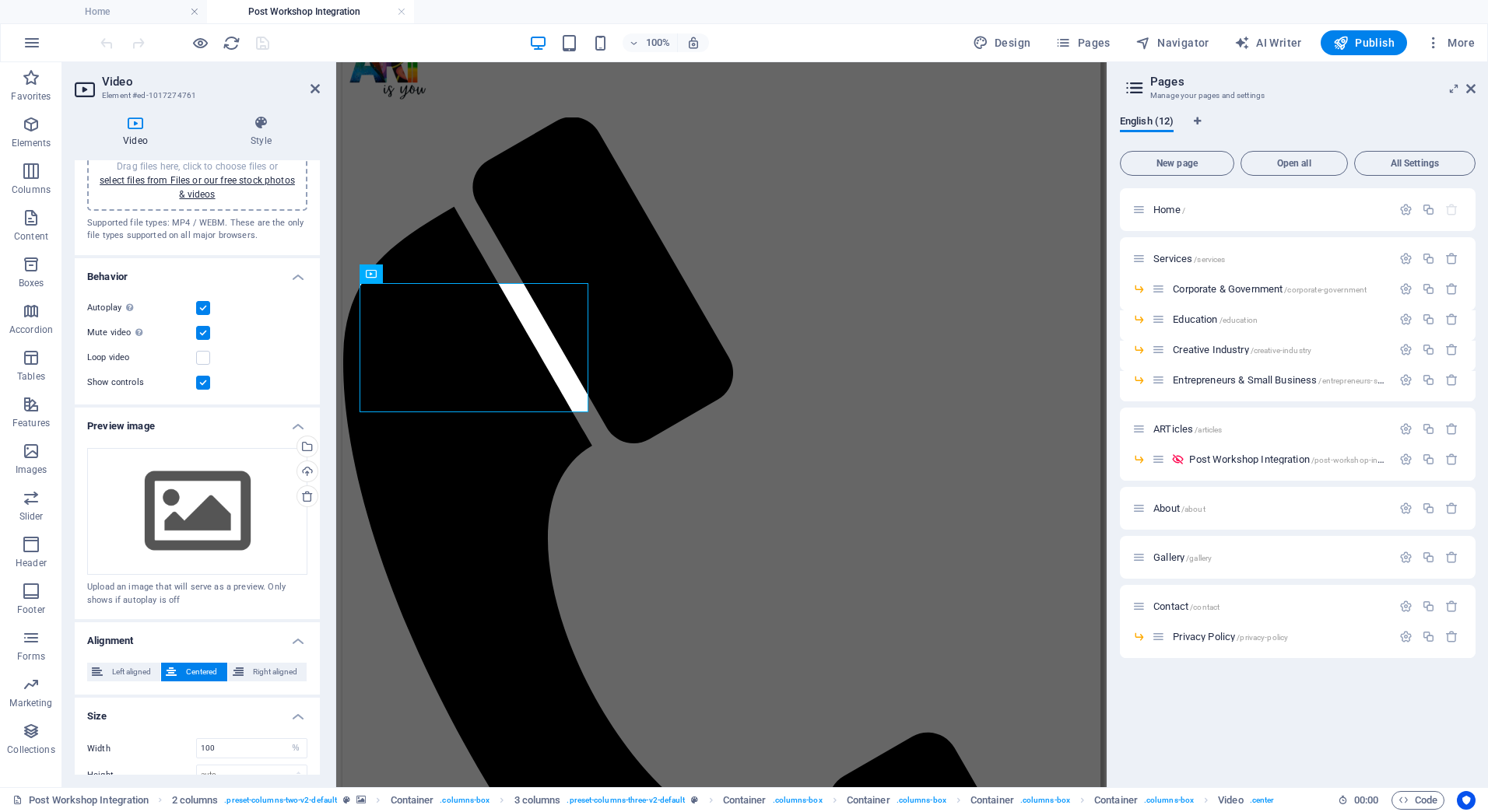
scroll to position [0, 0]
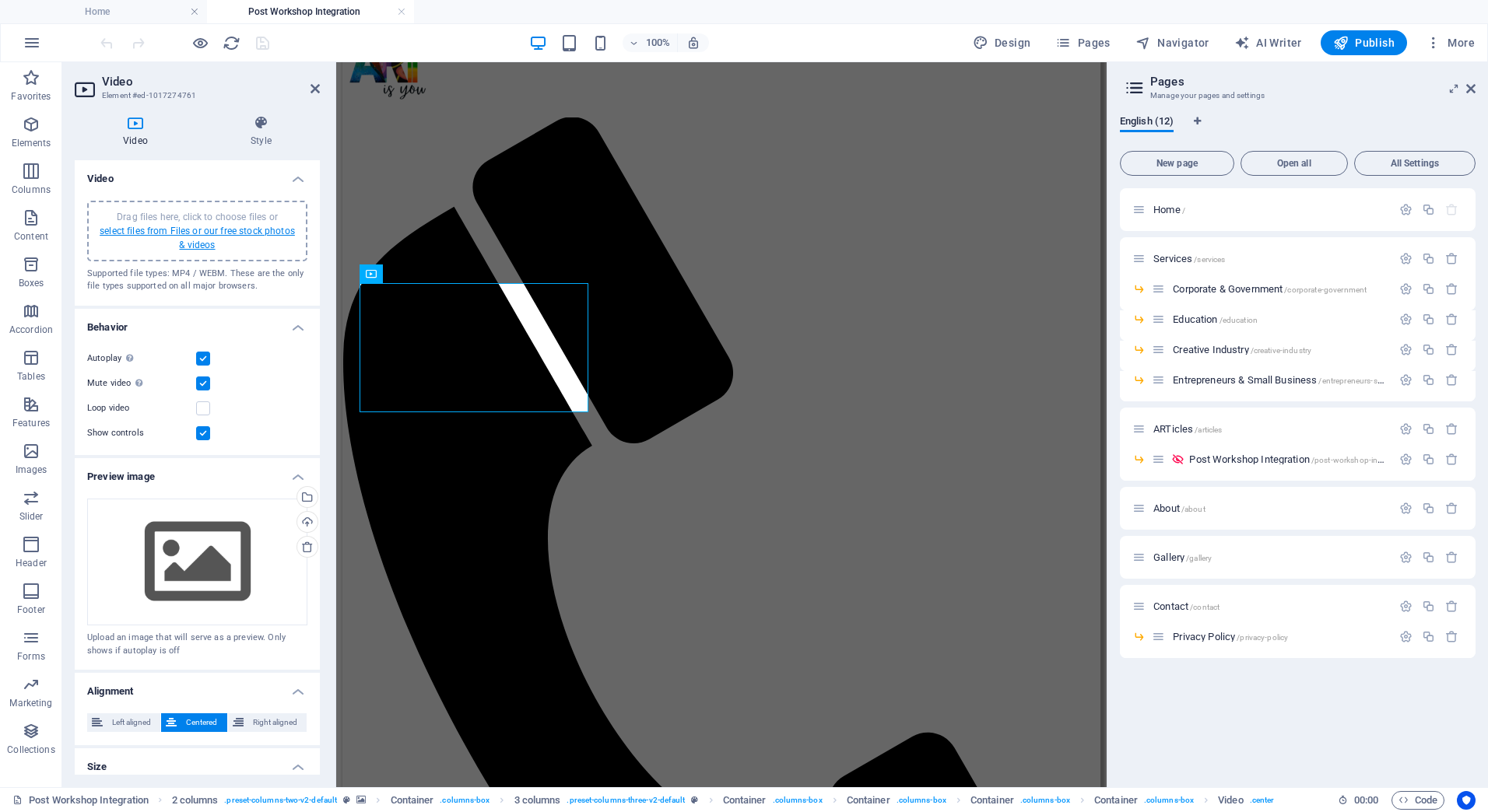
click at [184, 236] on link "select files from Files or our free stock photos & videos" at bounding box center [197, 237] width 195 height 25
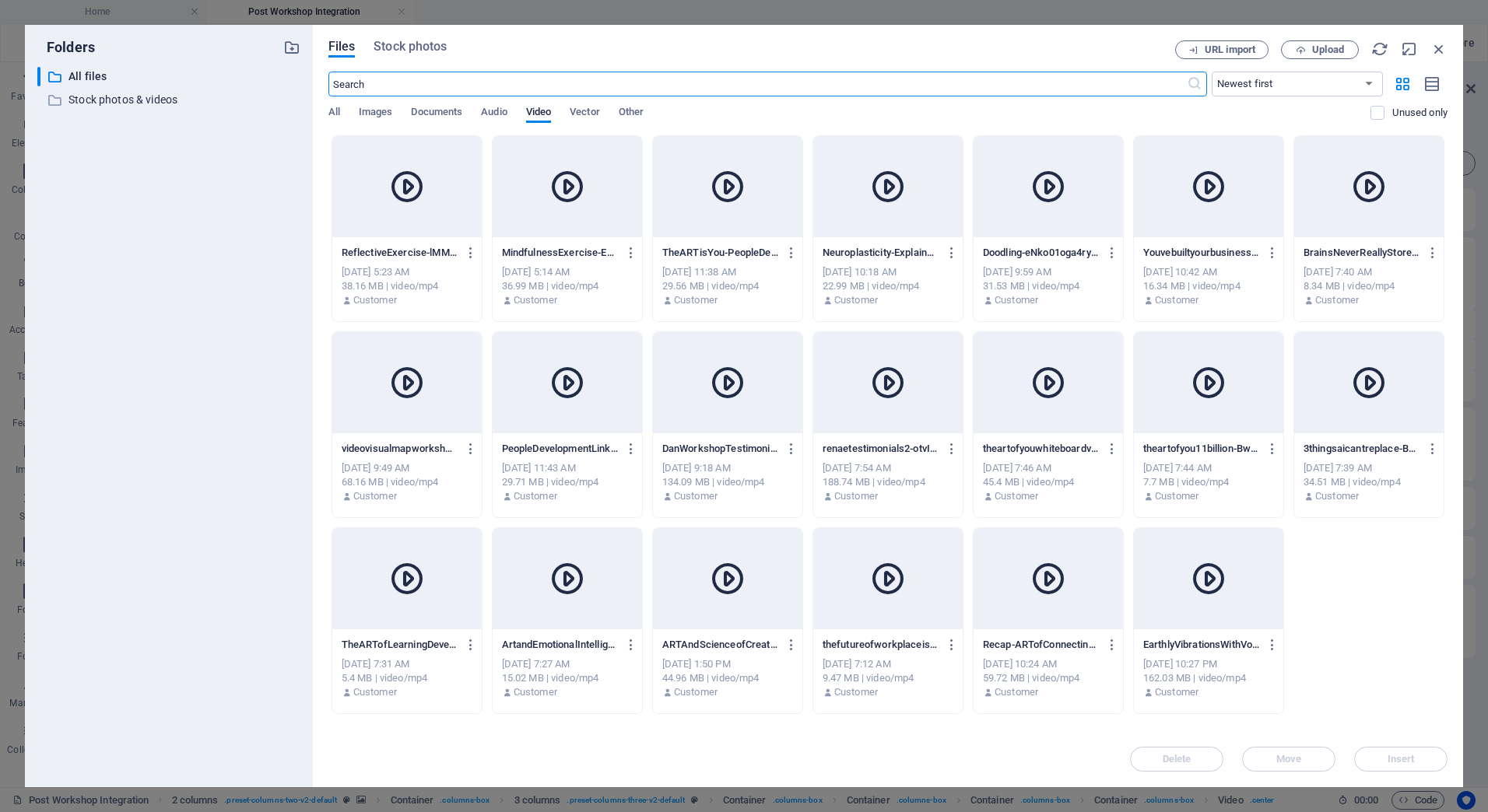
click at [568, 179] on icon at bounding box center [567, 186] width 37 height 37
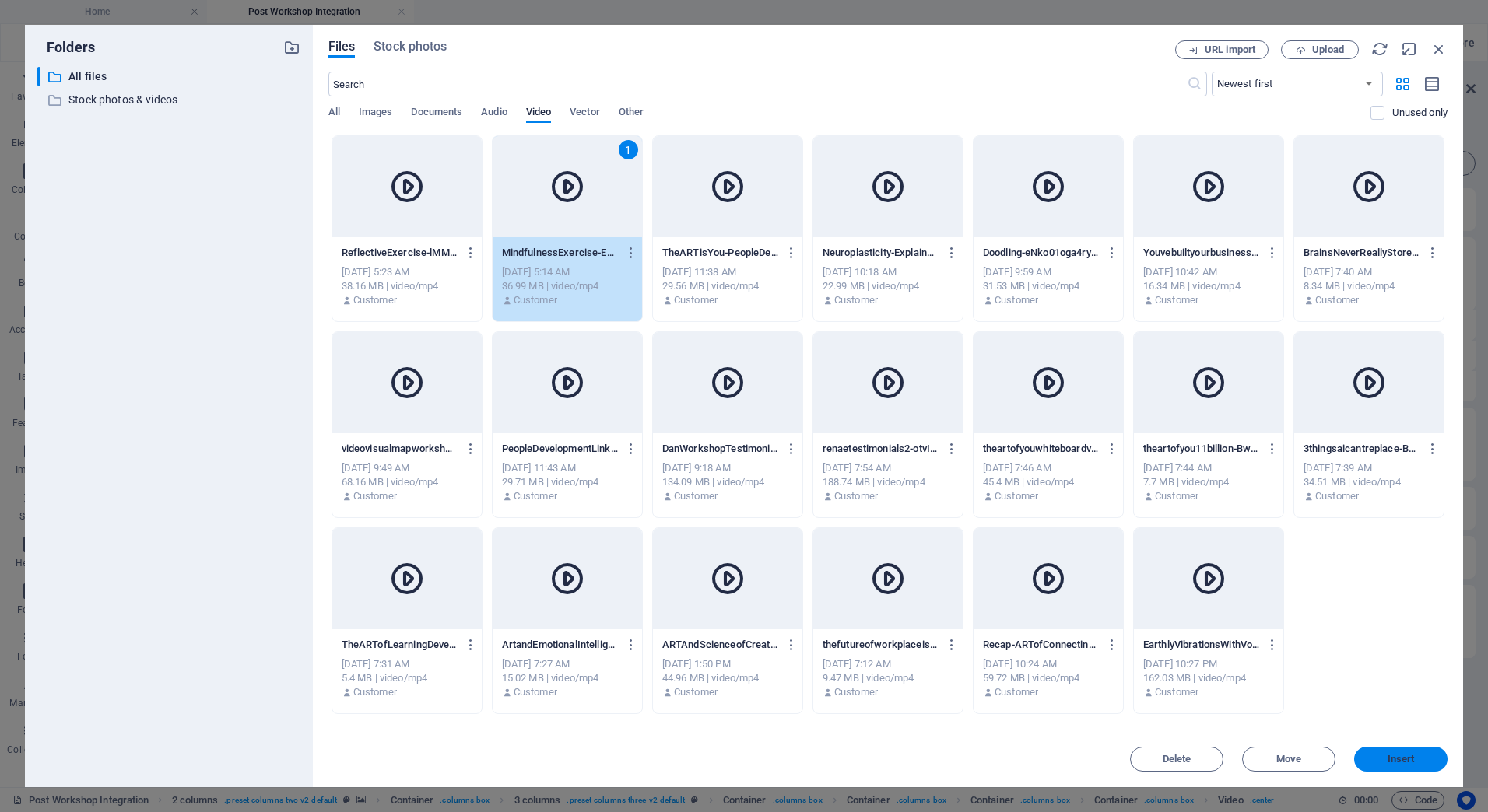
click at [1384, 752] on button "Insert" at bounding box center [1401, 759] width 93 height 25
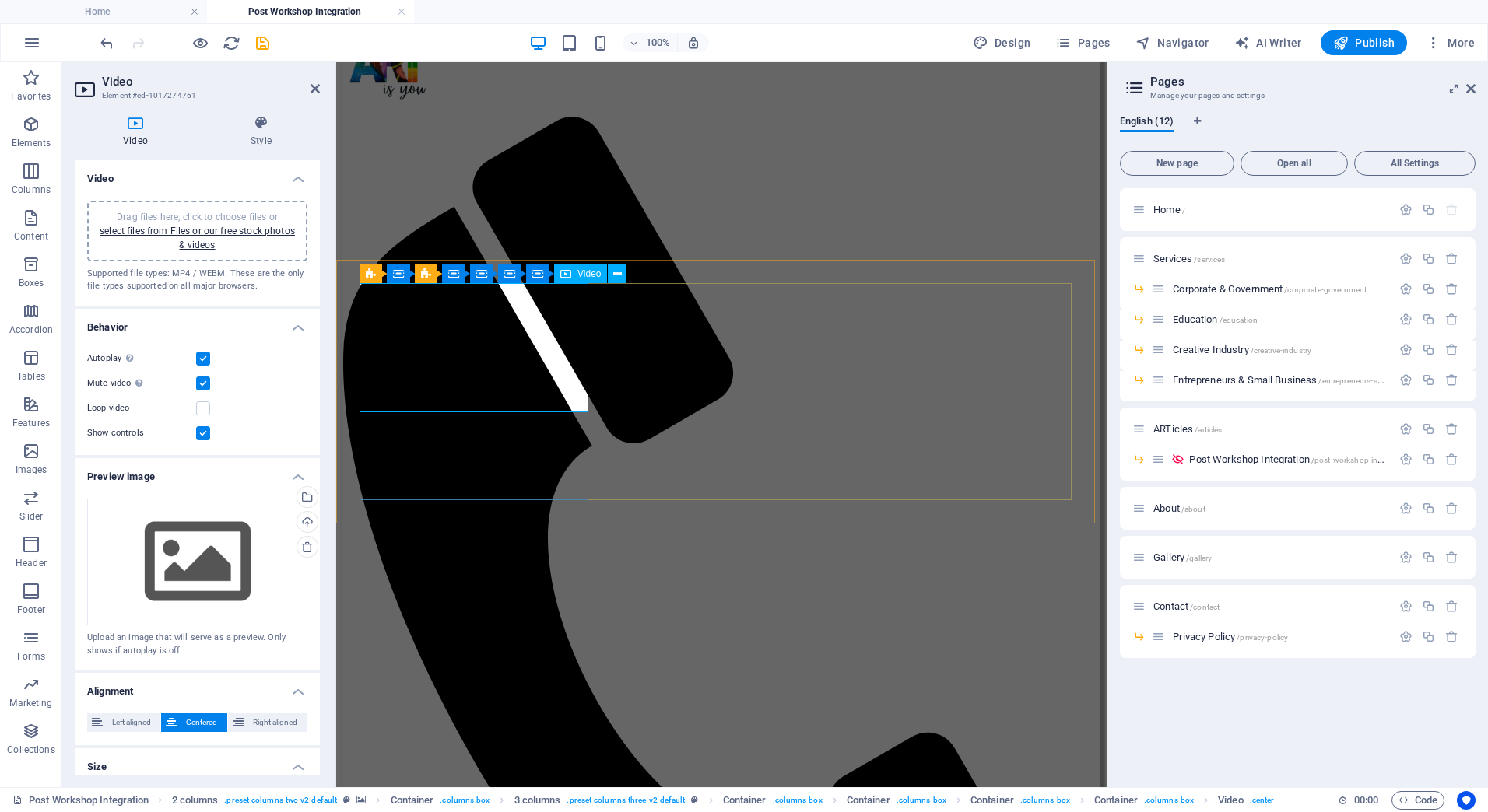
click at [262, 44] on icon "save" at bounding box center [263, 43] width 18 height 18
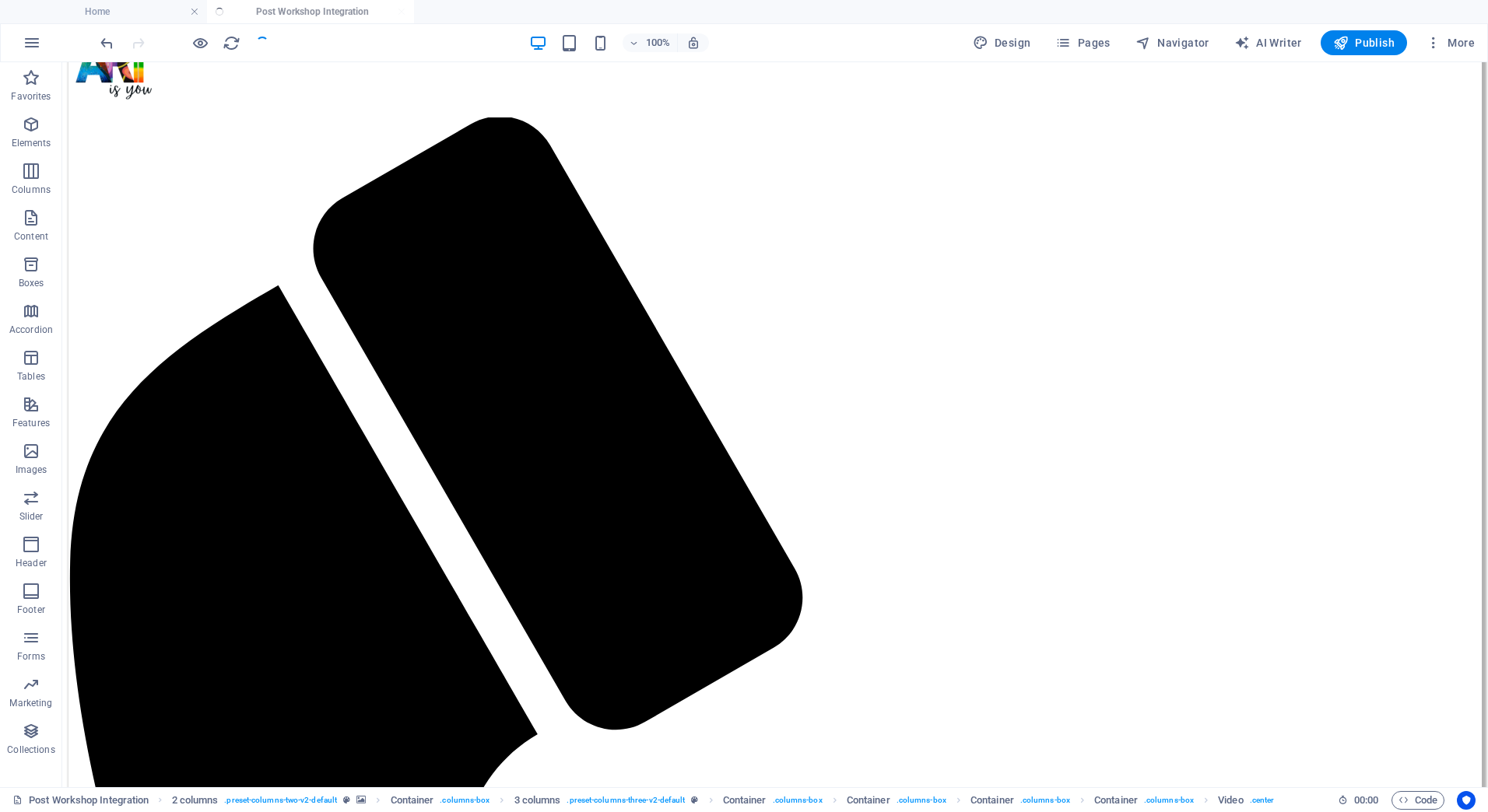
scroll to position [544, 0]
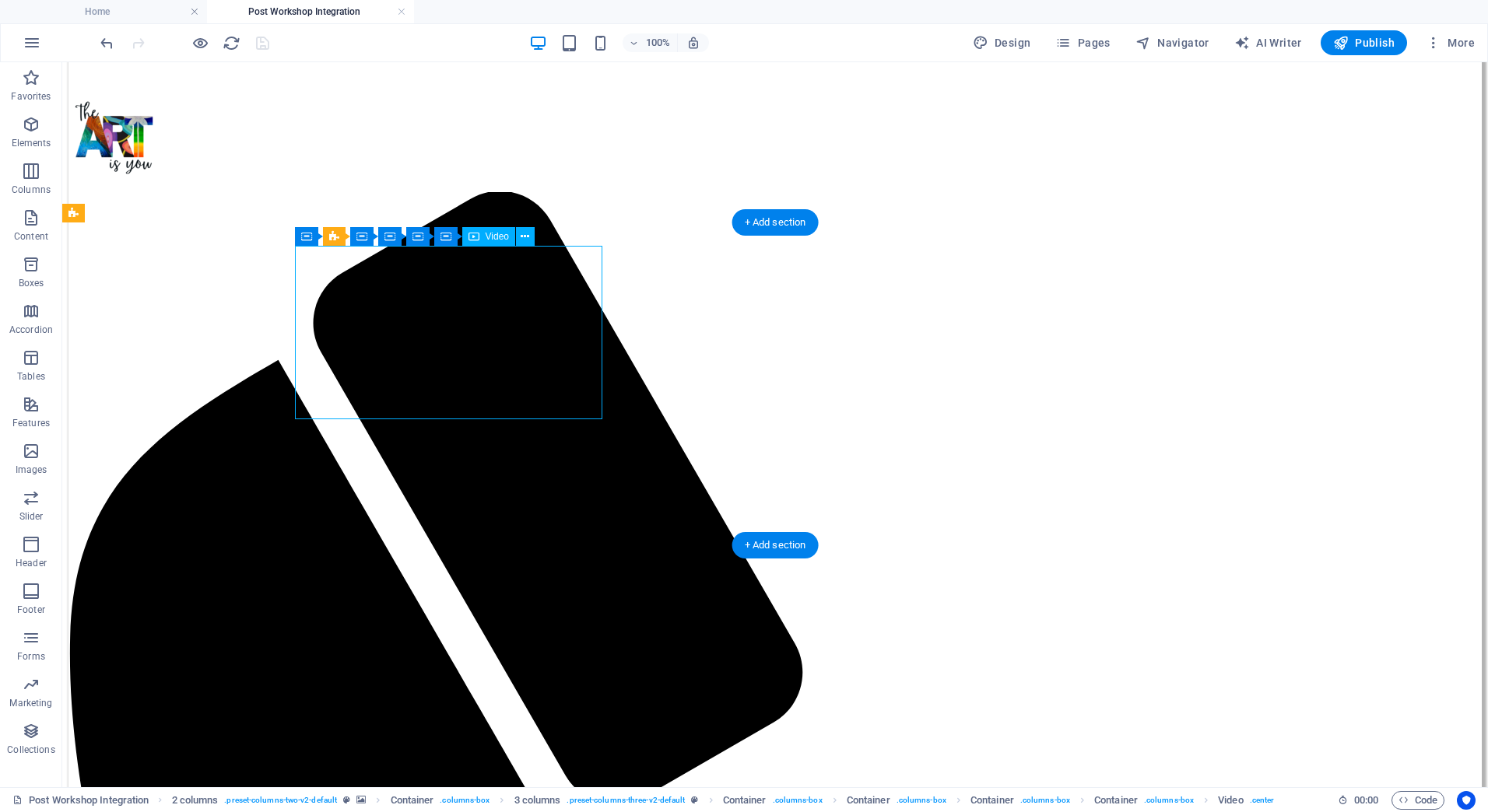
select select "%"
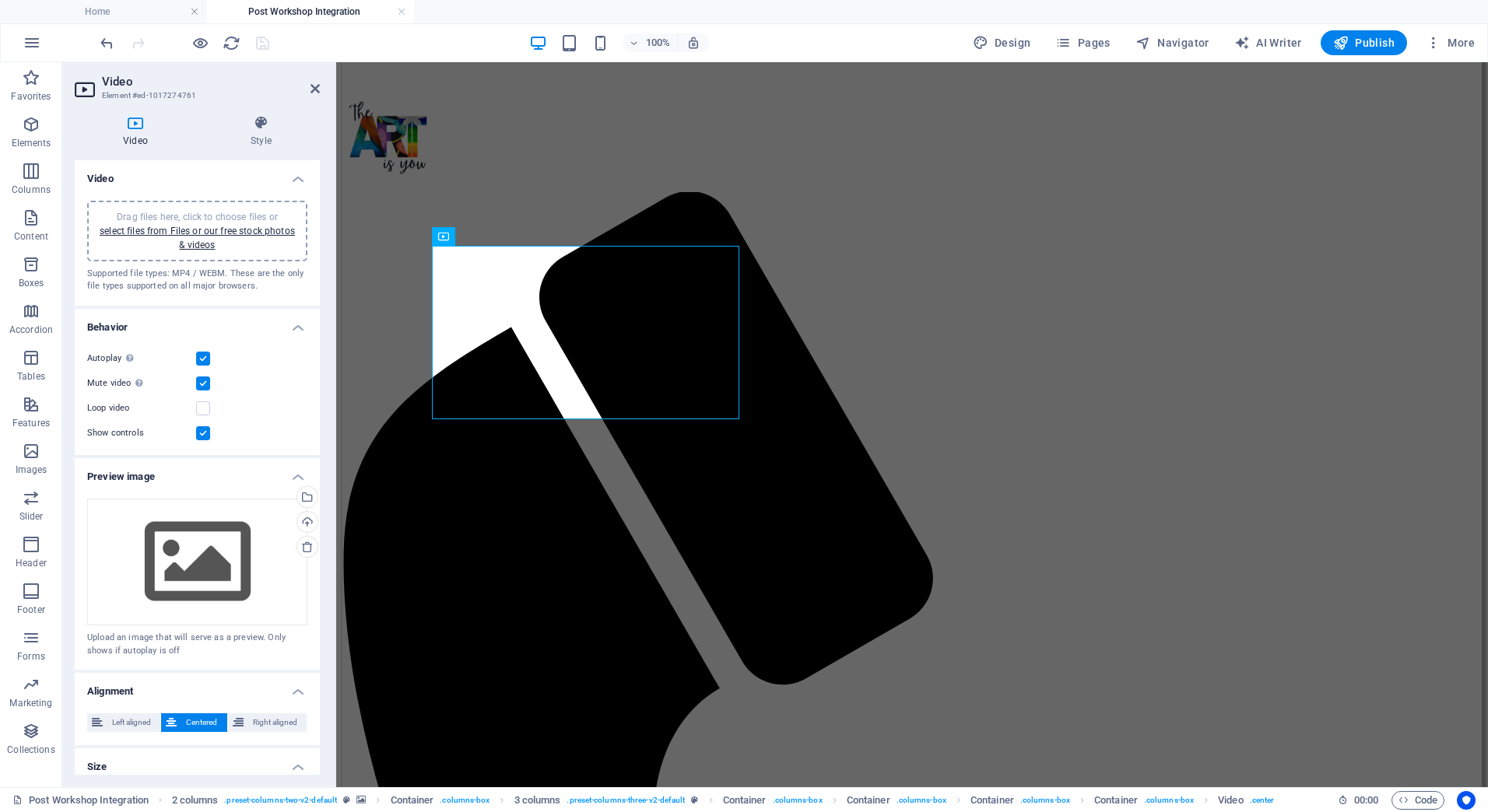
click at [203, 379] on label at bounding box center [203, 384] width 14 height 14
click at [0, 0] on input "Mute video Autoplay will be available if muted is checked" at bounding box center [0, 0] width 0 height 0
click at [203, 358] on label at bounding box center [203, 359] width 14 height 14
click at [0, 0] on input "Autoplay Autoplay is only available if muted is checked" at bounding box center [0, 0] width 0 height 0
click at [204, 381] on label at bounding box center [203, 384] width 14 height 14
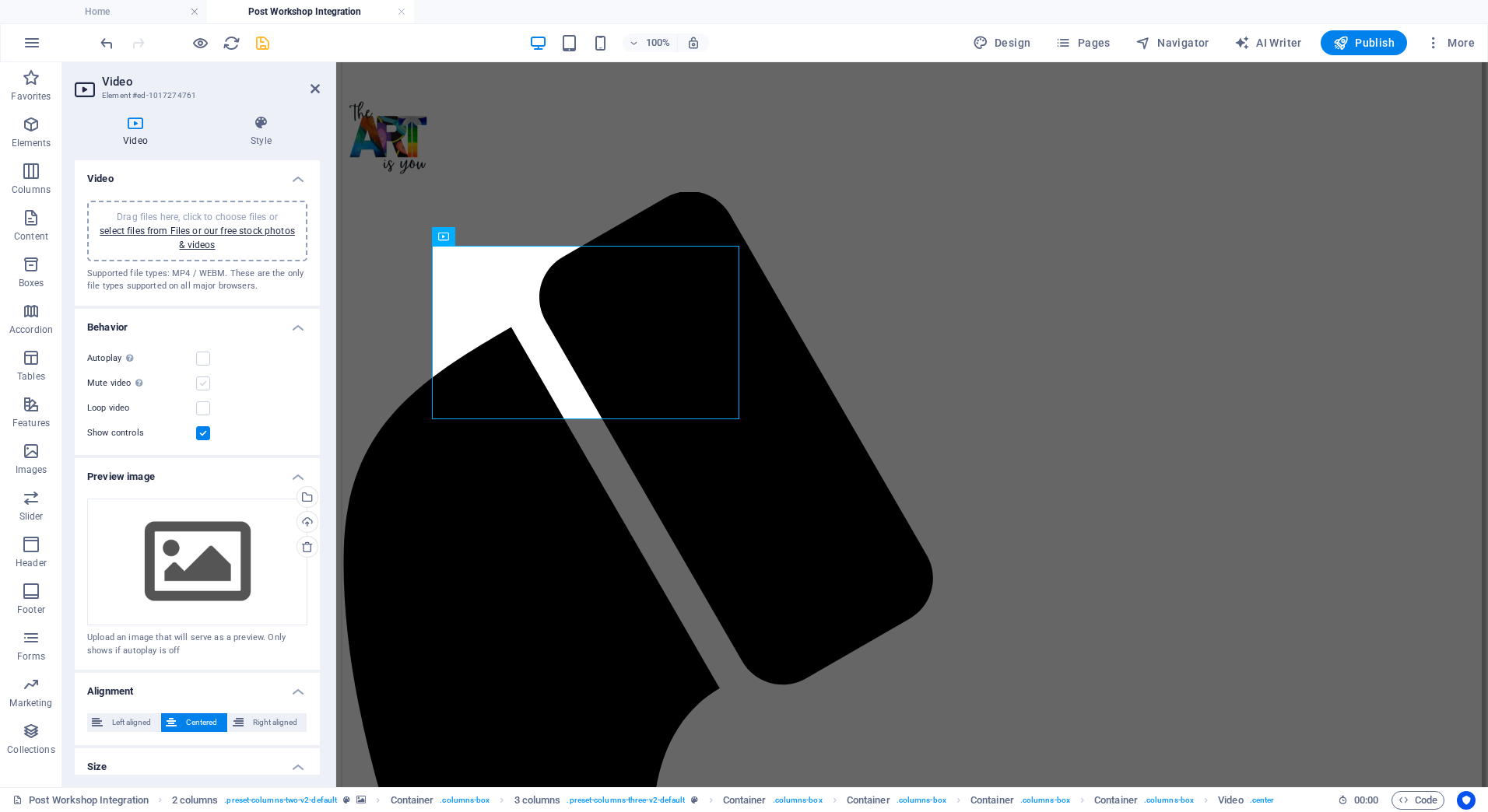
click at [0, 0] on input "Mute video Autoplay will be available if muted is checked" at bounding box center [0, 0] width 0 height 0
click at [199, 359] on label at bounding box center [203, 359] width 14 height 14
click at [0, 0] on input "Autoplay Autoplay is only available if muted is checked" at bounding box center [0, 0] width 0 height 0
click at [259, 43] on icon "save" at bounding box center [263, 43] width 18 height 18
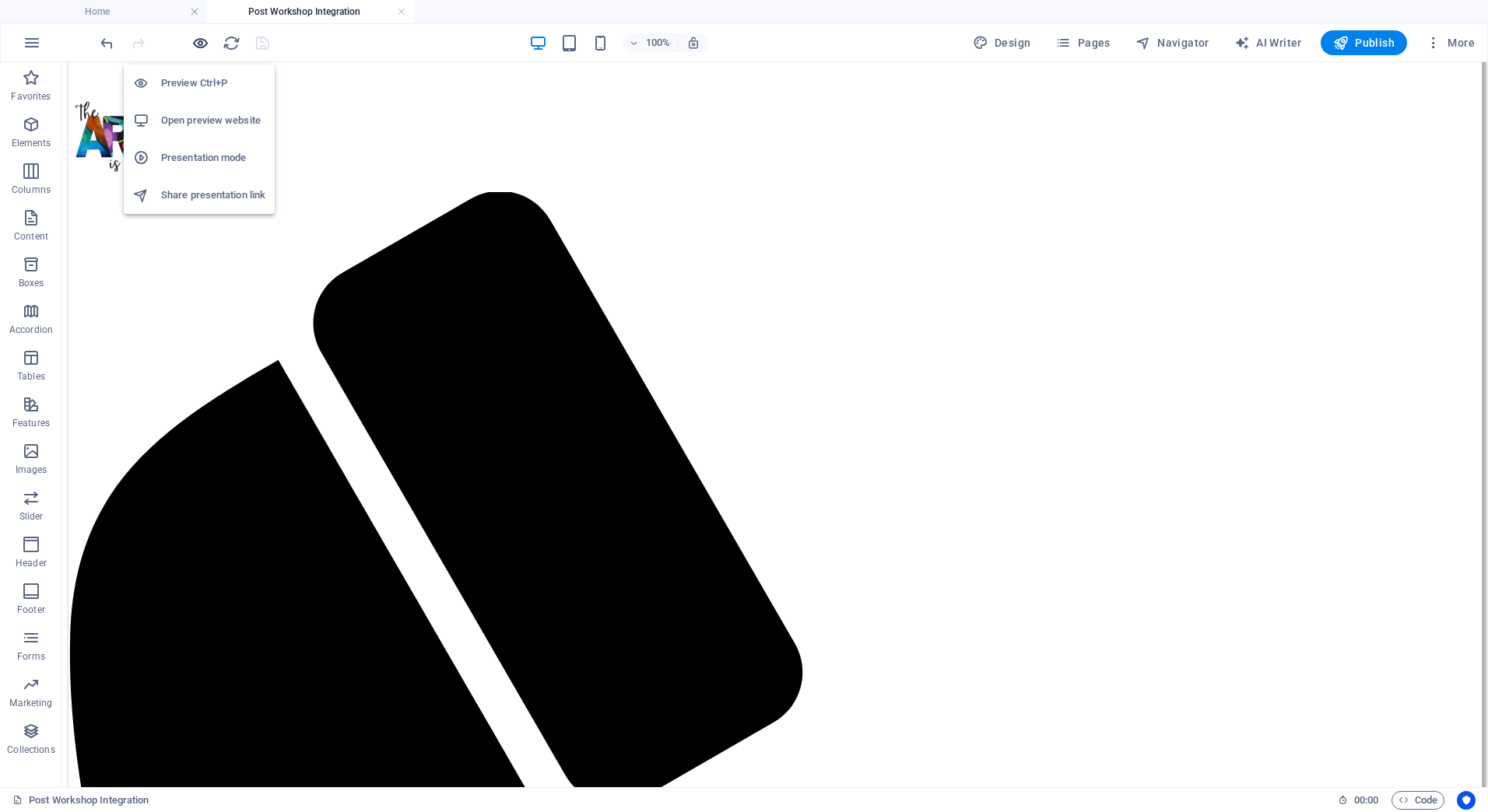
click at [193, 42] on icon "button" at bounding box center [200, 43] width 18 height 18
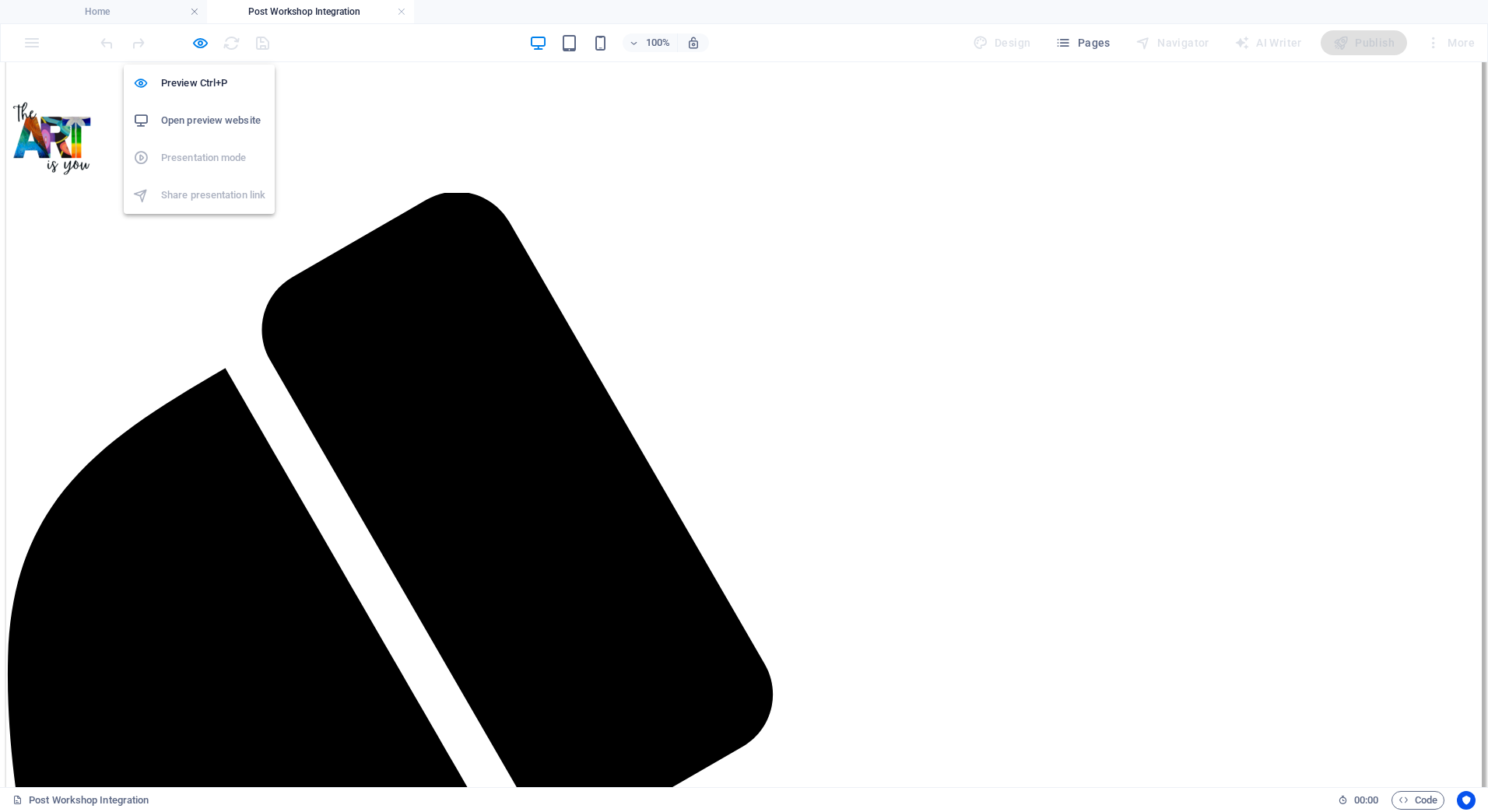
click at [213, 120] on h6 "Open preview website" at bounding box center [214, 121] width 104 height 19
click at [194, 43] on icon "button" at bounding box center [200, 43] width 18 height 18
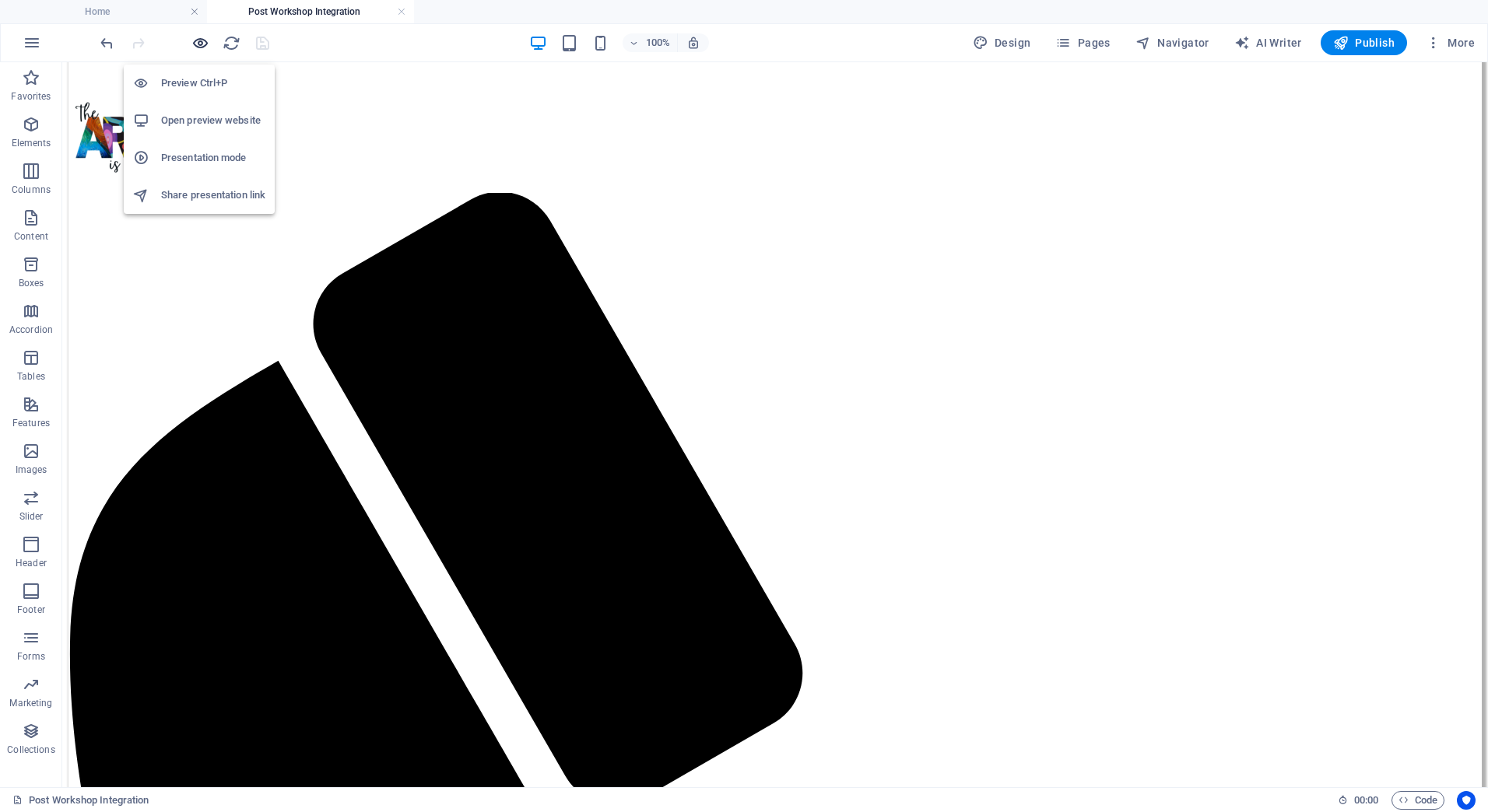
scroll to position [544, 0]
click at [199, 35] on icon "button" at bounding box center [200, 43] width 18 height 18
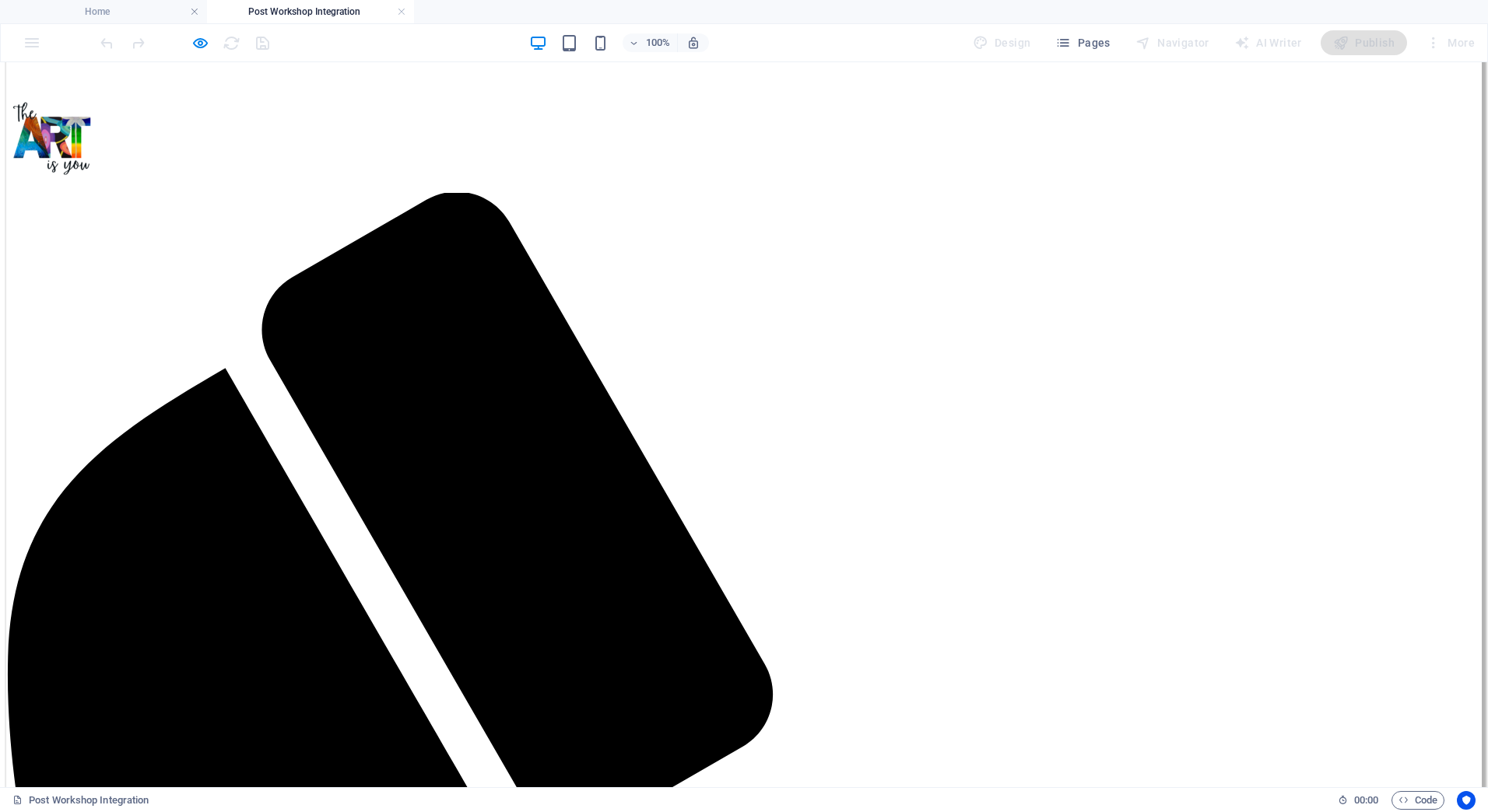
click at [195, 40] on icon "button" at bounding box center [200, 43] width 18 height 18
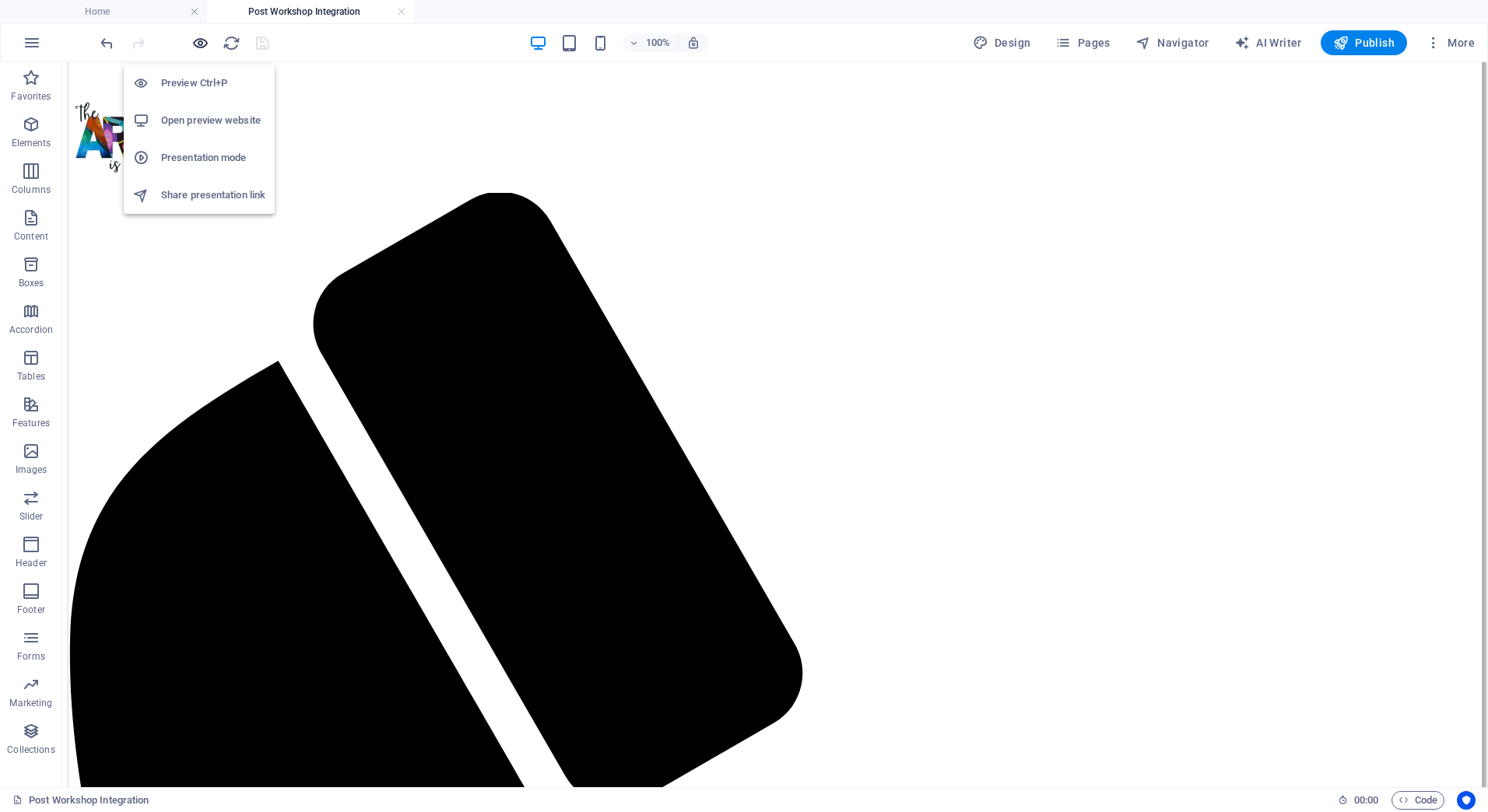
scroll to position [544, 0]
click at [1375, 44] on span "Publish" at bounding box center [1364, 43] width 62 height 16
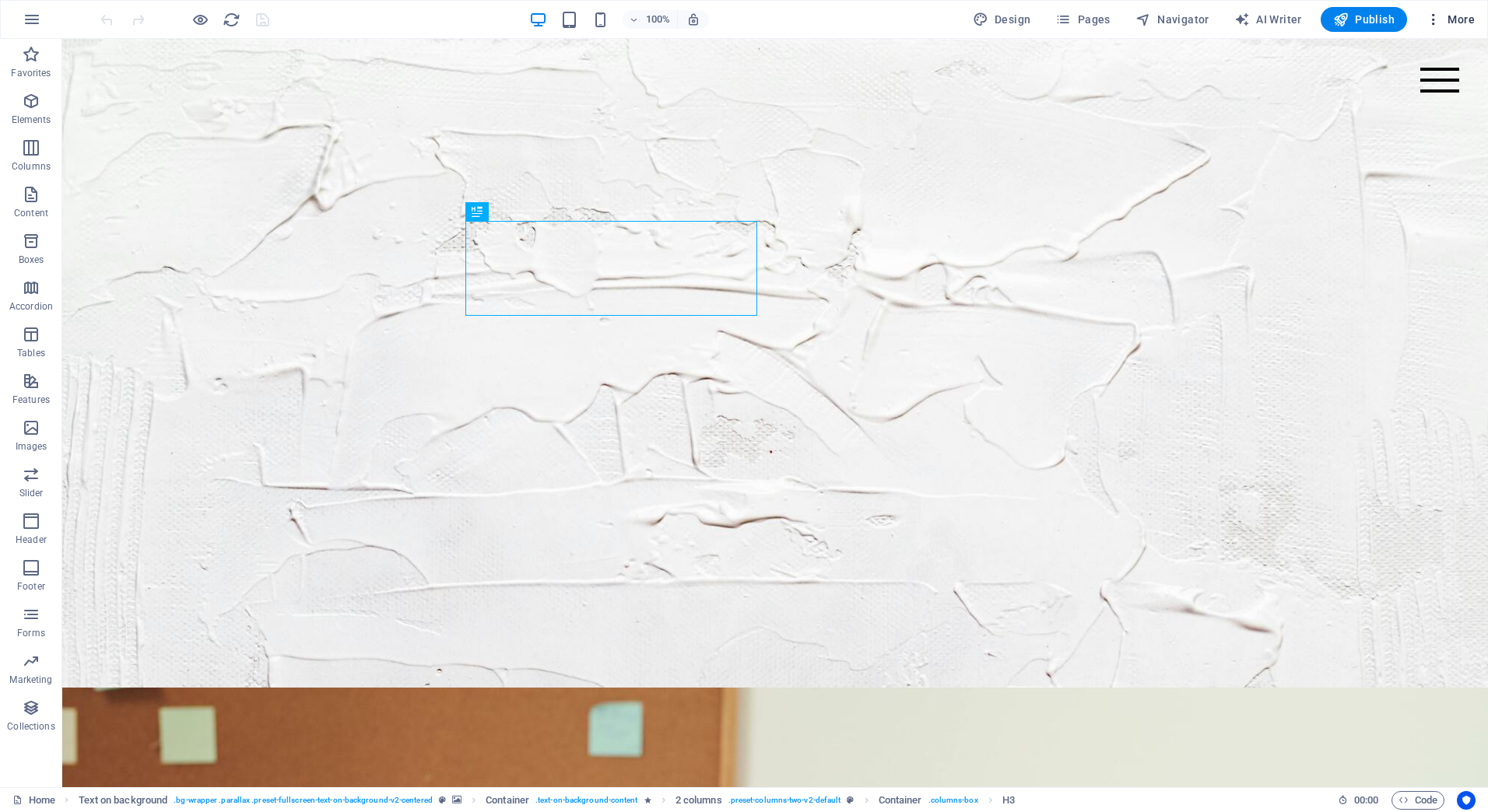
click at [1447, 12] on span "More" at bounding box center [1450, 20] width 49 height 16
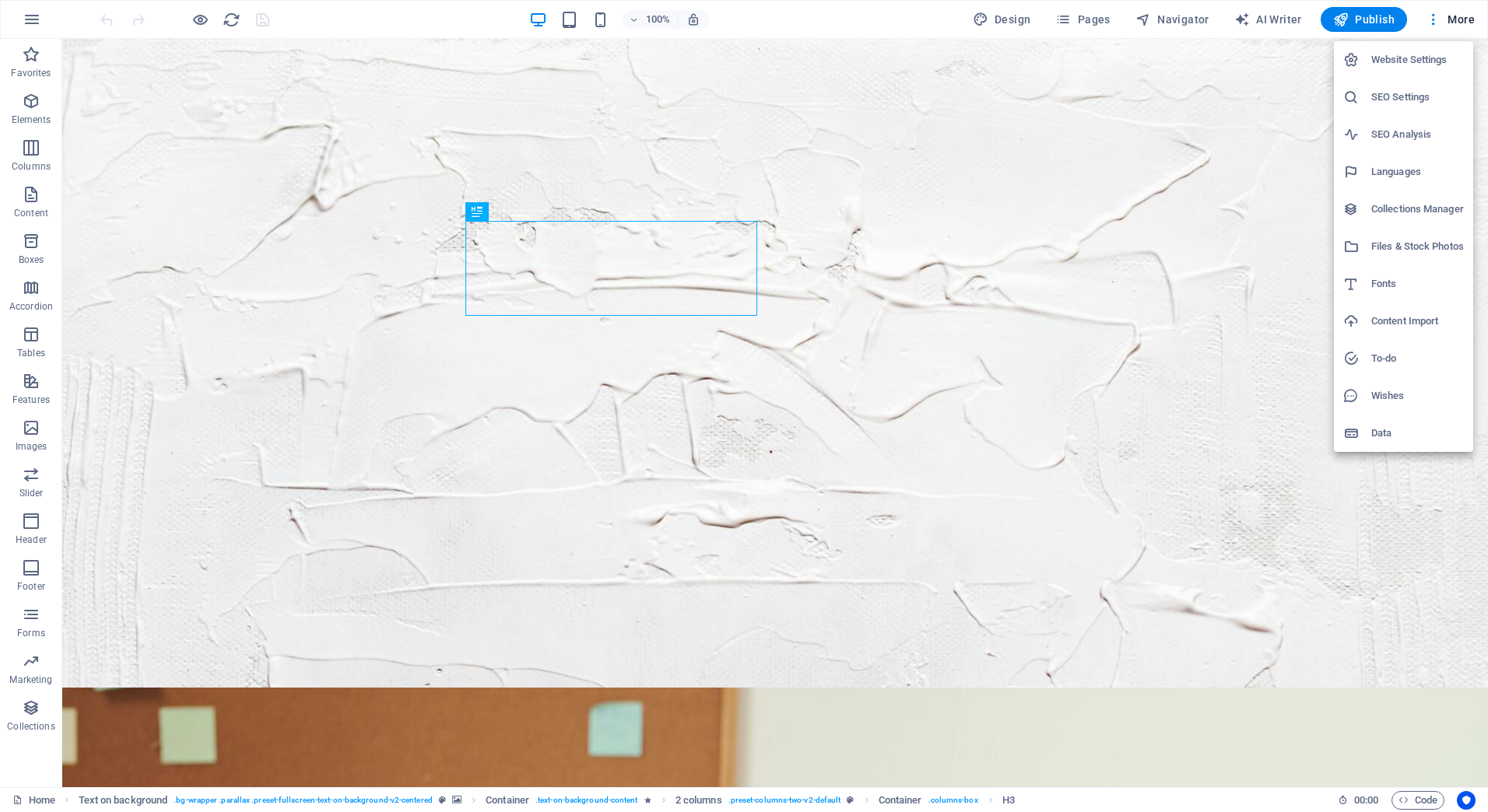
click at [1448, 22] on div at bounding box center [744, 406] width 1488 height 812
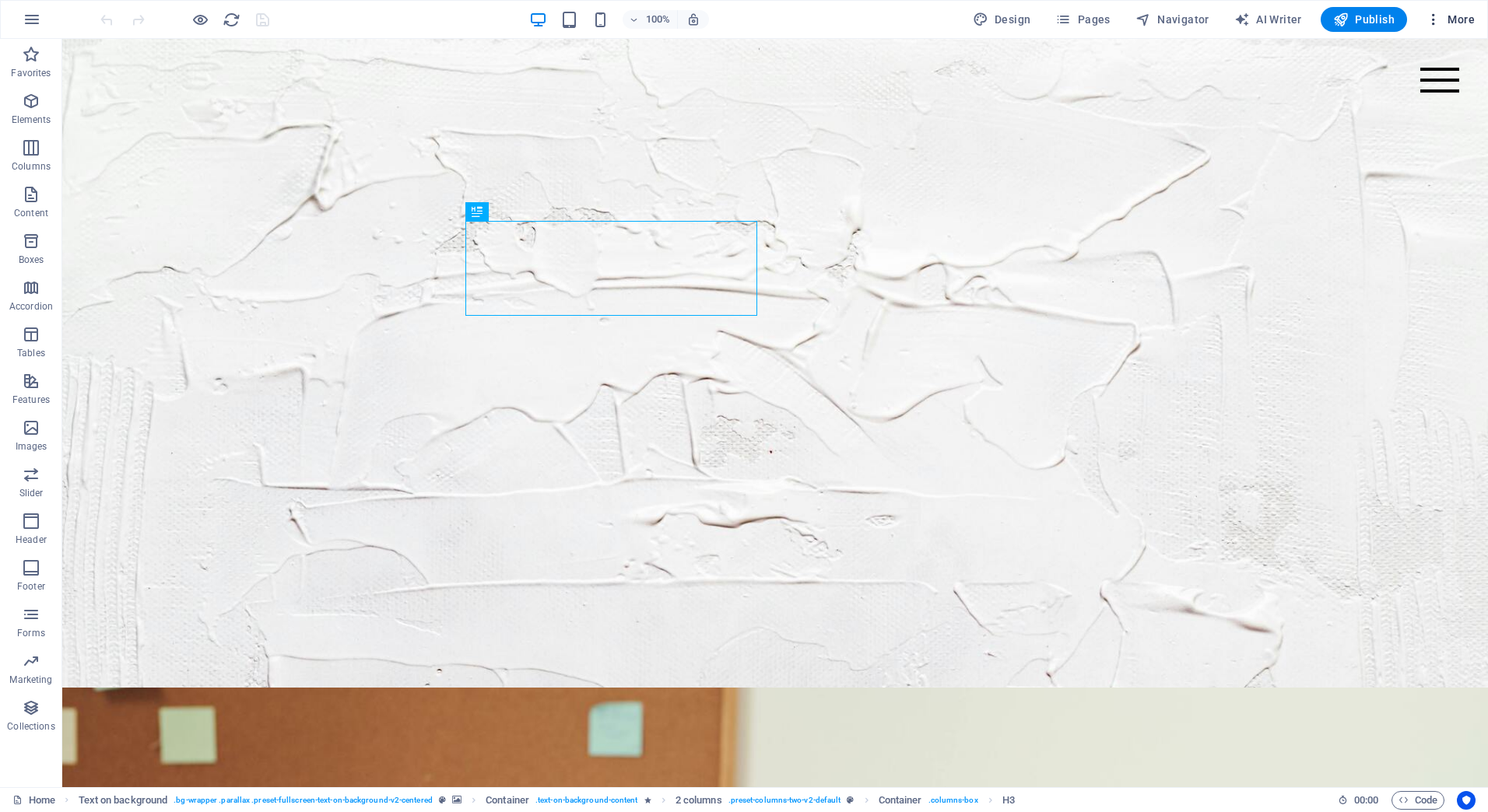
click at [1433, 17] on icon "button" at bounding box center [1433, 20] width 16 height 16
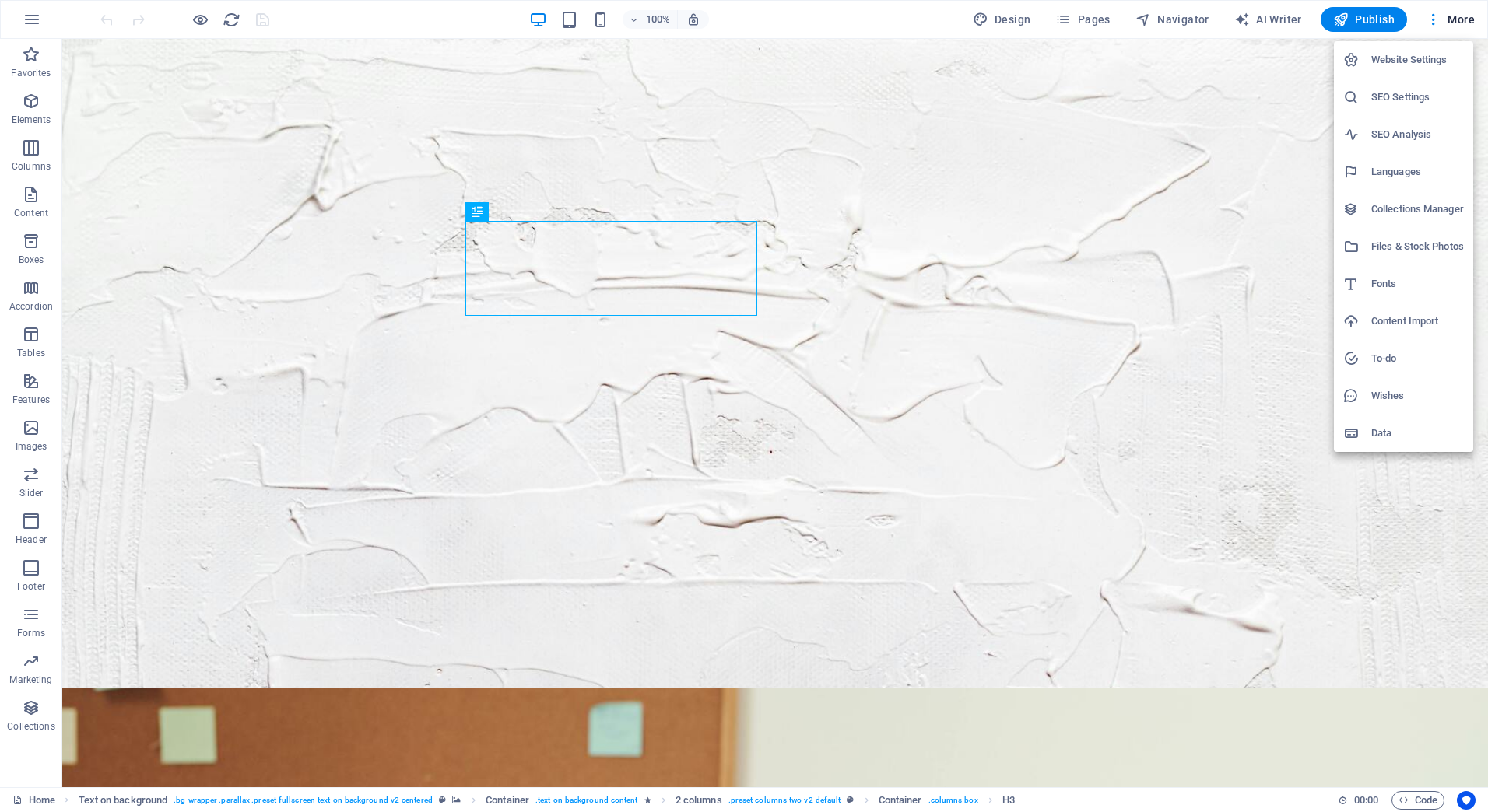
click at [1425, 247] on h6 "Files & Stock Photos" at bounding box center [1417, 247] width 93 height 19
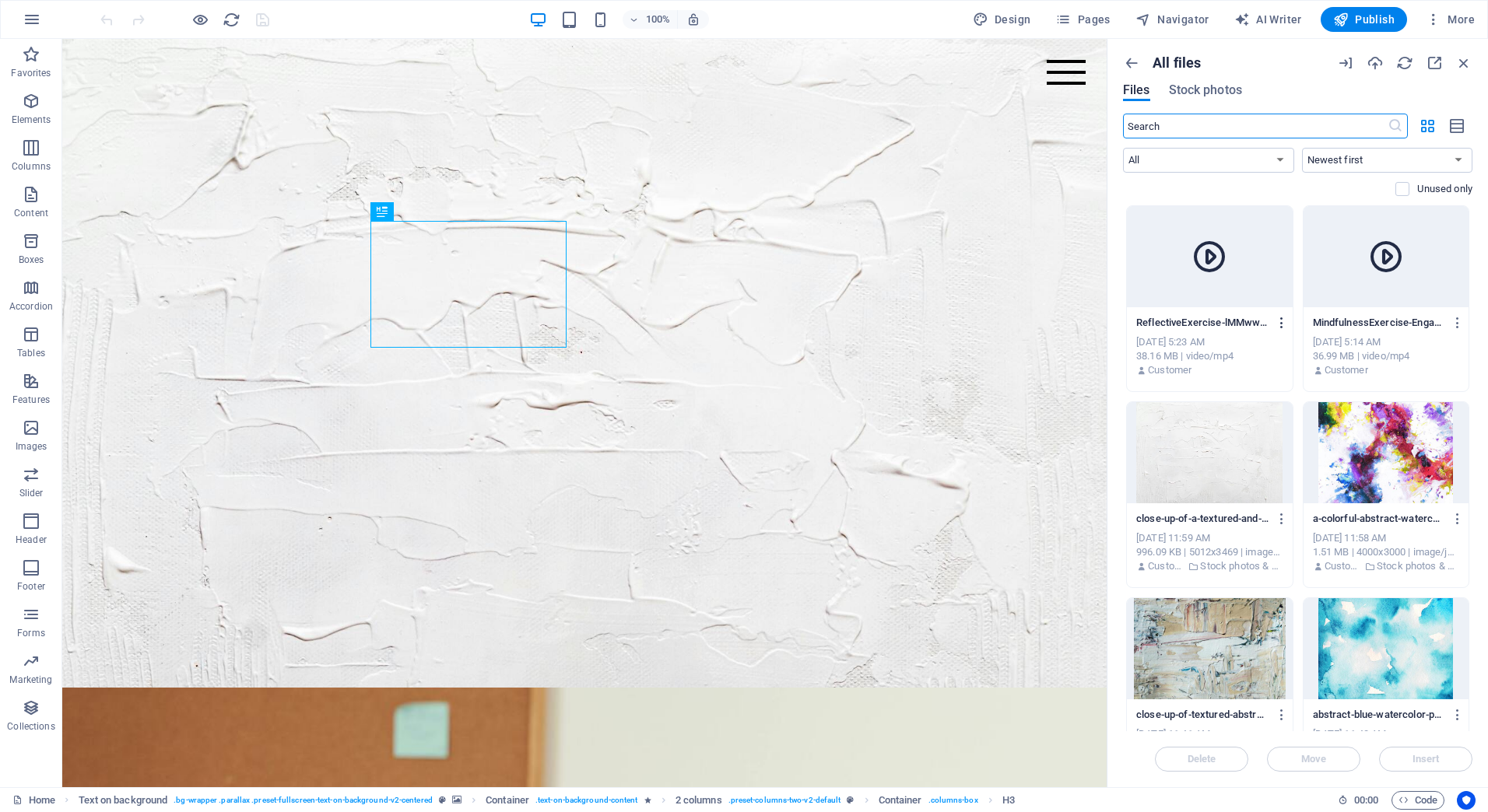
click at [1279, 319] on icon "button" at bounding box center [1281, 323] width 15 height 14
click at [1278, 435] on h6 "Rename" at bounding box center [1291, 438] width 65 height 19
click at [1234, 326] on input "ReflectiveExercise-lMMwwT38c3RhsKWPSGX-PQ.mp4" at bounding box center [1201, 323] width 132 height 13
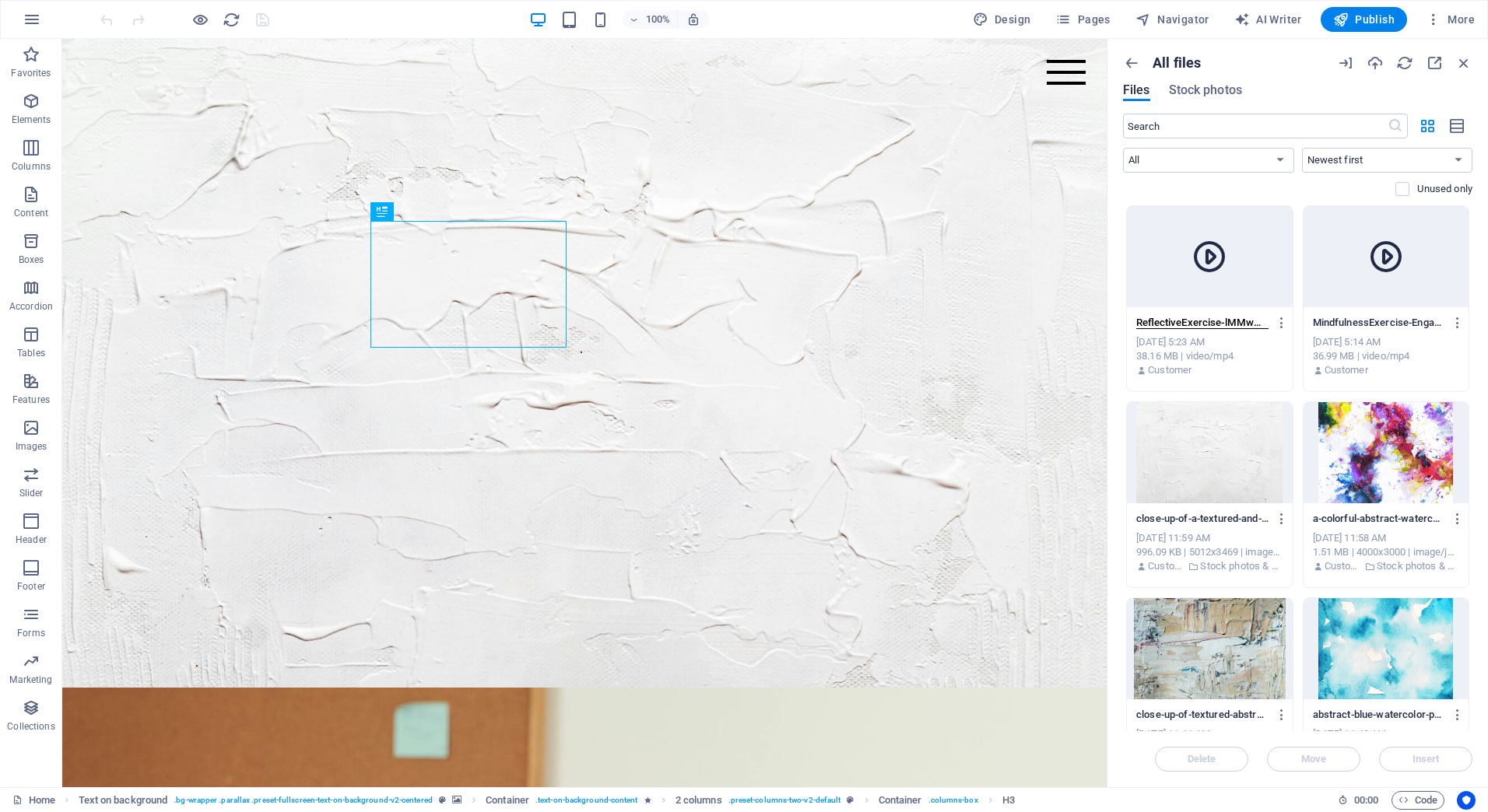
drag, startPoint x: 1243, startPoint y: 324, endPoint x: 1223, endPoint y: 328, distance: 20.4
click at [1223, 328] on input "ReflectiveExercise-lMMwwT38c3RhsKWPSGX-PQ.mp4" at bounding box center [1201, 323] width 132 height 13
type input "ReflectiveExercise.mp4"
click at [1195, 374] on div "Customer" at bounding box center [1209, 370] width 147 height 14
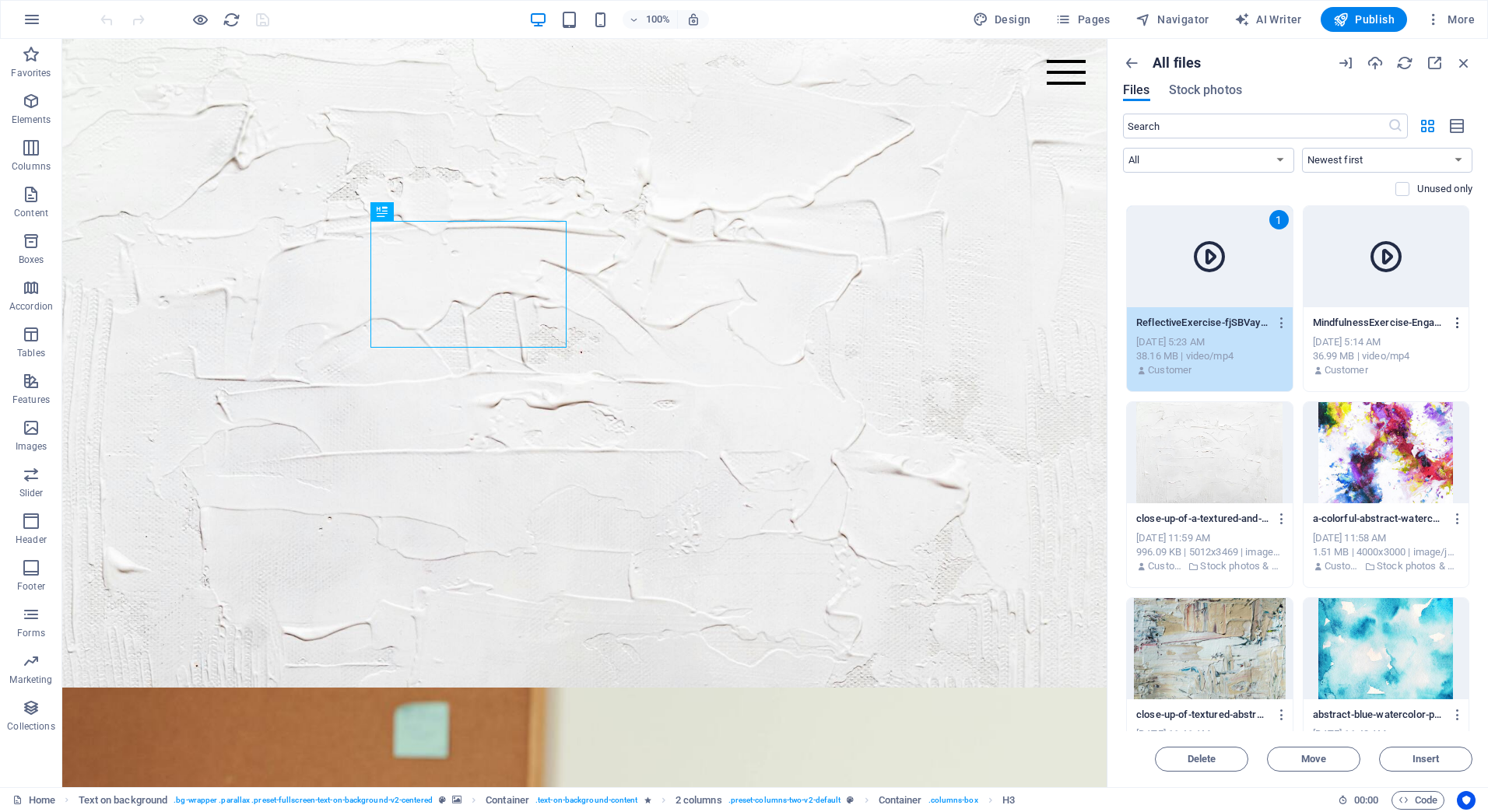
click at [1456, 317] on icon "button" at bounding box center [1458, 323] width 15 height 14
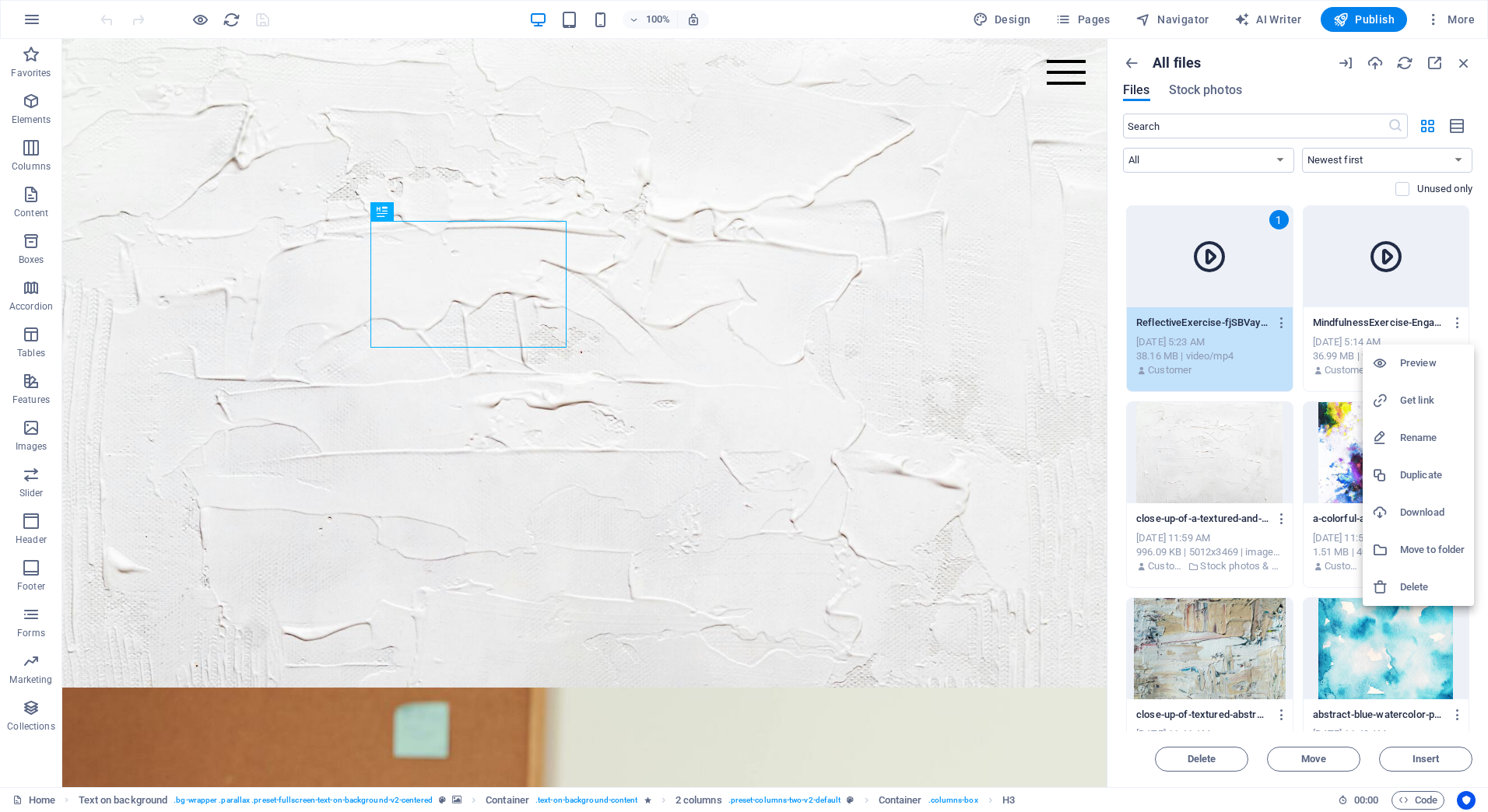
click at [1406, 434] on h6 "Rename" at bounding box center [1433, 438] width 65 height 19
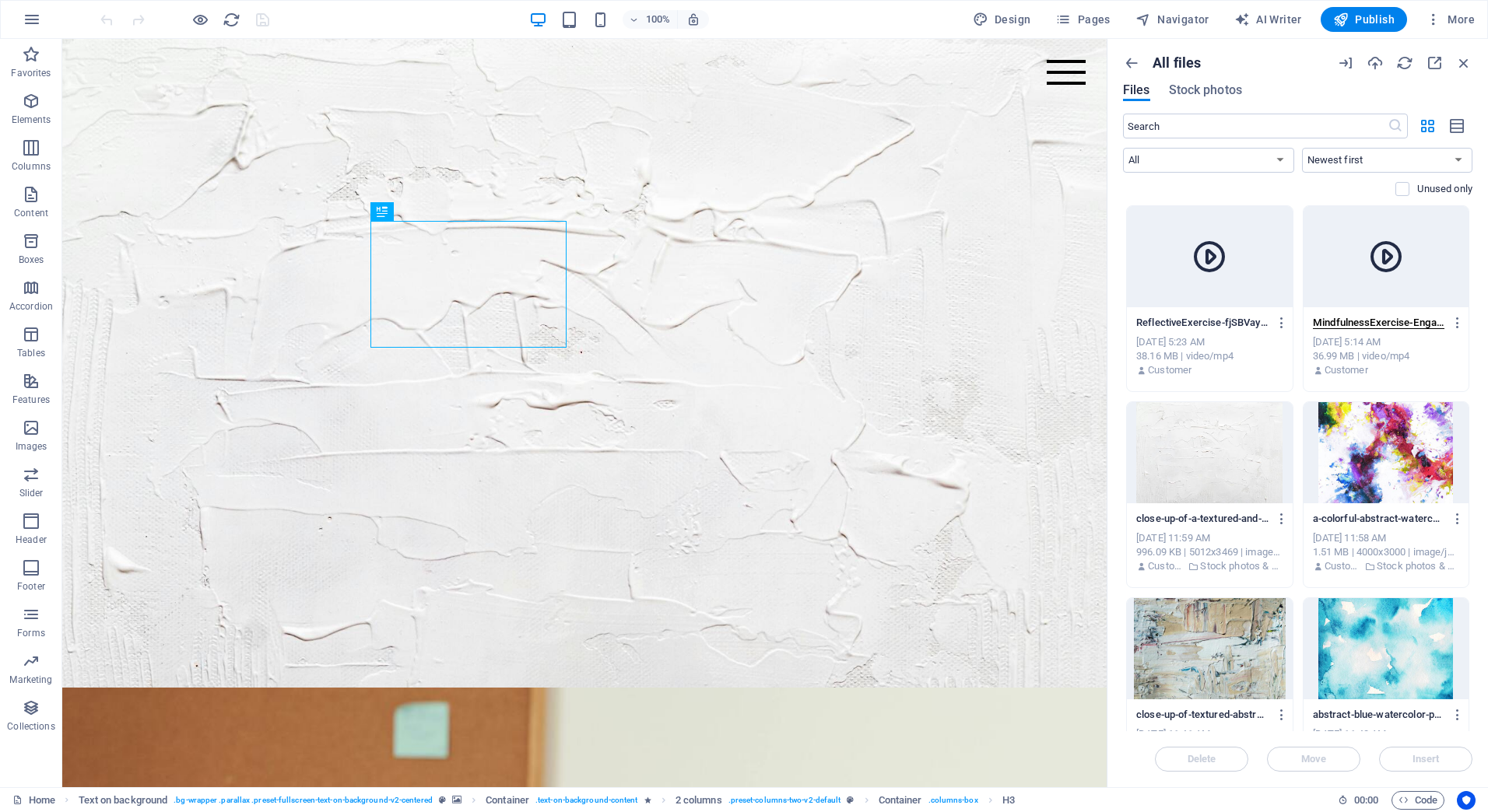
scroll to position [0, 206]
click at [1414, 320] on input "MindfulnessExercise-EngagetheSenses-IGbdAxQV4N8jq9Twtci2KQ.mp4" at bounding box center [1379, 323] width 132 height 13
drag, startPoint x: 1418, startPoint y: 321, endPoint x: 1408, endPoint y: 319, distance: 10.2
click at [1408, 319] on input "MindfulnessExercise-EngagetheSenses-IGbdAxQV4N8jq9Twtci2KQ.mp4" at bounding box center [1379, 323] width 132 height 13
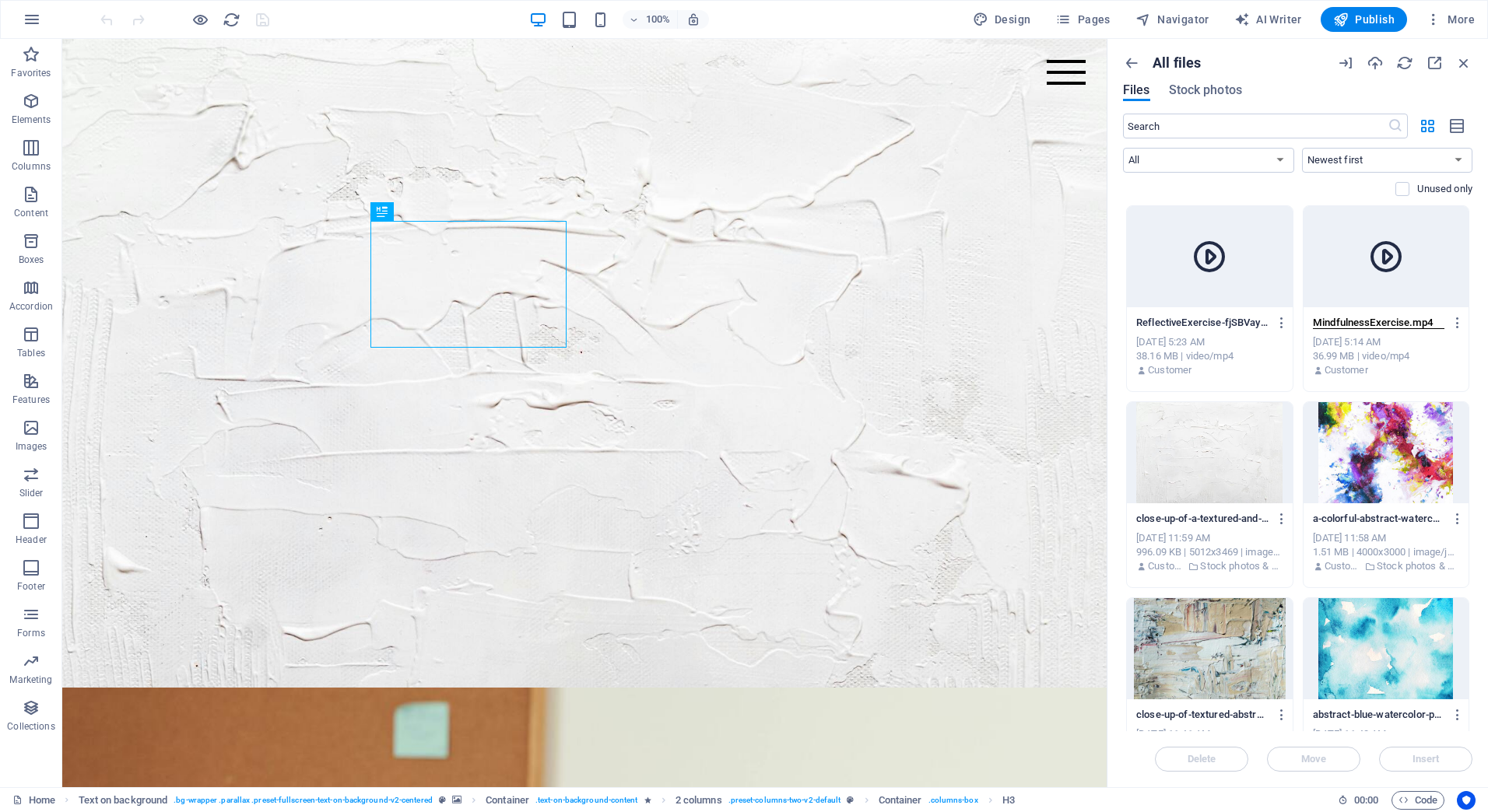
type input "MindfulnessExercise.mp4"
click at [1327, 345] on div "Oct 6, 2025 5:14 AM" at bounding box center [1387, 343] width 147 height 14
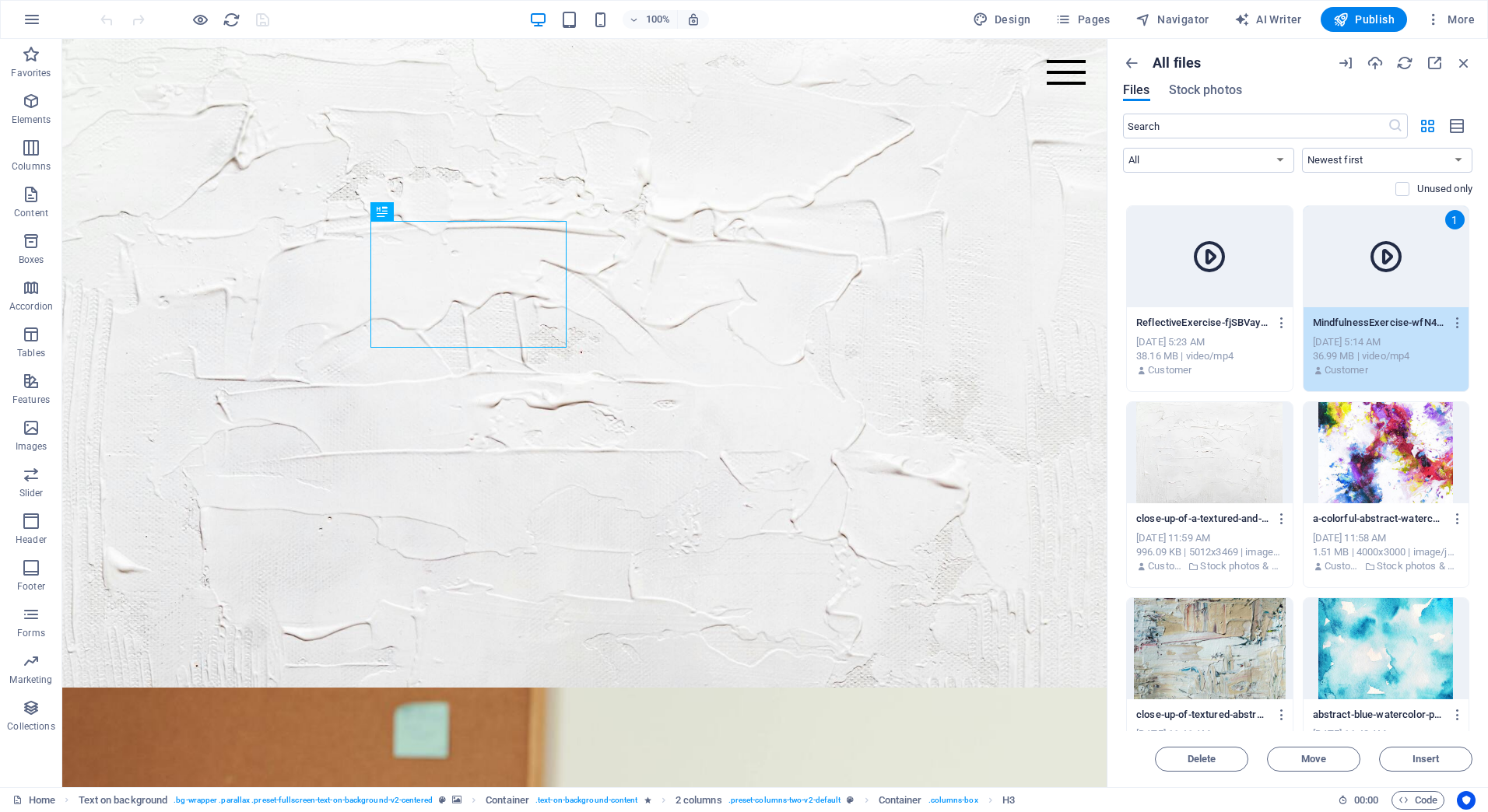
click at [1244, 340] on div "Oct 6, 2025 5:23 AM" at bounding box center [1209, 343] width 147 height 14
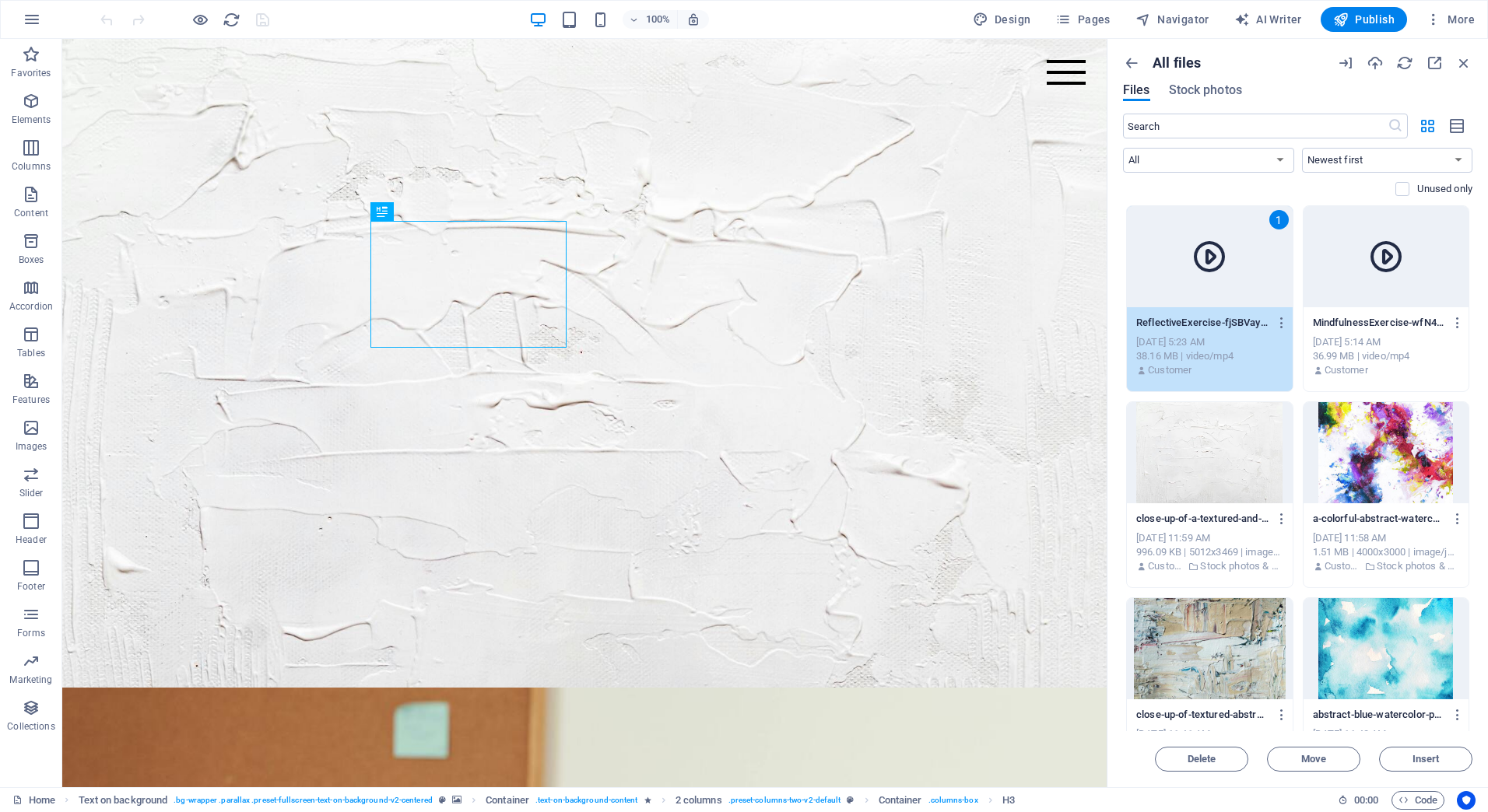
click at [1235, 324] on p "ReflectiveExercise-fjSBVay19v66PLnIdRBvfw.mp4" at bounding box center [1201, 323] width 132 height 14
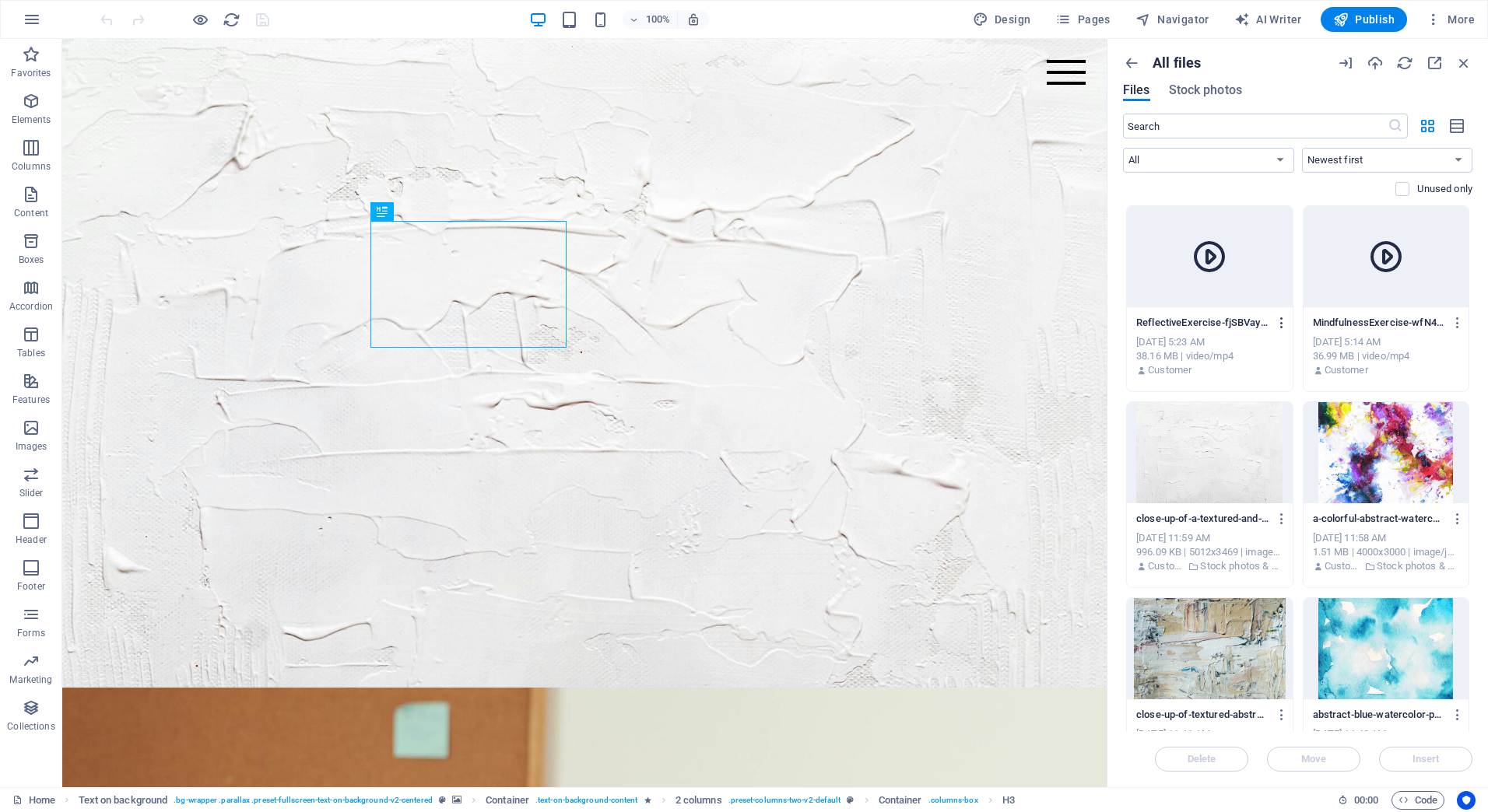
click at [1274, 322] on icon "button" at bounding box center [1281, 323] width 15 height 14
click at [1276, 366] on h6 "Preview" at bounding box center [1291, 363] width 65 height 19
click at [1203, 256] on icon at bounding box center [1209, 256] width 37 height 37
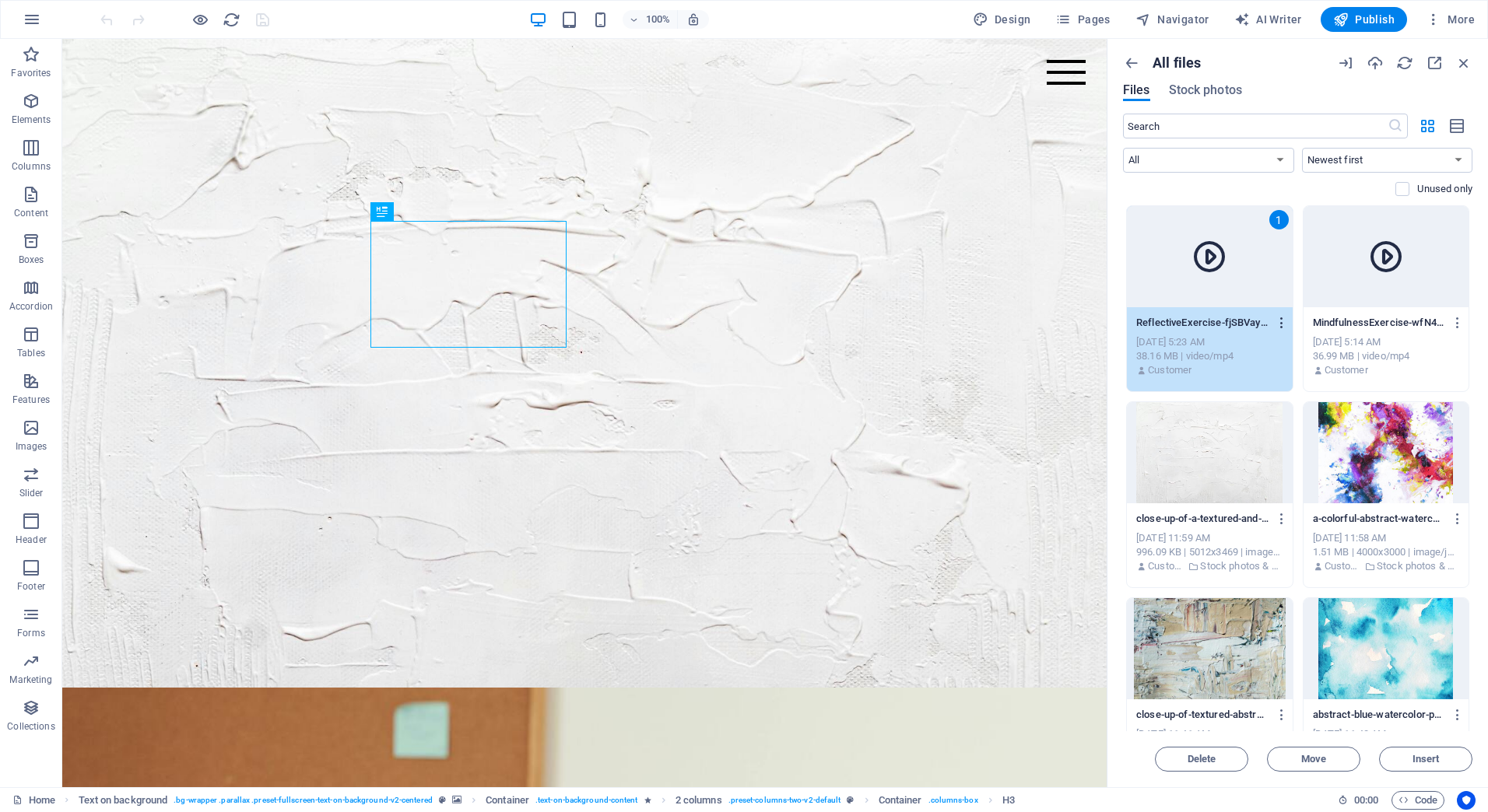
click at [1278, 321] on icon "button" at bounding box center [1281, 323] width 15 height 14
click at [1272, 355] on h6 "Preview" at bounding box center [1291, 363] width 65 height 19
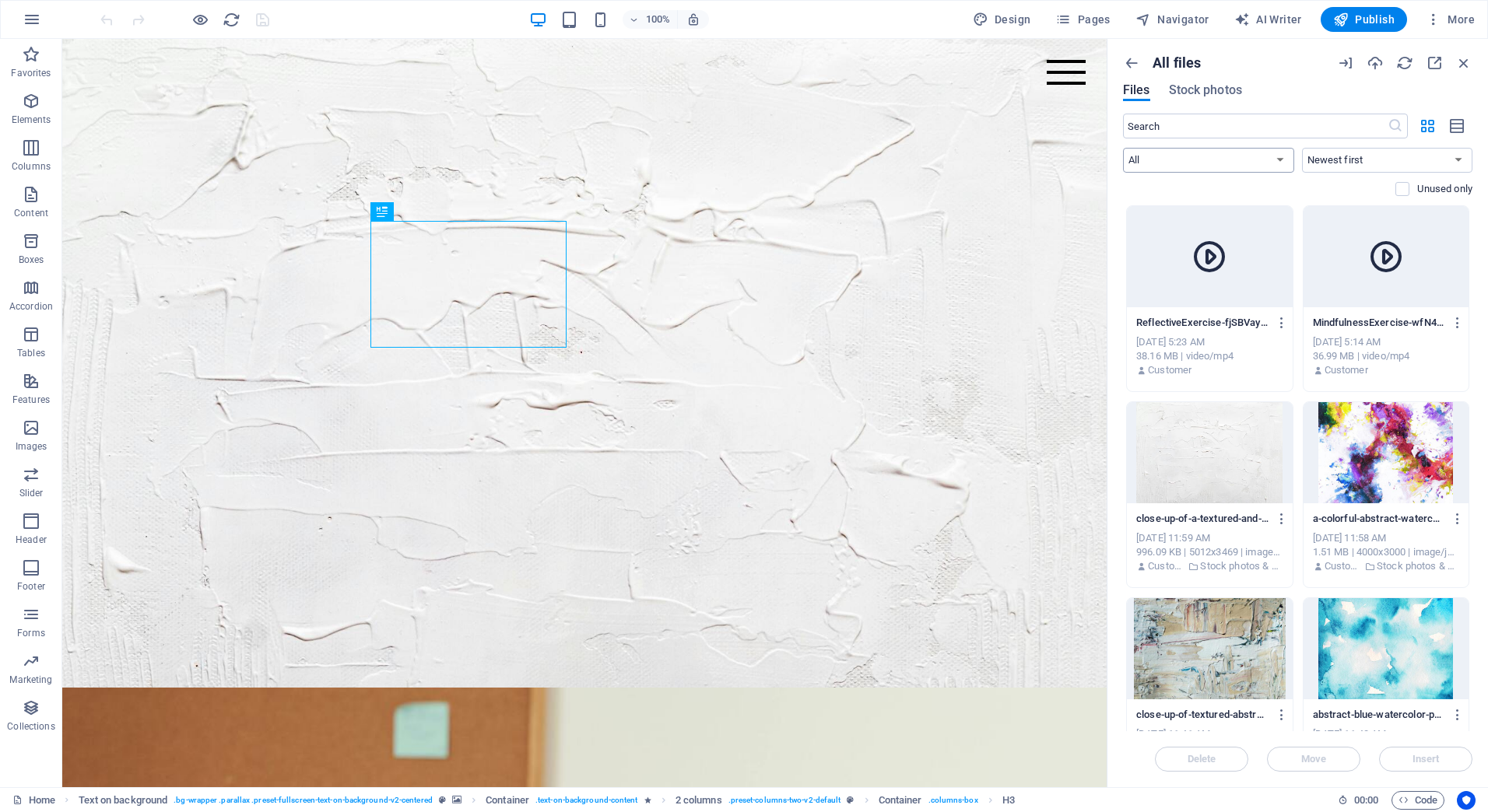
click at [1279, 158] on select "All Images Documents Audio Video Vector Other" at bounding box center [1209, 160] width 171 height 25
select select "video"
click at [1123, 148] on select "All Images Documents Audio Video Vector Other" at bounding box center [1209, 160] width 171 height 25
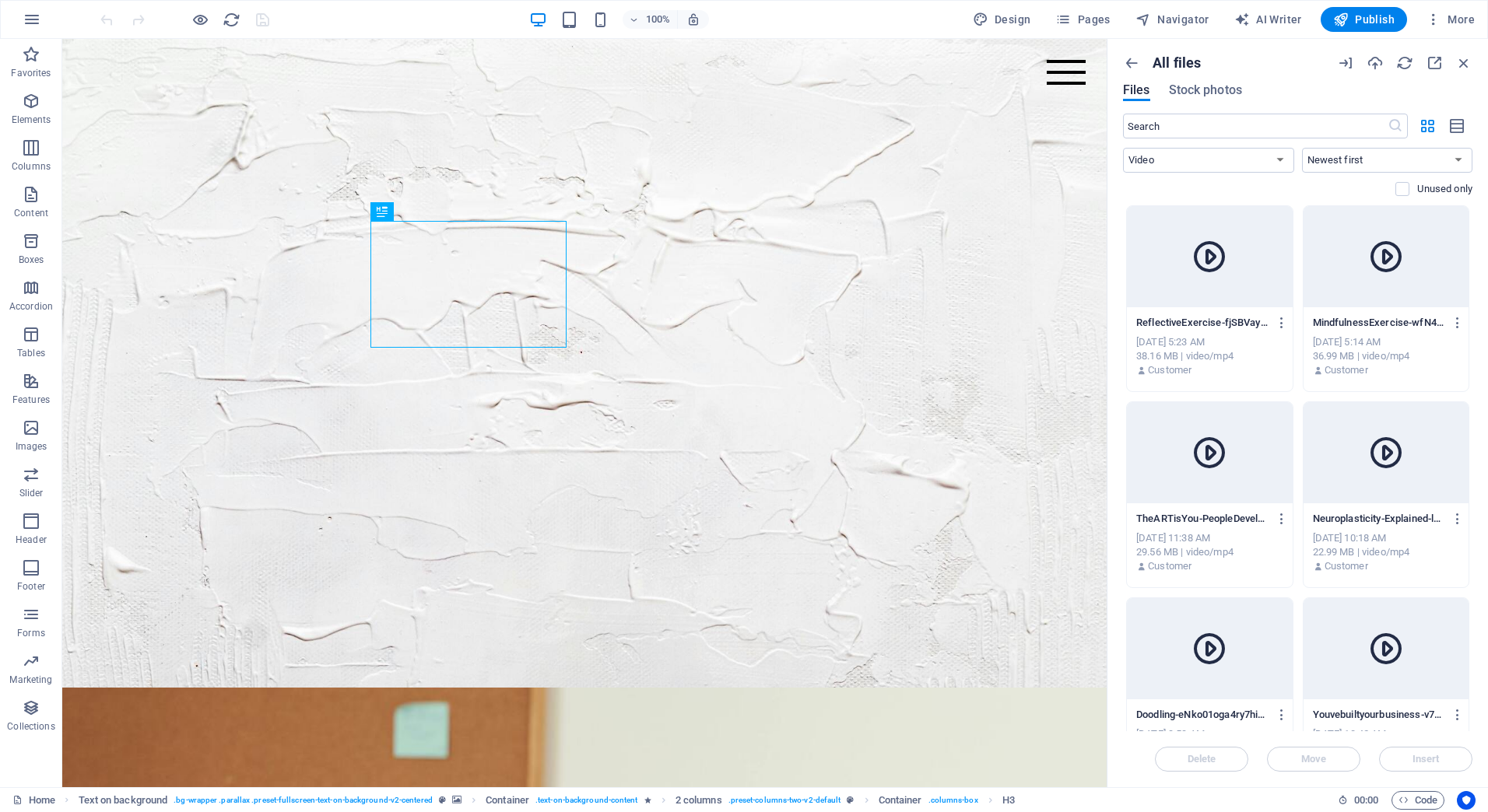
click at [1206, 258] on icon at bounding box center [1209, 256] width 37 height 37
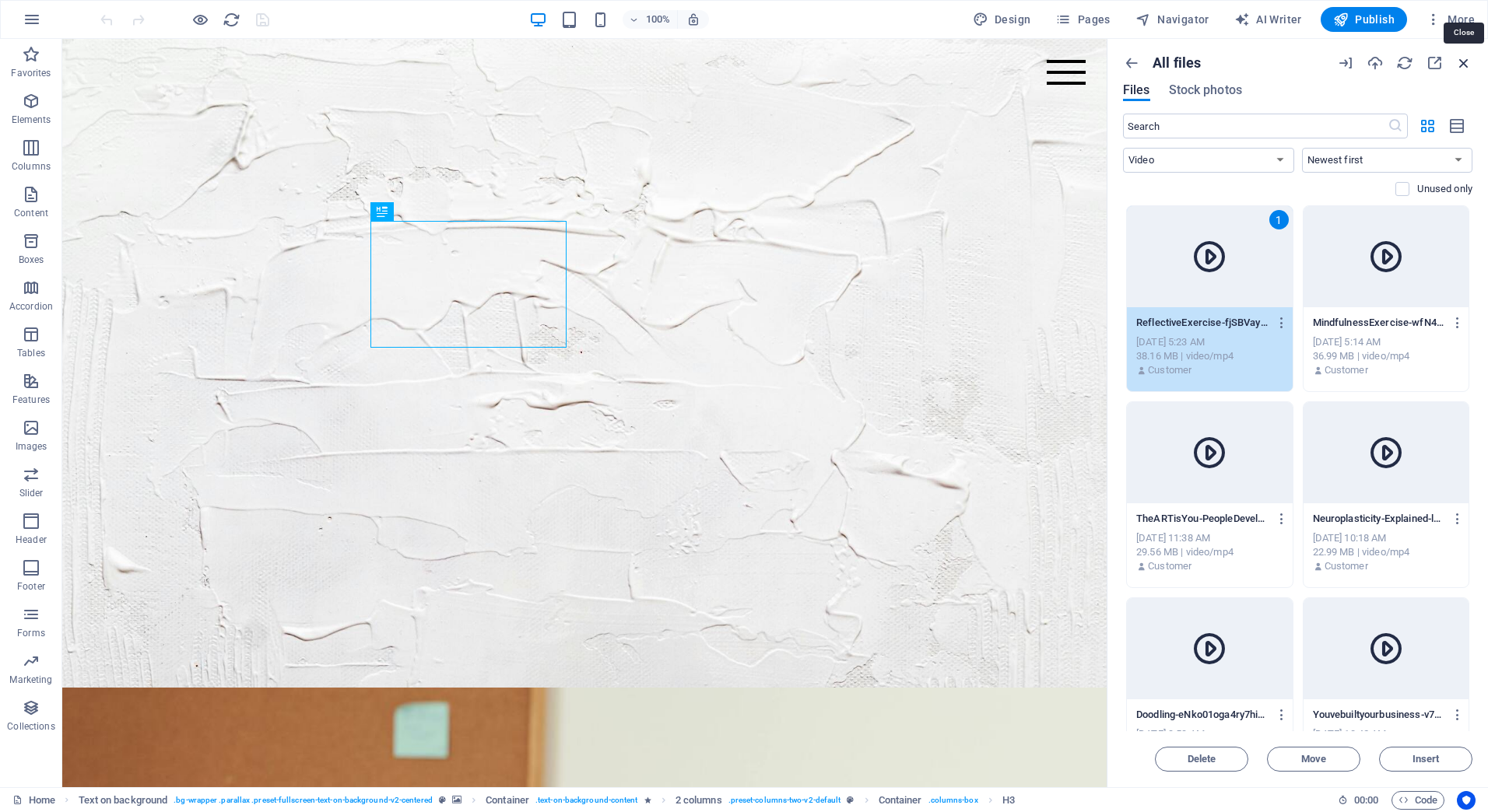
click at [1458, 66] on icon "button" at bounding box center [1464, 63] width 17 height 17
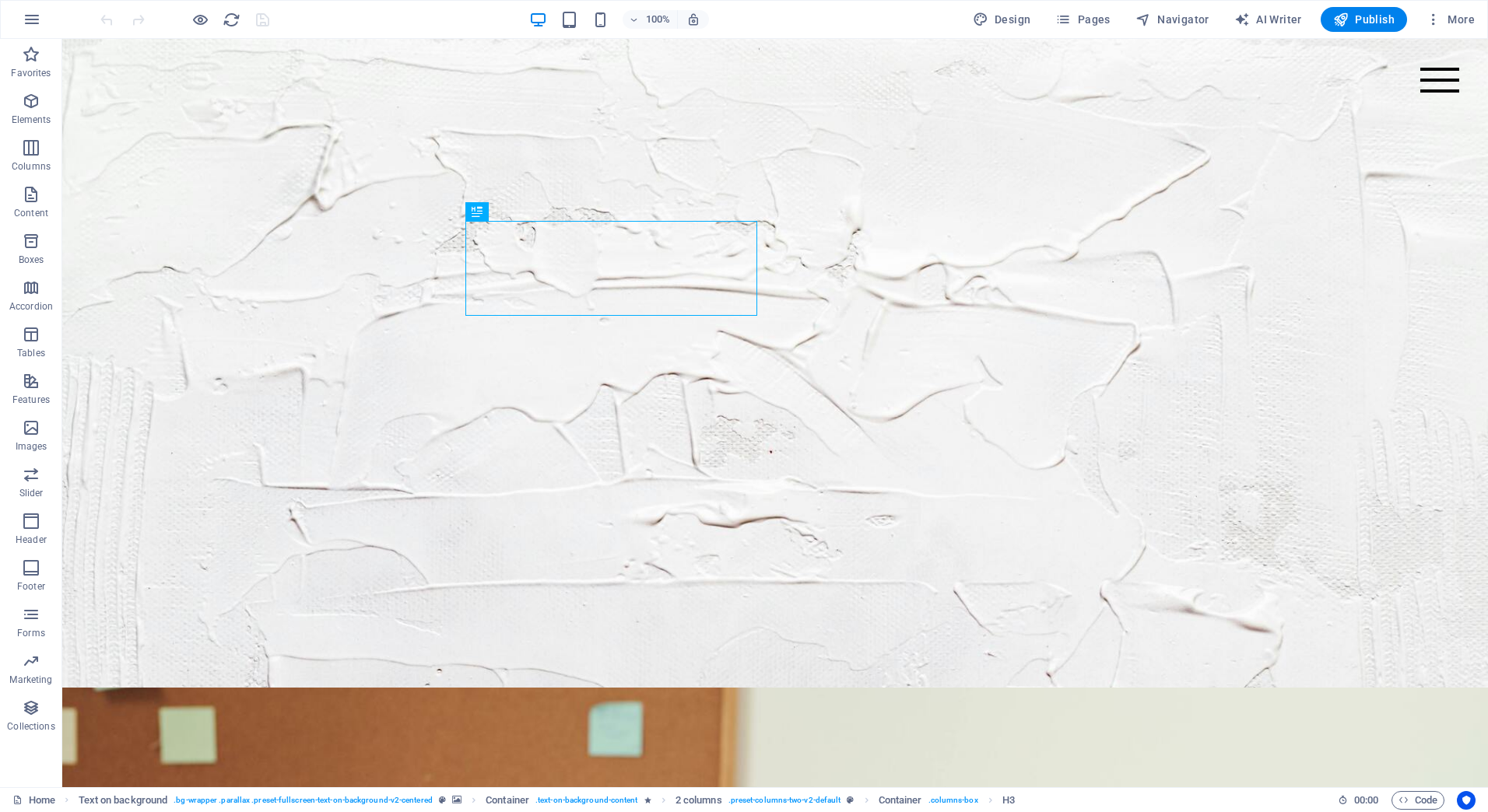
click at [1053, 8] on div "Design Pages Navigator AI Writer Publish More" at bounding box center [1224, 19] width 514 height 25
click at [1071, 9] on button "Pages" at bounding box center [1082, 19] width 67 height 25
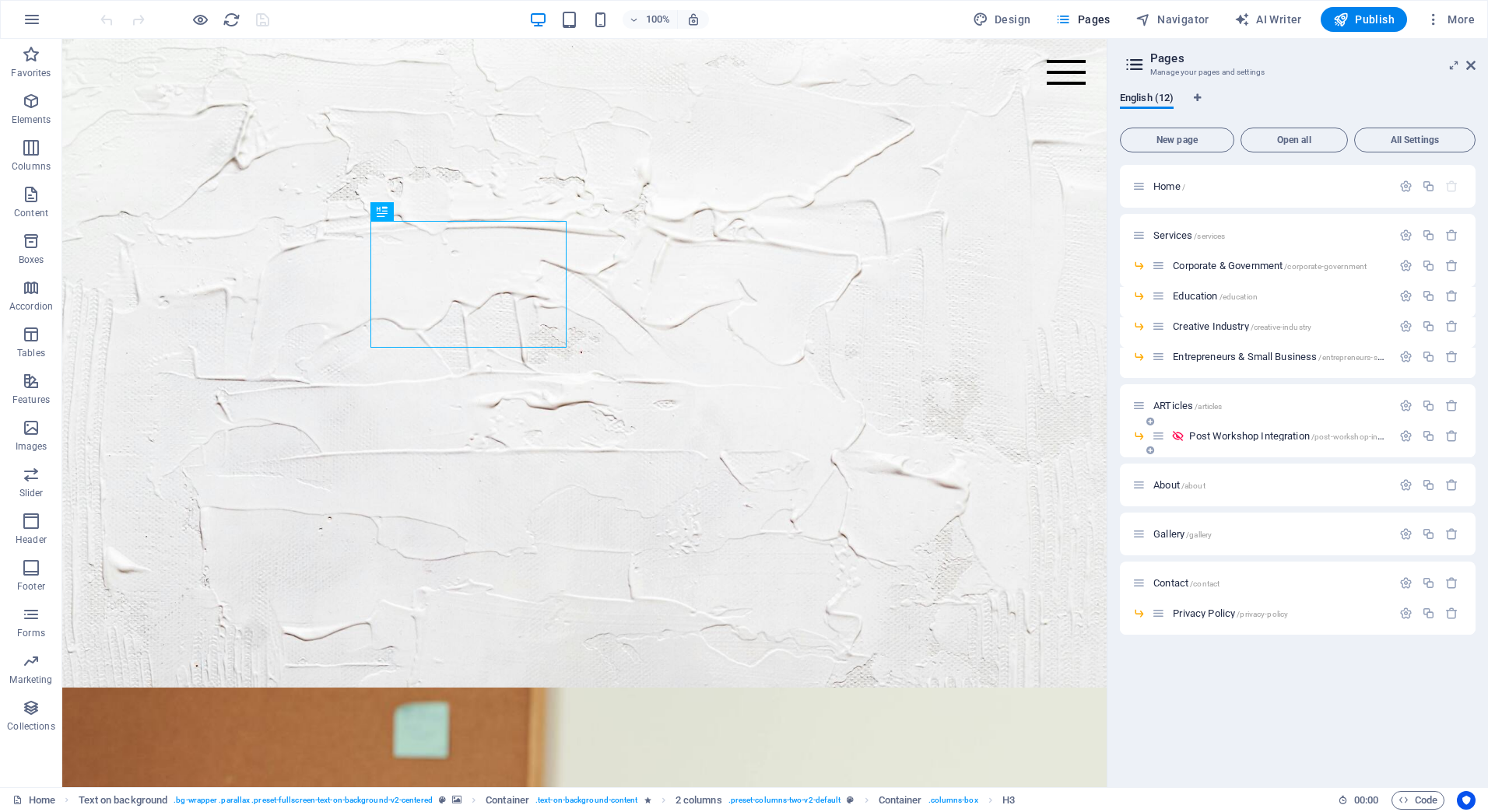
click at [1198, 431] on div "Post Workshop Integration /post-workshop-integration" at bounding box center [1271, 436] width 240 height 18
click at [1198, 434] on span "Post Workshop Integration /post-workshop-integration" at bounding box center [1298, 436] width 219 height 12
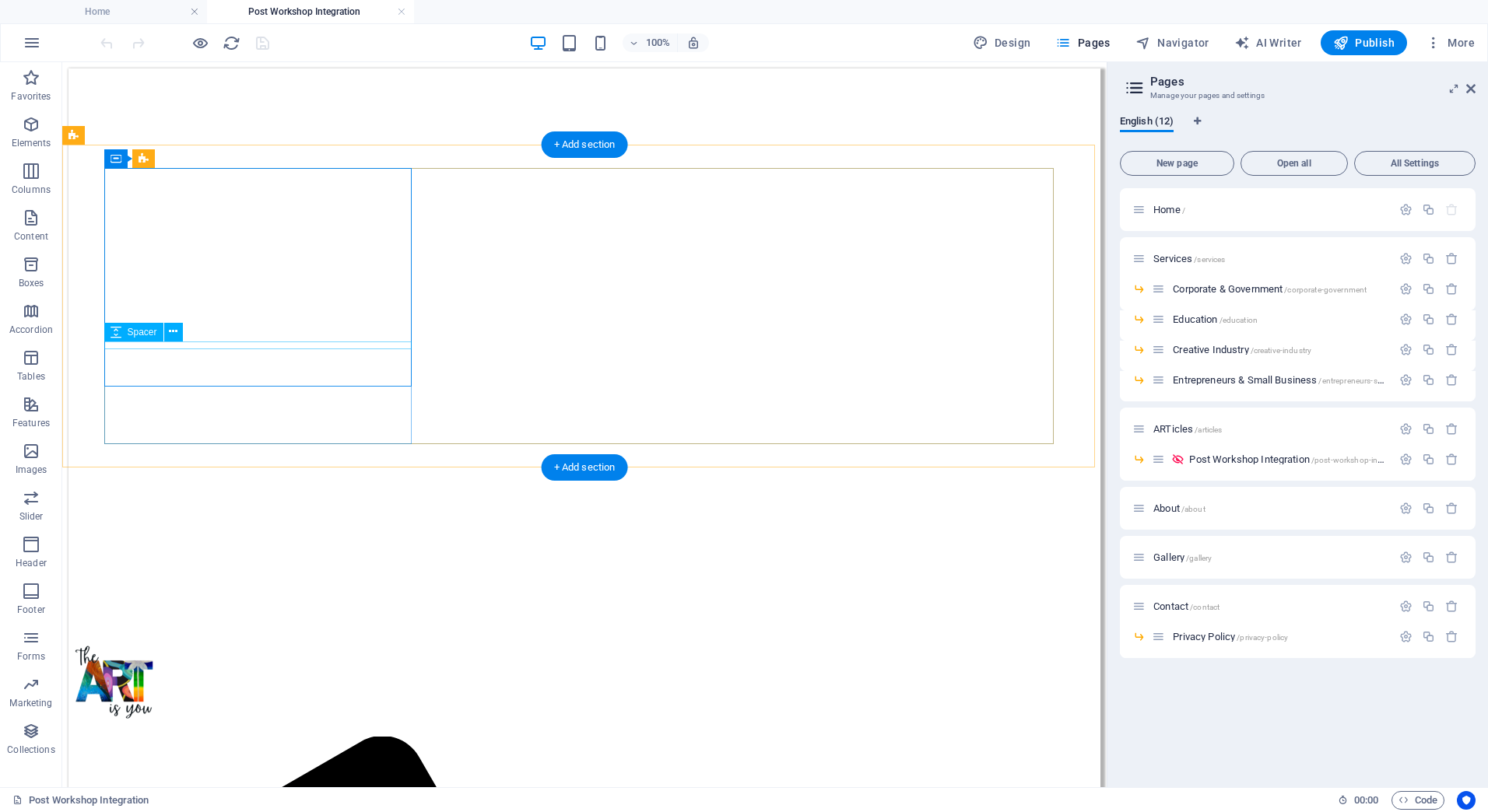
scroll to position [623, 0]
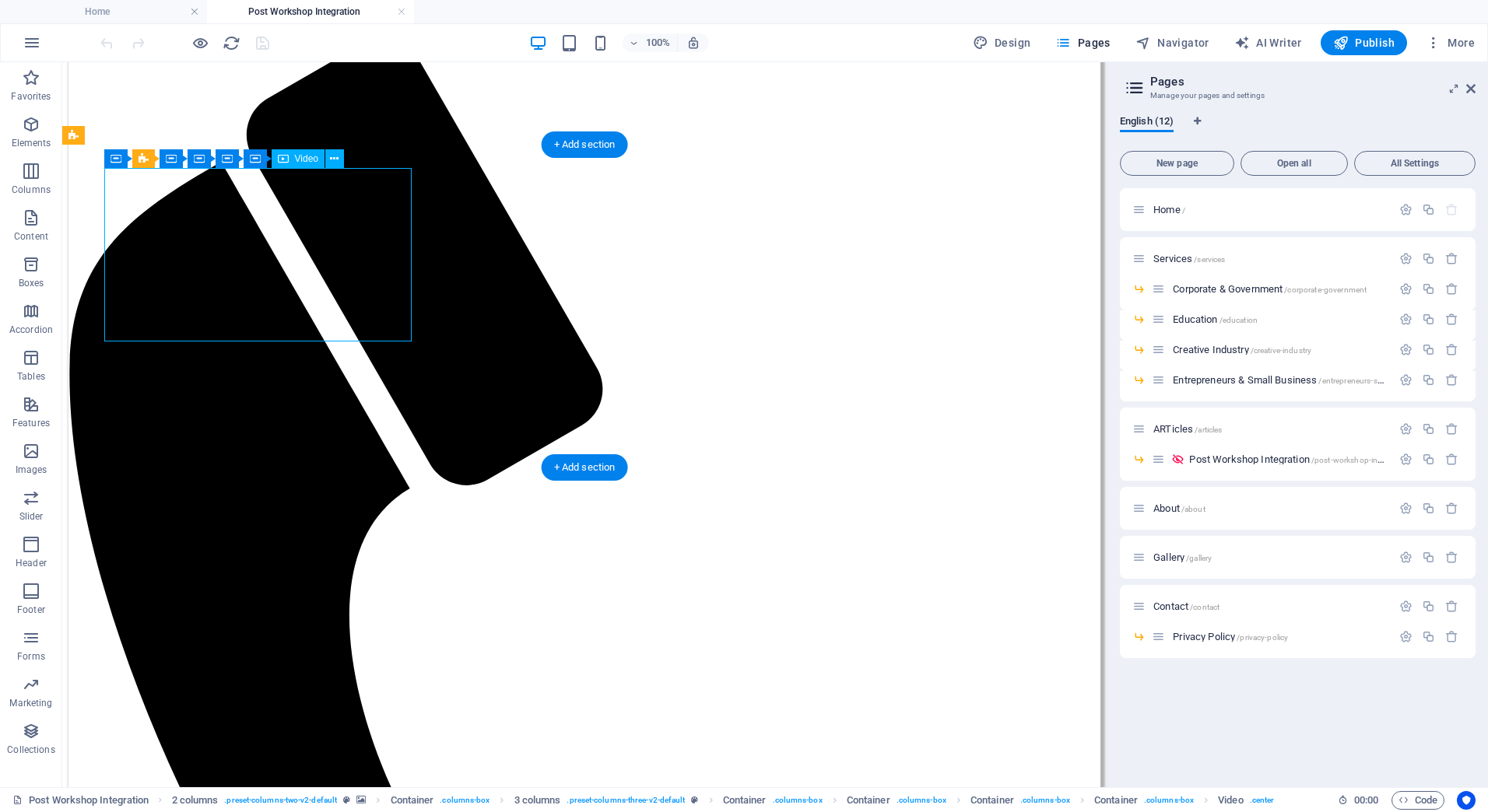
select select "%"
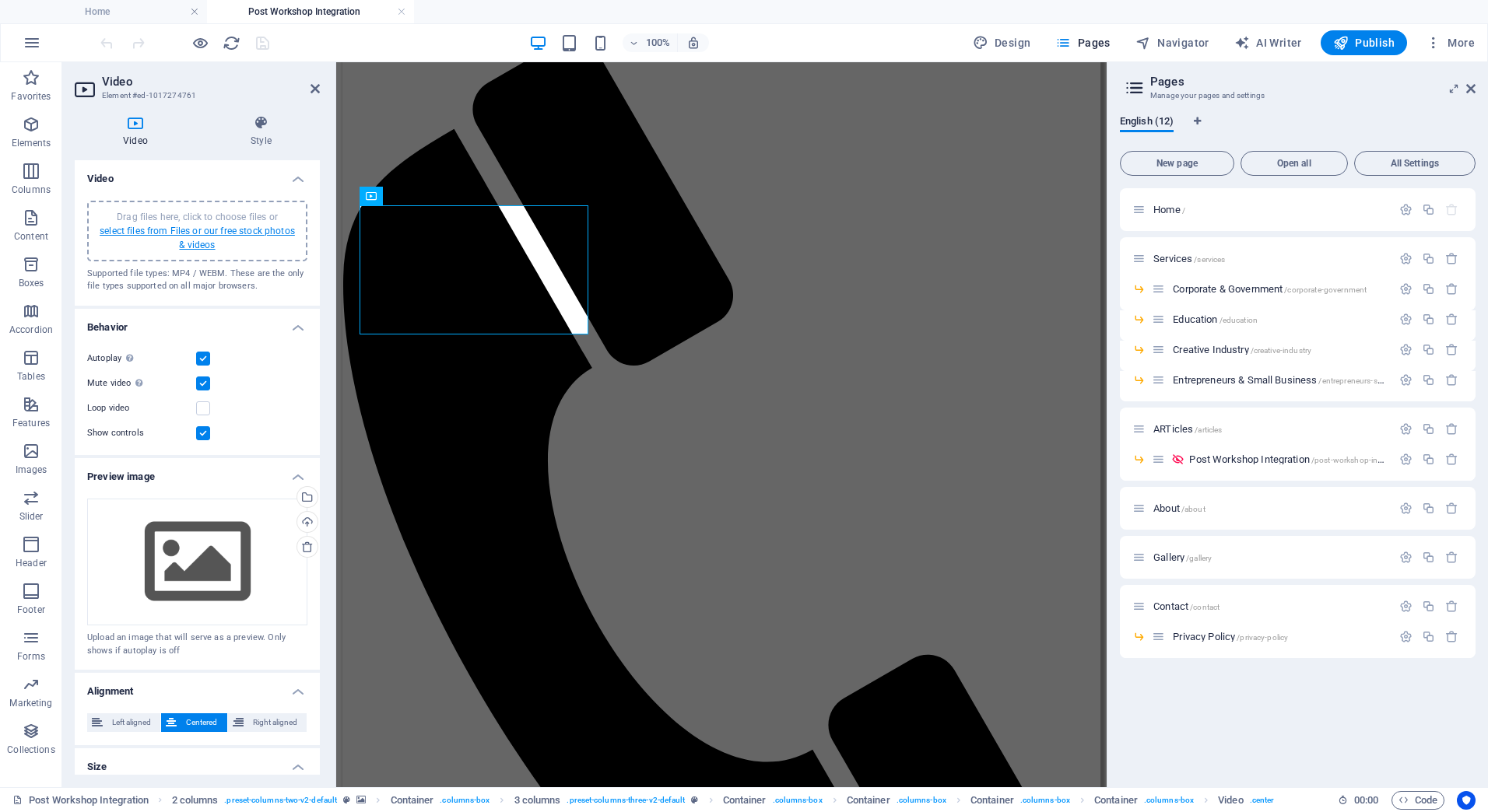
click at [201, 234] on link "select files from Files or our free stock photos & videos" at bounding box center [197, 237] width 195 height 25
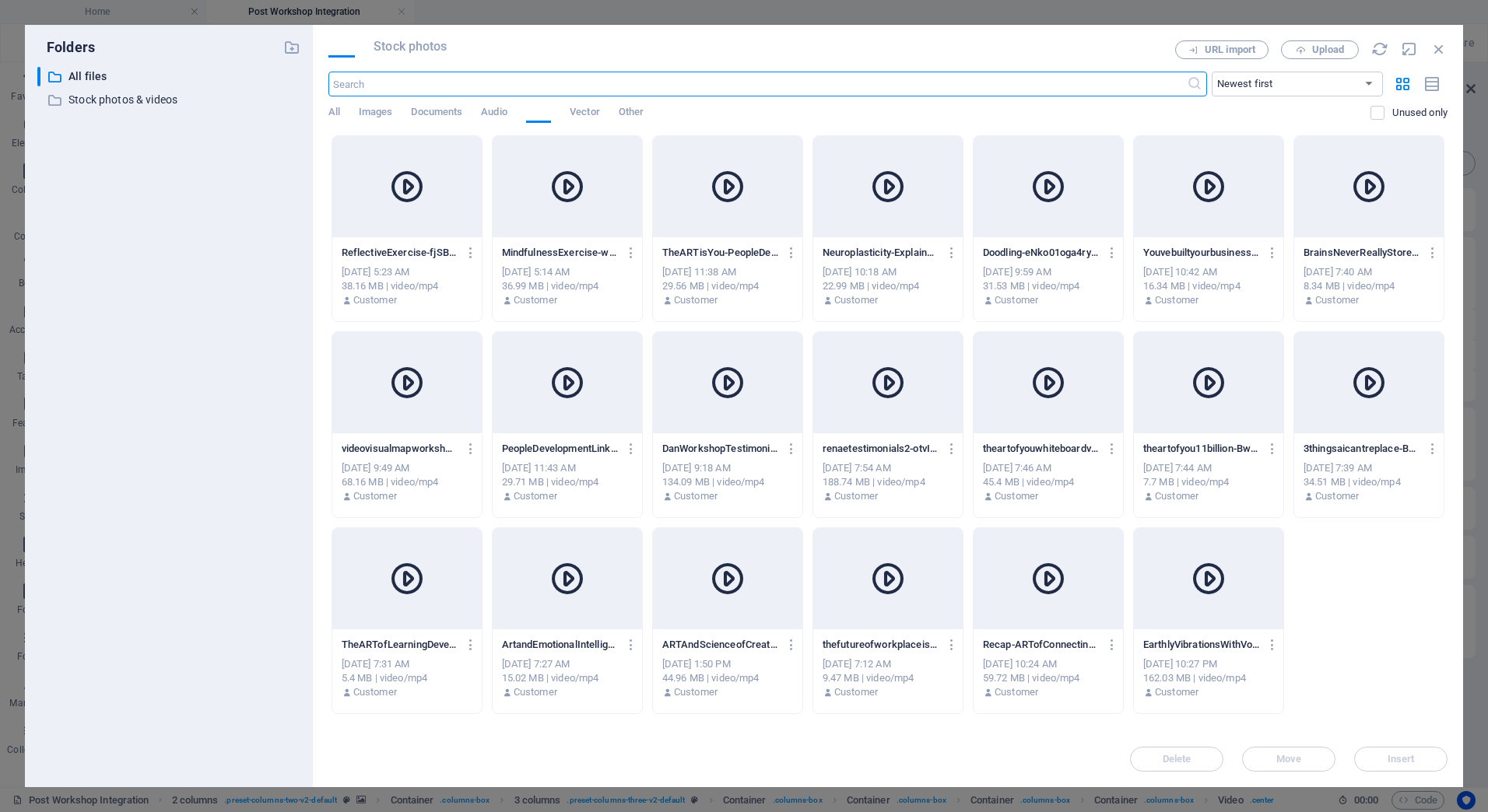
scroll to position [623, 0]
click at [414, 180] on icon at bounding box center [407, 186] width 37 height 37
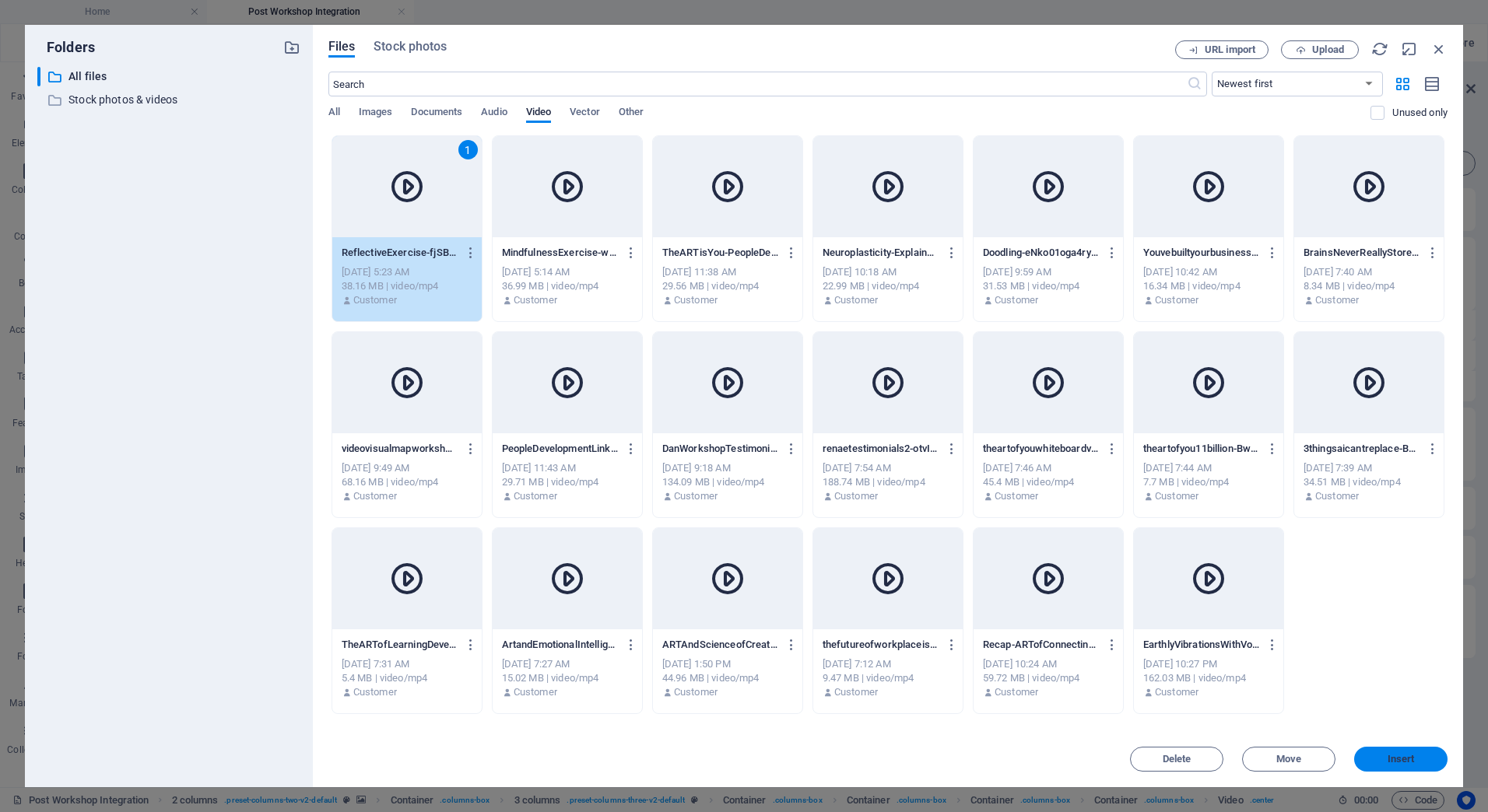
click at [1426, 756] on span "Insert" at bounding box center [1401, 760] width 81 height 9
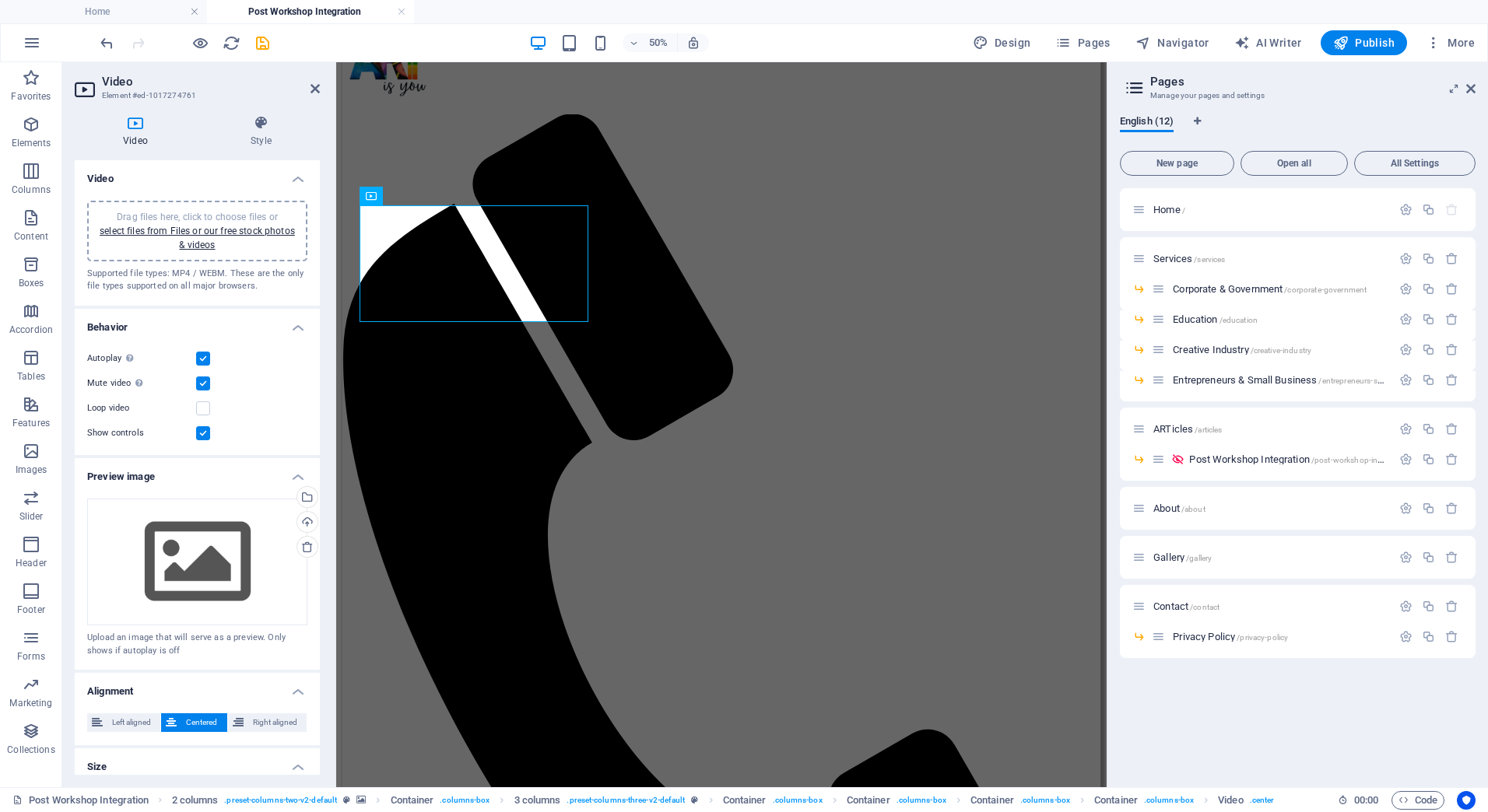
scroll to position [697, 0]
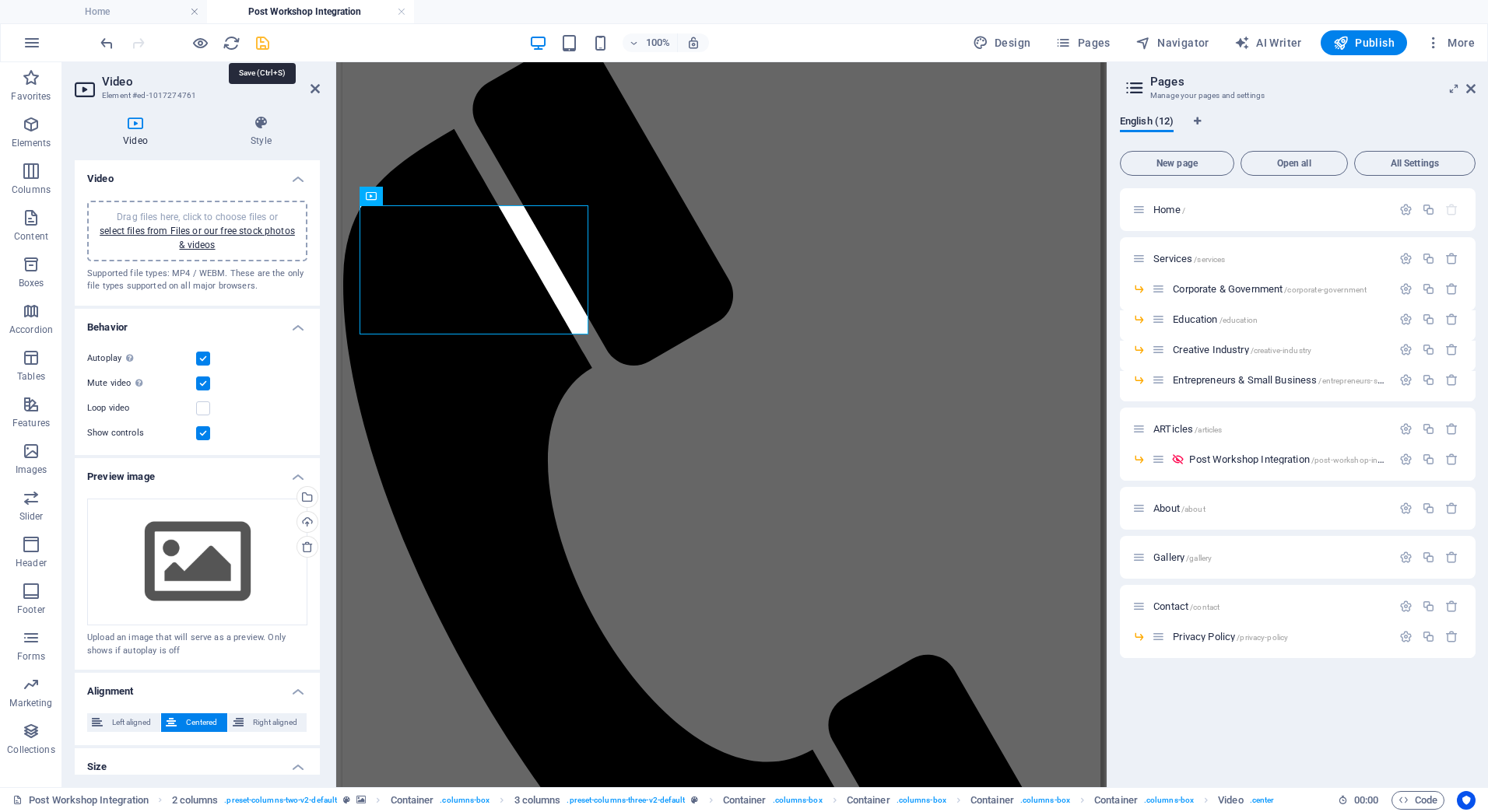
click at [261, 40] on icon "save" at bounding box center [263, 43] width 18 height 18
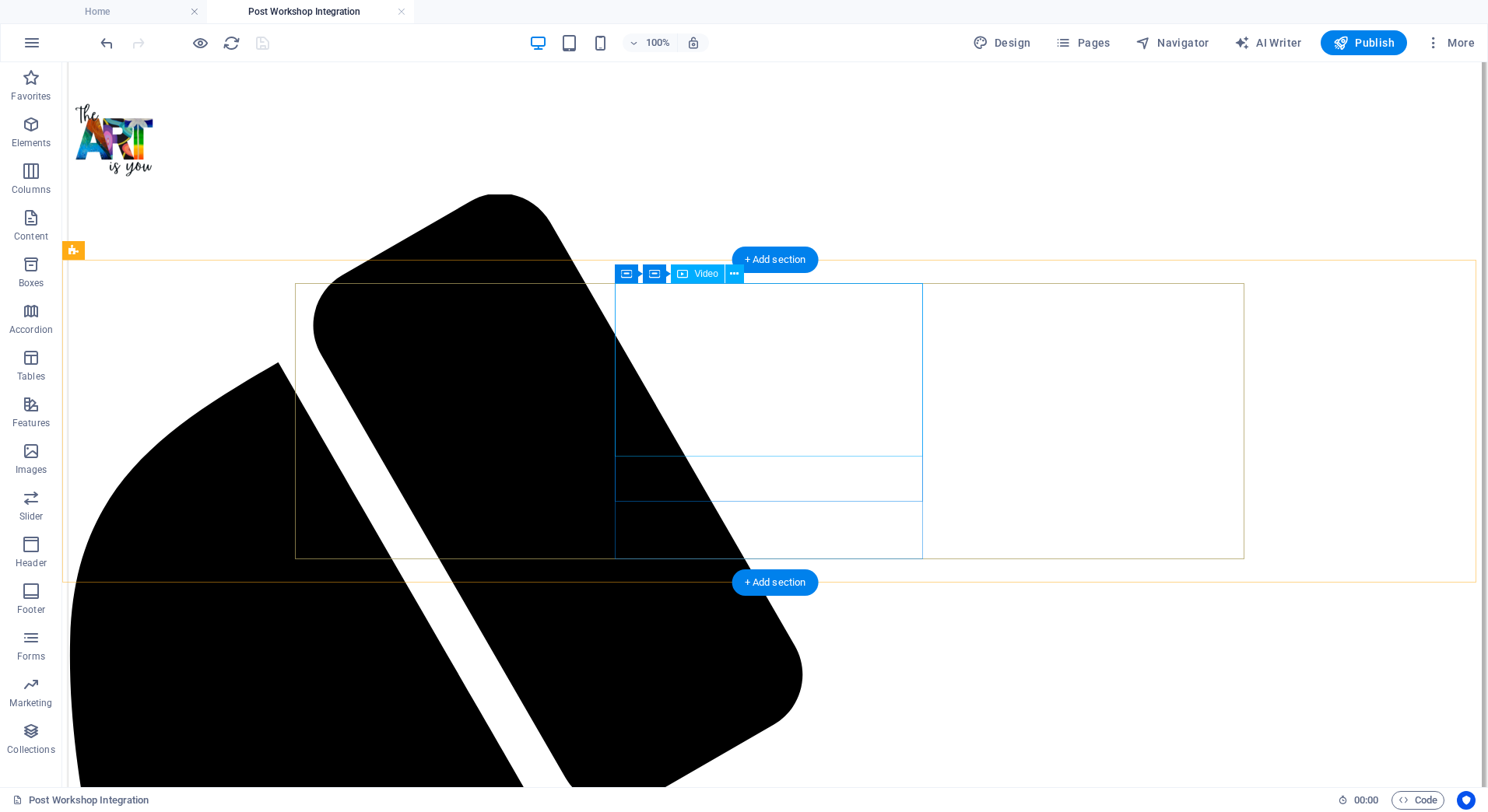
scroll to position [467, 0]
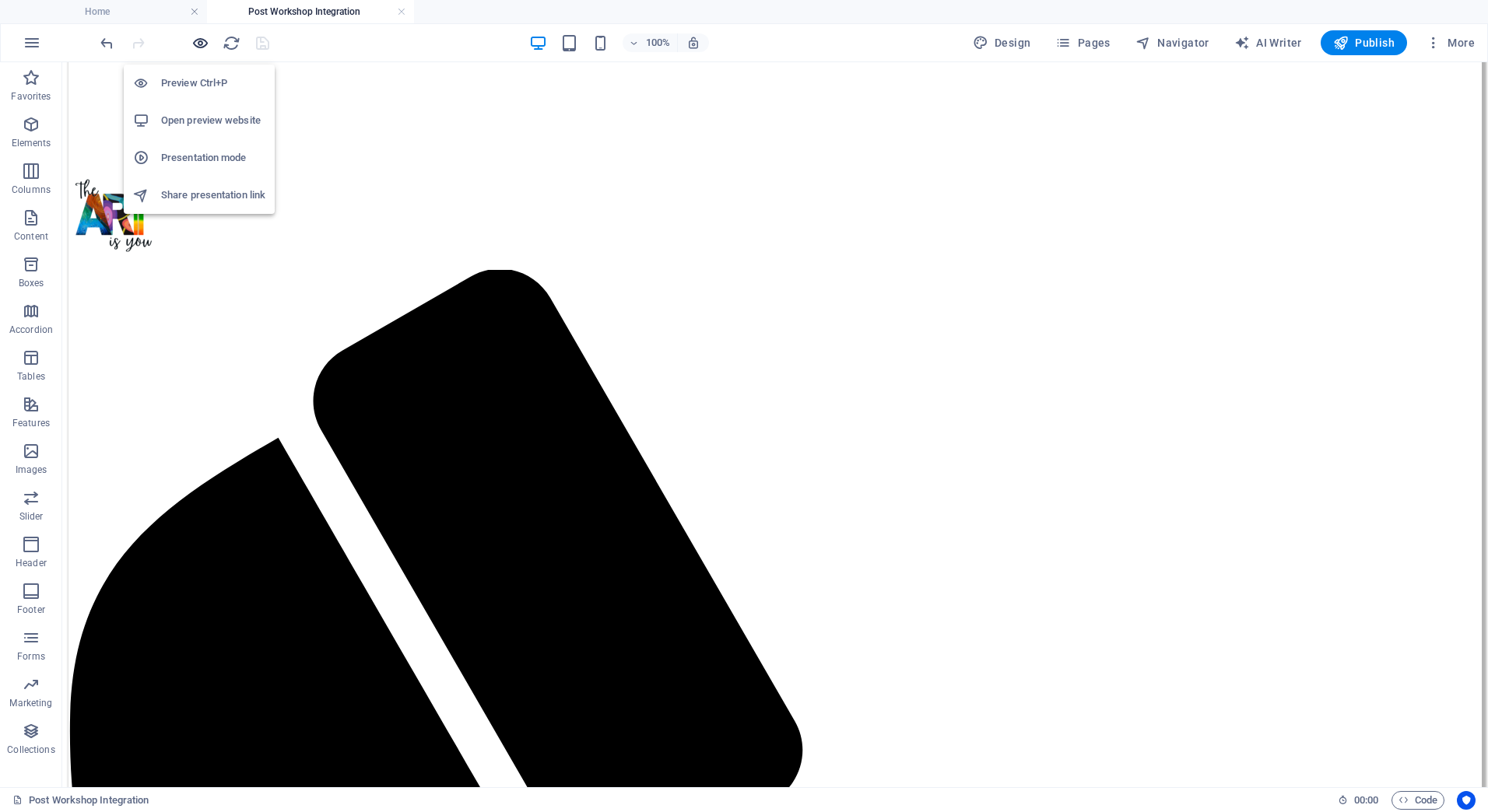
click at [200, 41] on icon "button" at bounding box center [200, 43] width 18 height 18
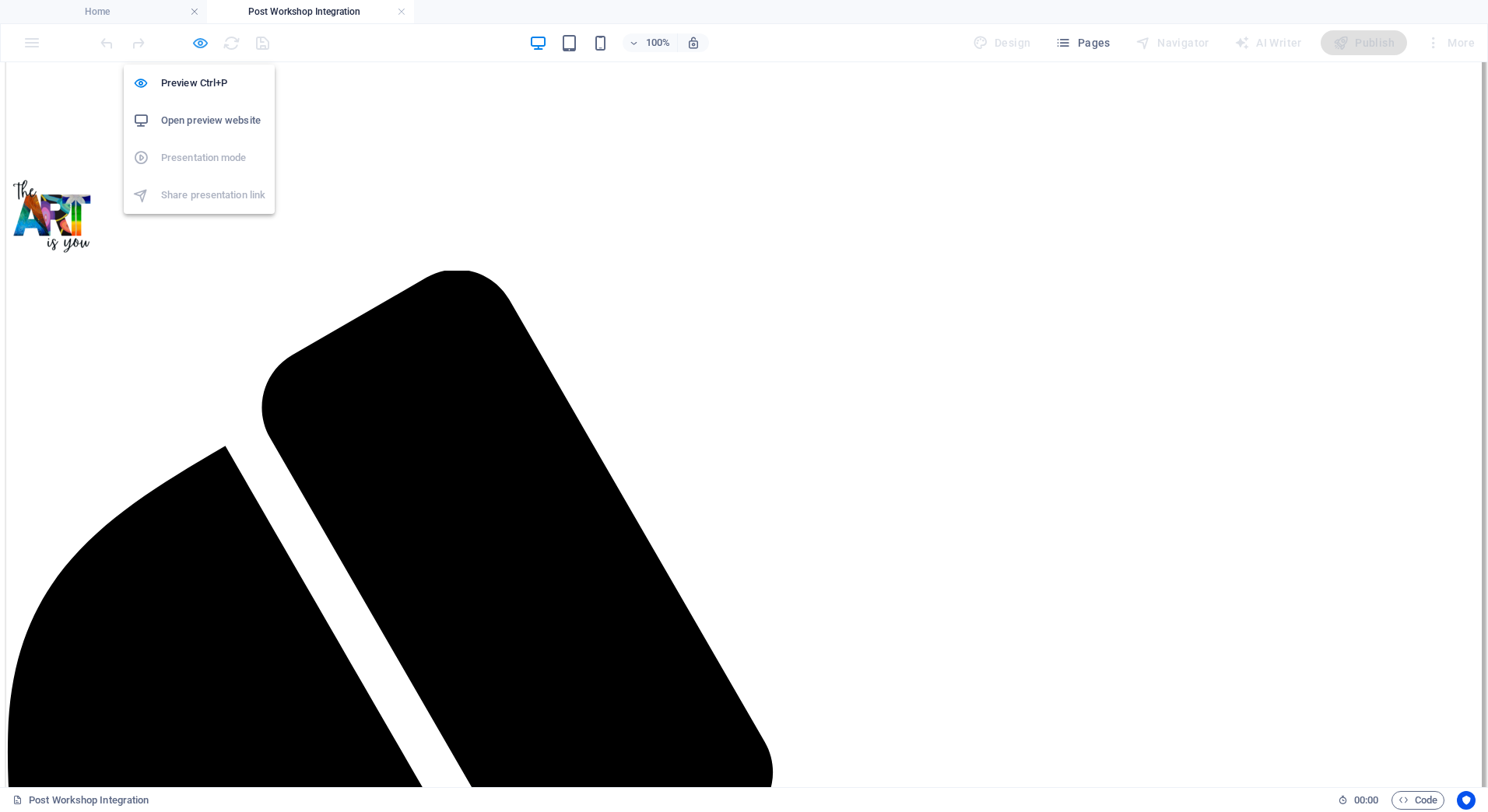
click at [199, 44] on icon "button" at bounding box center [200, 43] width 18 height 18
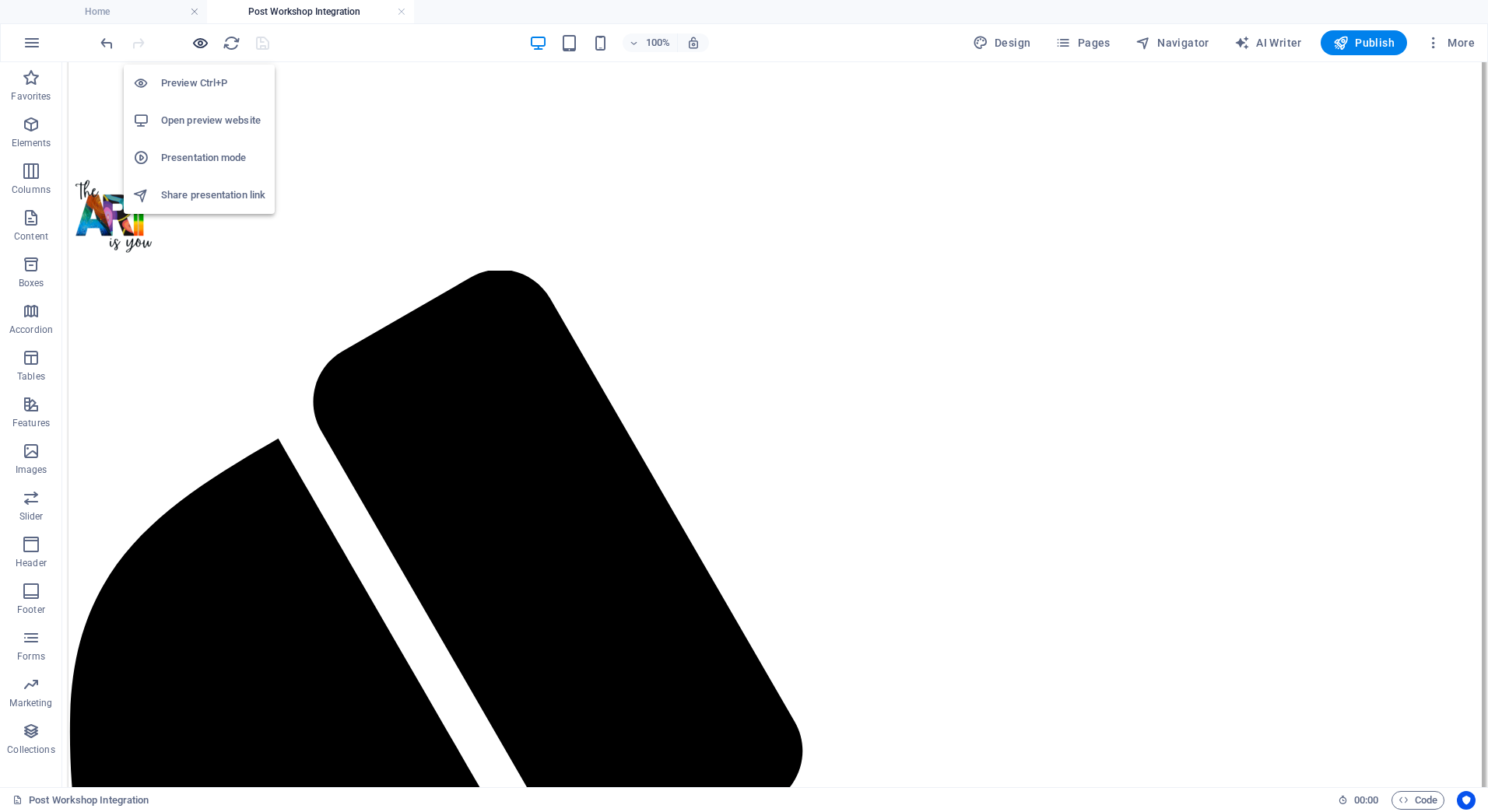
scroll to position [467, 0]
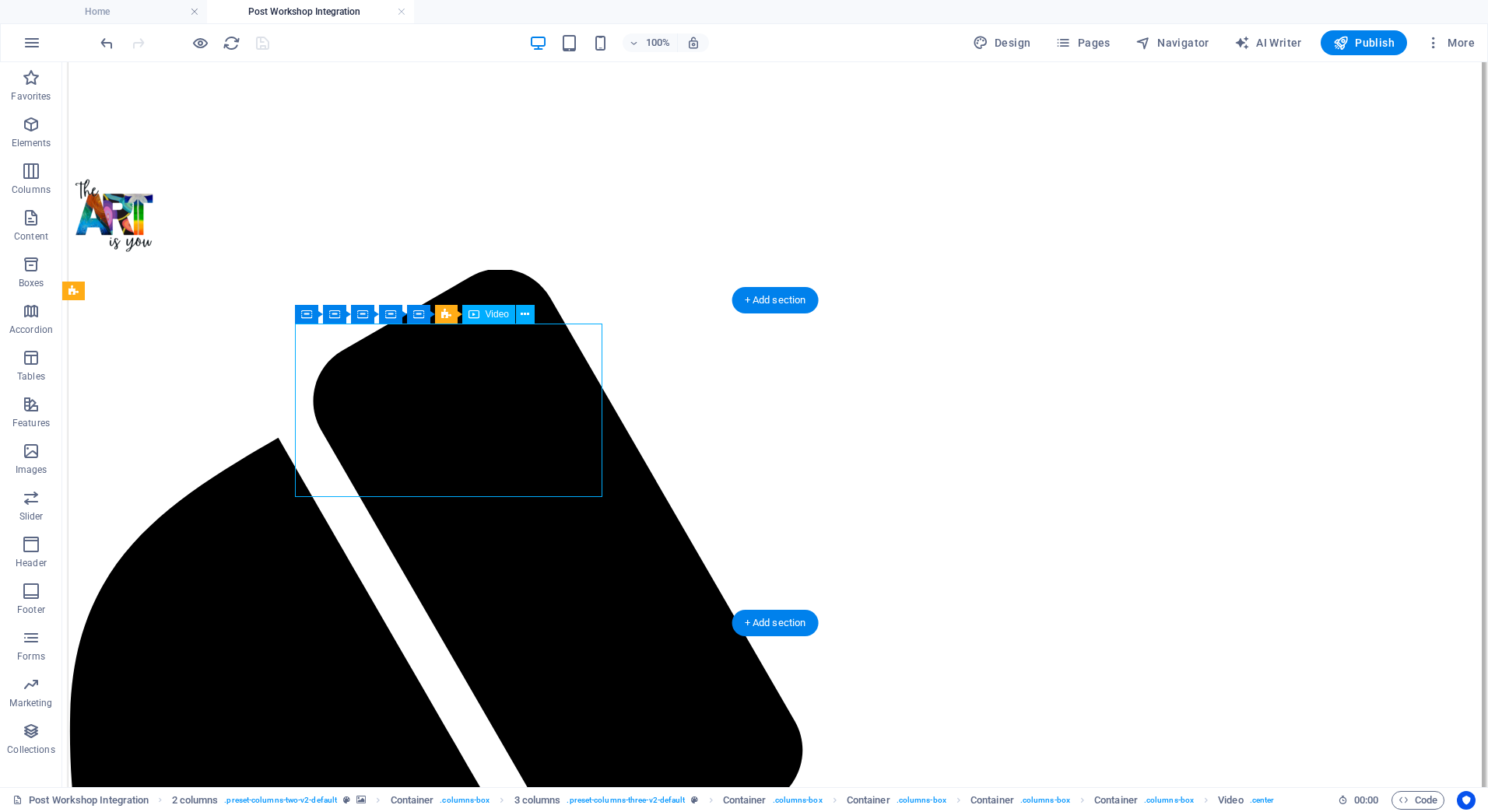
select select "%"
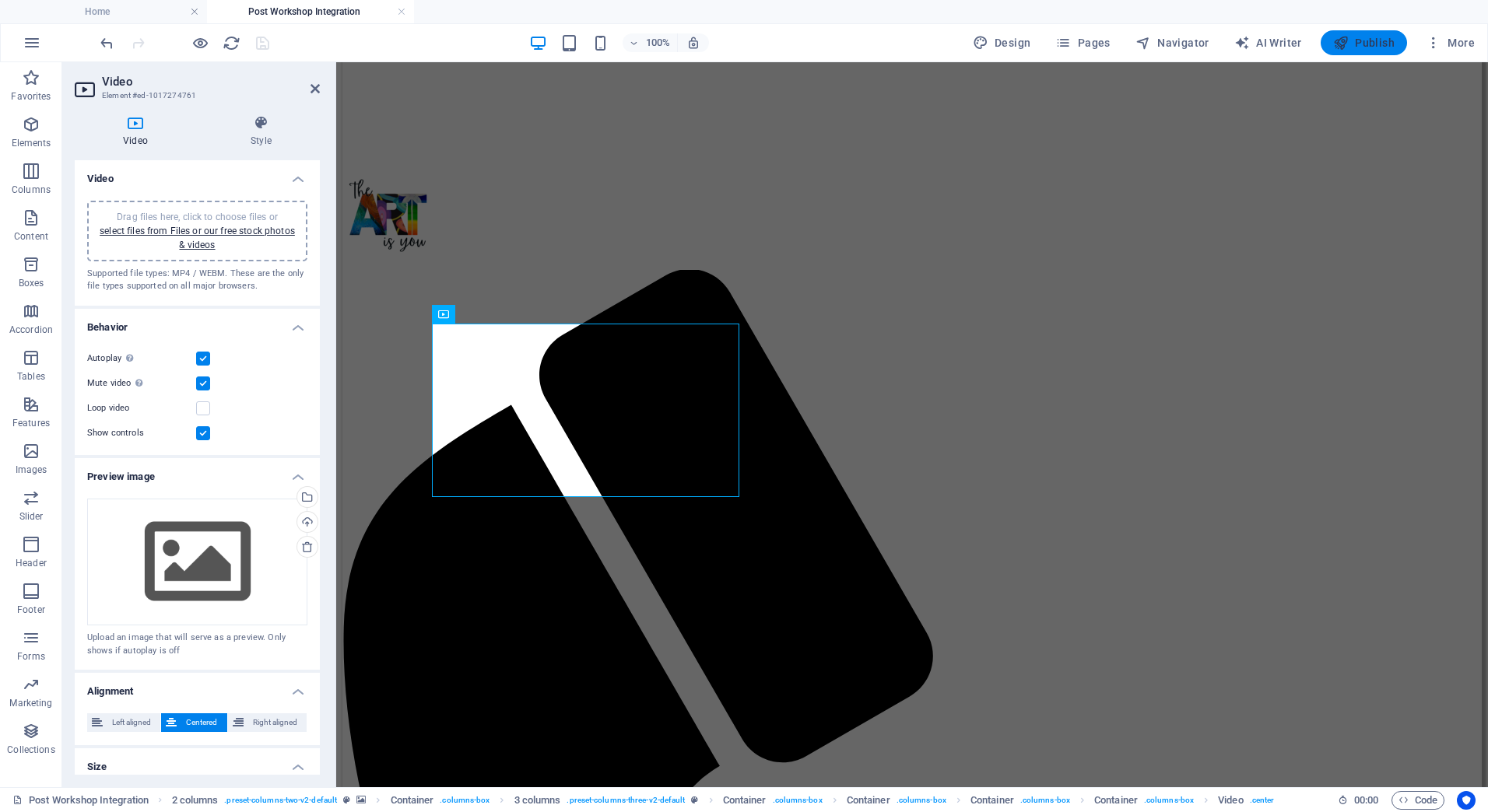
click at [1355, 34] on button "Publish" at bounding box center [1363, 42] width 86 height 25
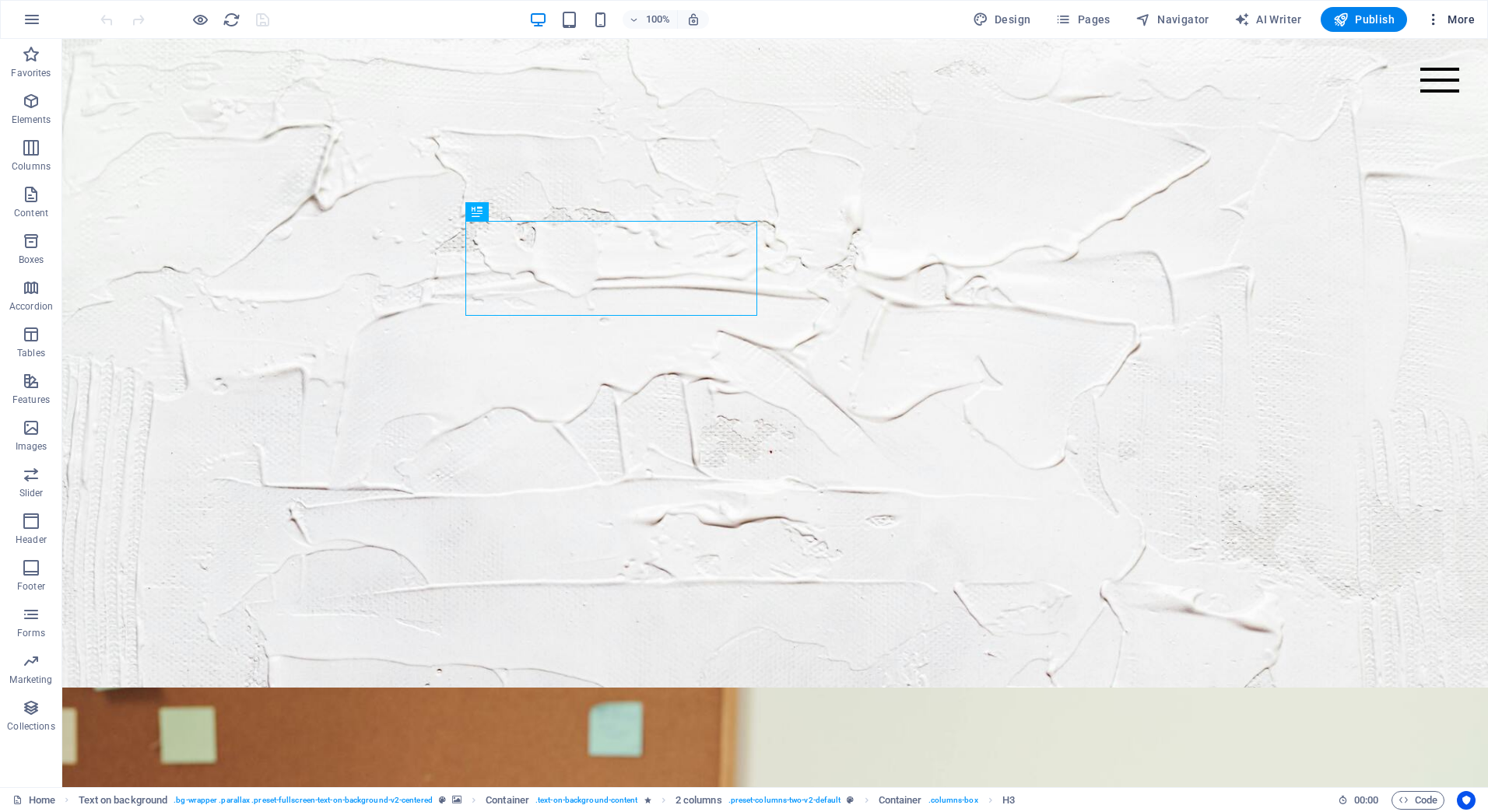
click at [1453, 13] on span "More" at bounding box center [1450, 20] width 49 height 16
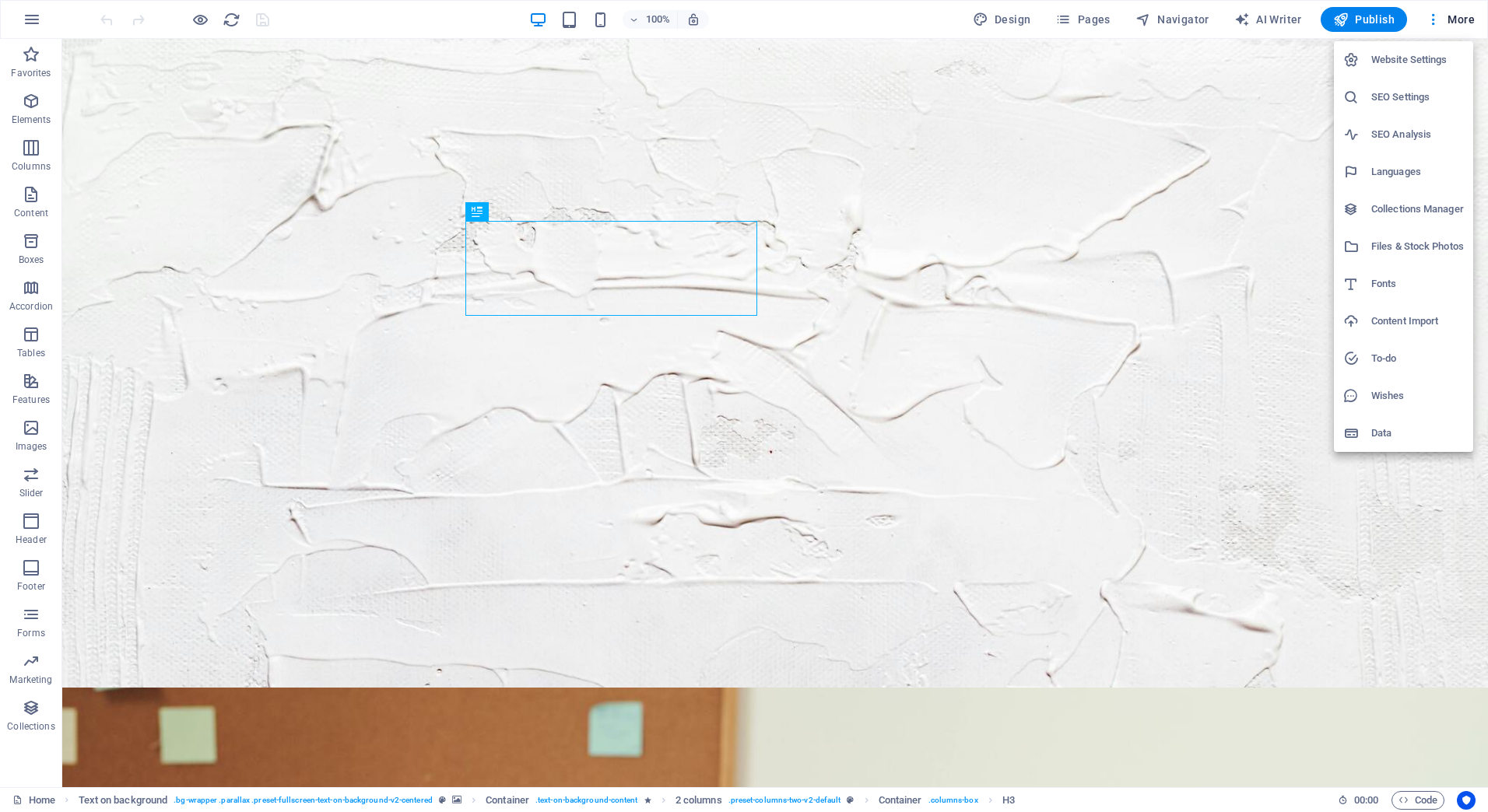
click at [1455, 19] on div at bounding box center [744, 406] width 1488 height 812
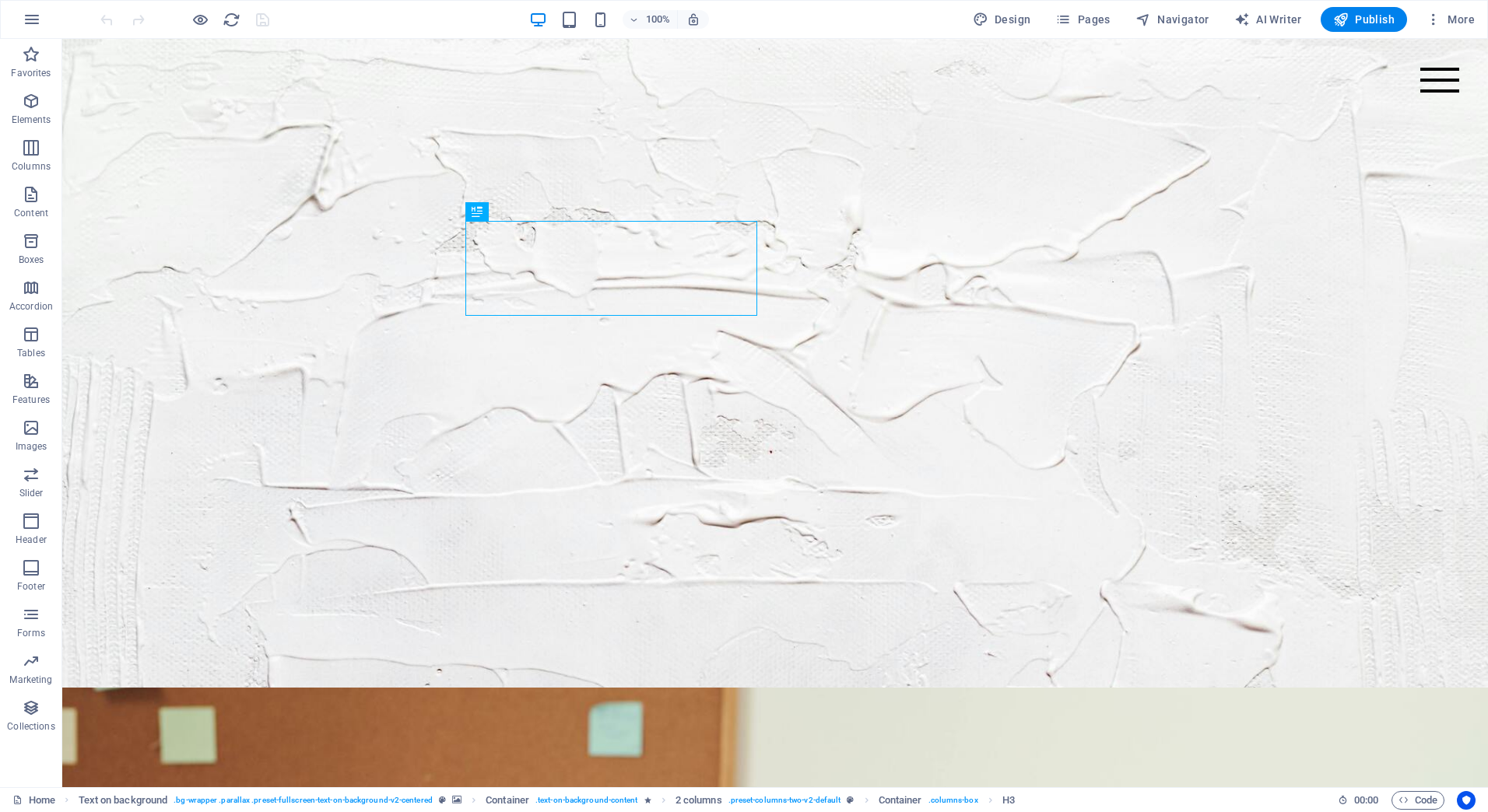
click at [1455, 19] on span "More" at bounding box center [1450, 20] width 49 height 16
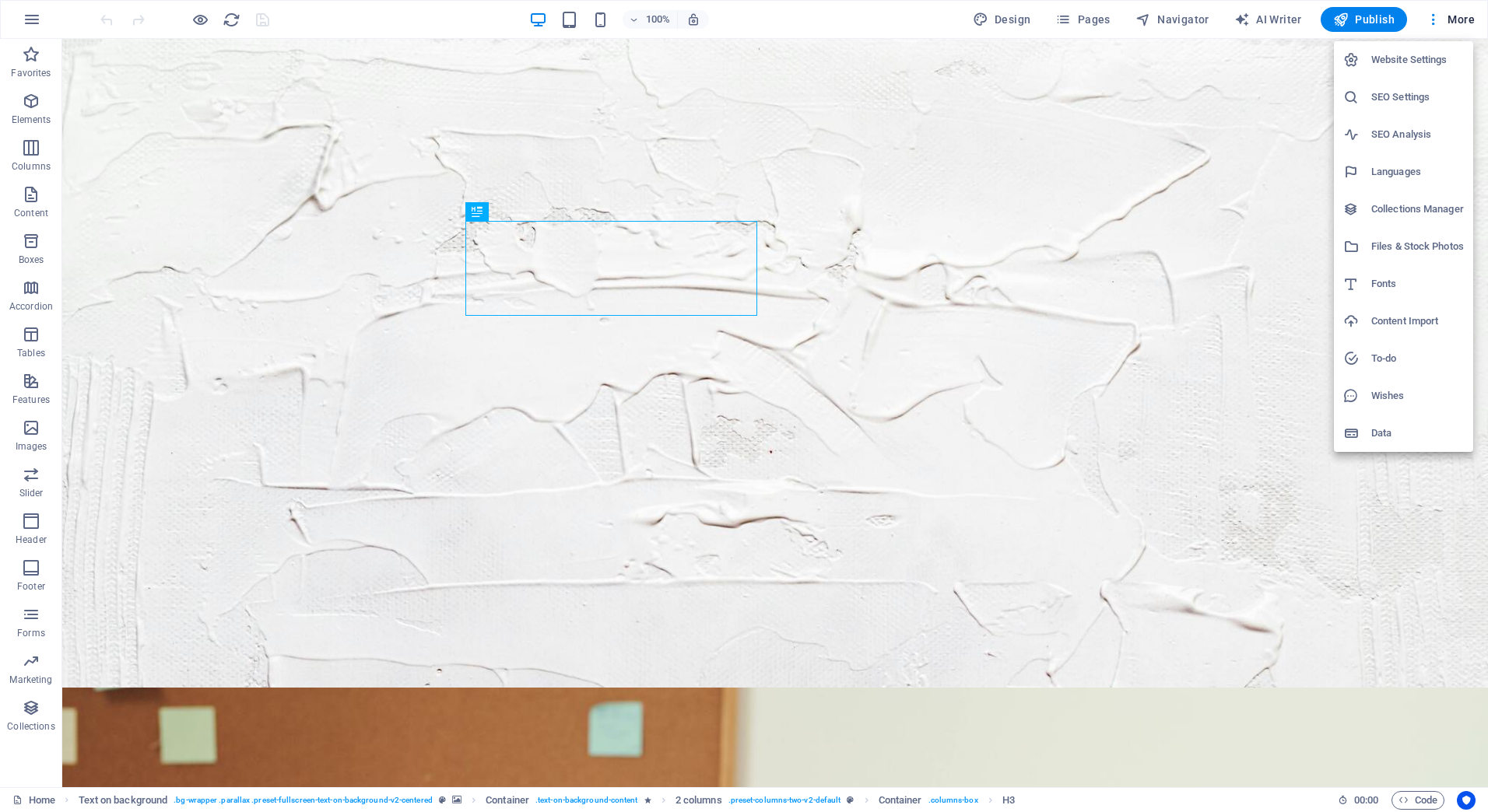
click at [1400, 237] on h6 "Files & Stock Photos" at bounding box center [1417, 247] width 93 height 19
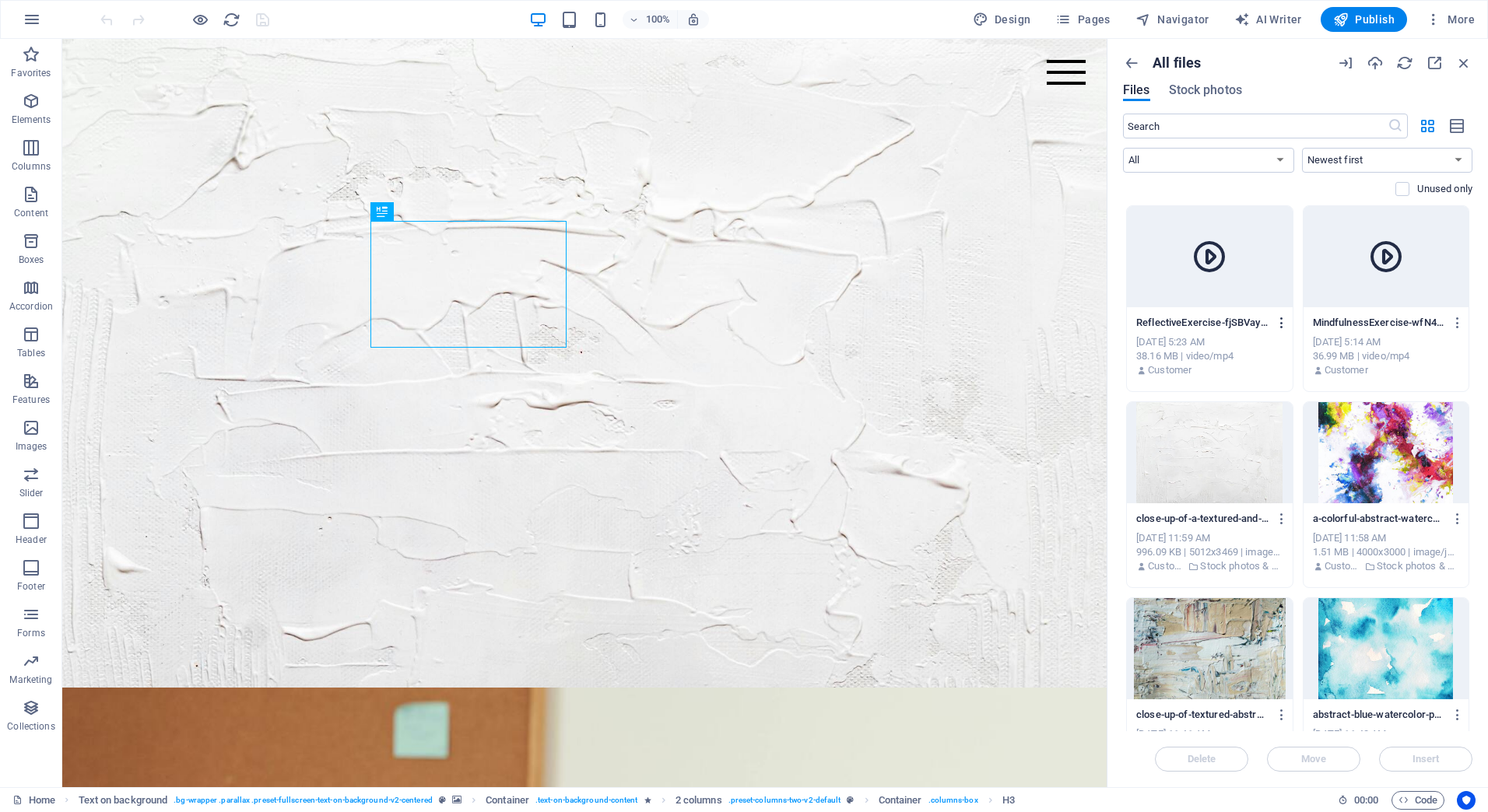
click at [1283, 321] on icon "button" at bounding box center [1281, 323] width 15 height 14
click at [1267, 587] on h6 "Delete" at bounding box center [1291, 588] width 65 height 19
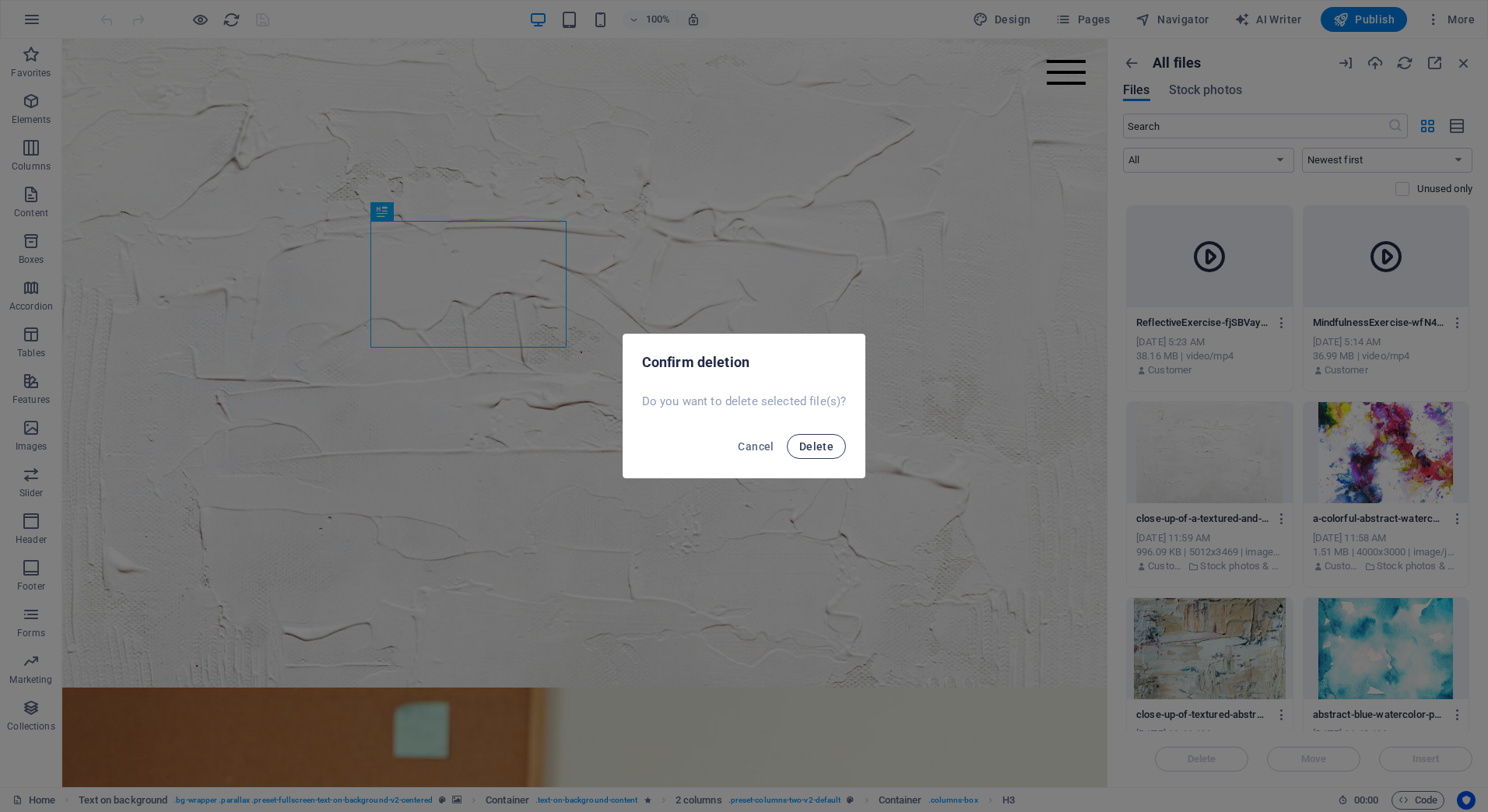
click at [821, 446] on span "Delete" at bounding box center [816, 446] width 34 height 13
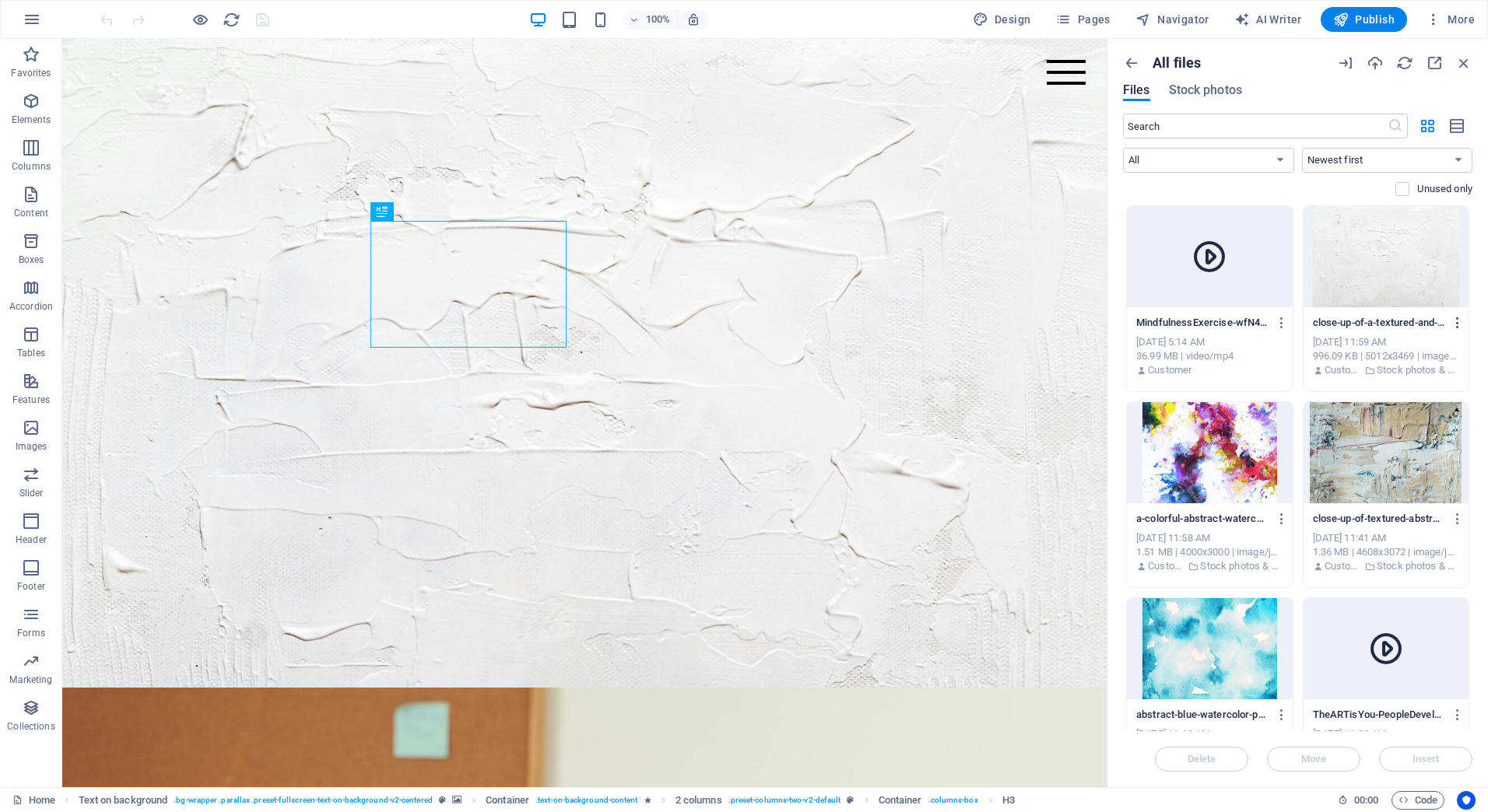
click at [1452, 321] on icon "button" at bounding box center [1458, 323] width 15 height 14
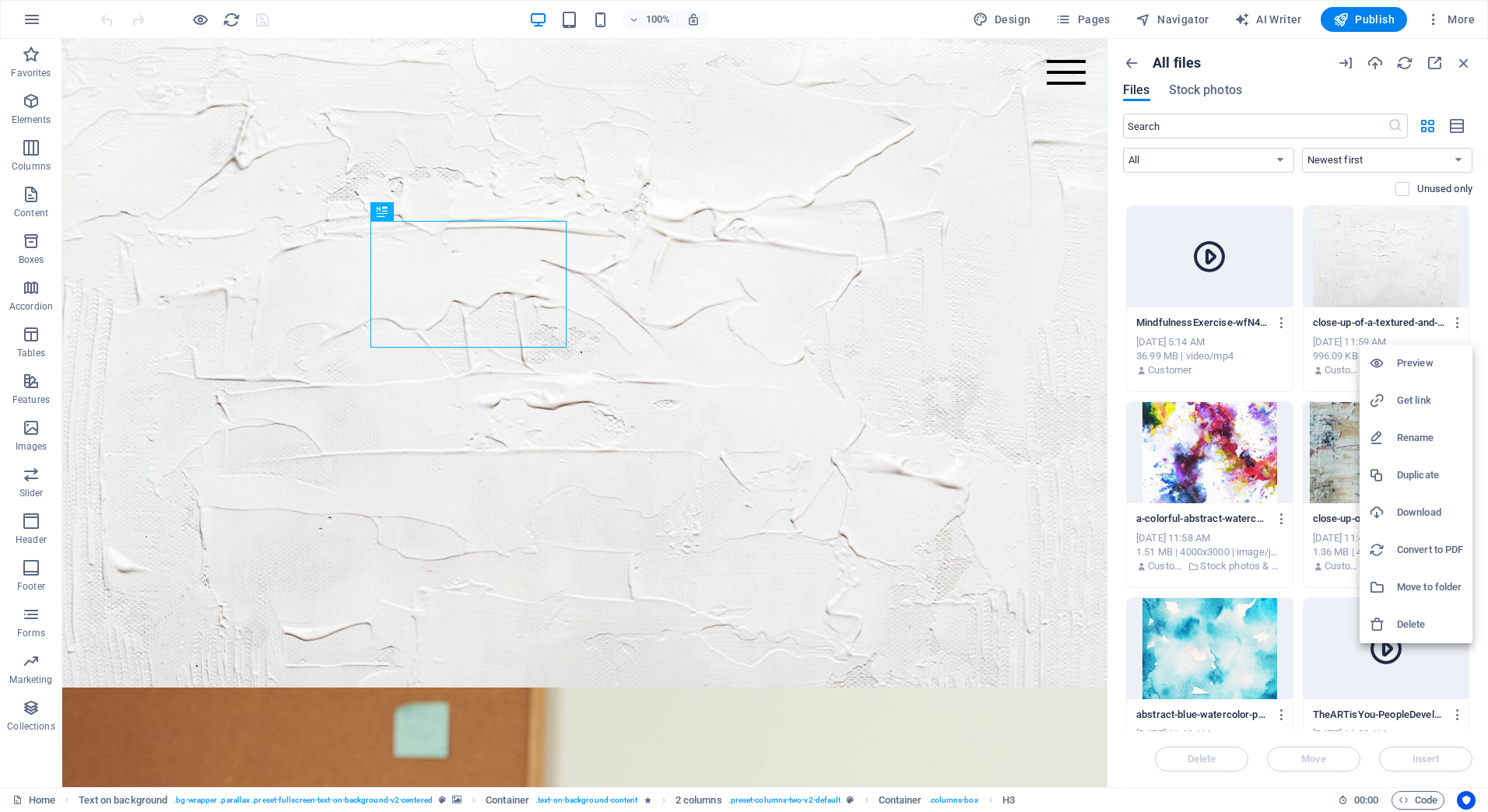
click at [1416, 629] on h6 "Delete" at bounding box center [1430, 625] width 66 height 19
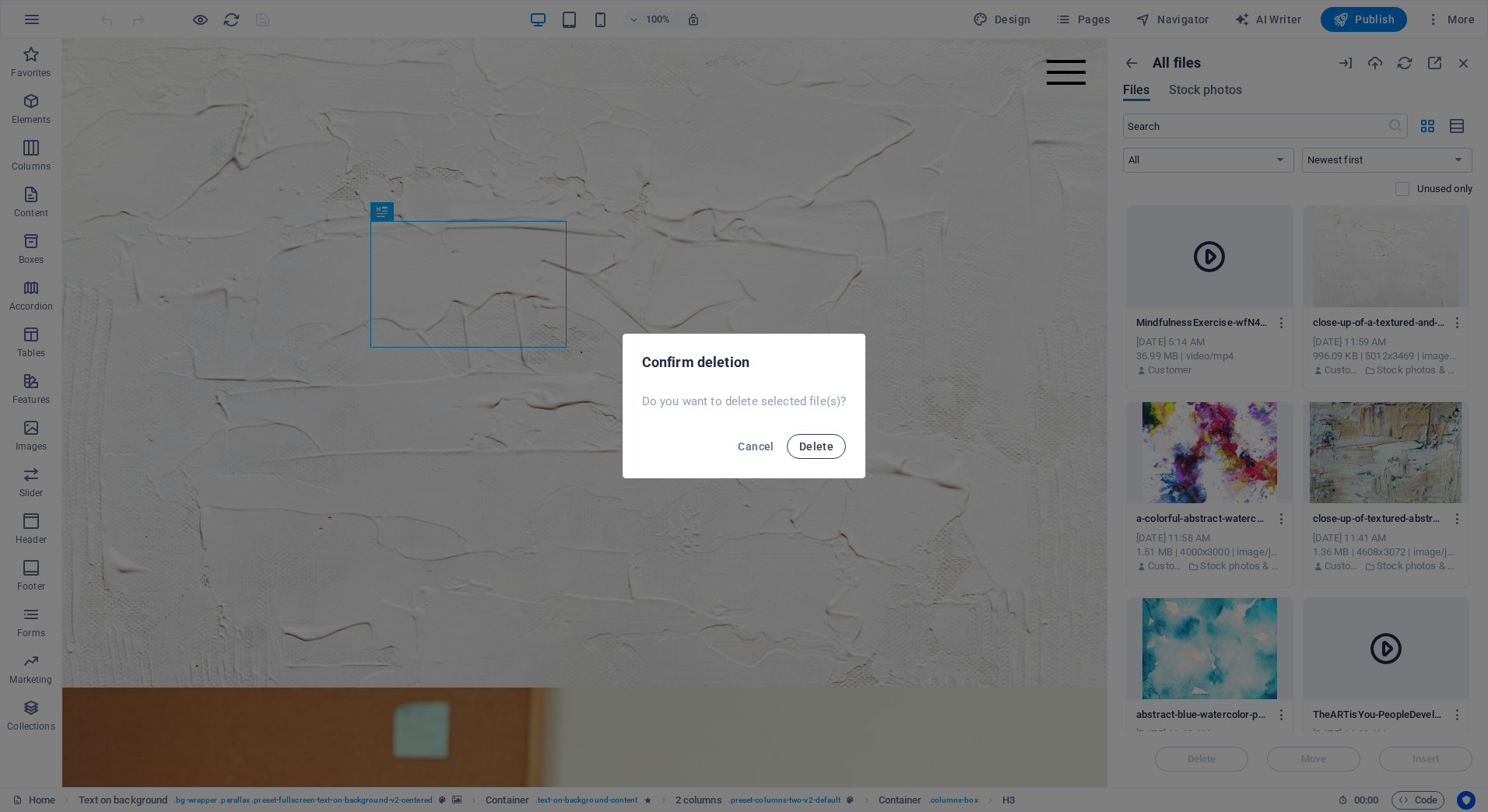
click at [826, 440] on span "Delete" at bounding box center [816, 446] width 34 height 13
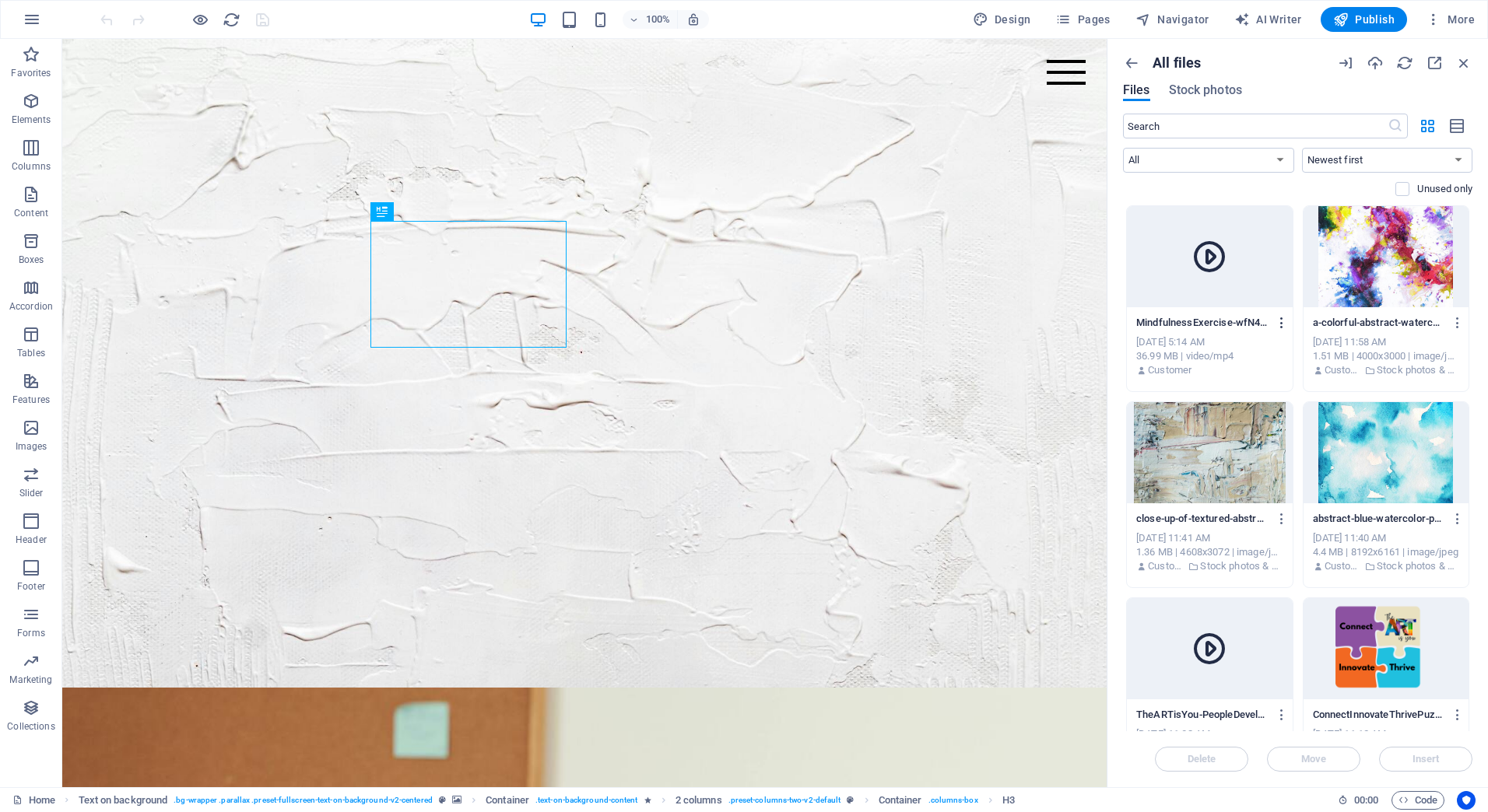
click at [1280, 322] on icon "button" at bounding box center [1281, 323] width 15 height 14
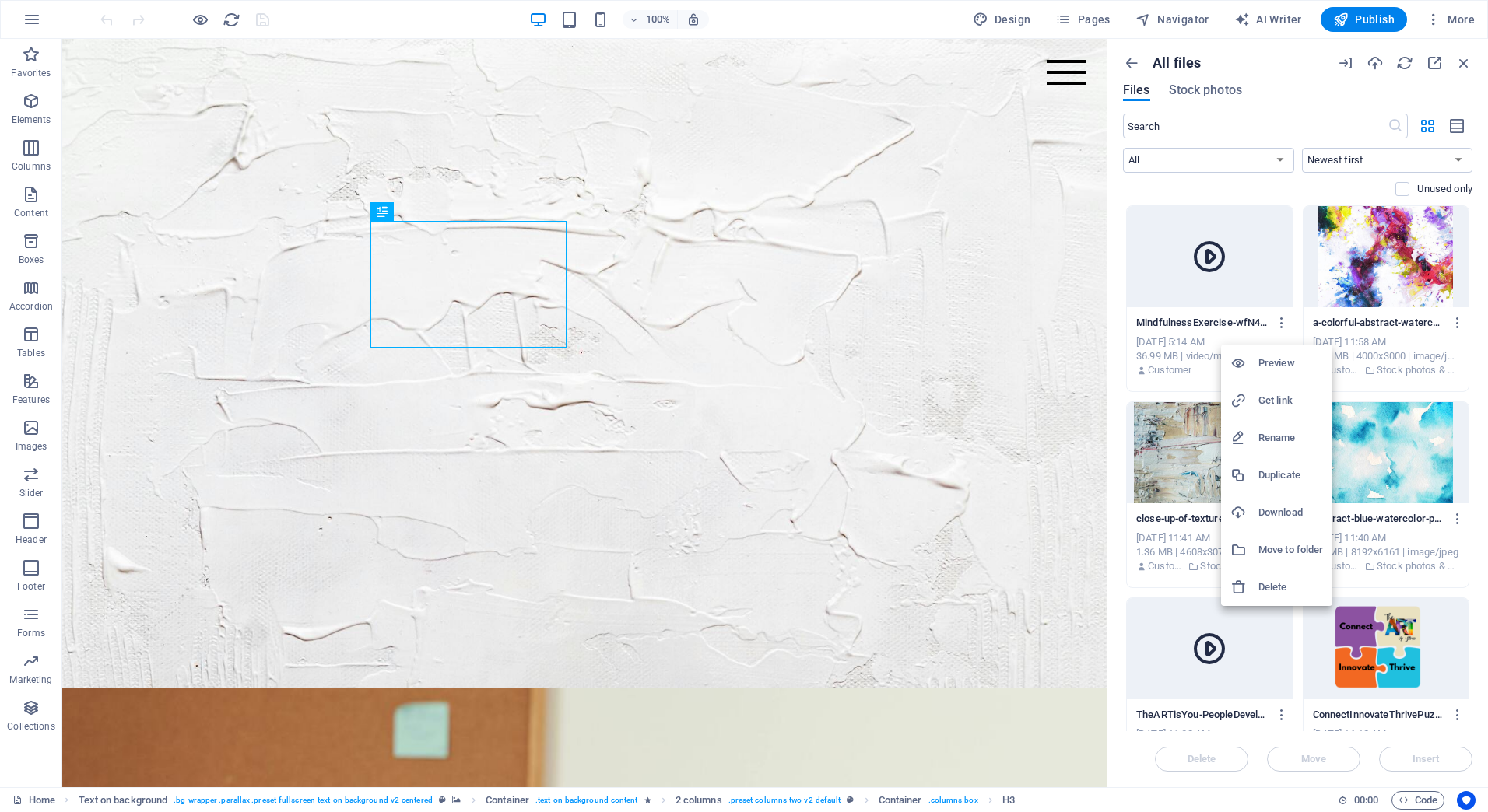
click at [1273, 583] on h6 "Delete" at bounding box center [1291, 588] width 65 height 19
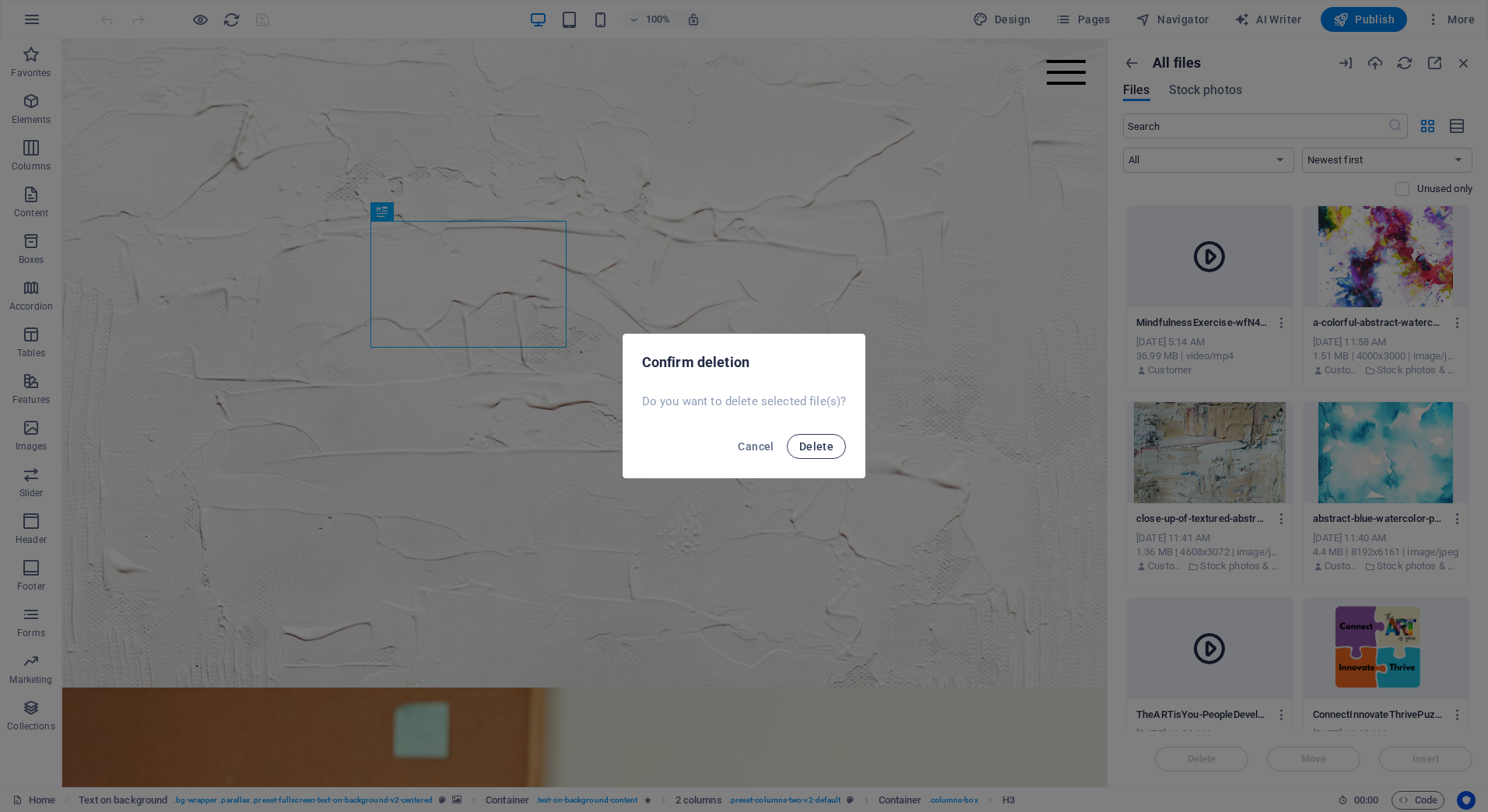
click at [821, 446] on span "Delete" at bounding box center [816, 446] width 34 height 13
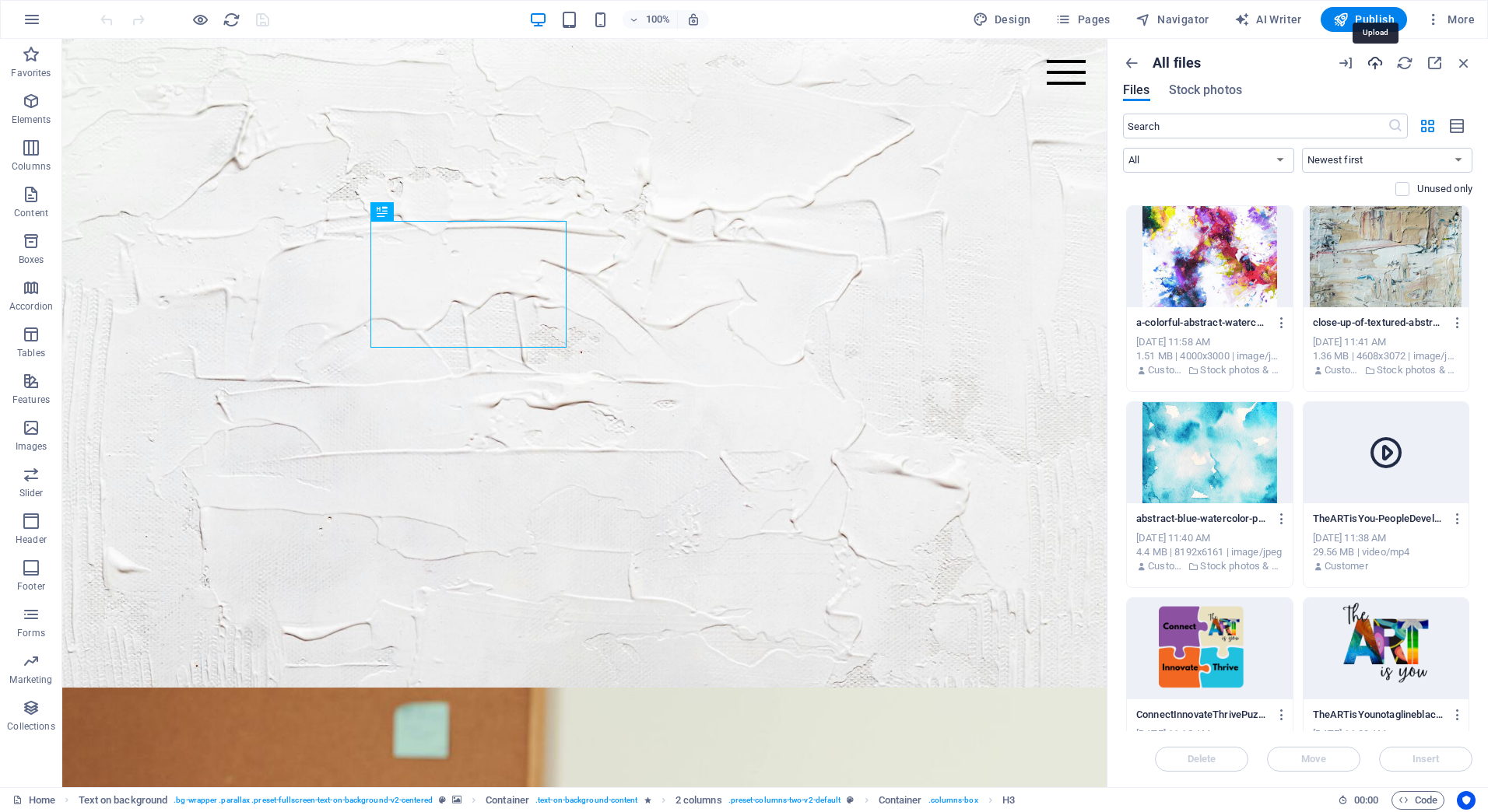
click at [1373, 63] on icon "button" at bounding box center [1375, 63] width 17 height 17
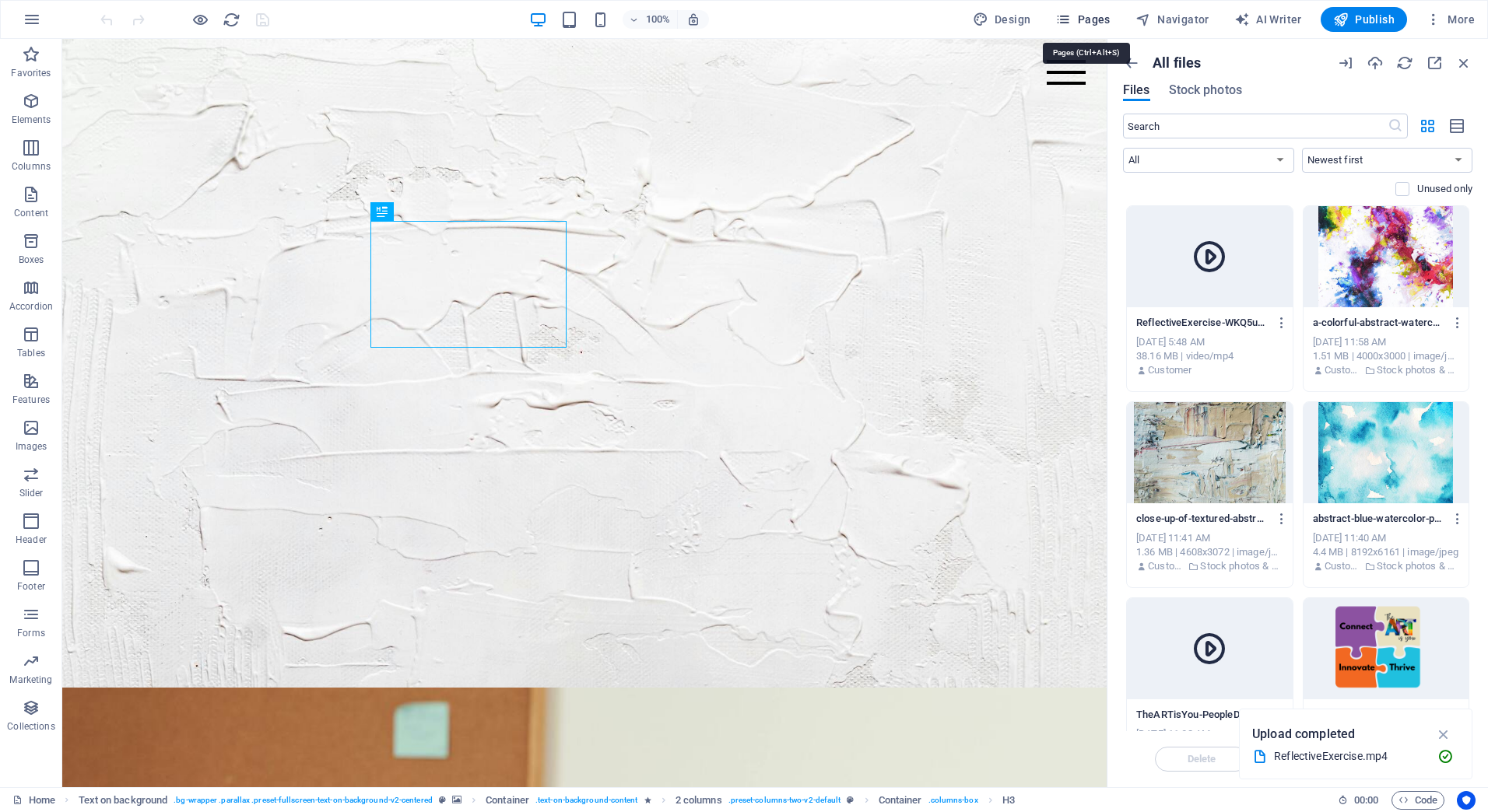
click at [1088, 18] on span "Pages" at bounding box center [1082, 20] width 55 height 16
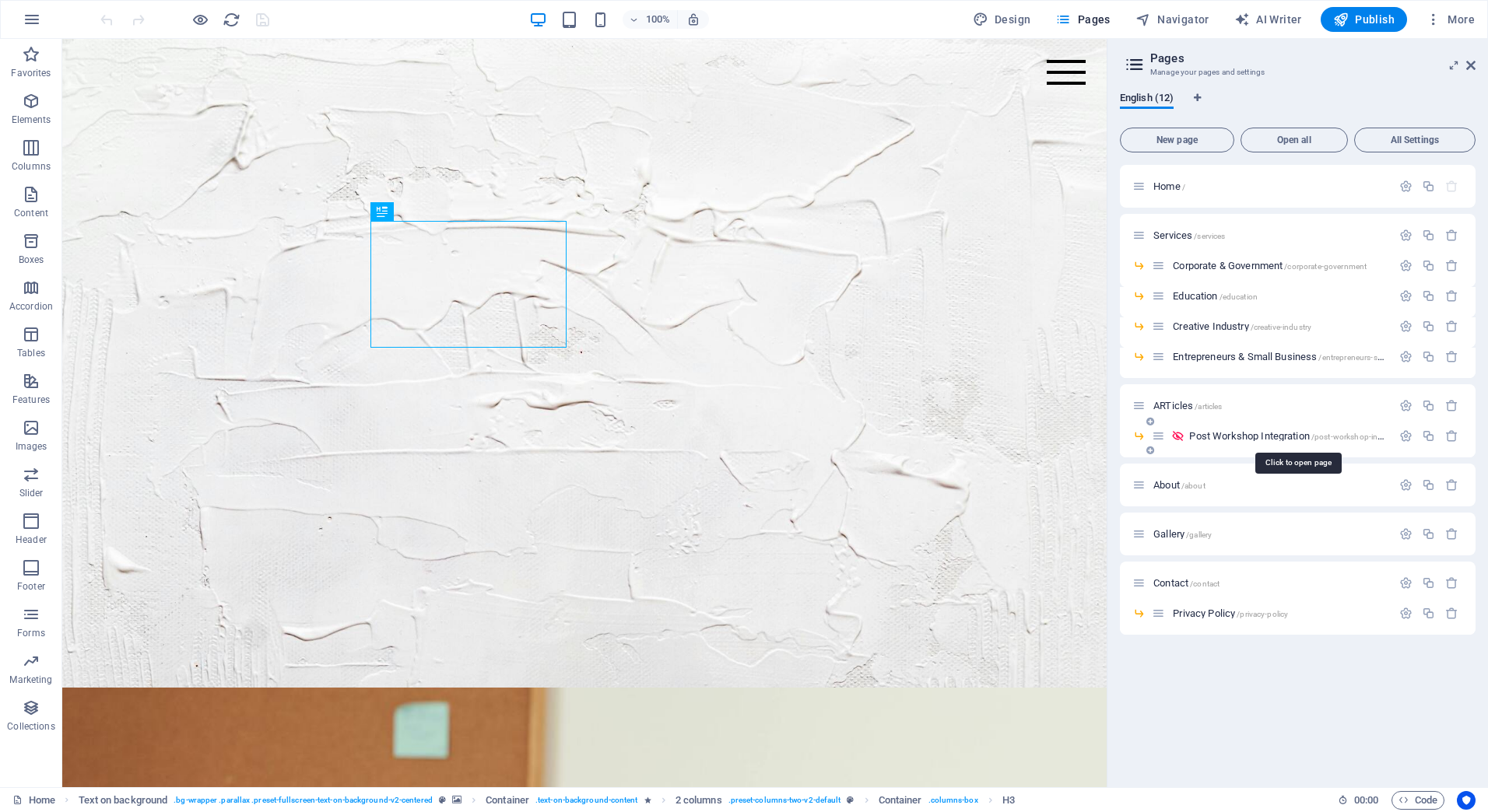
click at [1206, 437] on span "Post Workshop Integration /post-workshop-integration" at bounding box center [1298, 436] width 219 height 12
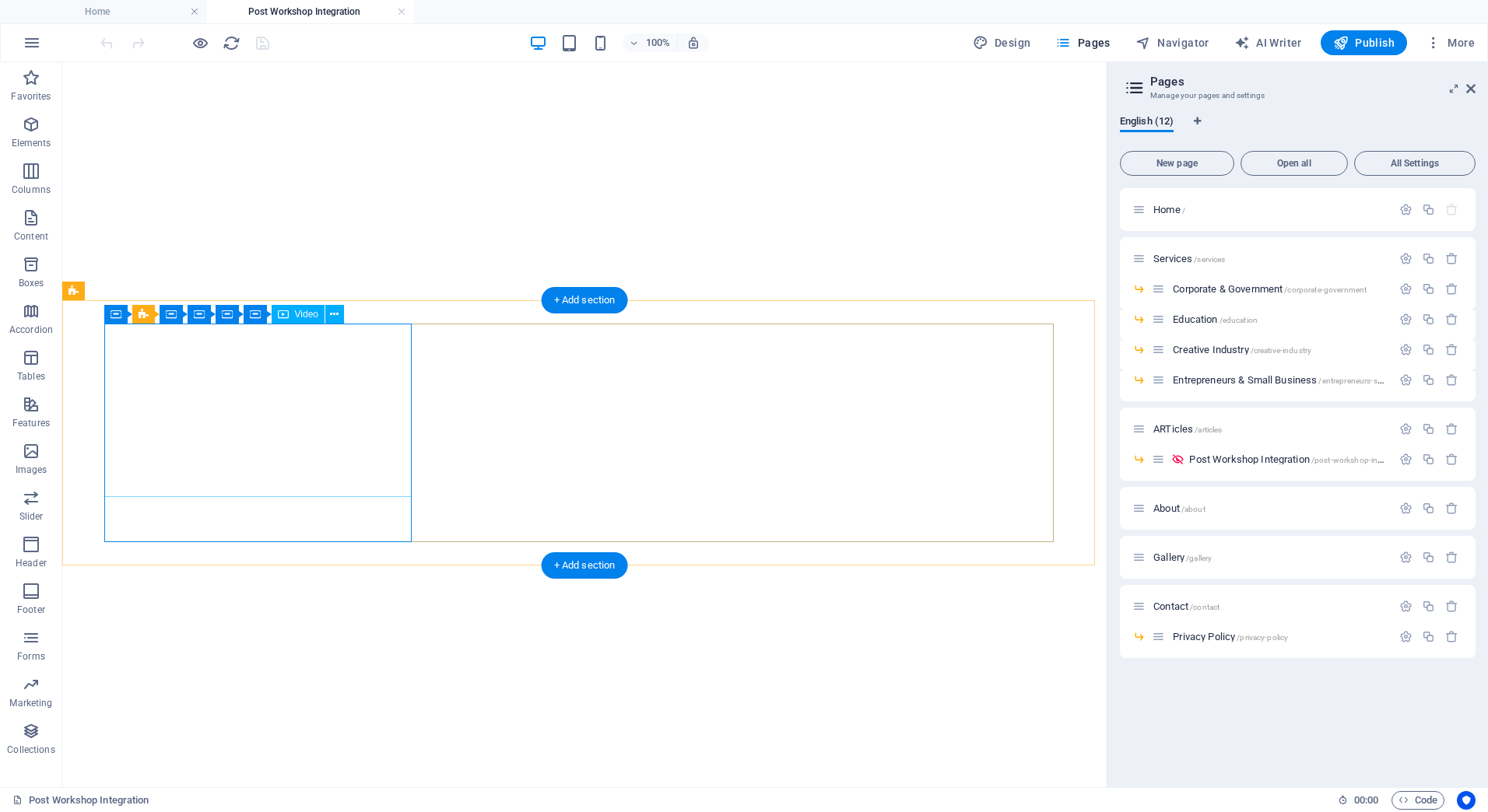
select select "%"
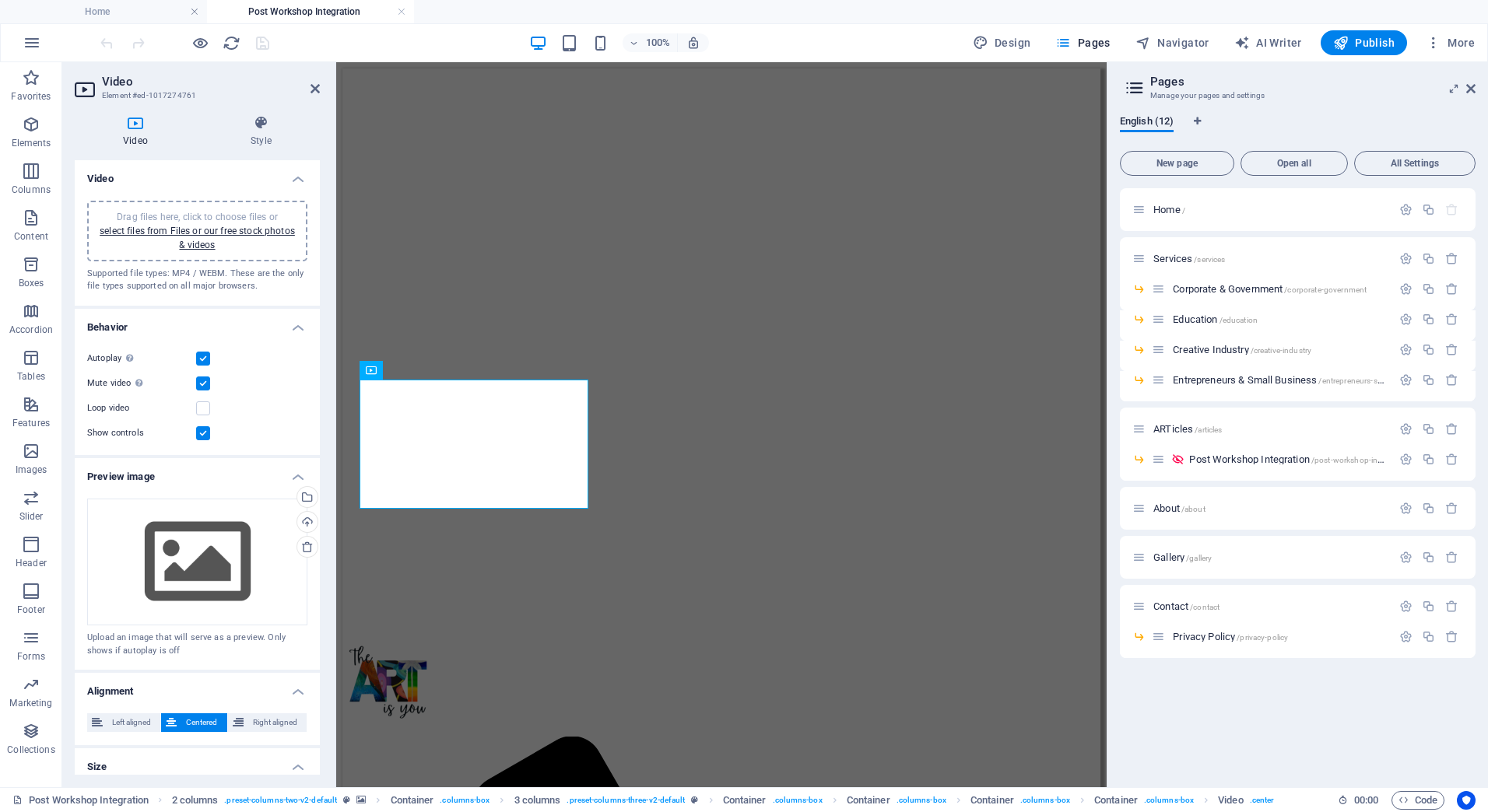
scroll to position [523, 0]
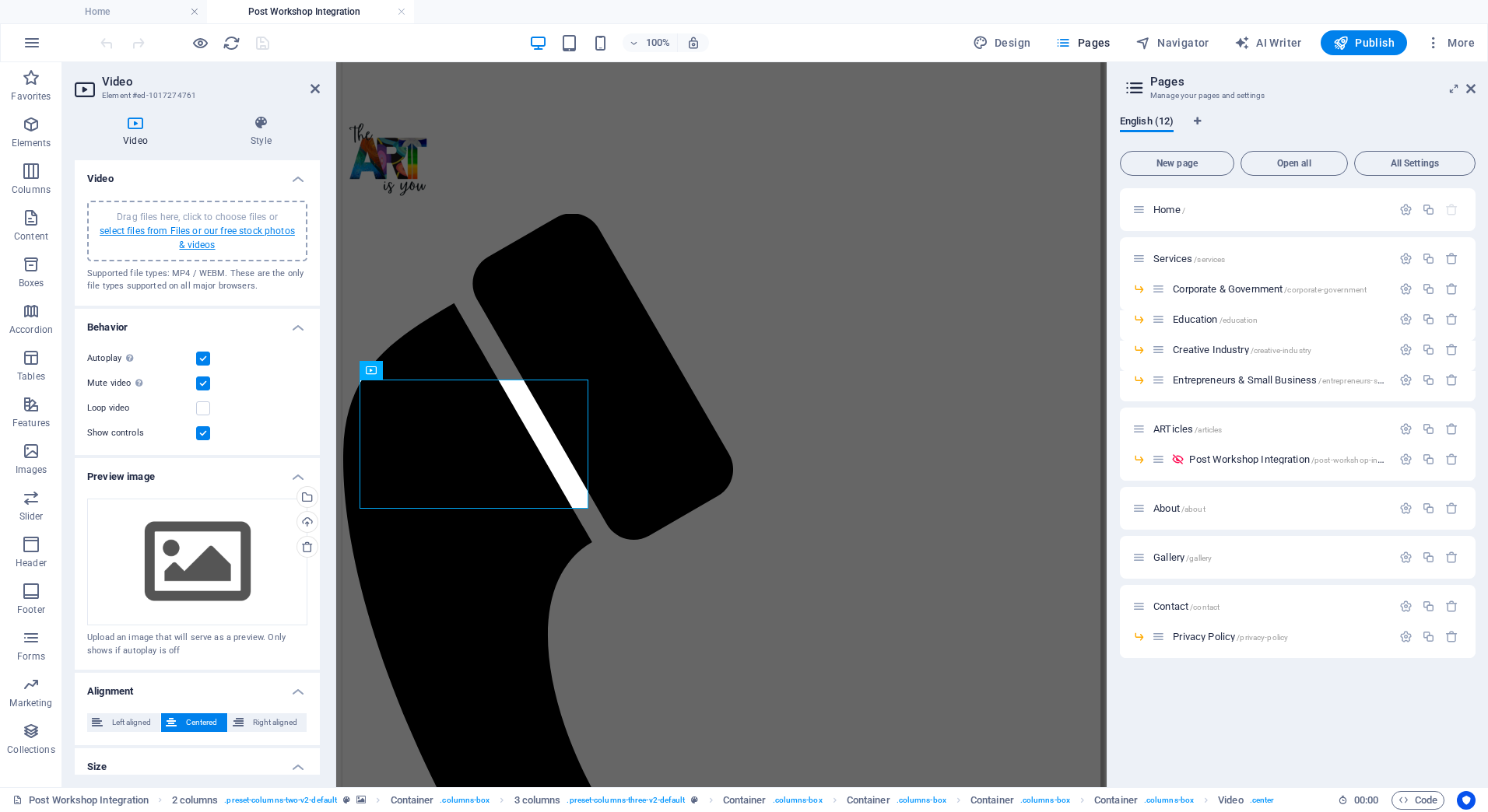
click at [188, 230] on link "select files from Files or our free stock photos & videos" at bounding box center [197, 237] width 195 height 25
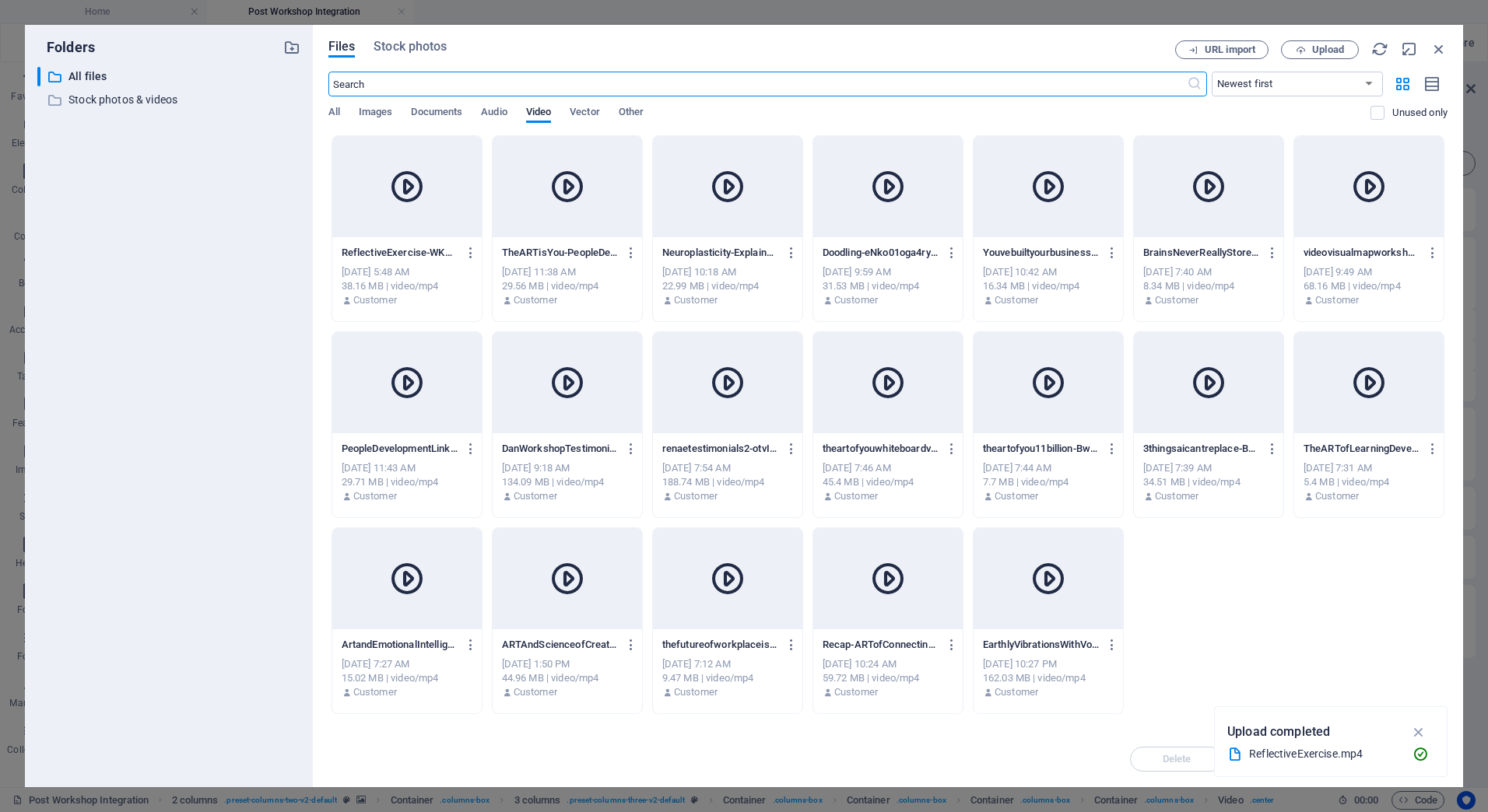
click at [416, 193] on icon at bounding box center [407, 186] width 37 height 37
click at [1418, 730] on icon "button" at bounding box center [1419, 732] width 18 height 17
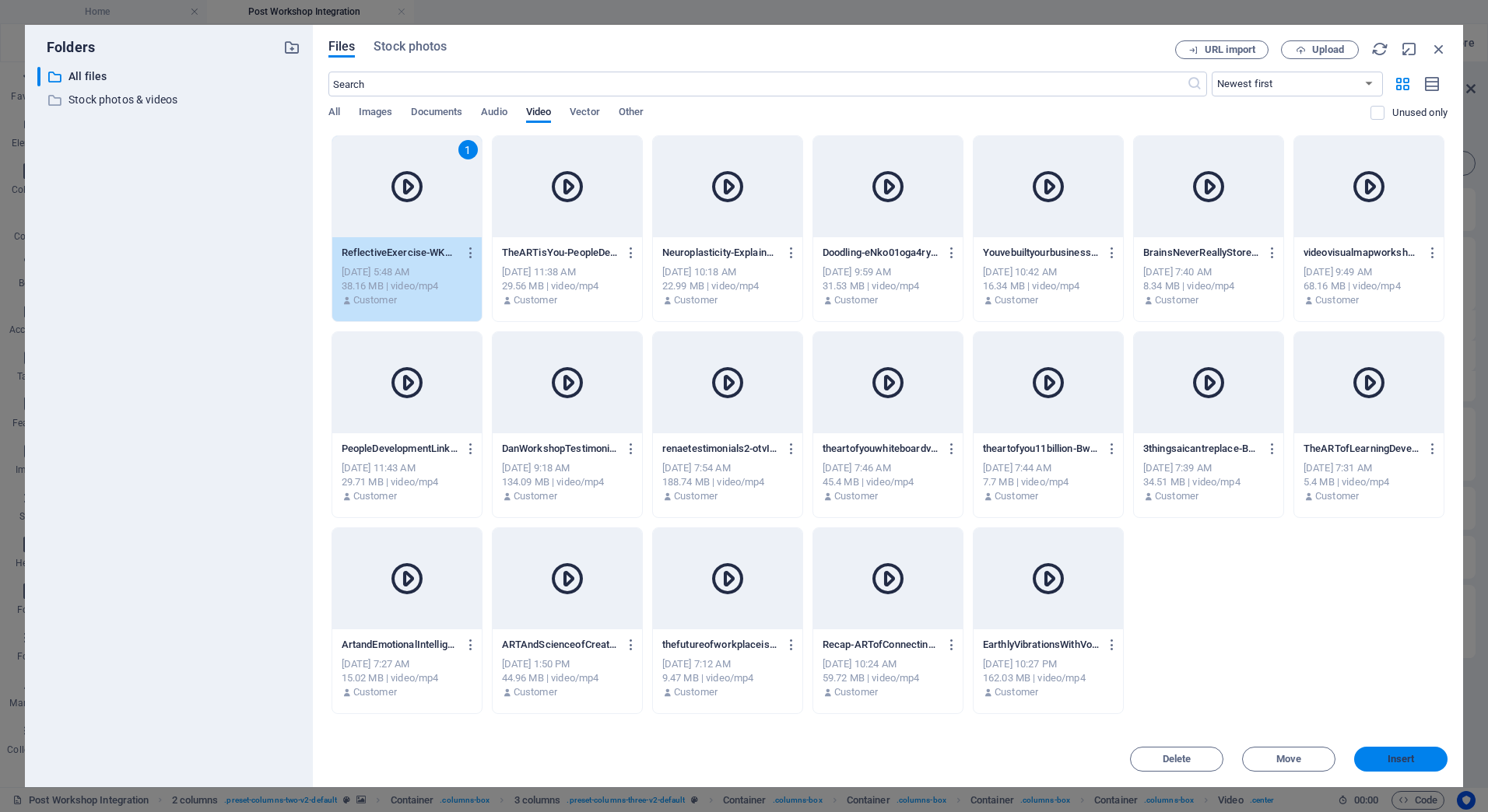
click at [1420, 764] on button "Insert" at bounding box center [1401, 759] width 93 height 25
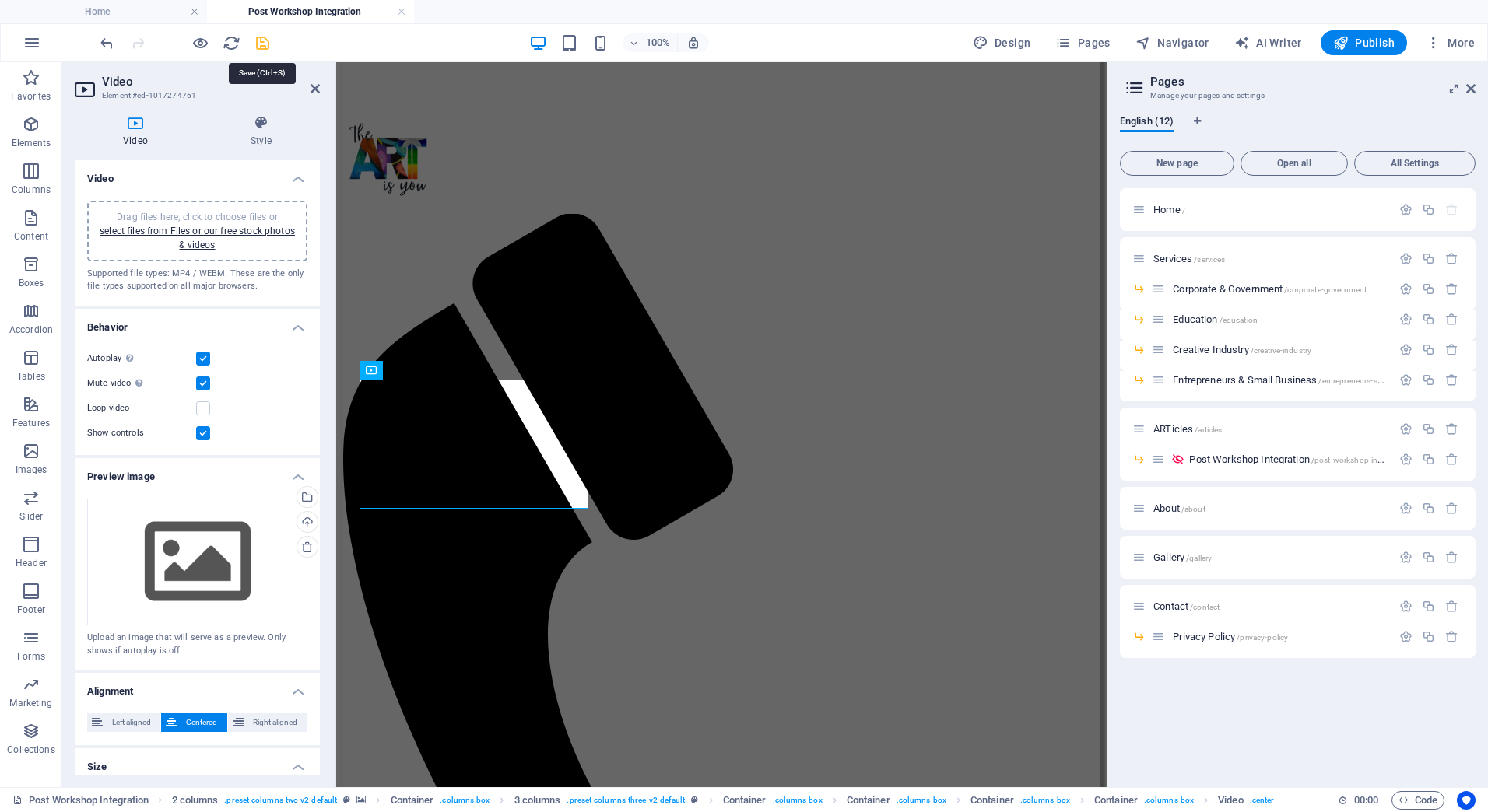
click at [264, 38] on icon "save" at bounding box center [263, 43] width 18 height 18
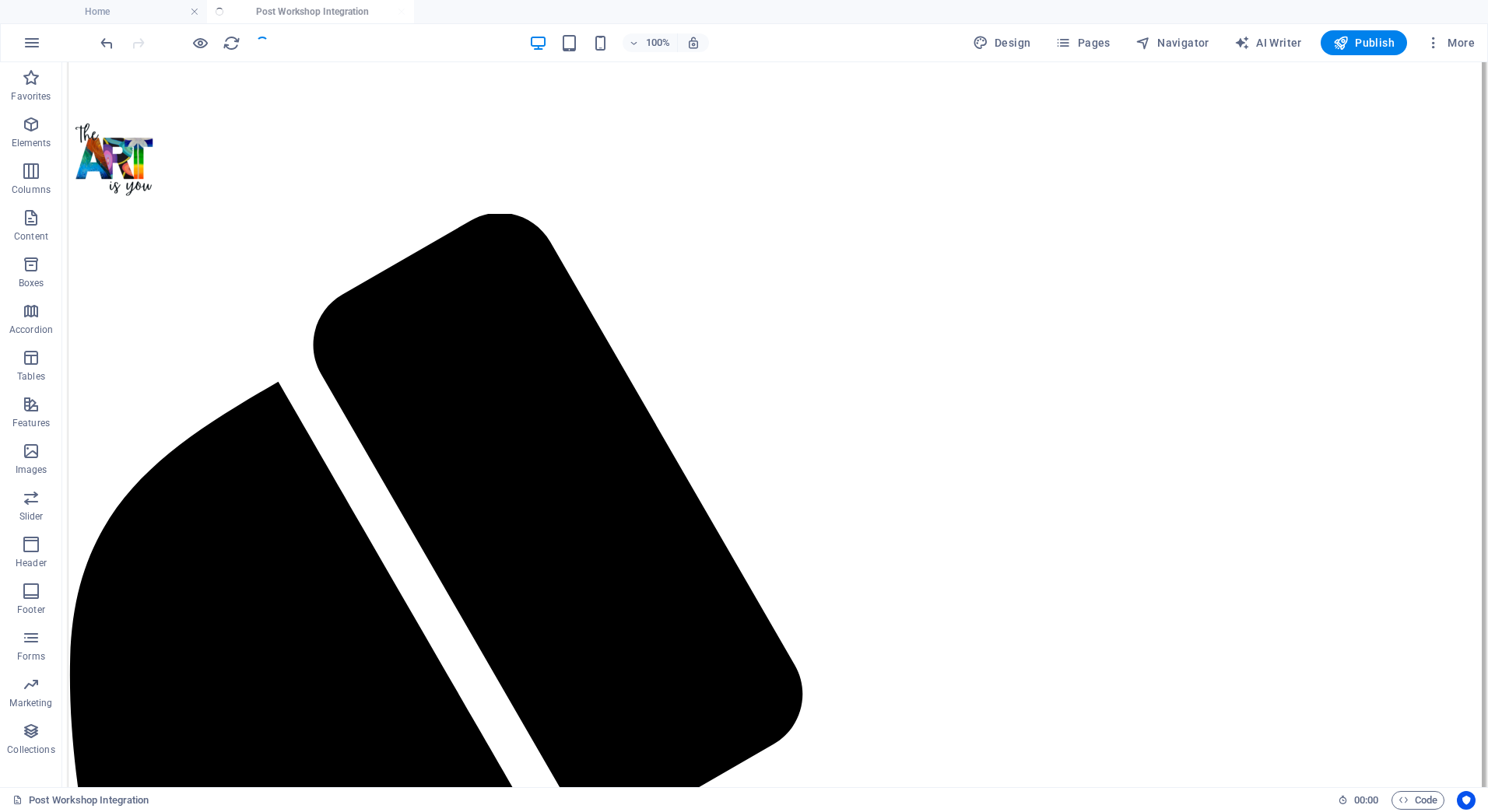
scroll to position [467, 0]
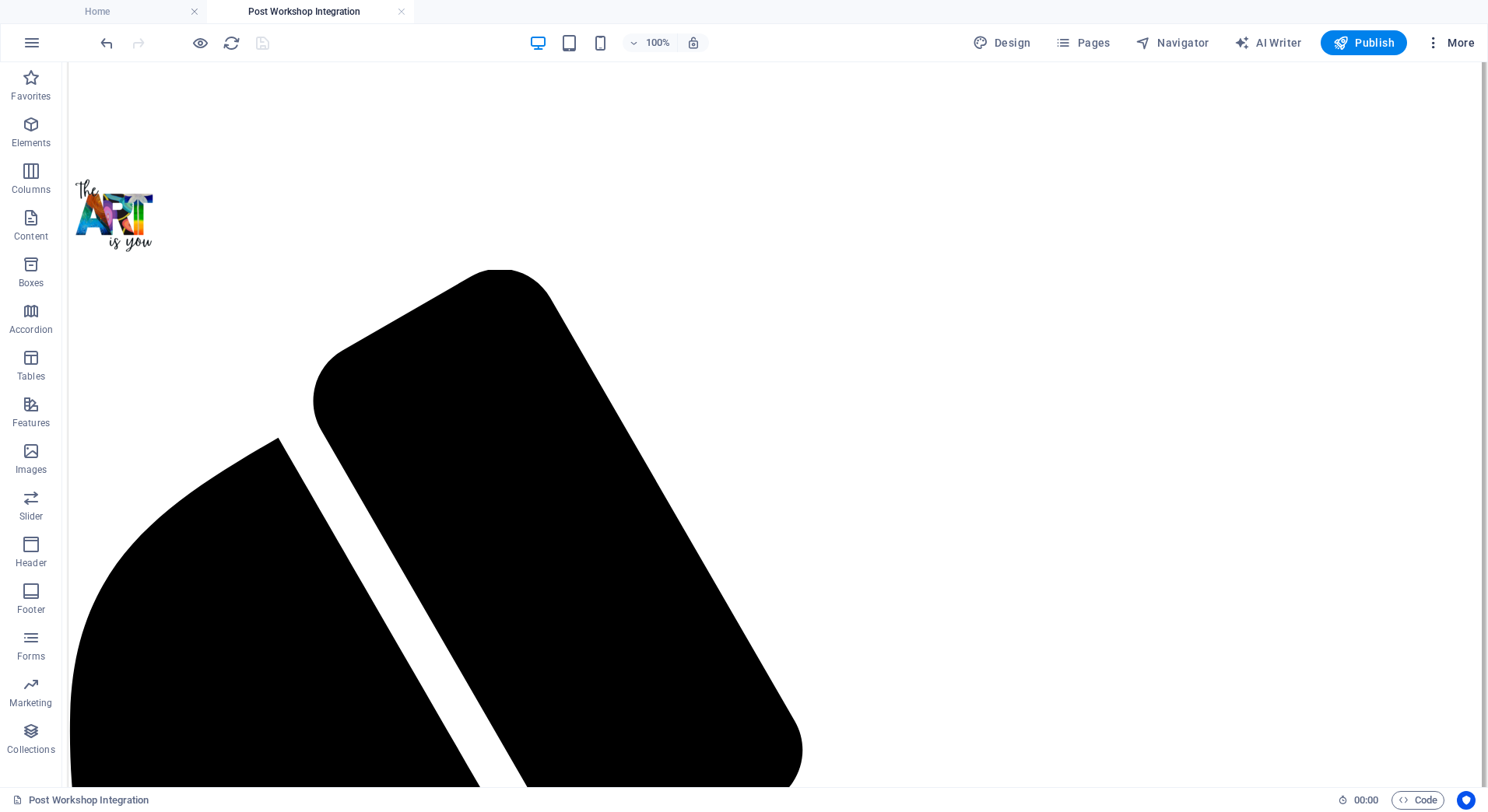
click at [1457, 40] on span "More" at bounding box center [1450, 43] width 49 height 16
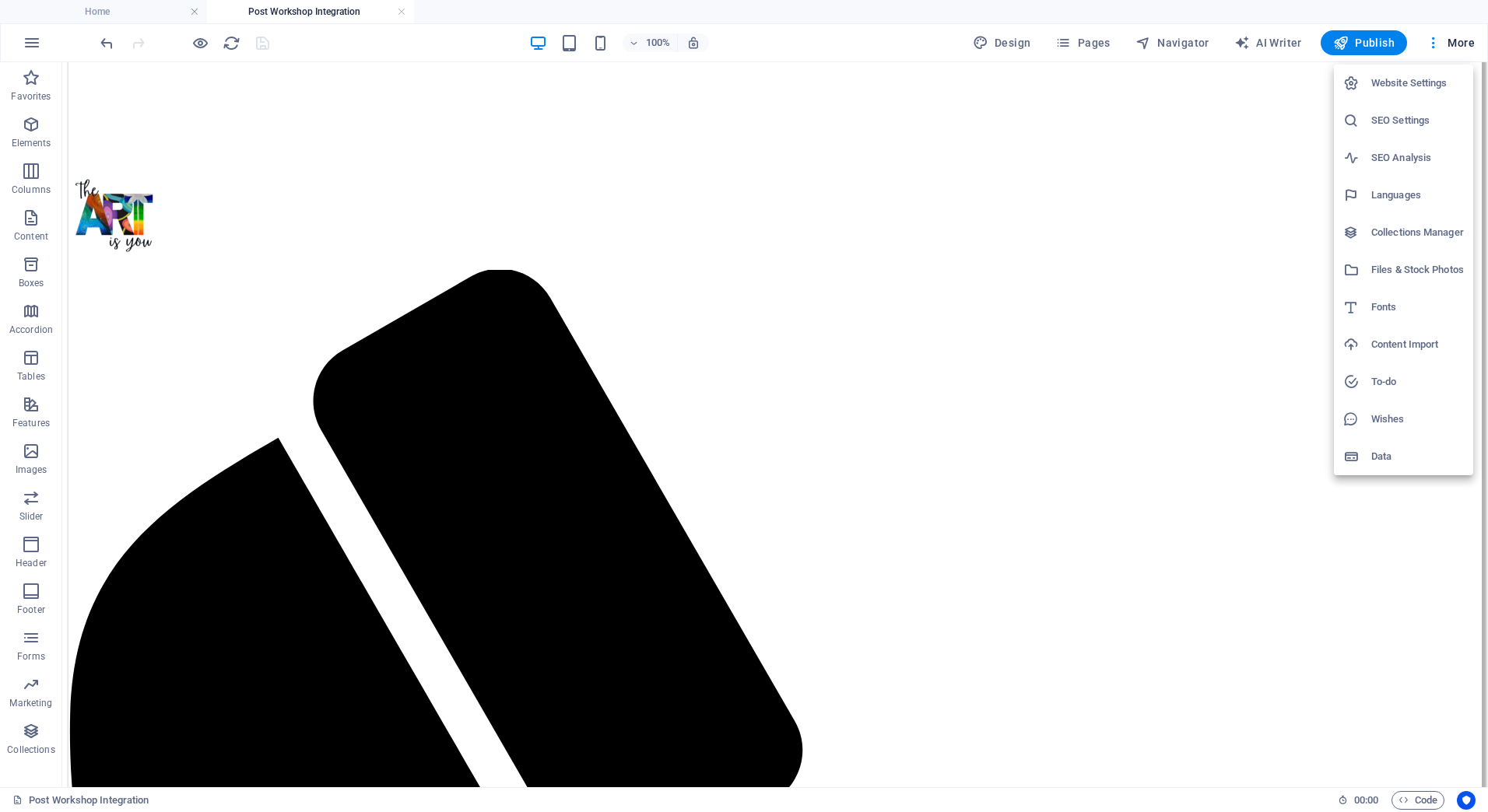
click at [1382, 279] on h6 "Files & Stock Photos" at bounding box center [1417, 270] width 93 height 19
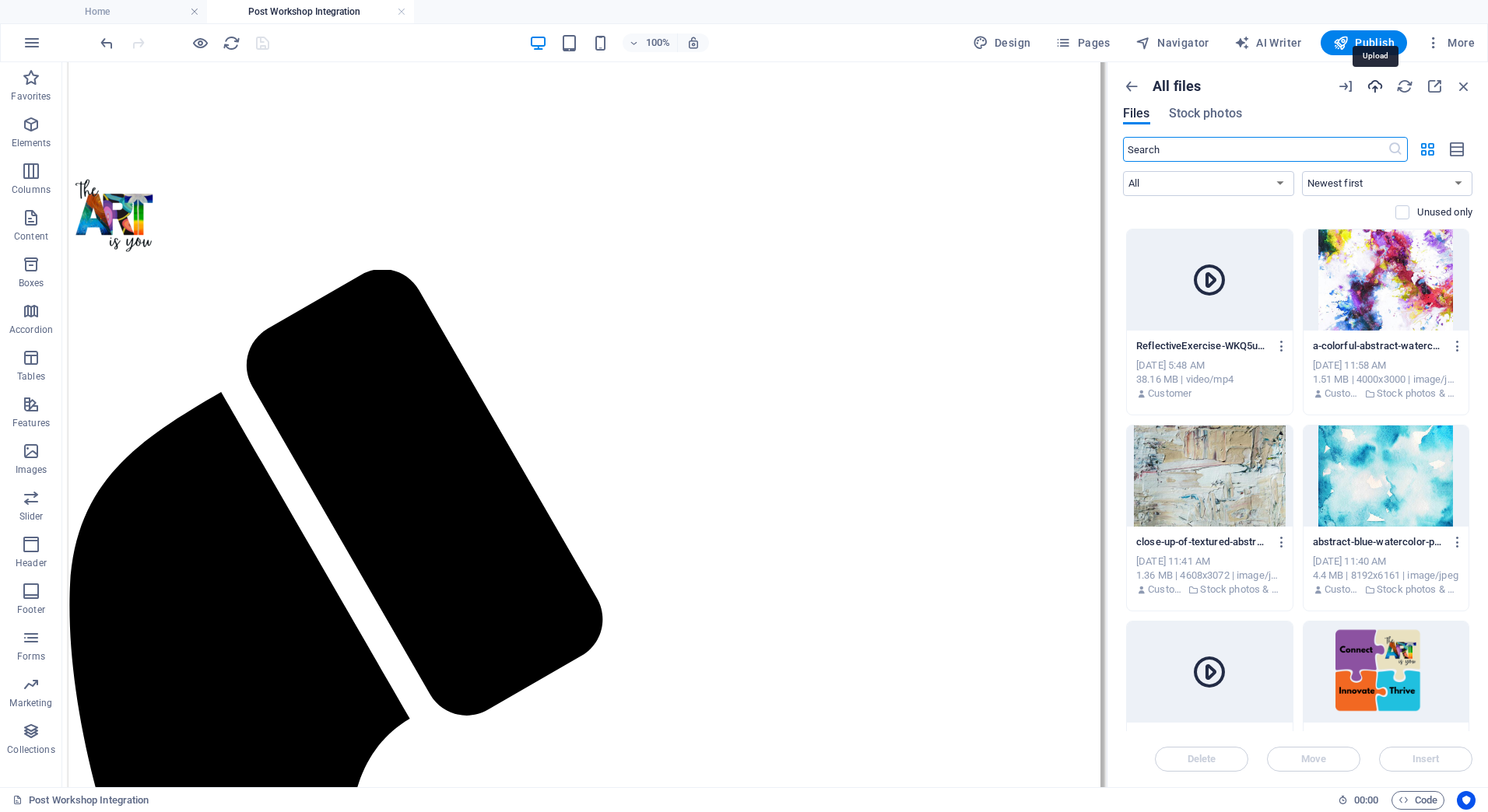
click at [1372, 84] on icon "button" at bounding box center [1375, 86] width 17 height 17
click at [1446, 732] on icon "button" at bounding box center [1444, 734] width 18 height 17
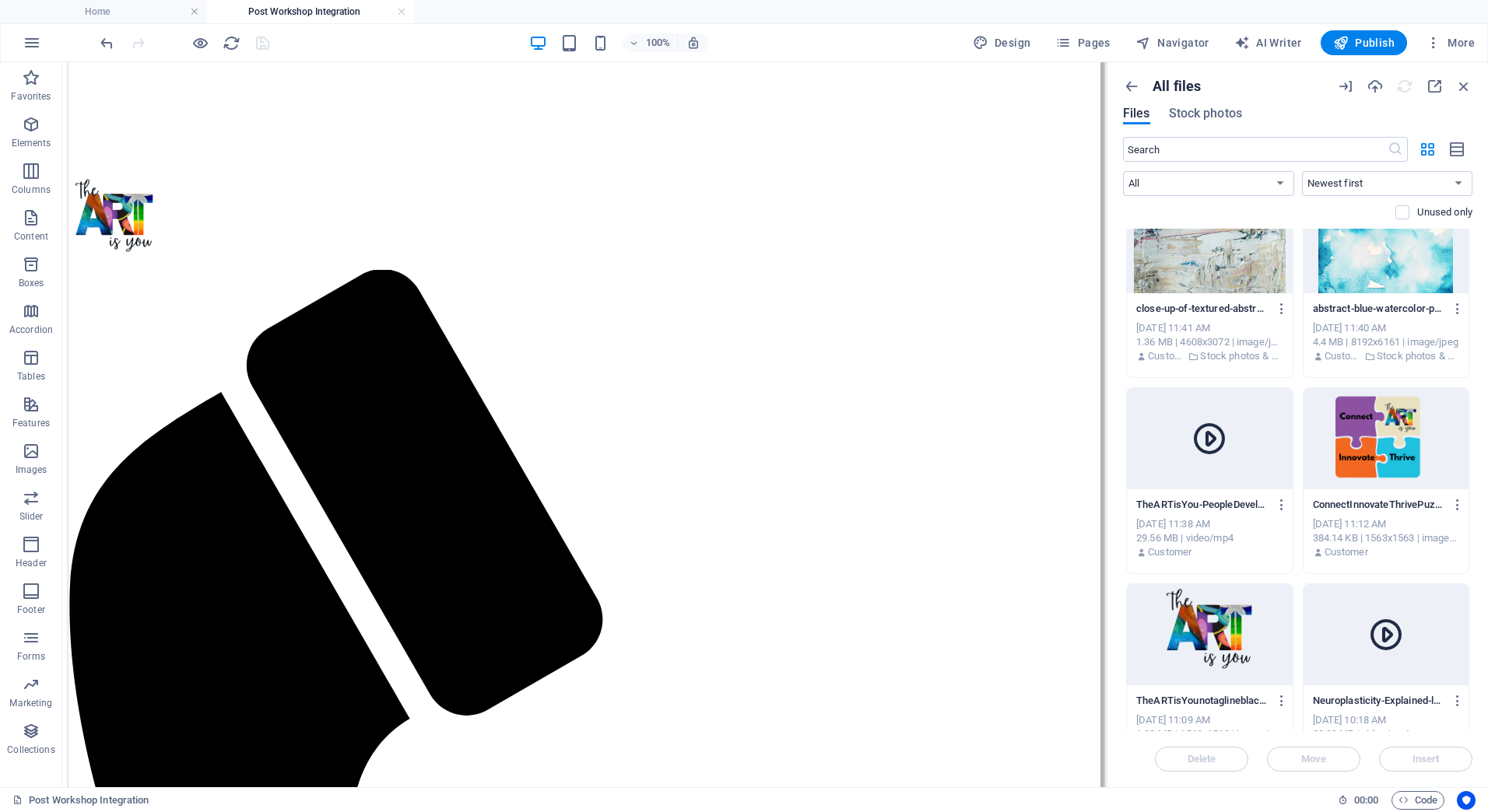
scroll to position [0, 0]
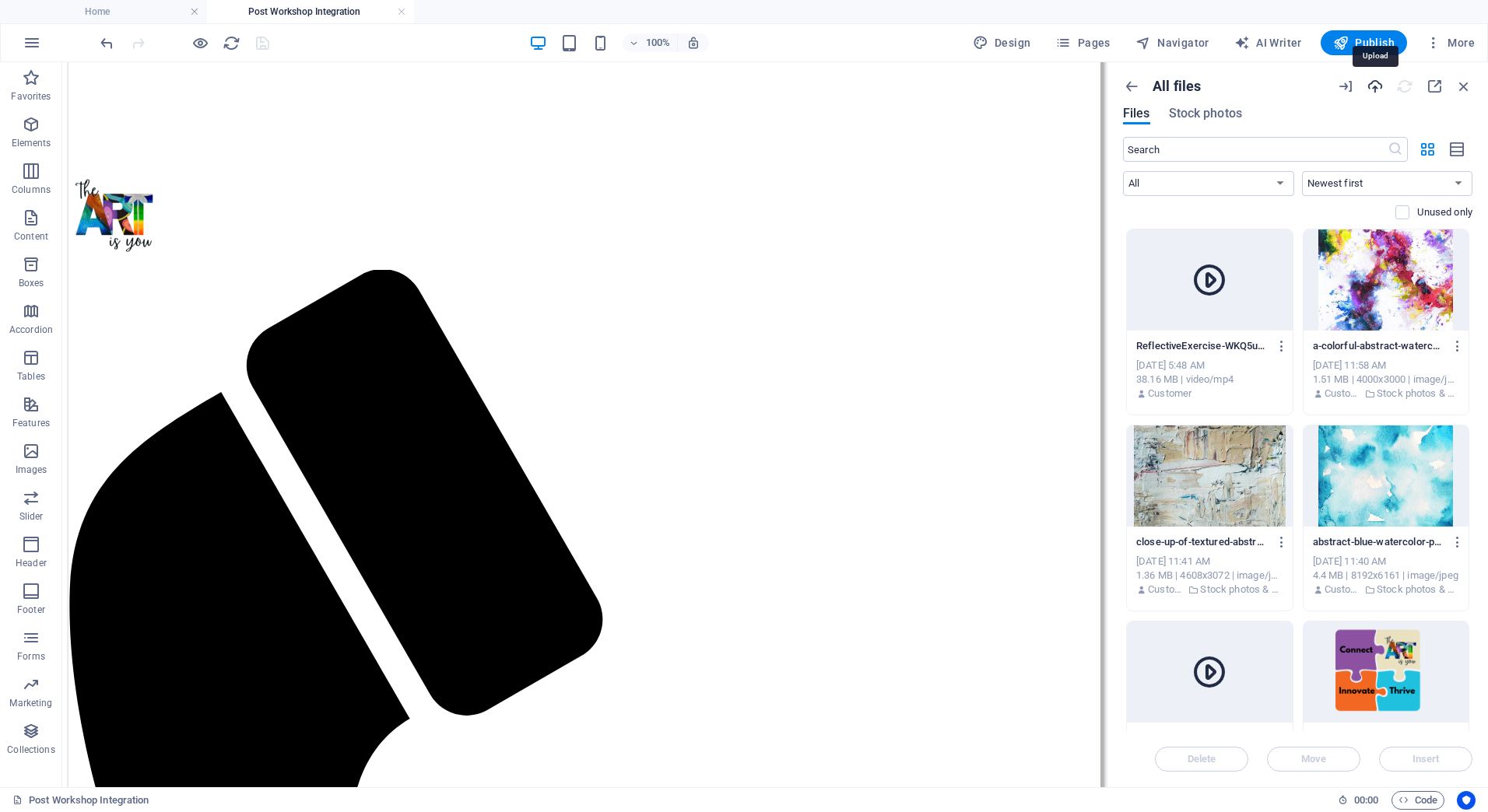
click at [1376, 80] on icon "button" at bounding box center [1375, 86] width 17 height 17
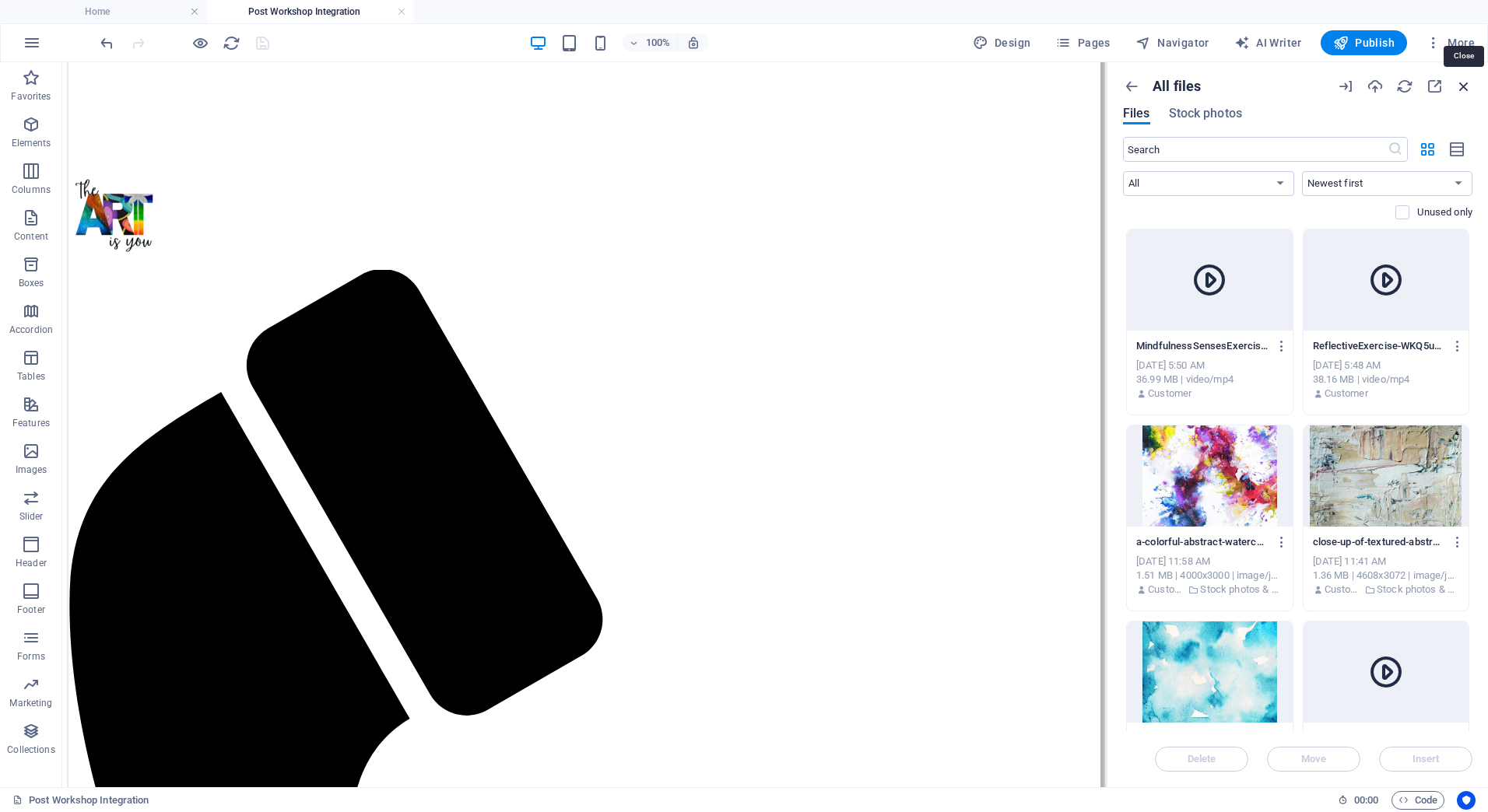
click at [1464, 82] on icon "button" at bounding box center [1464, 86] width 17 height 17
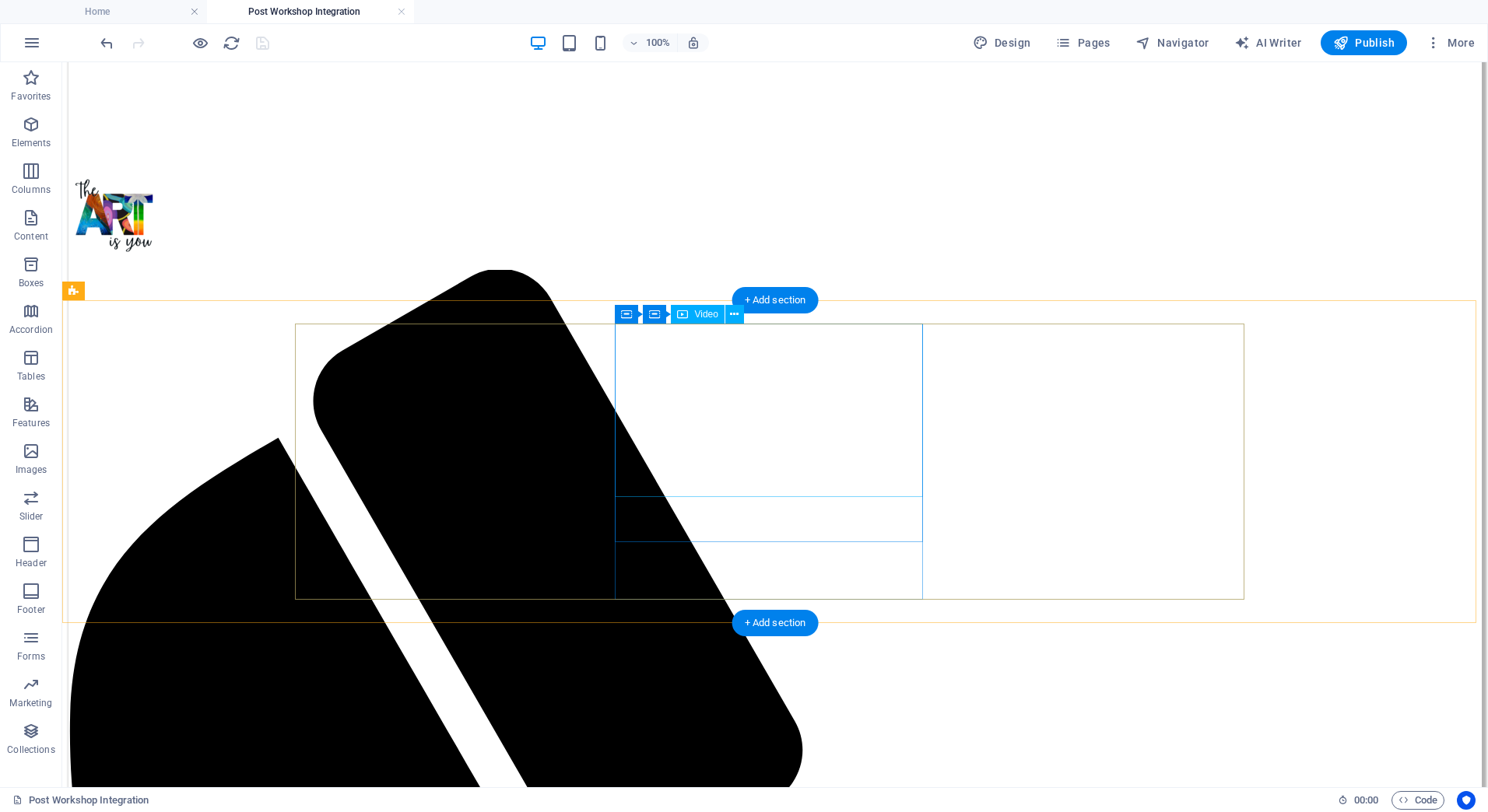
select select "%"
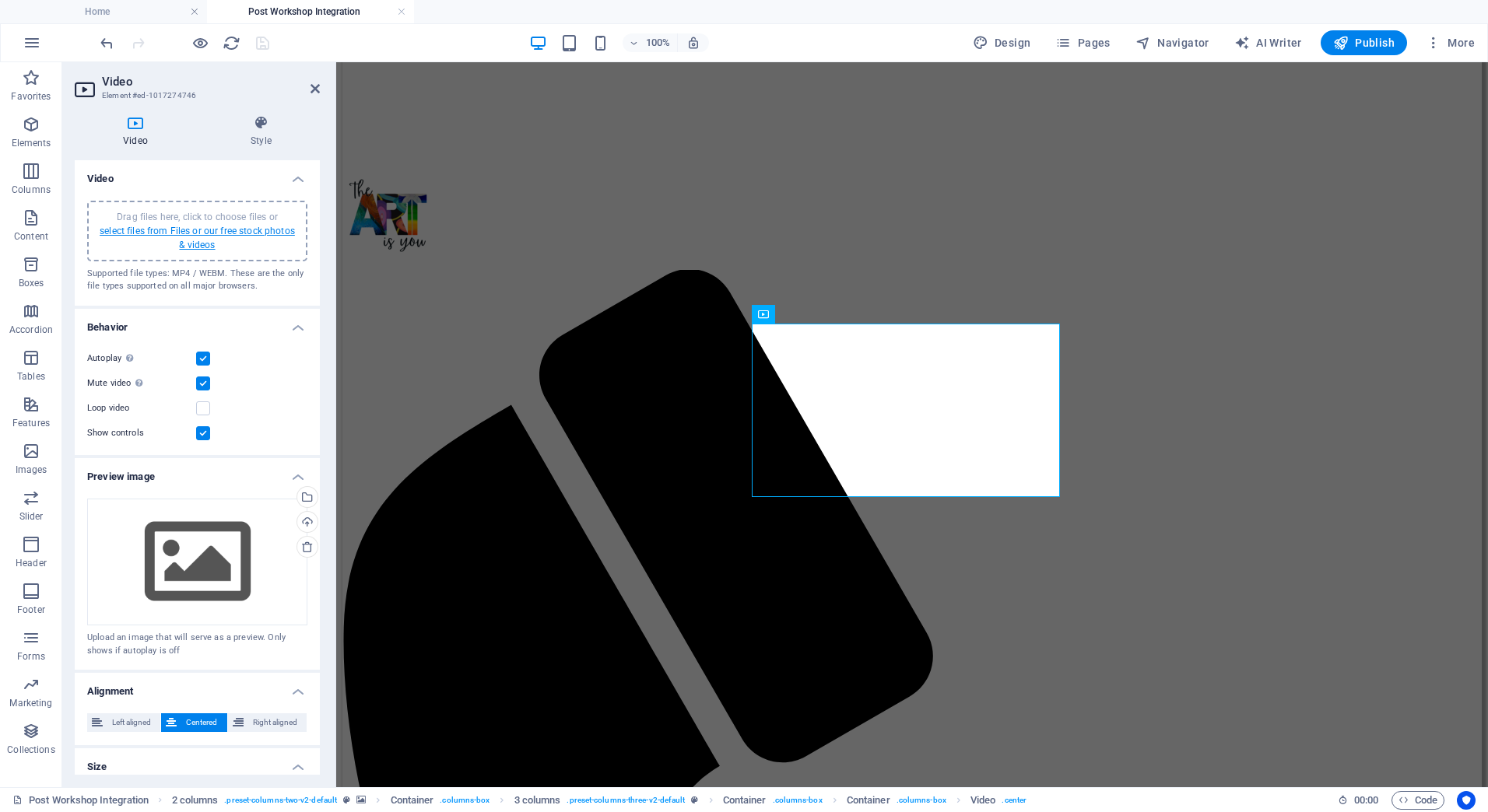
click at [190, 234] on link "select files from Files or our free stock photos & videos" at bounding box center [197, 237] width 195 height 25
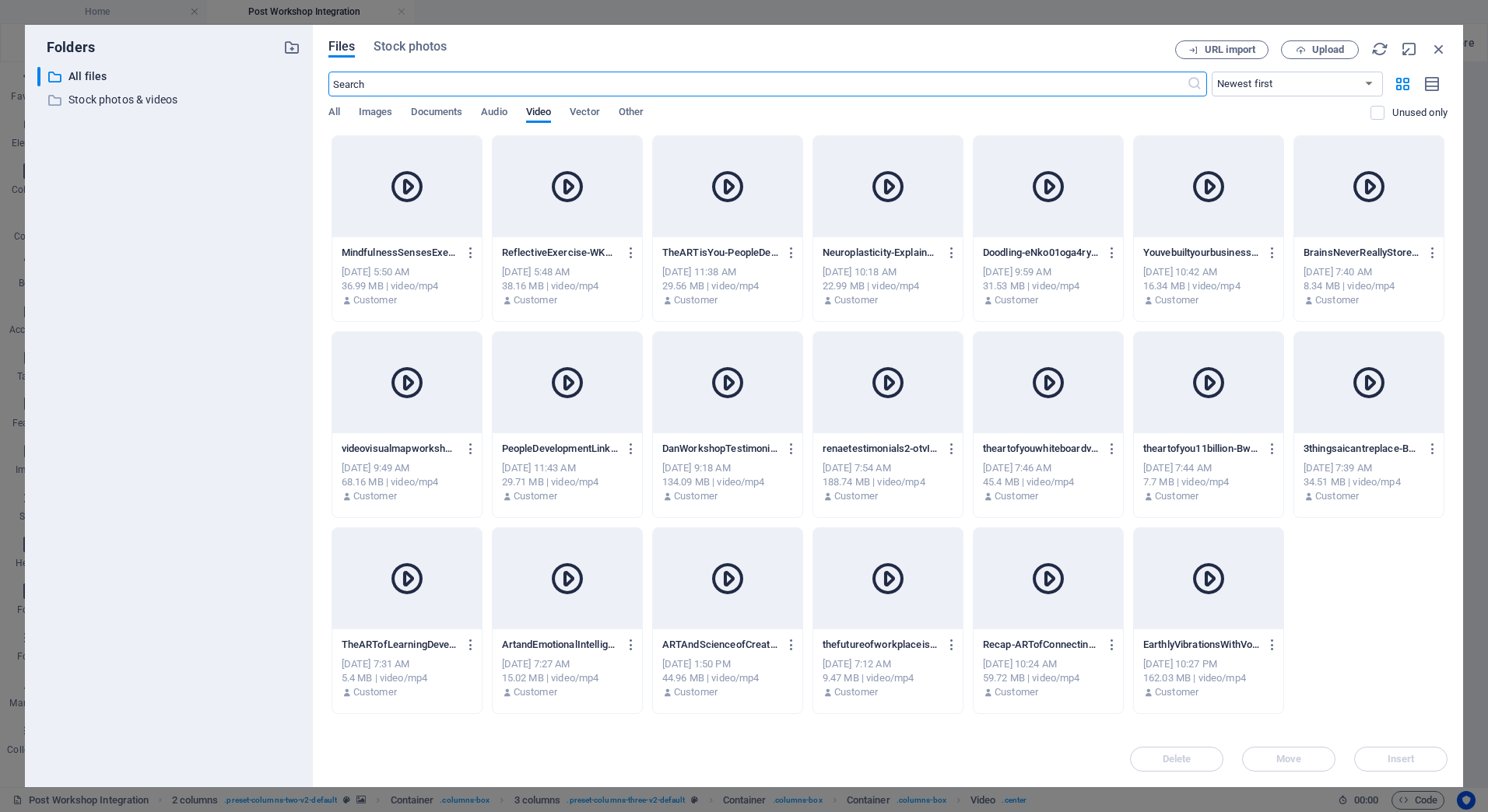
scroll to position [523, 0]
click at [423, 192] on icon at bounding box center [407, 186] width 37 height 37
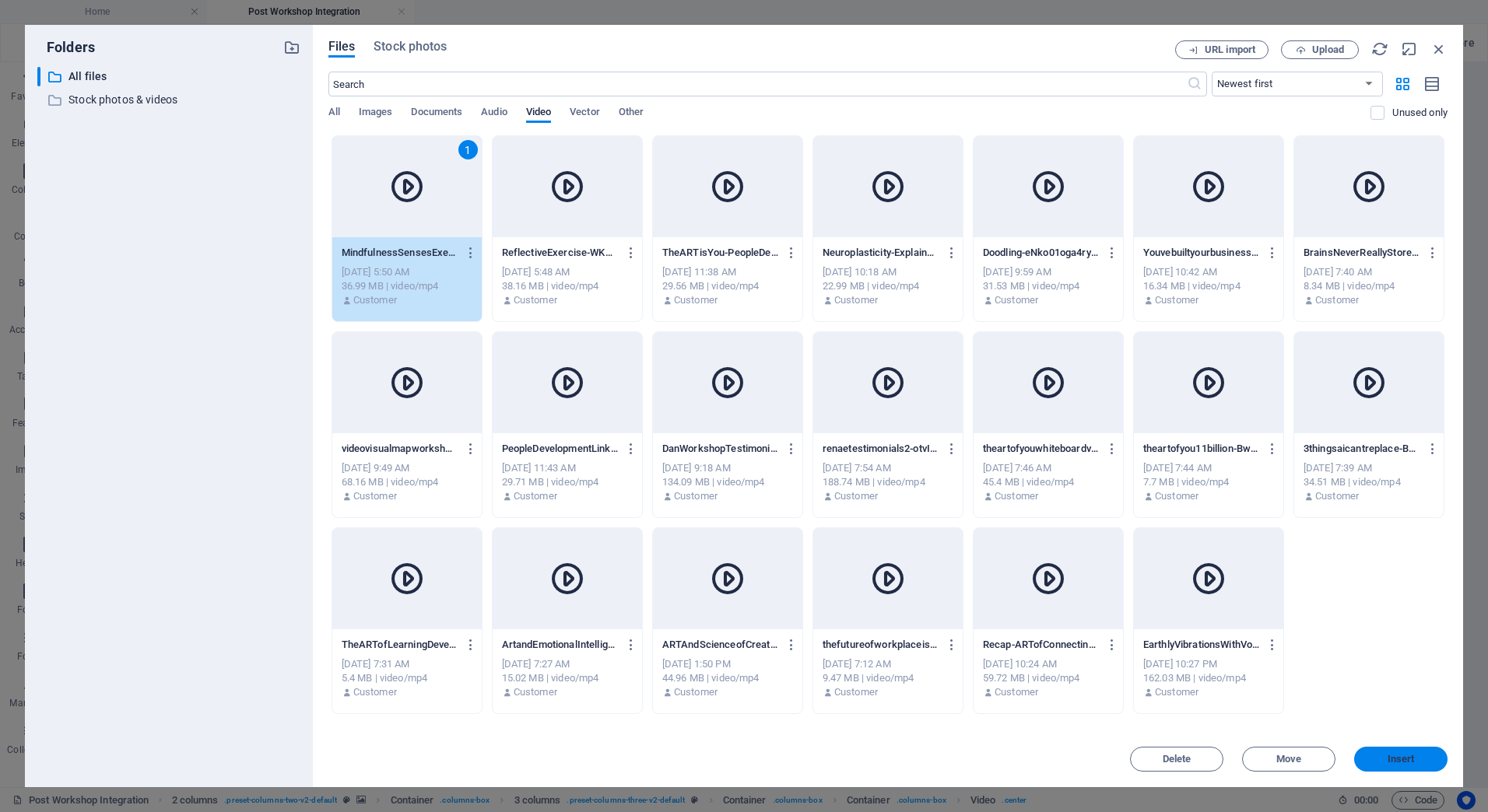
click at [1414, 761] on span "Insert" at bounding box center [1401, 760] width 81 height 9
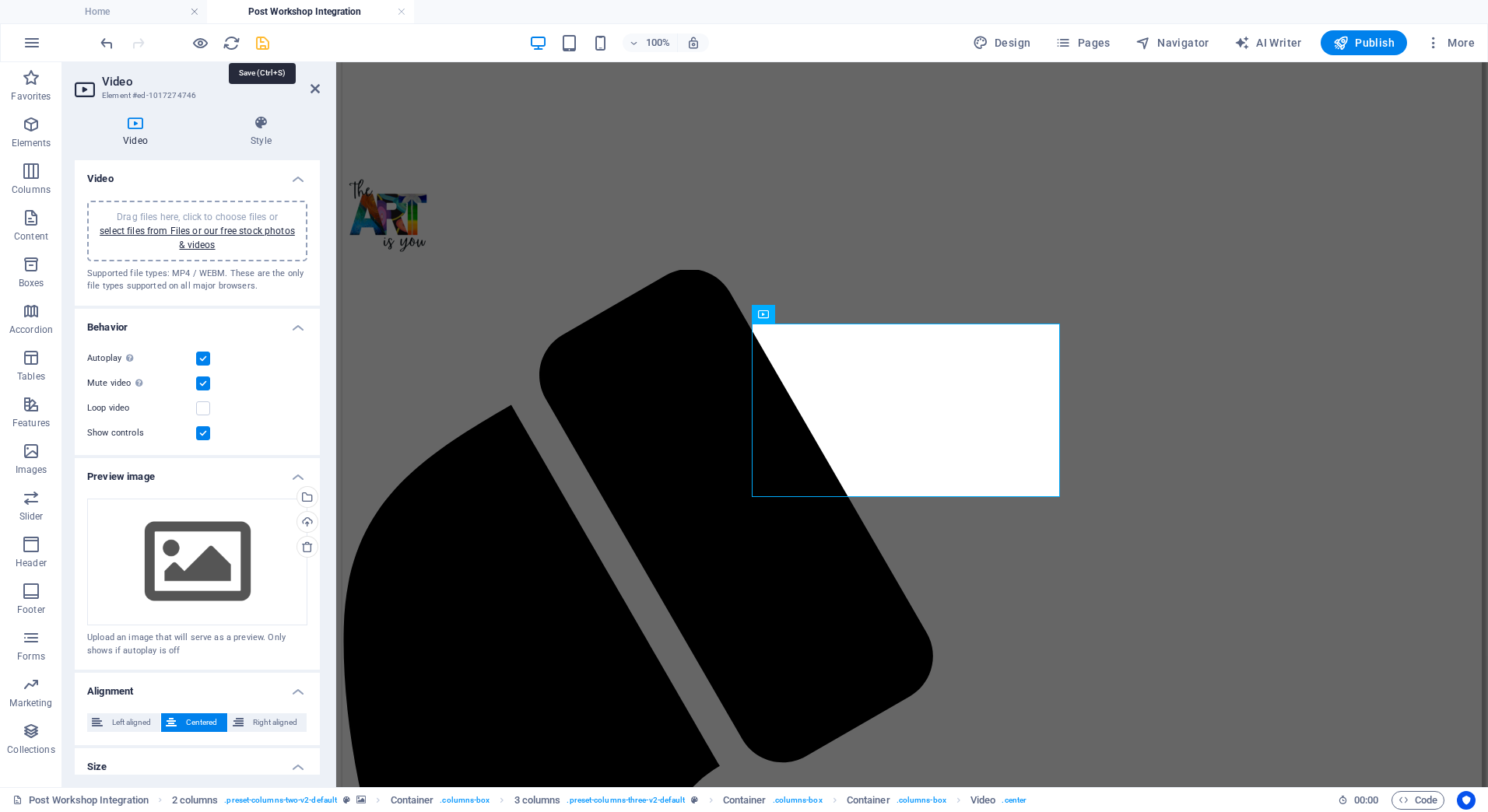
click at [257, 38] on icon "save" at bounding box center [263, 43] width 18 height 18
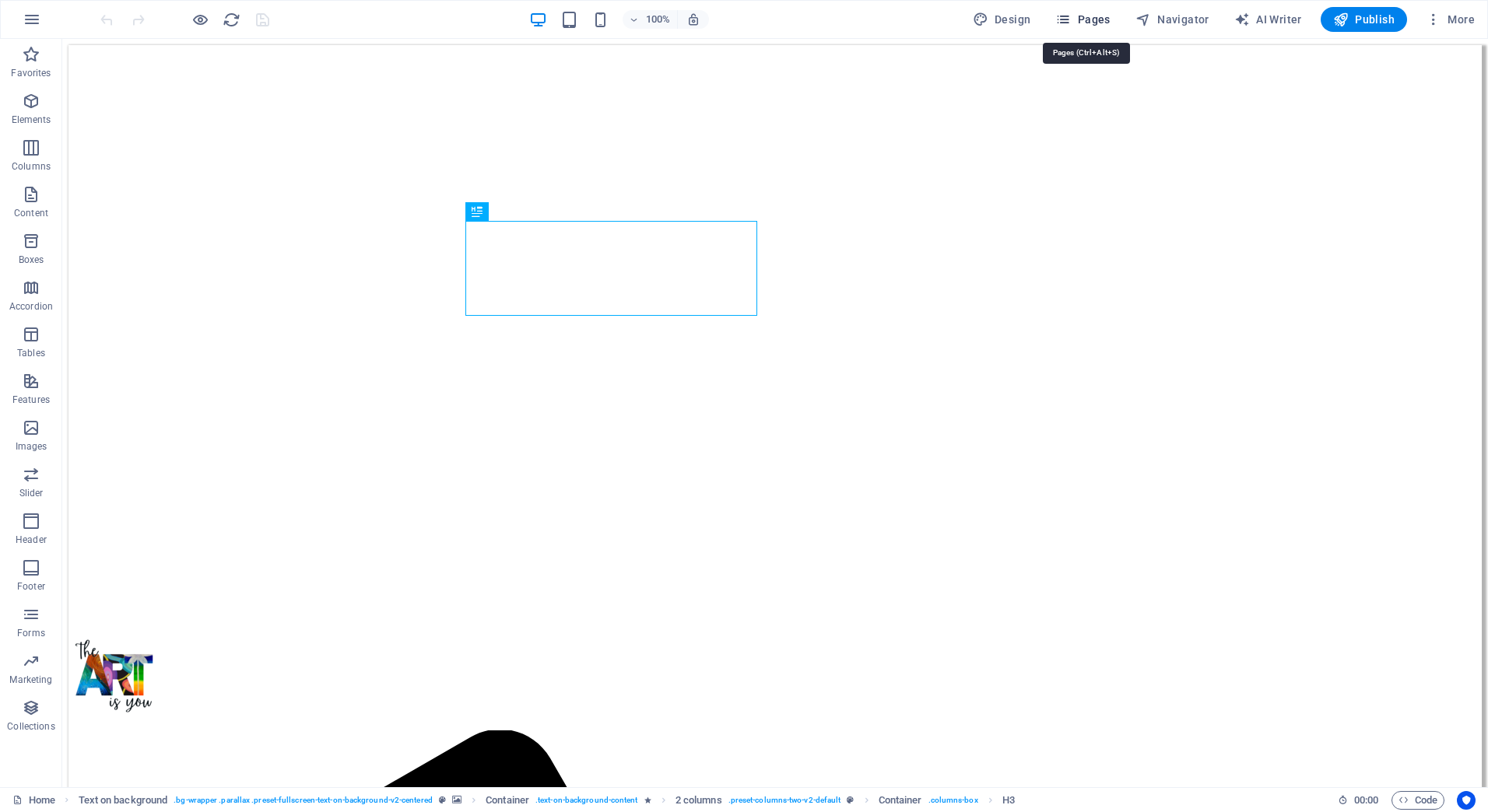
click at [1110, 21] on span "Pages" at bounding box center [1082, 20] width 55 height 16
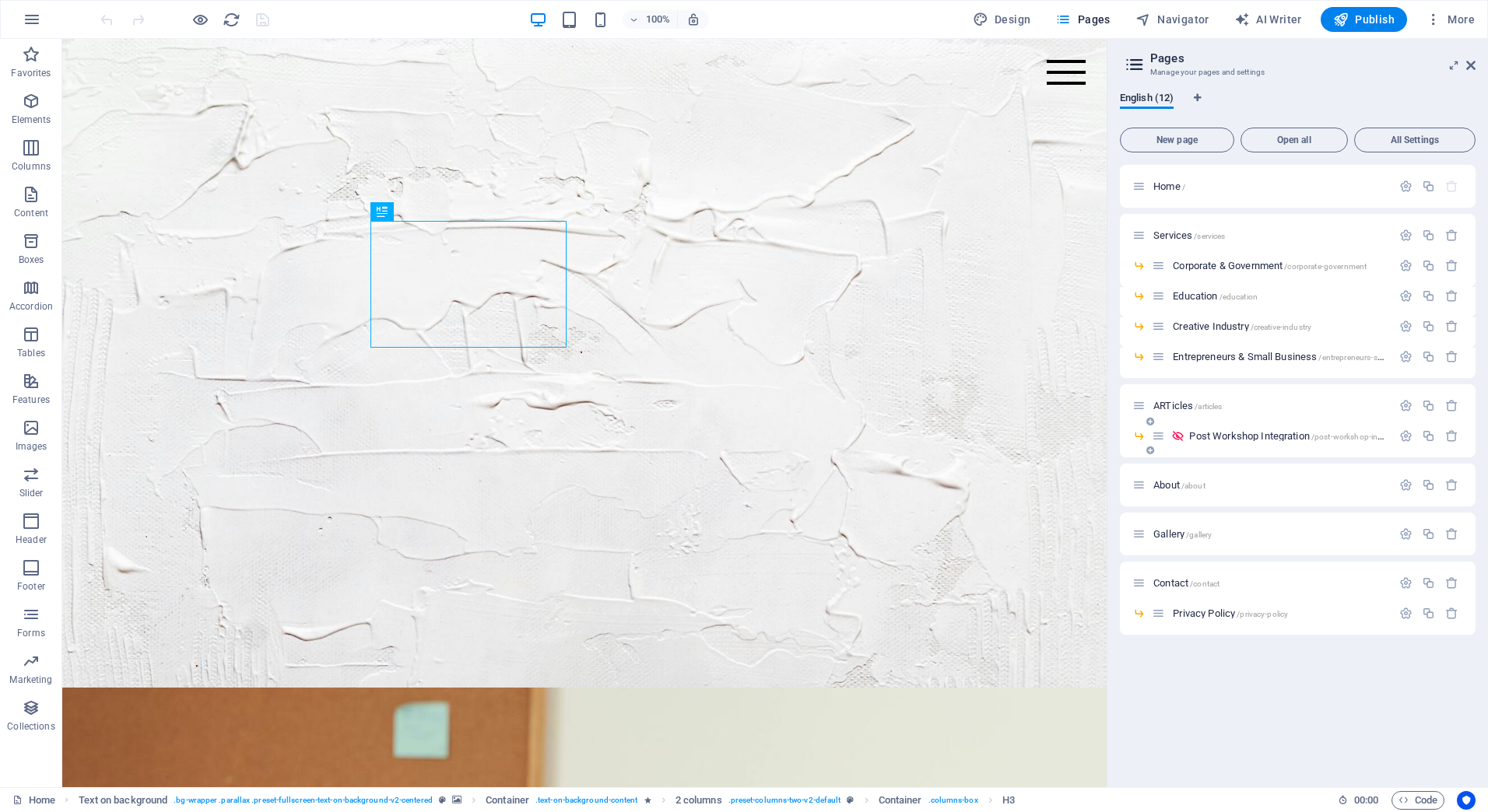
click at [1237, 430] on div "Post Workshop Integration /post-workshop-integration" at bounding box center [1271, 436] width 240 height 18
click at [1239, 440] on span "Post Workshop Integration /post-workshop-integration" at bounding box center [1298, 436] width 219 height 12
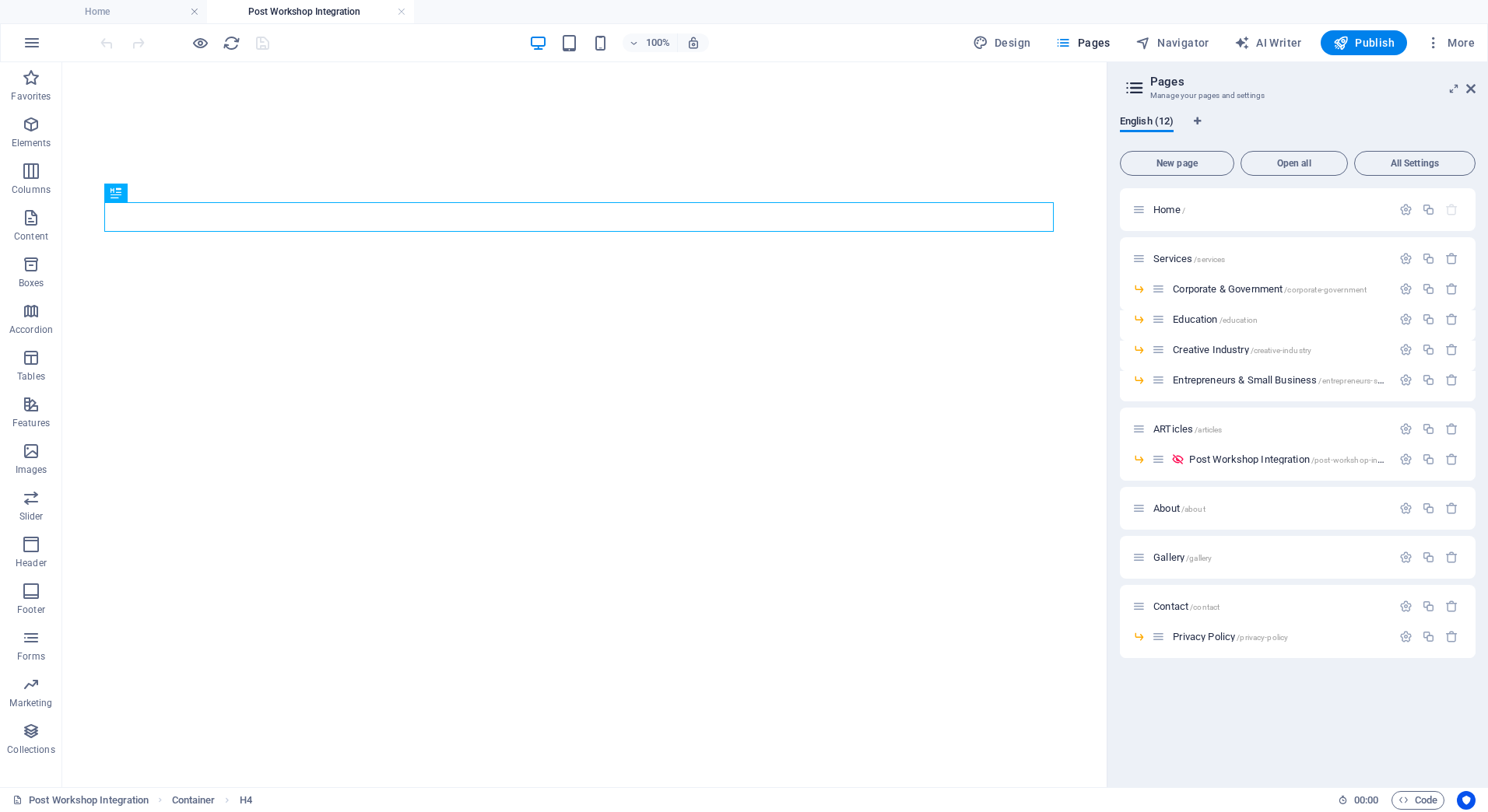
click at [1464, 87] on h2 "Pages" at bounding box center [1312, 82] width 325 height 14
click at [1477, 78] on aside "Pages Manage your pages and settings English (12) New page Open all All Setting…" at bounding box center [1297, 425] width 381 height 725
click at [1477, 89] on aside "Pages Manage your pages and settings English (12) New page Open all All Setting…" at bounding box center [1297, 425] width 381 height 725
click at [1473, 87] on icon at bounding box center [1471, 89] width 9 height 13
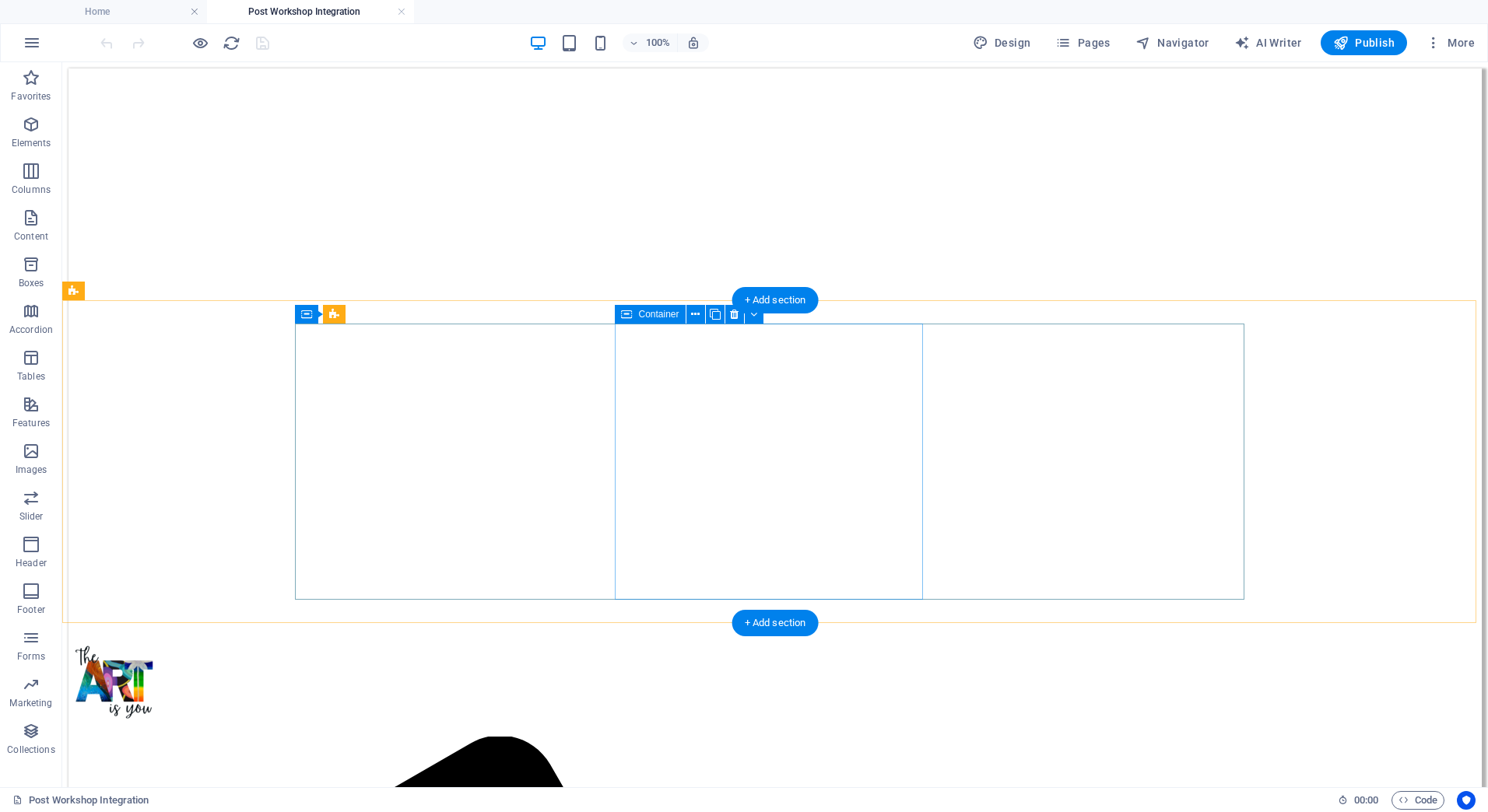
scroll to position [467, 0]
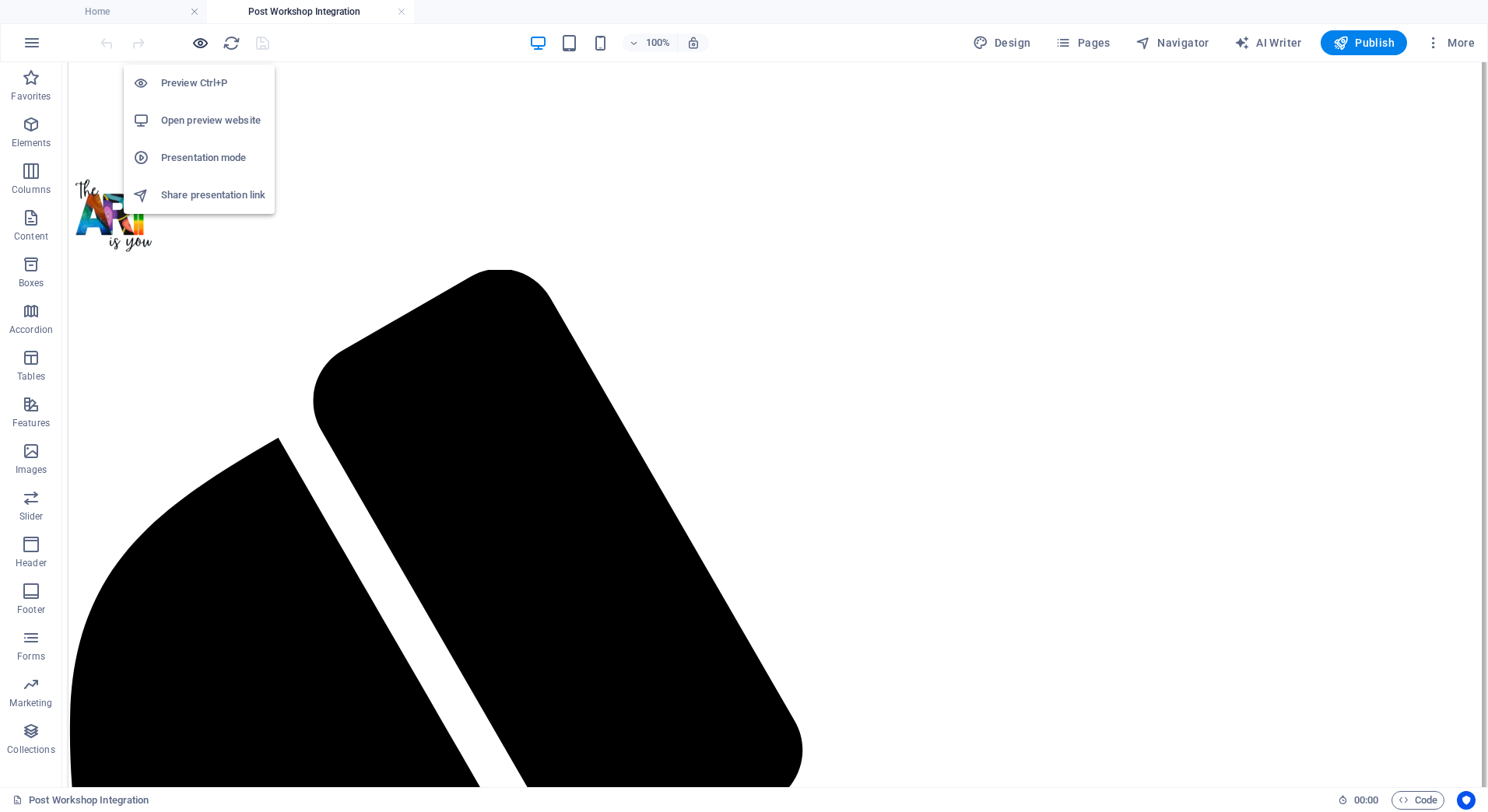
click at [198, 41] on icon "button" at bounding box center [200, 43] width 18 height 18
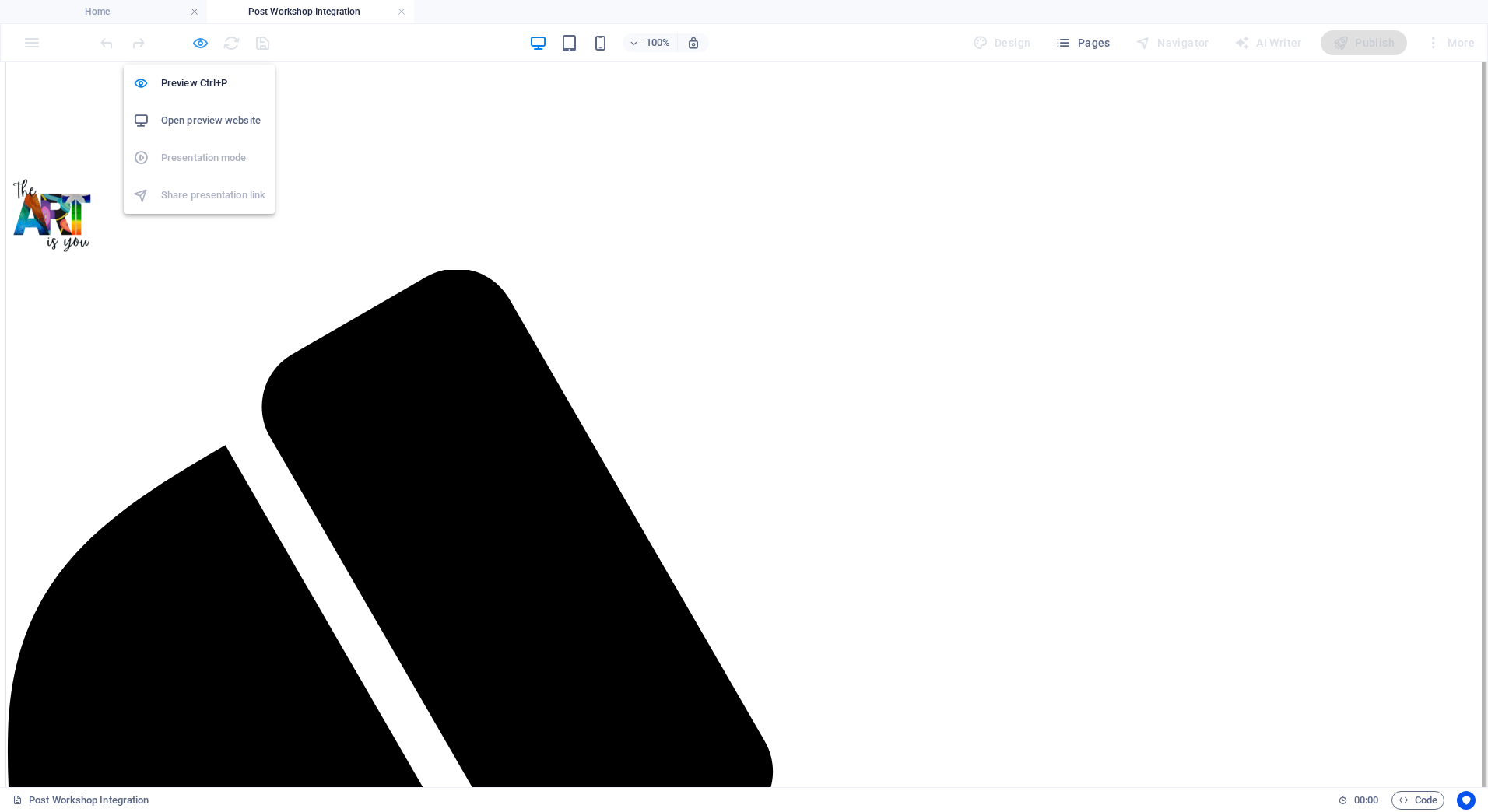
scroll to position [466, 0]
click at [197, 45] on icon "button" at bounding box center [200, 43] width 18 height 18
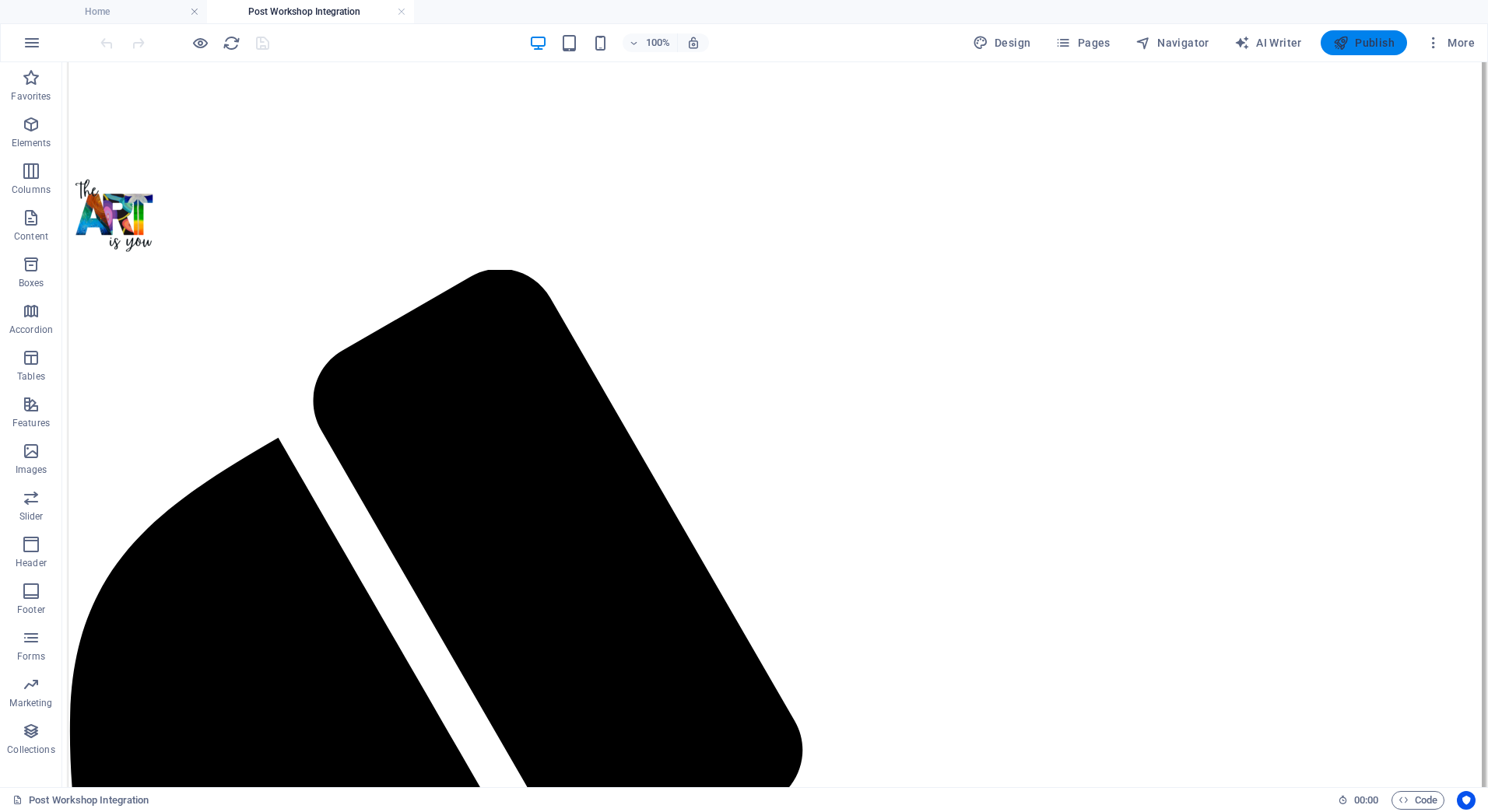
click at [1385, 40] on span "Publish" at bounding box center [1364, 43] width 62 height 16
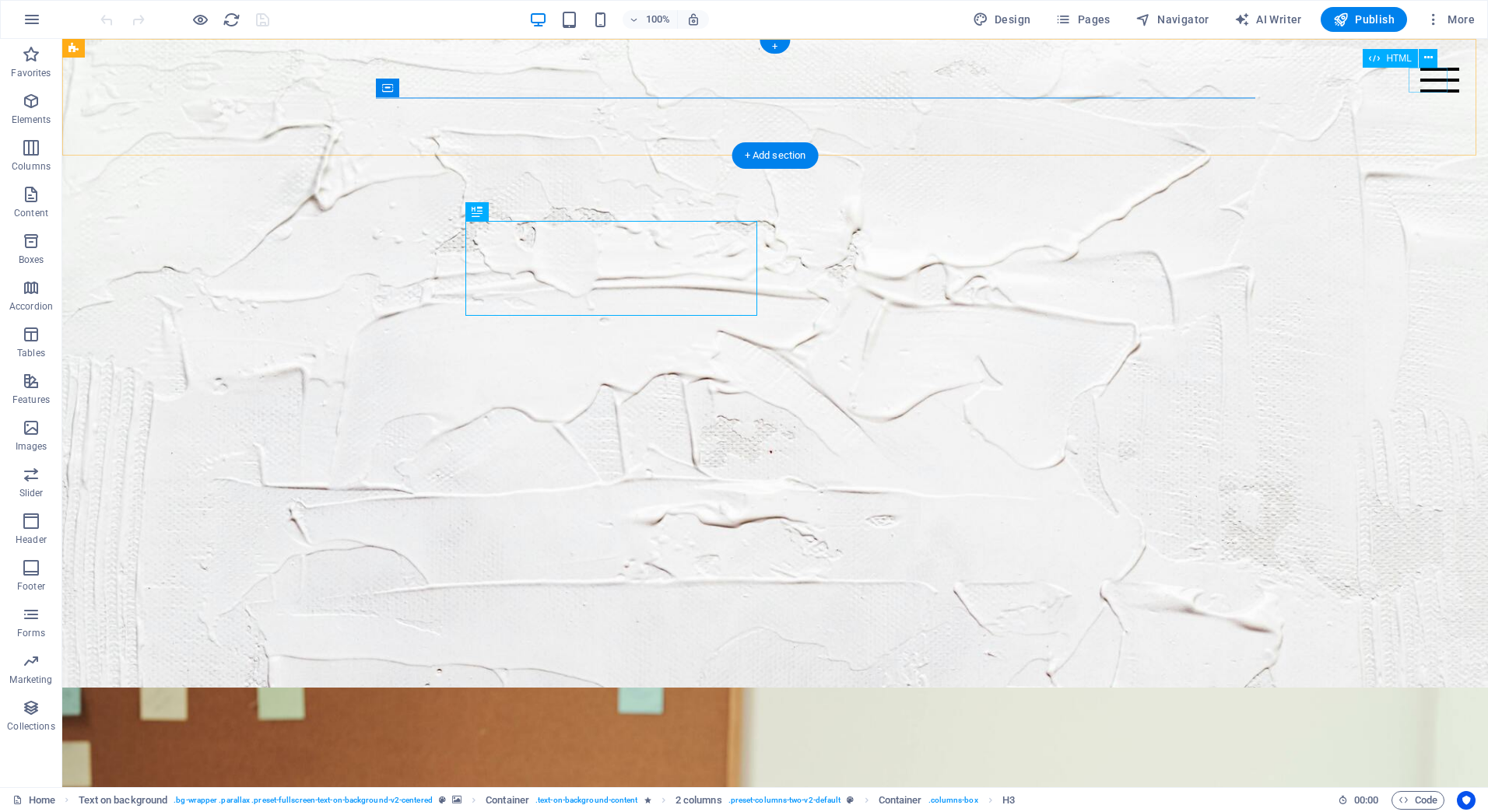
click at [1422, 82] on div at bounding box center [1439, 80] width 39 height 25
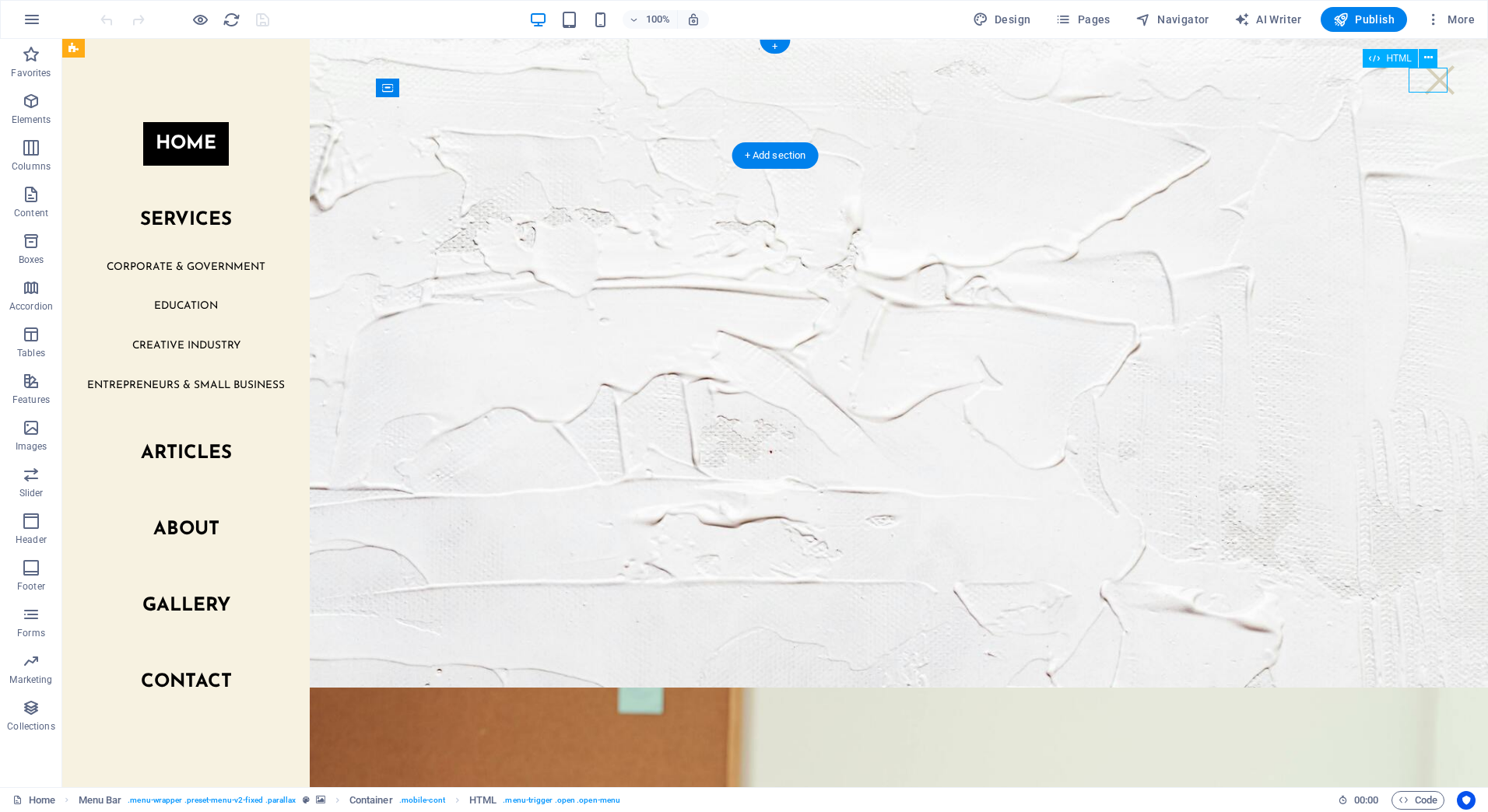
click at [1422, 82] on div at bounding box center [1439, 80] width 39 height 25
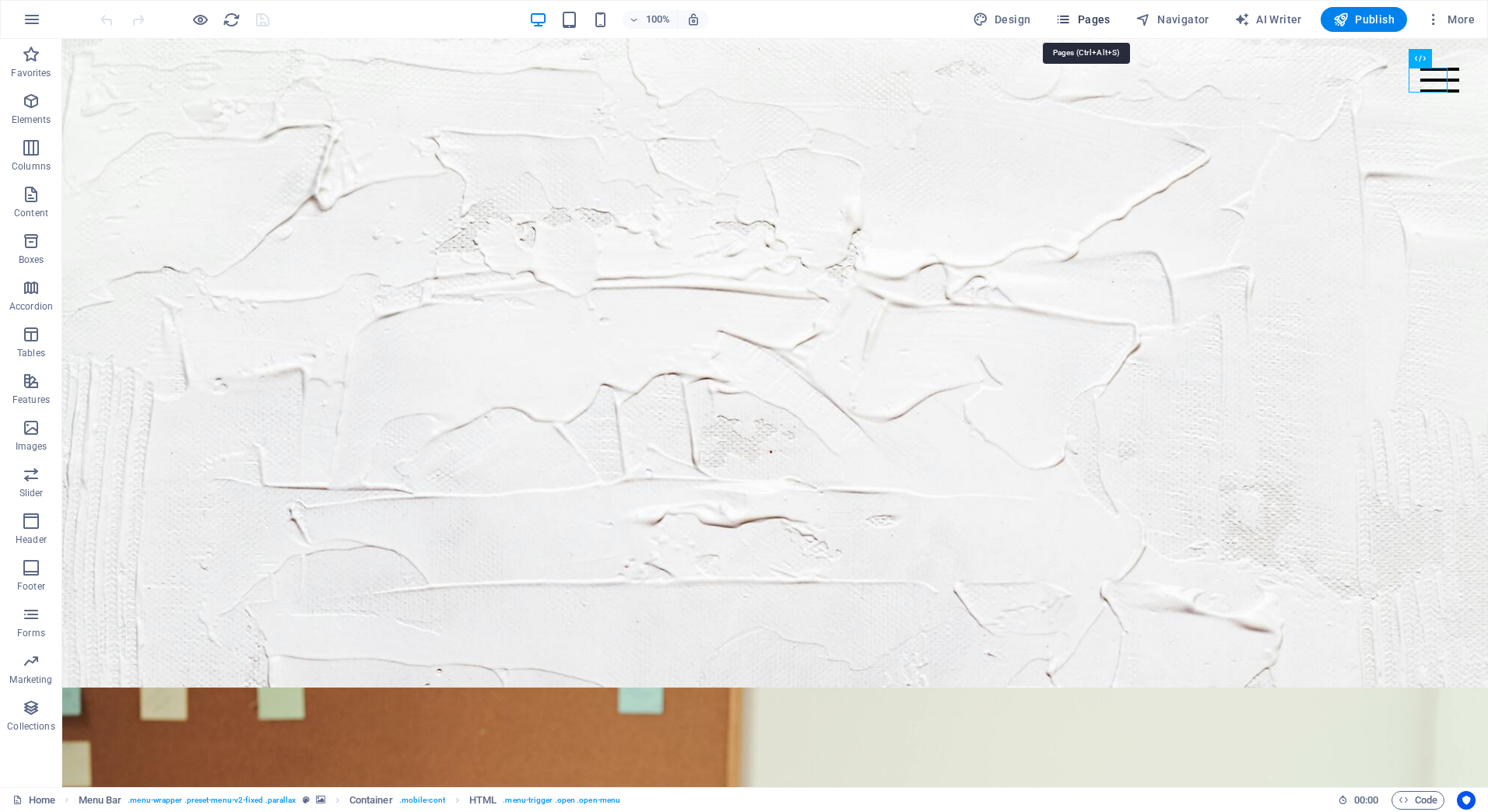
click at [1106, 21] on span "Pages" at bounding box center [1082, 20] width 55 height 16
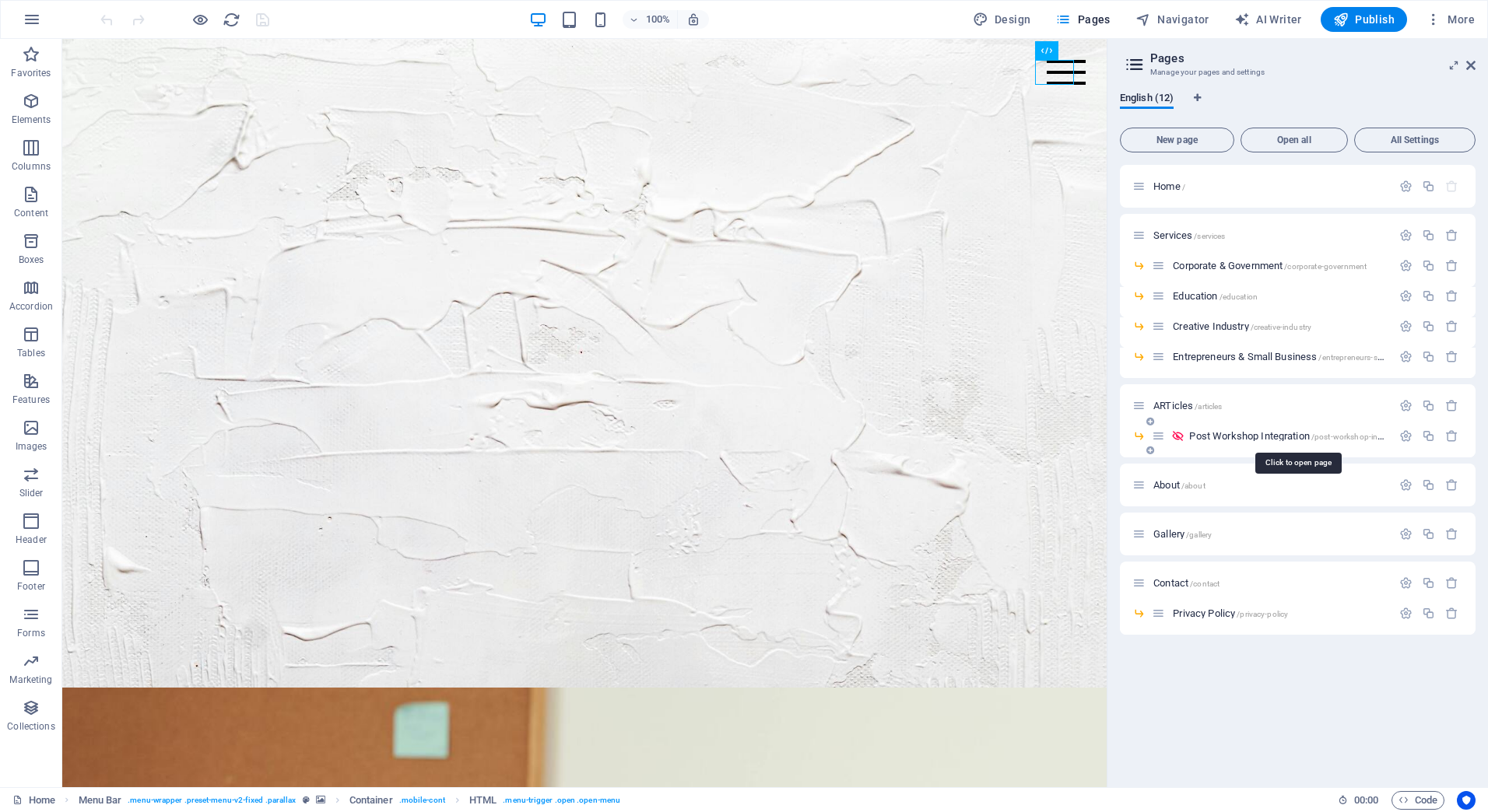
click at [1261, 438] on span "Post Workshop Integration /post-workshop-integration" at bounding box center [1298, 436] width 219 height 12
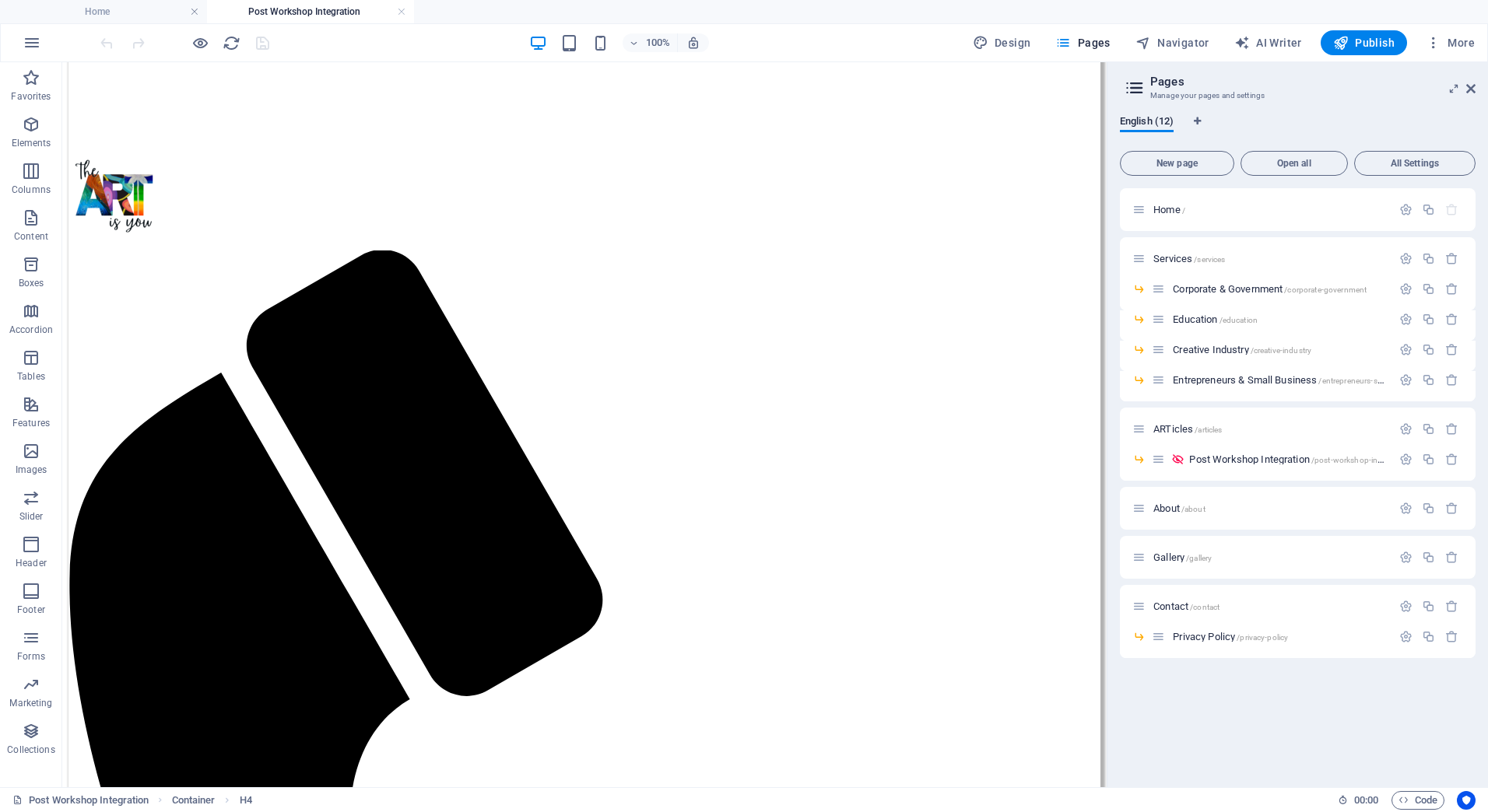
scroll to position [493, 0]
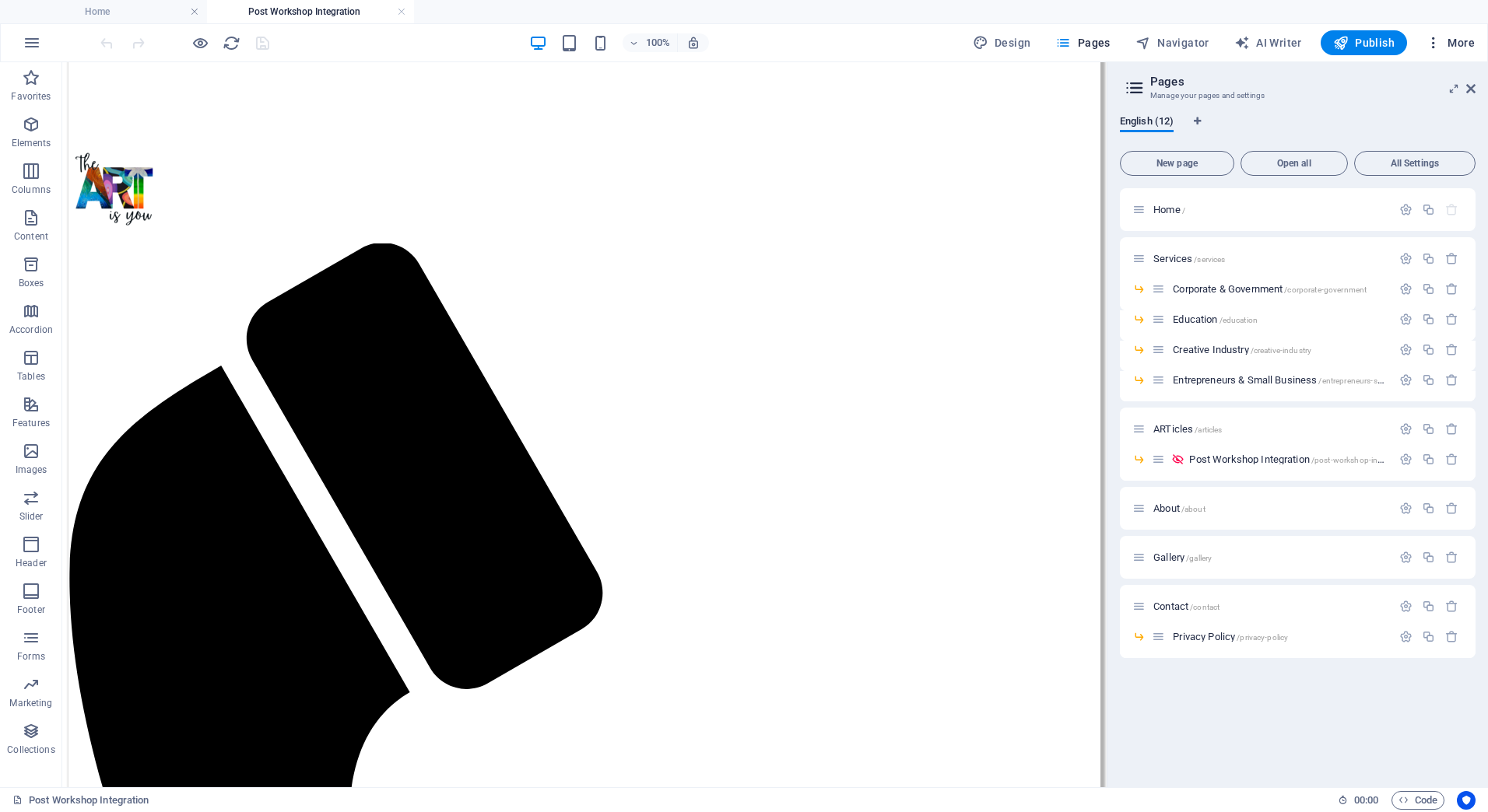
click at [1455, 42] on span "More" at bounding box center [1450, 43] width 49 height 16
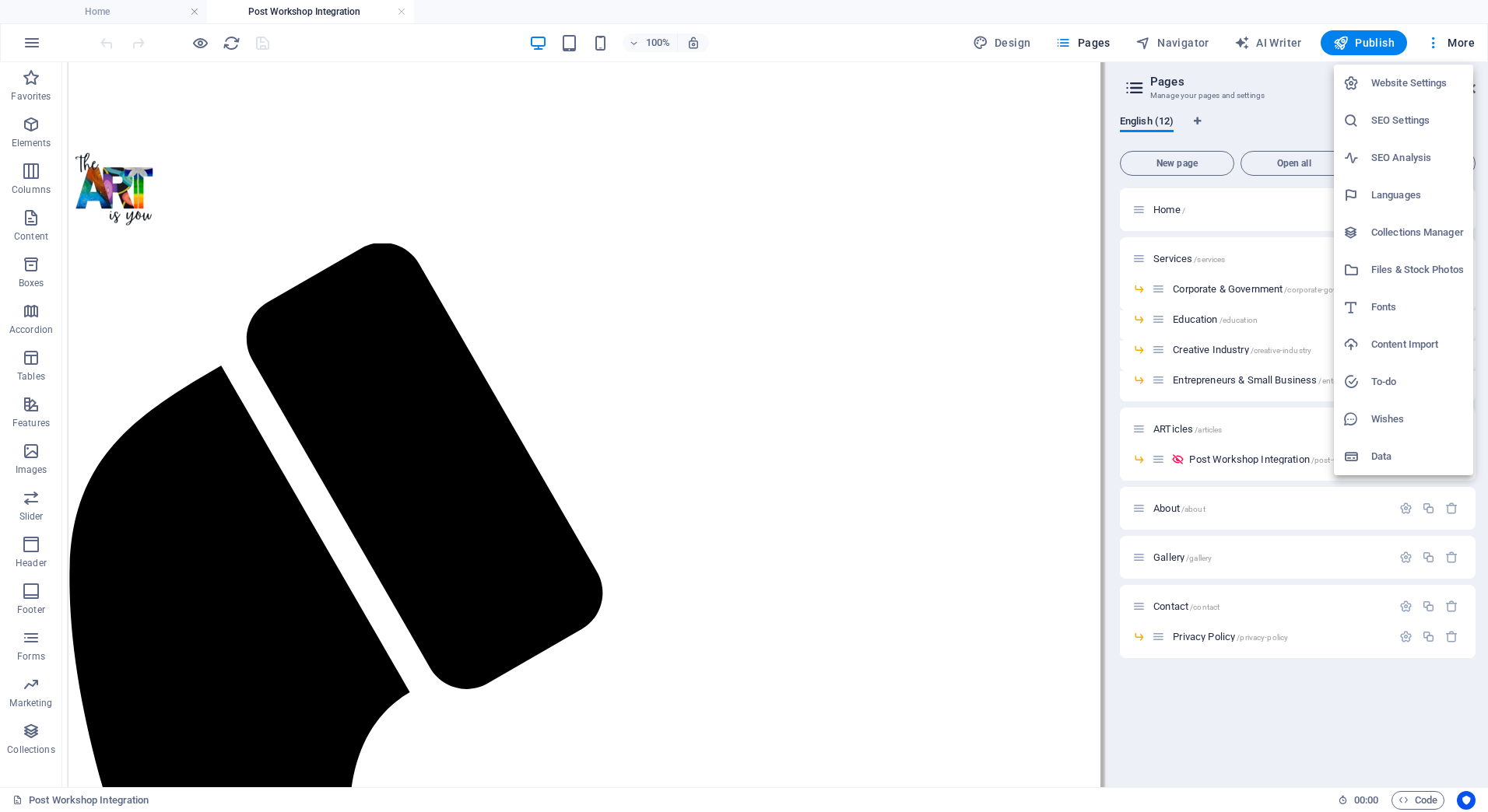
click at [1384, 267] on h6 "Files & Stock Photos" at bounding box center [1417, 270] width 93 height 19
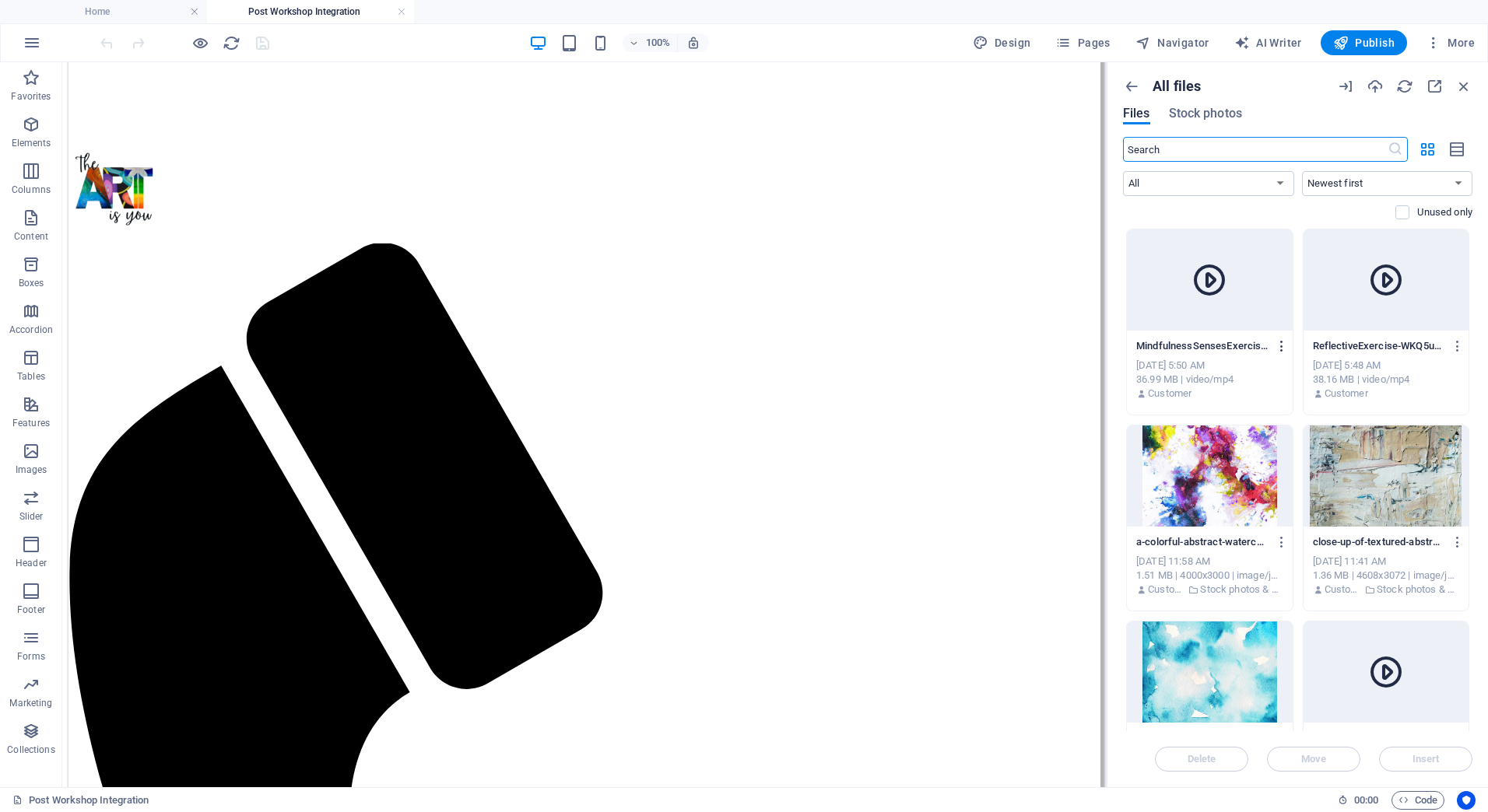
click at [1280, 337] on button "button" at bounding box center [1279, 346] width 21 height 25
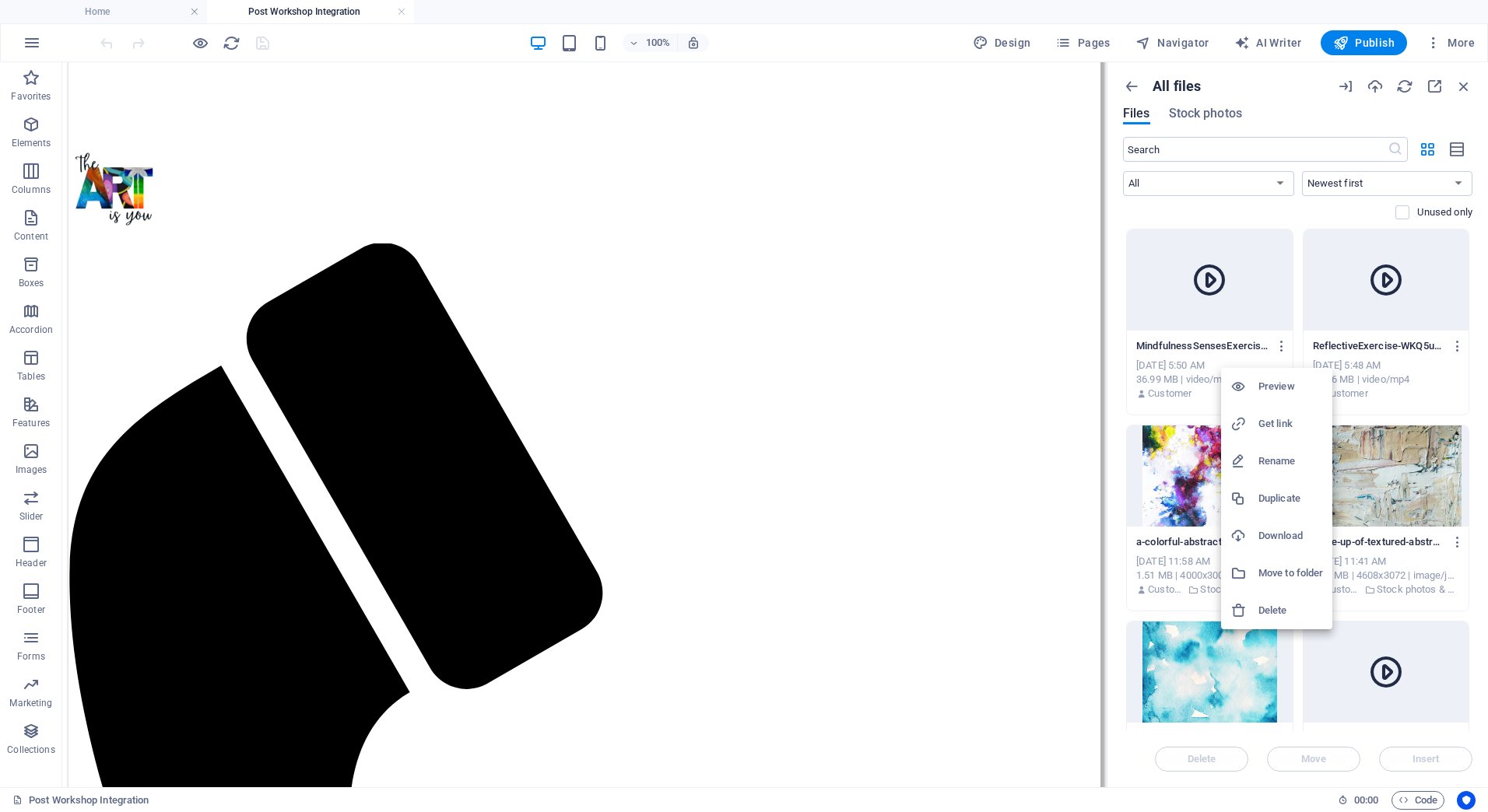
click at [1281, 415] on h6 "Get link" at bounding box center [1291, 424] width 65 height 19
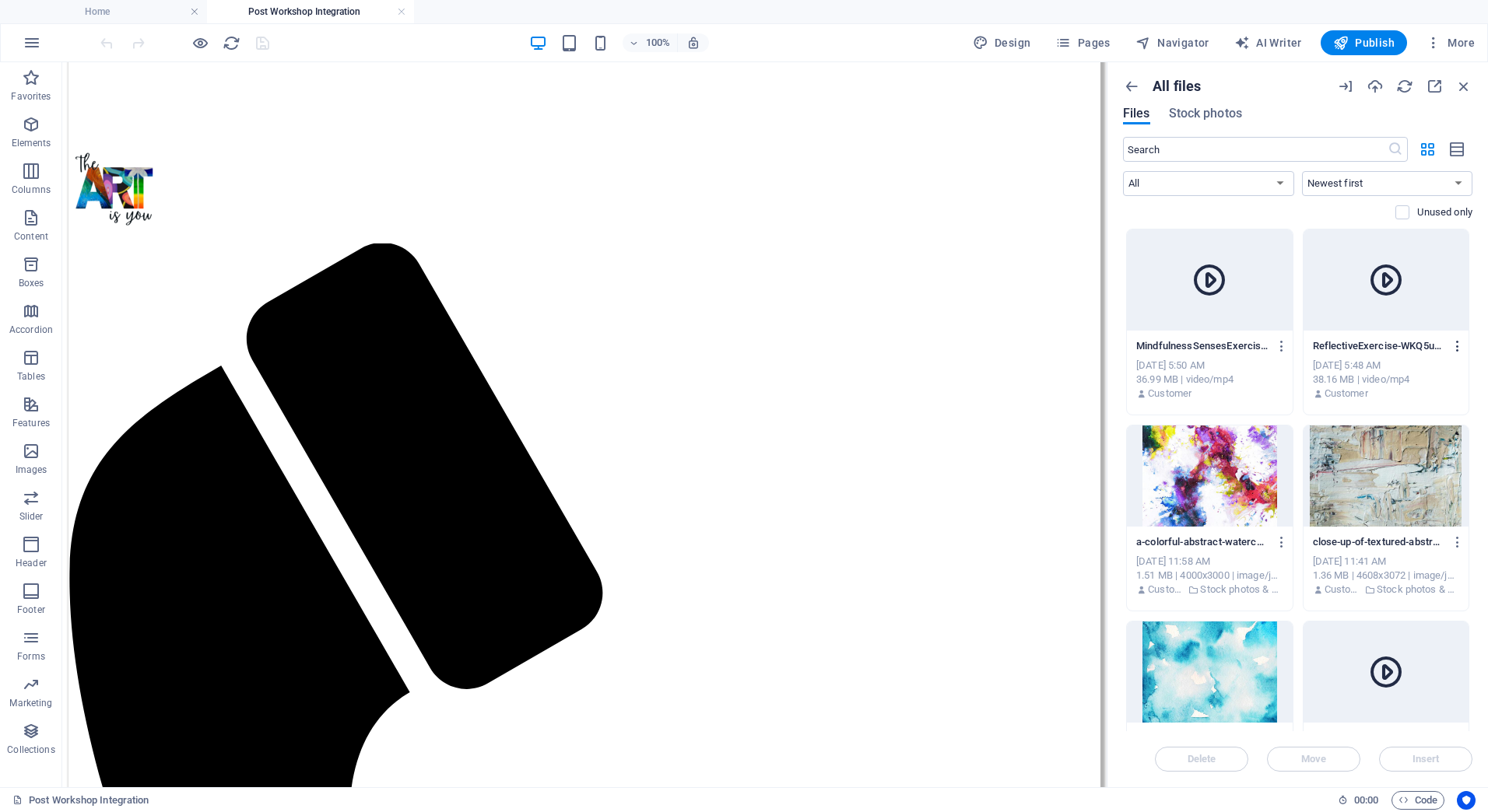
click at [1453, 340] on icon "button" at bounding box center [1458, 347] width 15 height 14
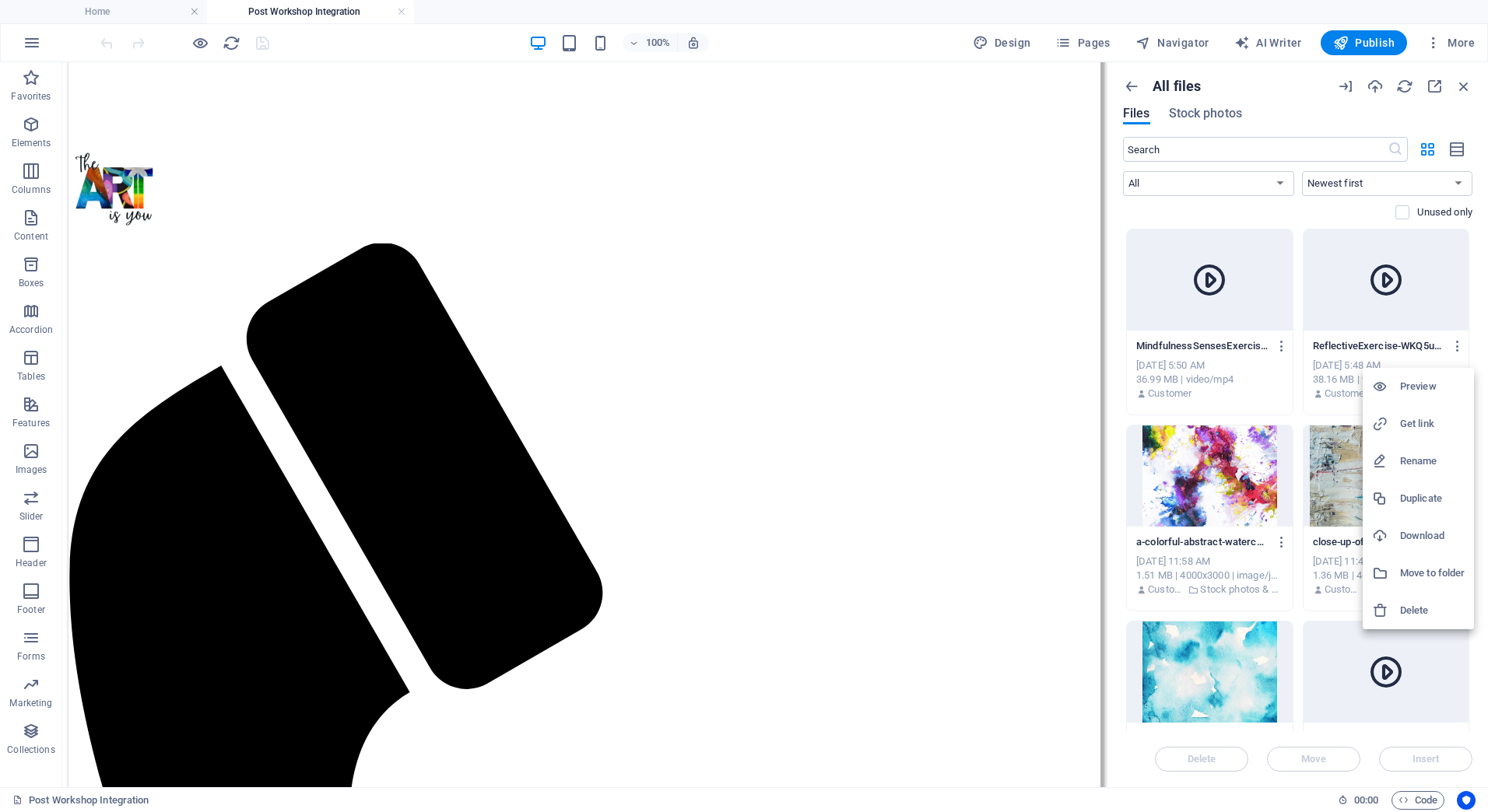
click at [1408, 419] on h6 "Get link" at bounding box center [1433, 424] width 65 height 19
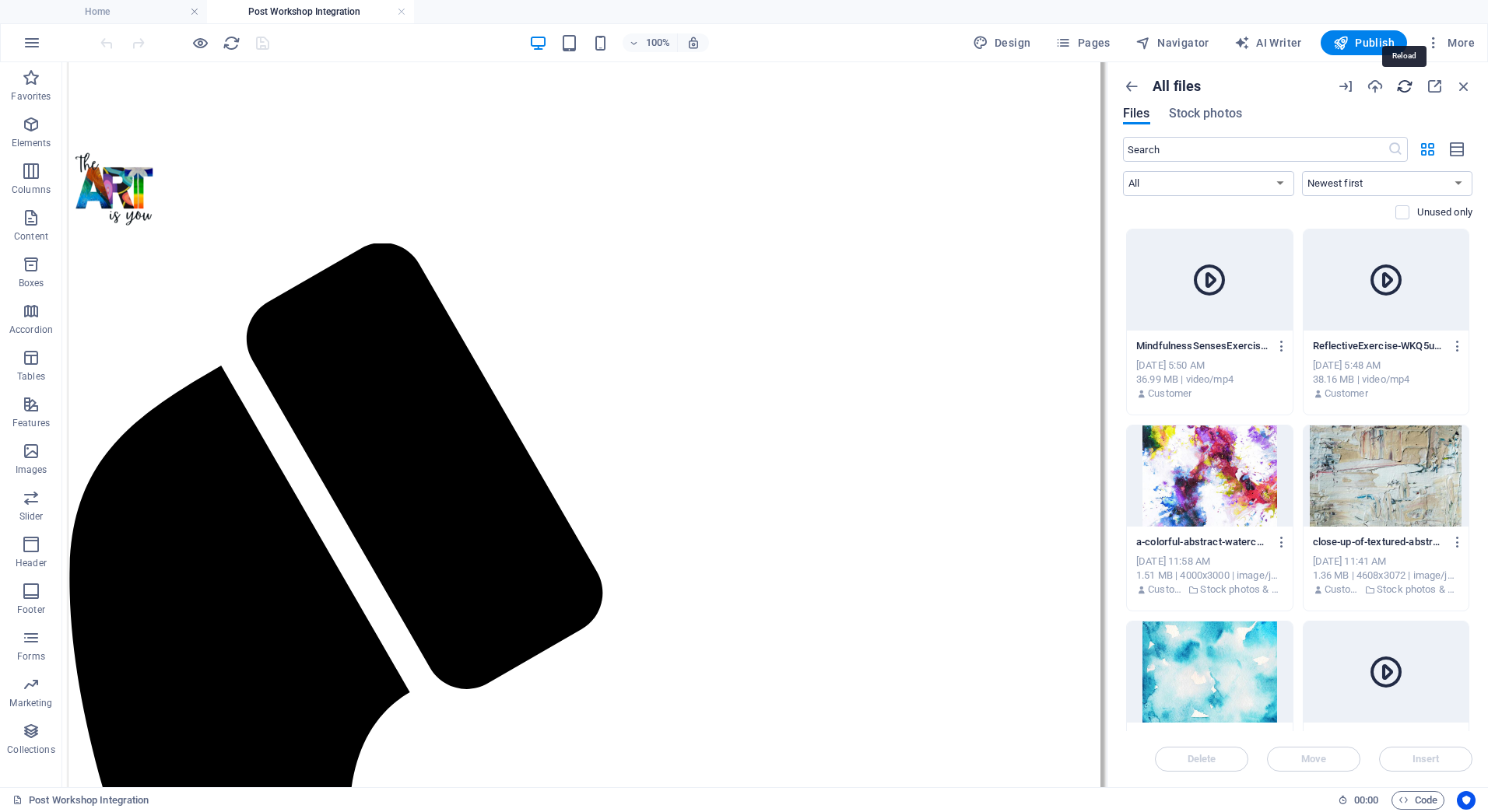
click at [1405, 83] on icon "button" at bounding box center [1405, 86] width 17 height 17
click at [1230, 237] on div at bounding box center [1209, 280] width 165 height 101
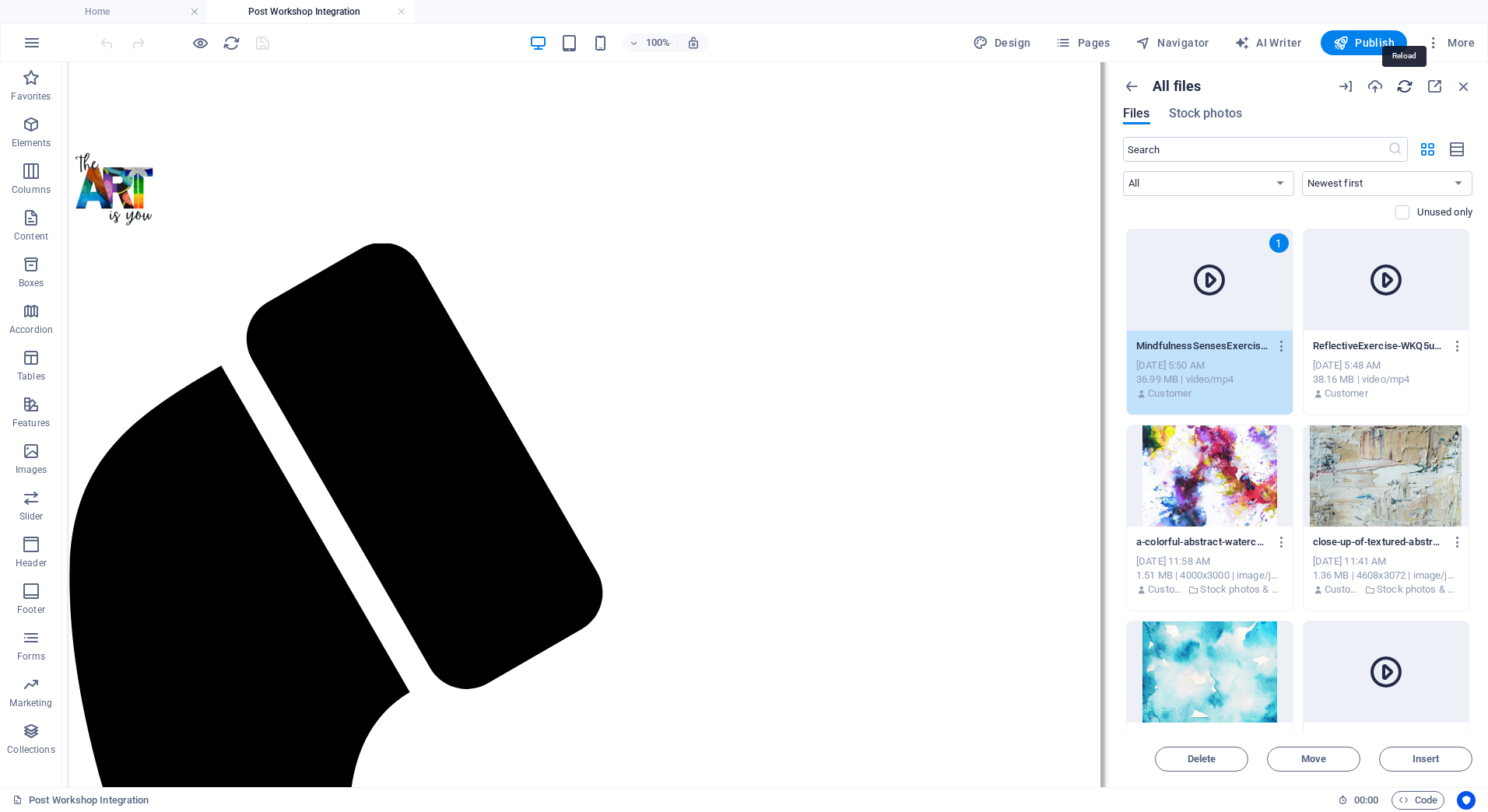
click at [1407, 85] on icon "button" at bounding box center [1405, 86] width 17 height 17
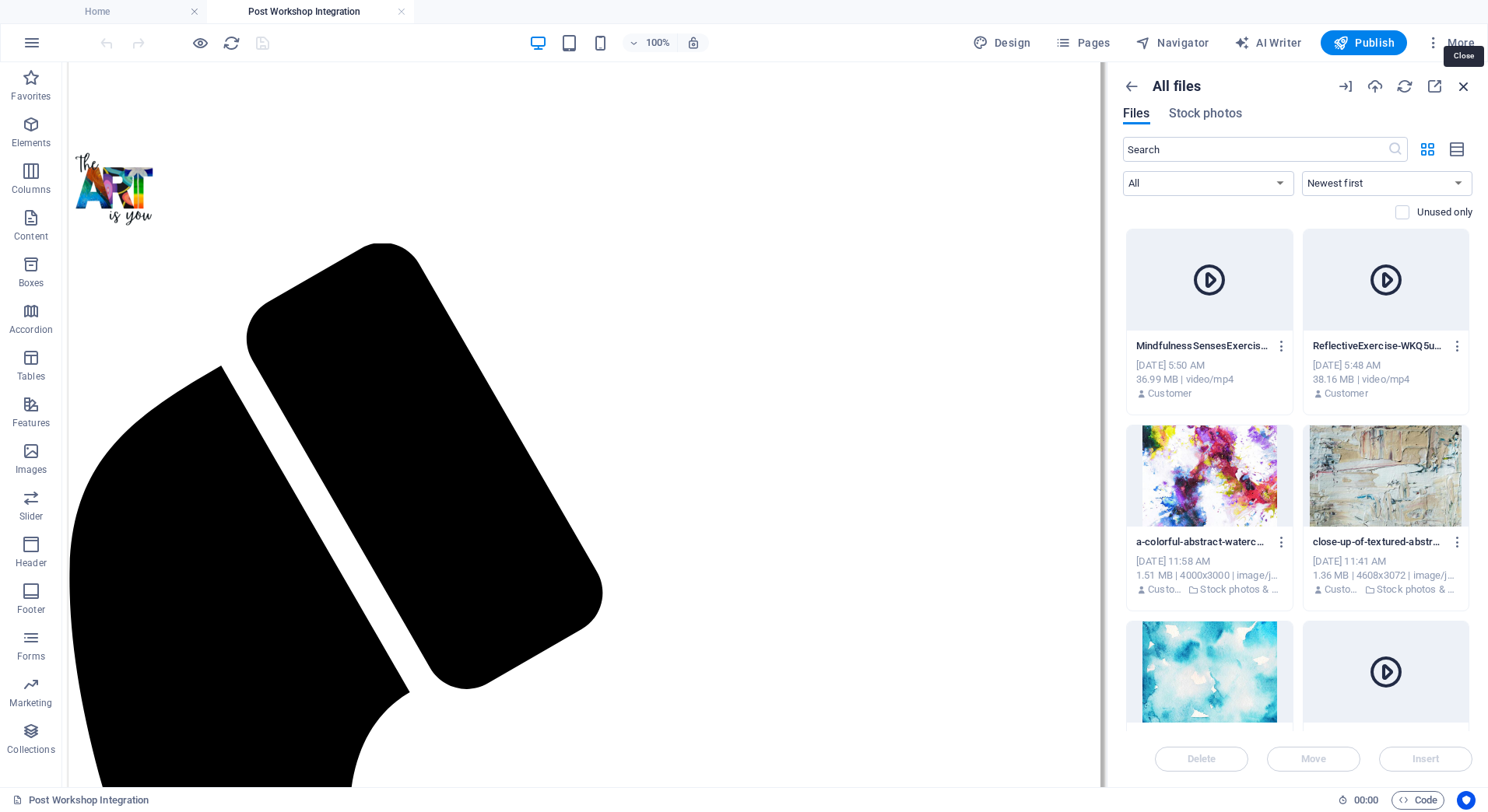
click at [1458, 84] on icon "button" at bounding box center [1464, 86] width 17 height 17
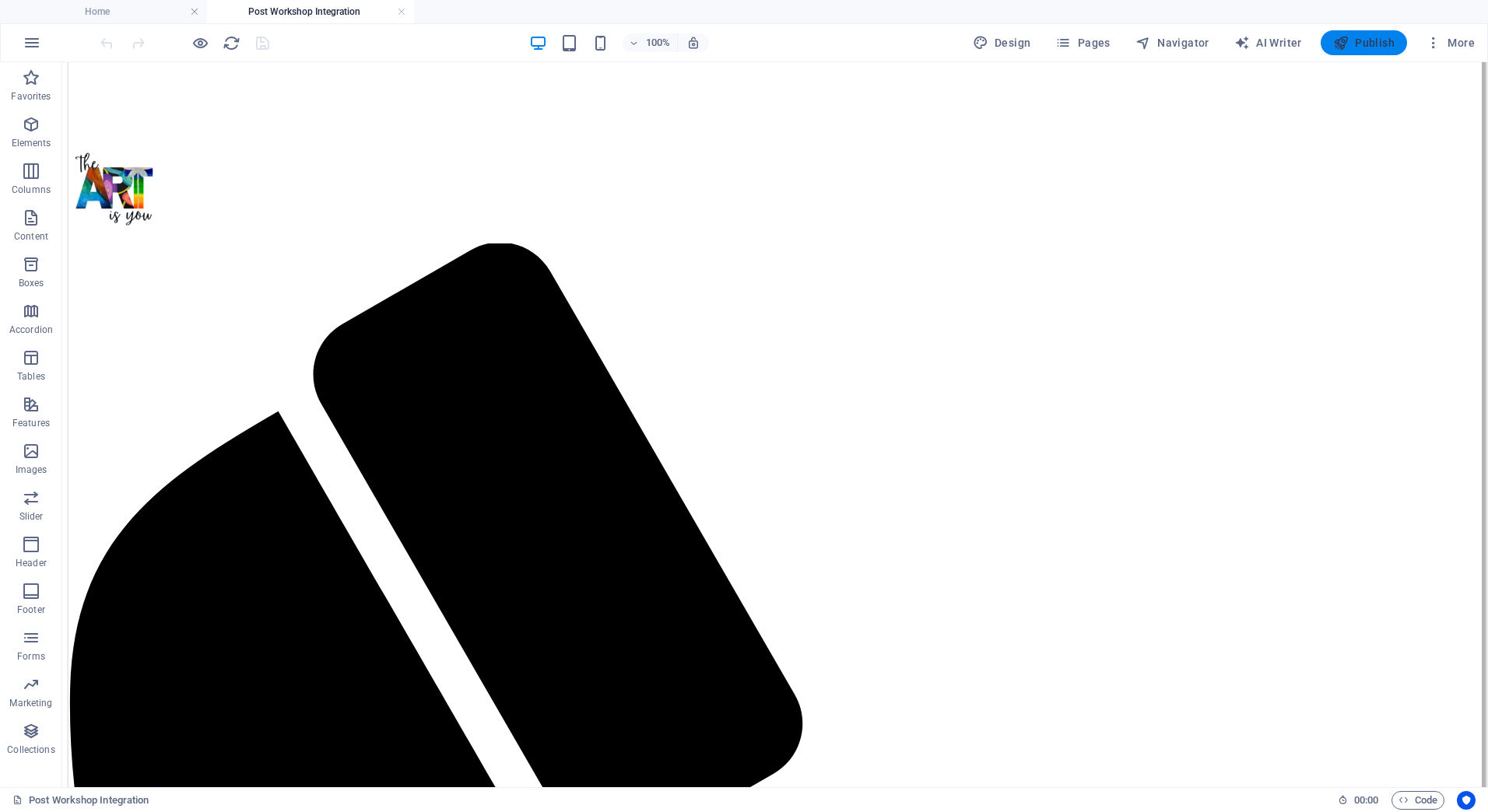
click at [1330, 41] on button "Publish" at bounding box center [1363, 42] width 86 height 25
